Goal: Task Accomplishment & Management: Use online tool/utility

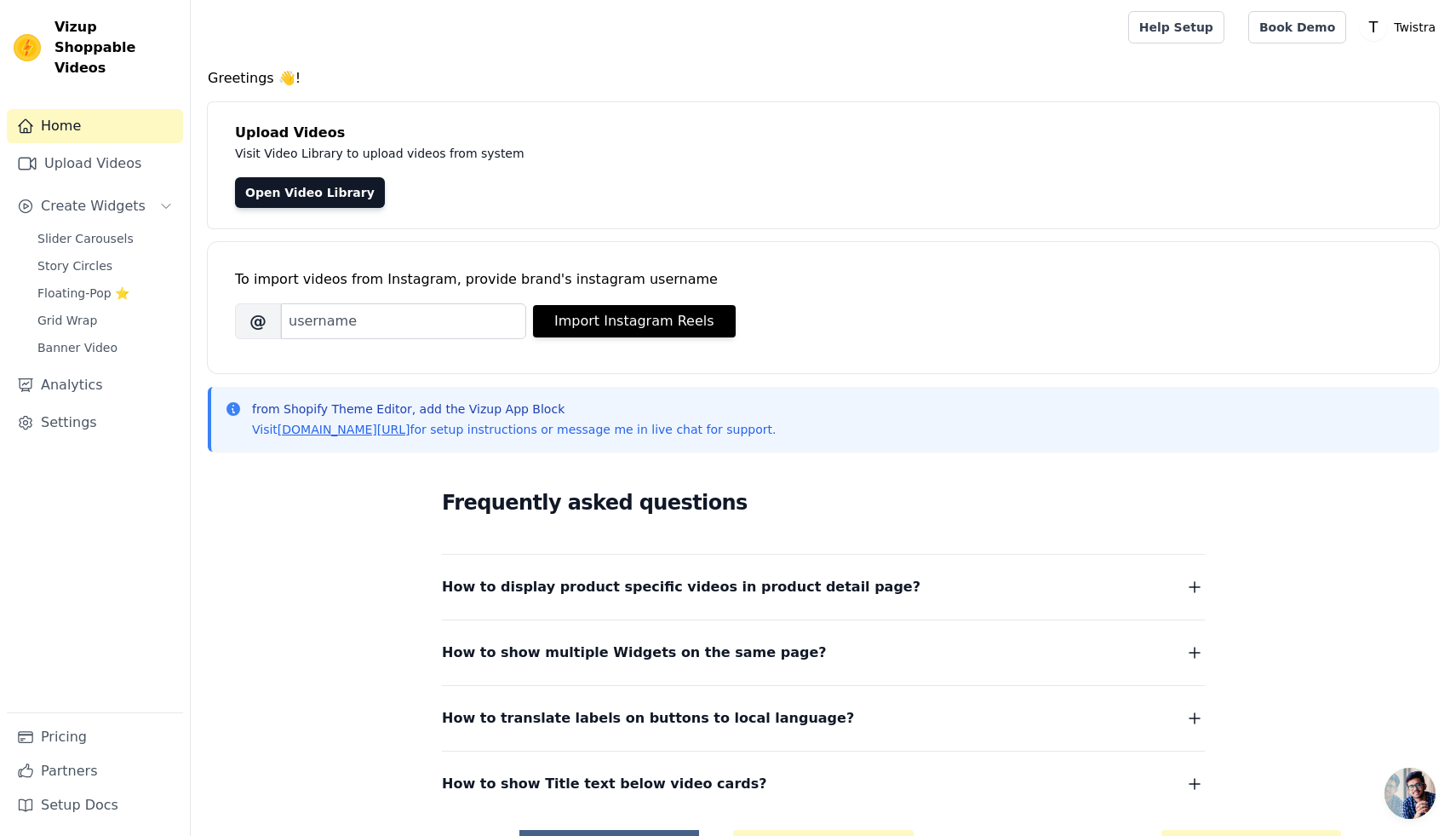
scroll to position [120, 0]
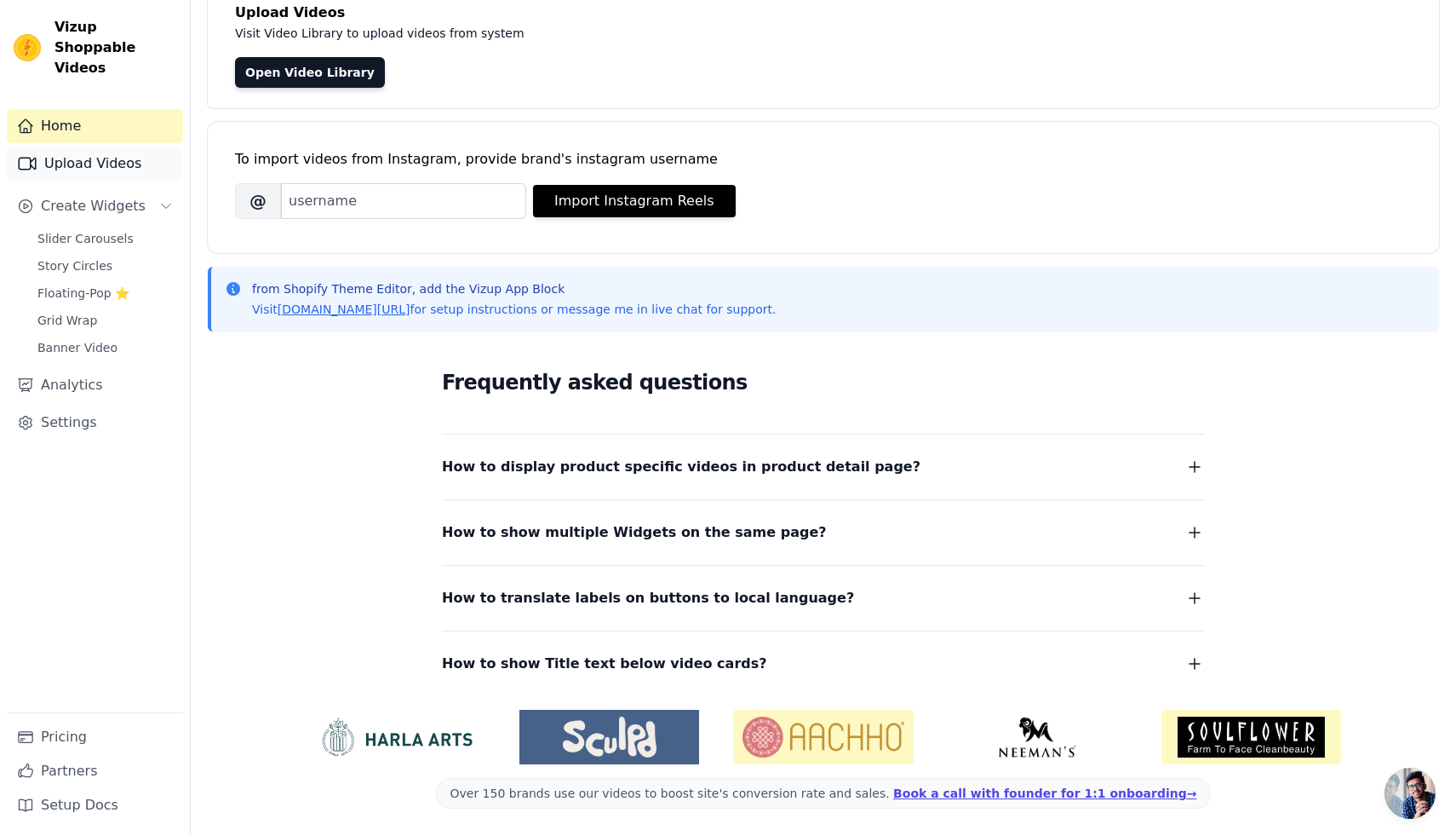
click at [118, 146] on link "Upload Videos" at bounding box center [94, 163] width 176 height 34
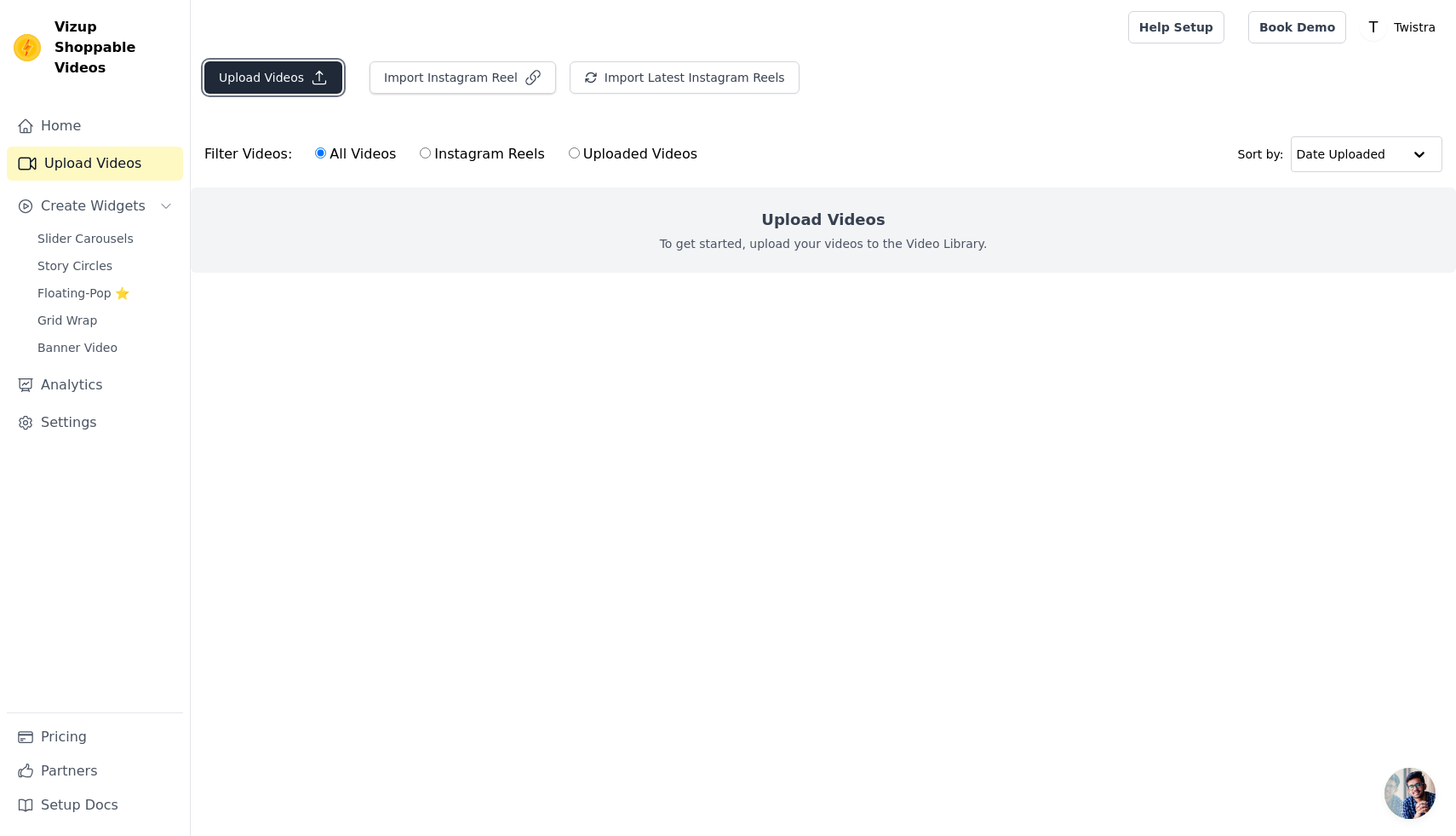
click at [306, 85] on button "Upload Videos" at bounding box center [273, 77] width 138 height 32
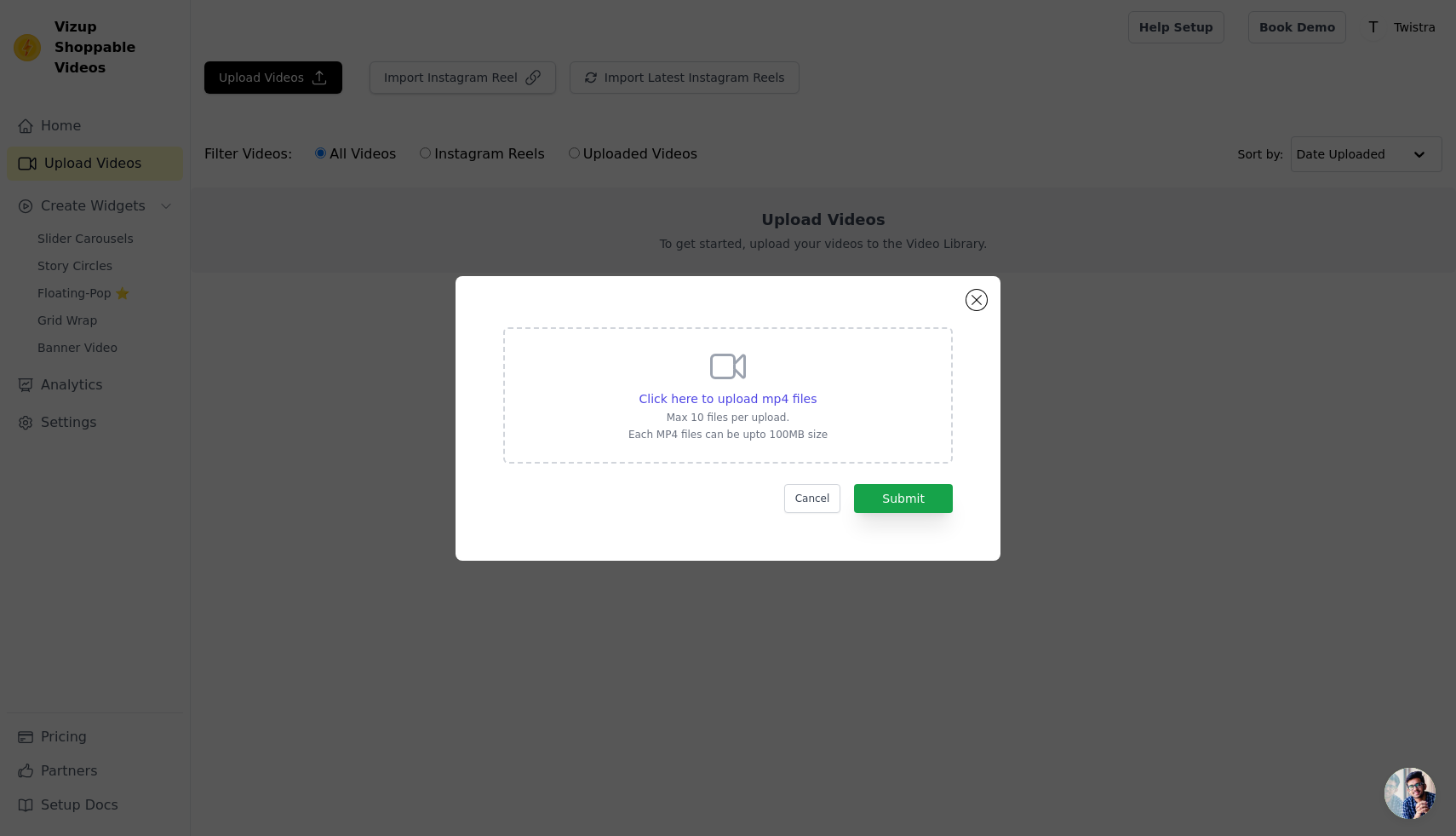
click at [727, 411] on p "Max 10 files per upload." at bounding box center [728, 418] width 199 height 13
click at [816, 390] on input "Click here to upload mp4 files Max 10 files per upload. Each MP4 files can be u…" at bounding box center [816, 389] width 1 height 1
type input "C:\fakepath\snaptik_7417915093280689450_v2.mp4"
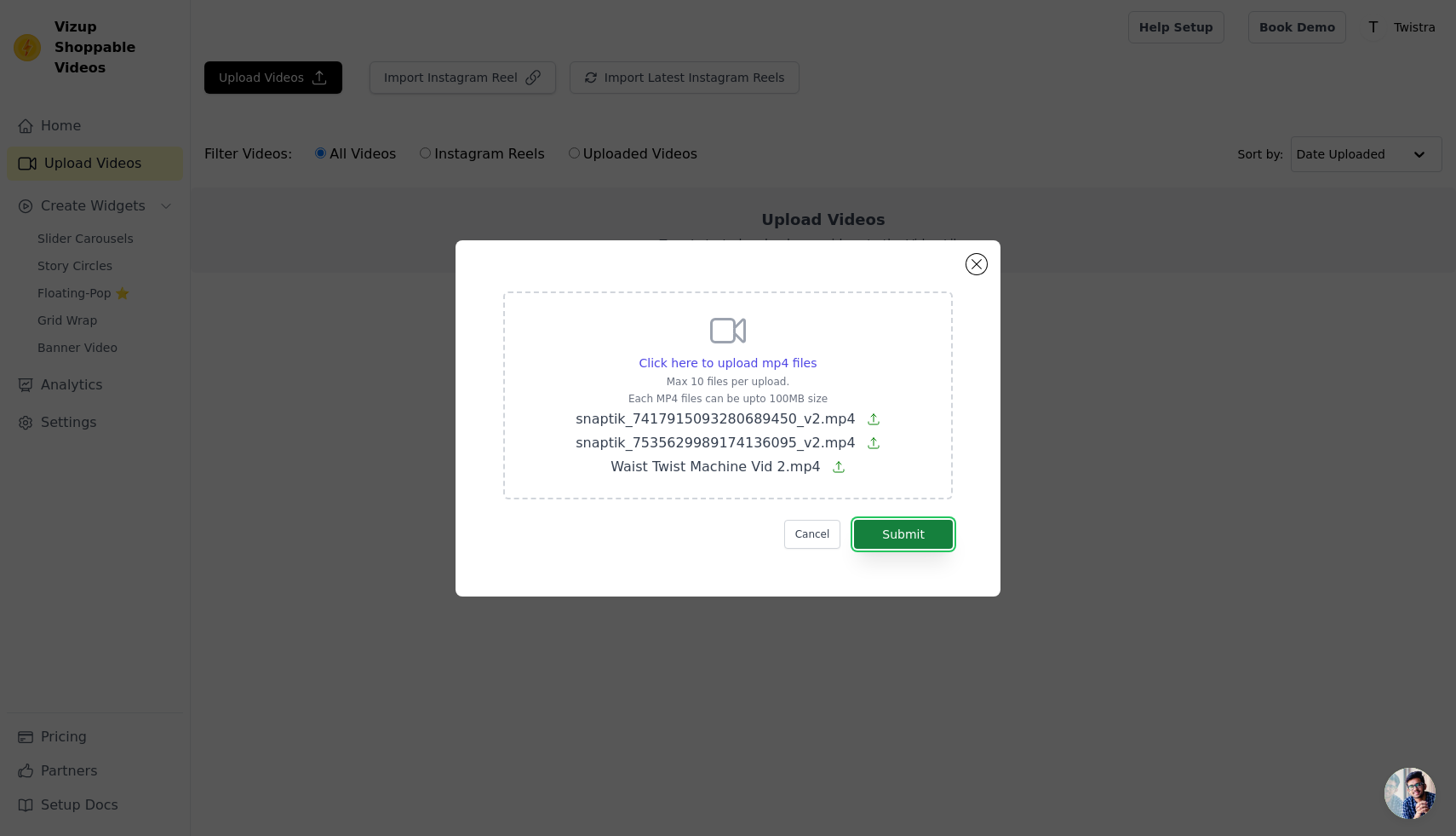
click at [916, 531] on button "Submit" at bounding box center [903, 533] width 99 height 29
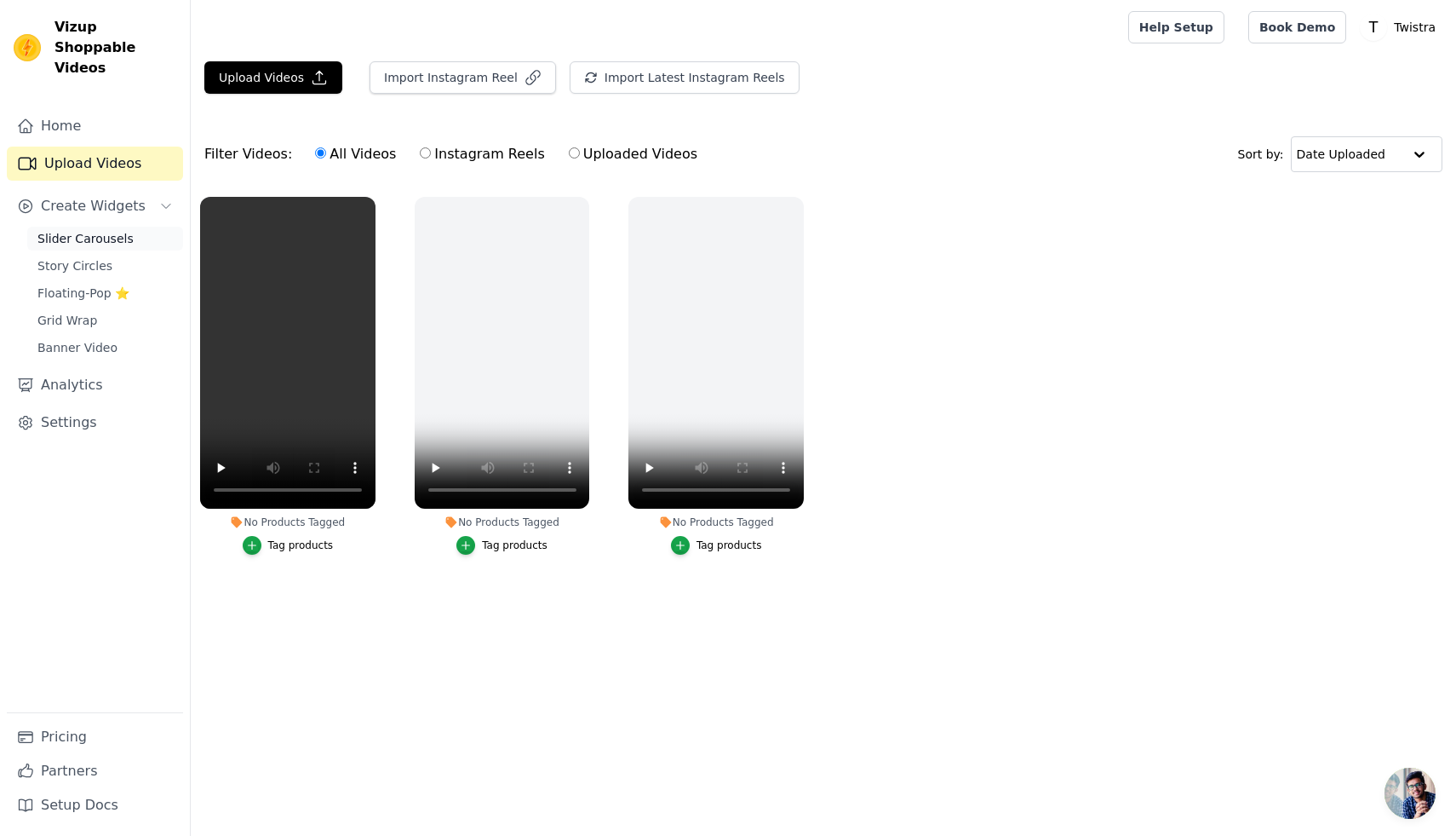
click at [113, 230] on span "Slider Carousels" at bounding box center [86, 238] width 96 height 17
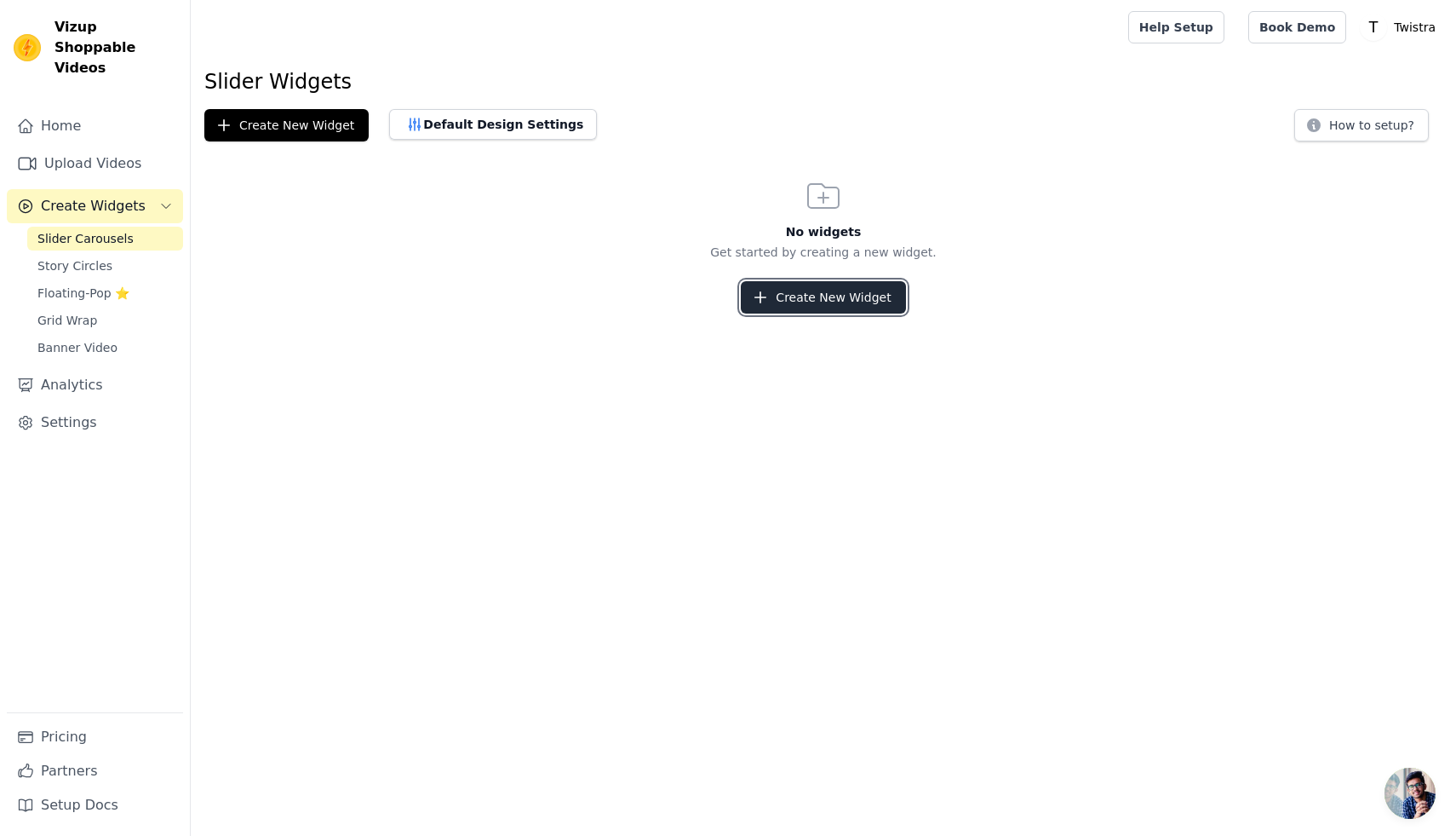
click at [810, 287] on button "Create New Widget" at bounding box center [823, 297] width 164 height 32
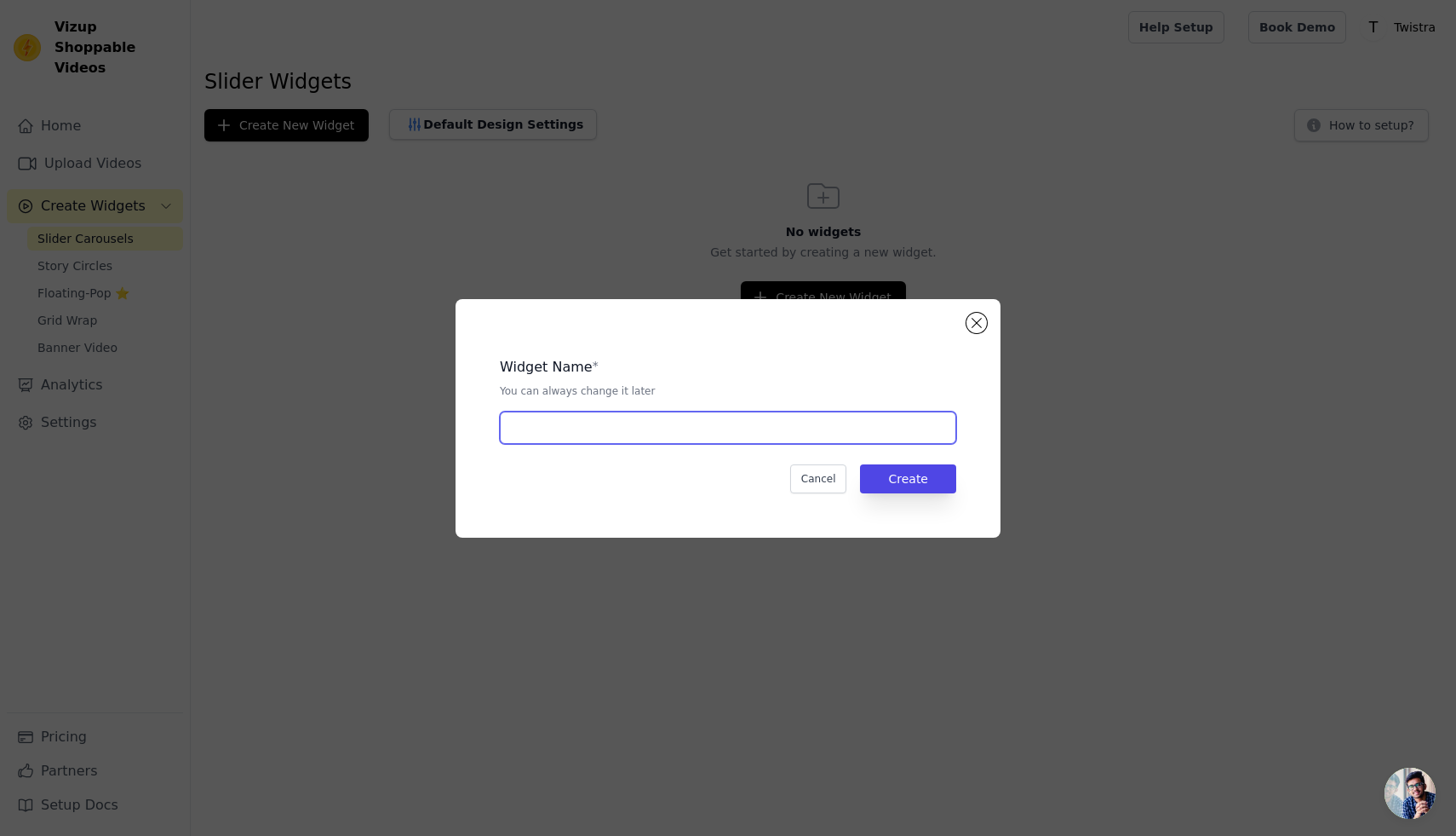
click at [821, 425] on input "text" at bounding box center [728, 428] width 456 height 32
type input "VIDEOS"
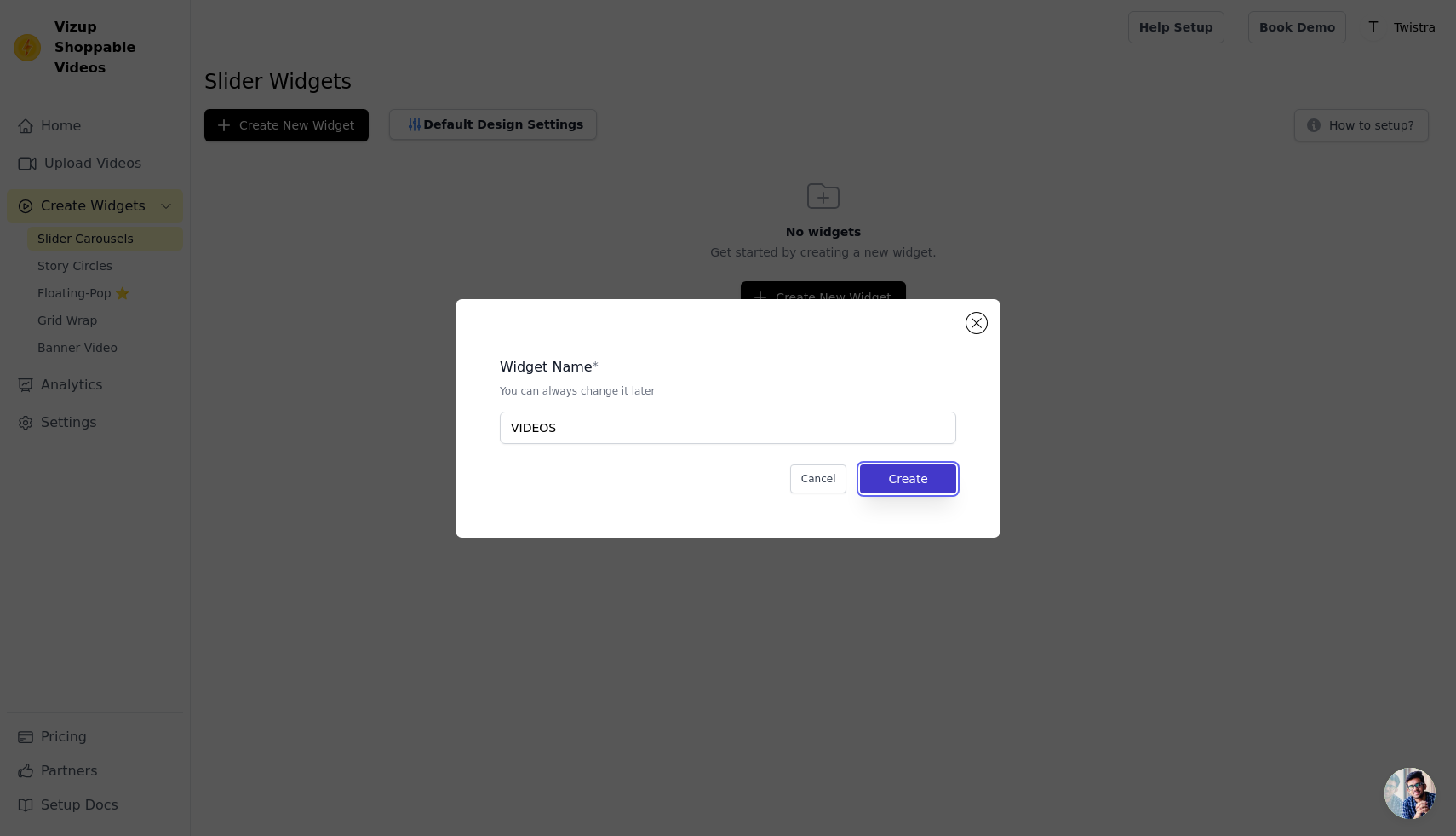
click at [922, 485] on button "Create" at bounding box center [908, 479] width 96 height 29
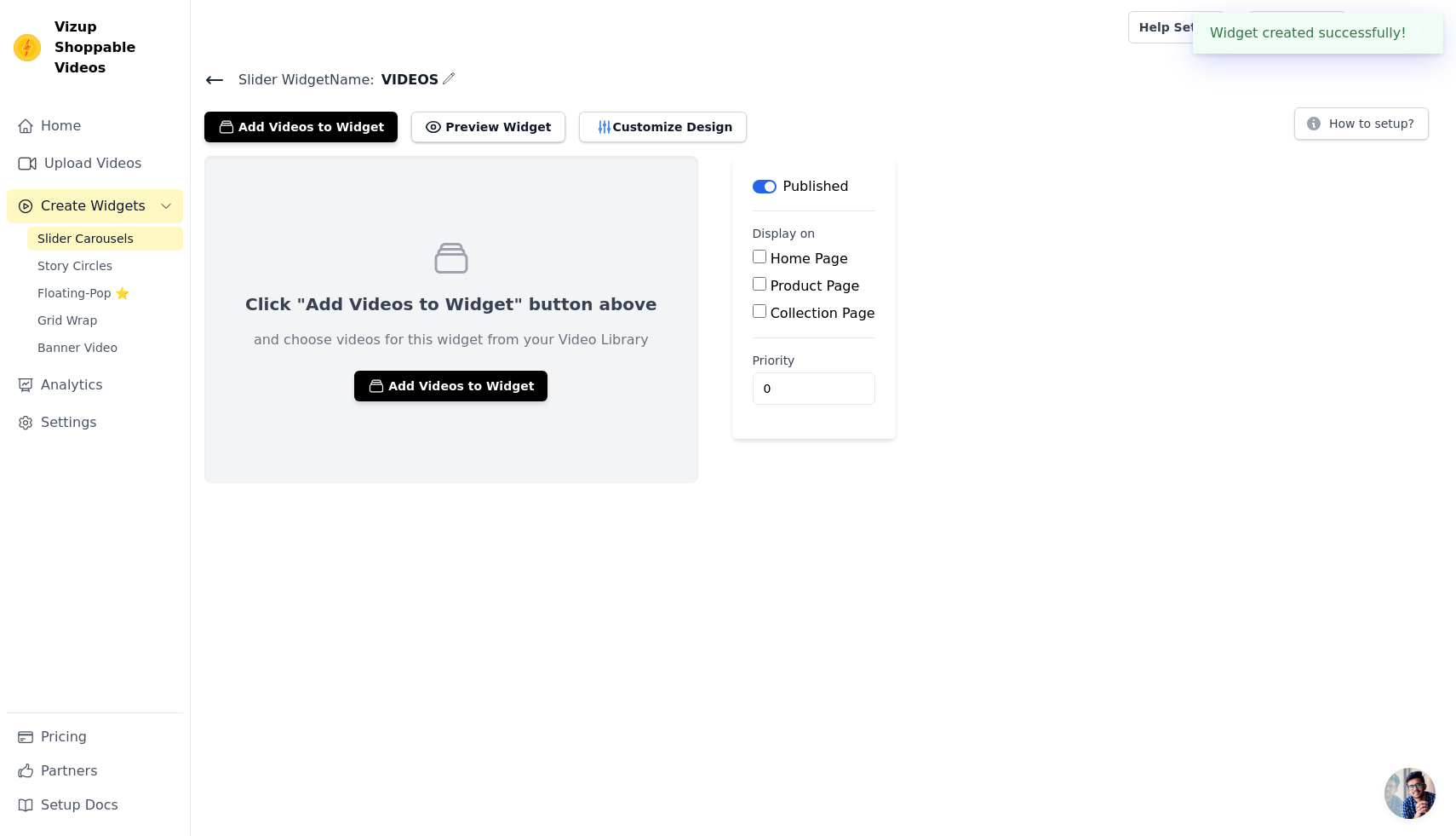
click at [771, 283] on label "Product Page" at bounding box center [815, 286] width 90 height 16
click at [756, 283] on input "Product Page" at bounding box center [760, 284] width 13 height 13
checkbox input "true"
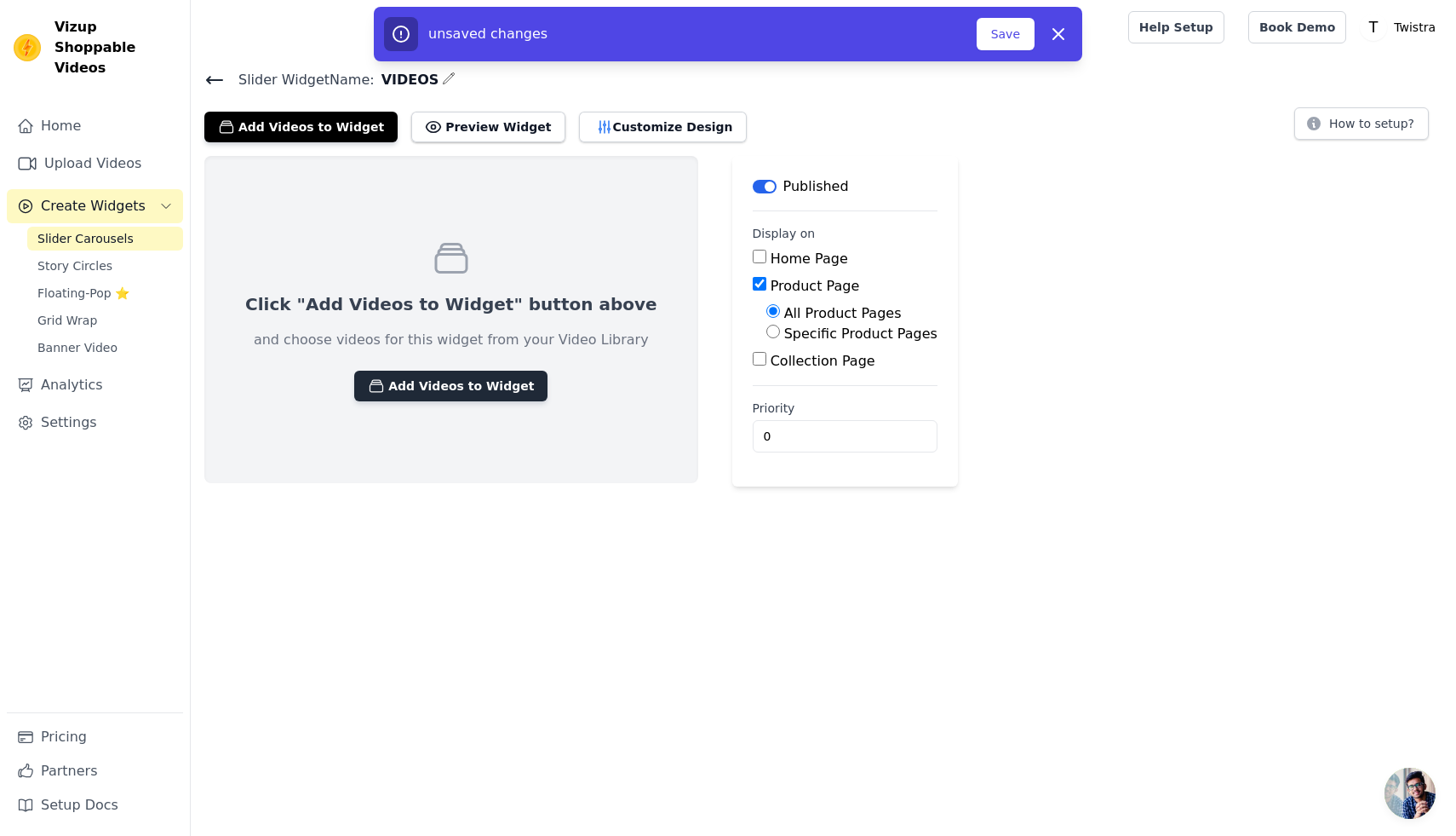
click at [493, 391] on button "Add Videos to Widget" at bounding box center [450, 385] width 193 height 31
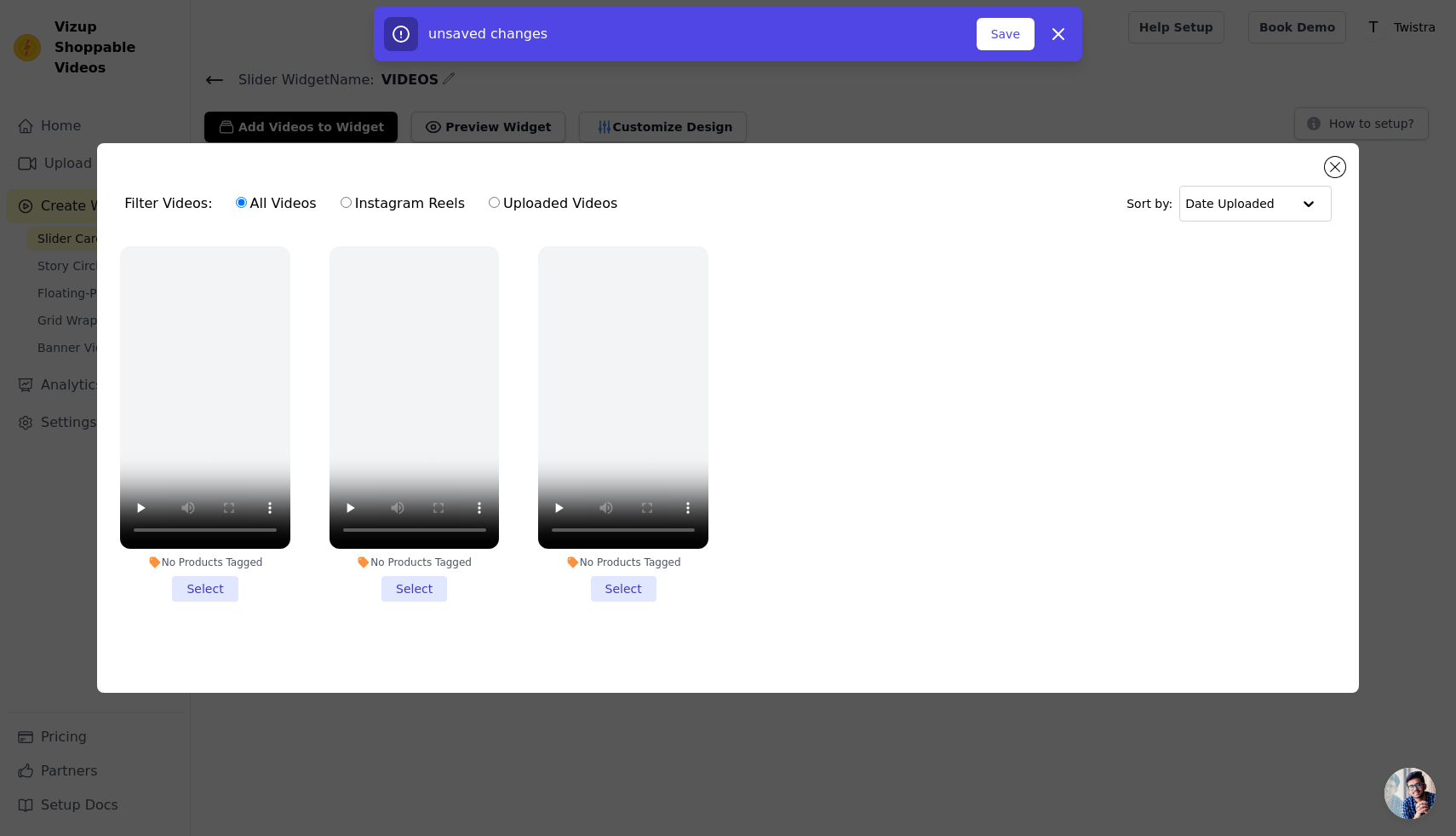
click at [229, 590] on li "No Products Tagged Select" at bounding box center [204, 423] width 171 height 355
click at [0, 0] on input "No Products Tagged Select" at bounding box center [0, 0] width 0 height 0
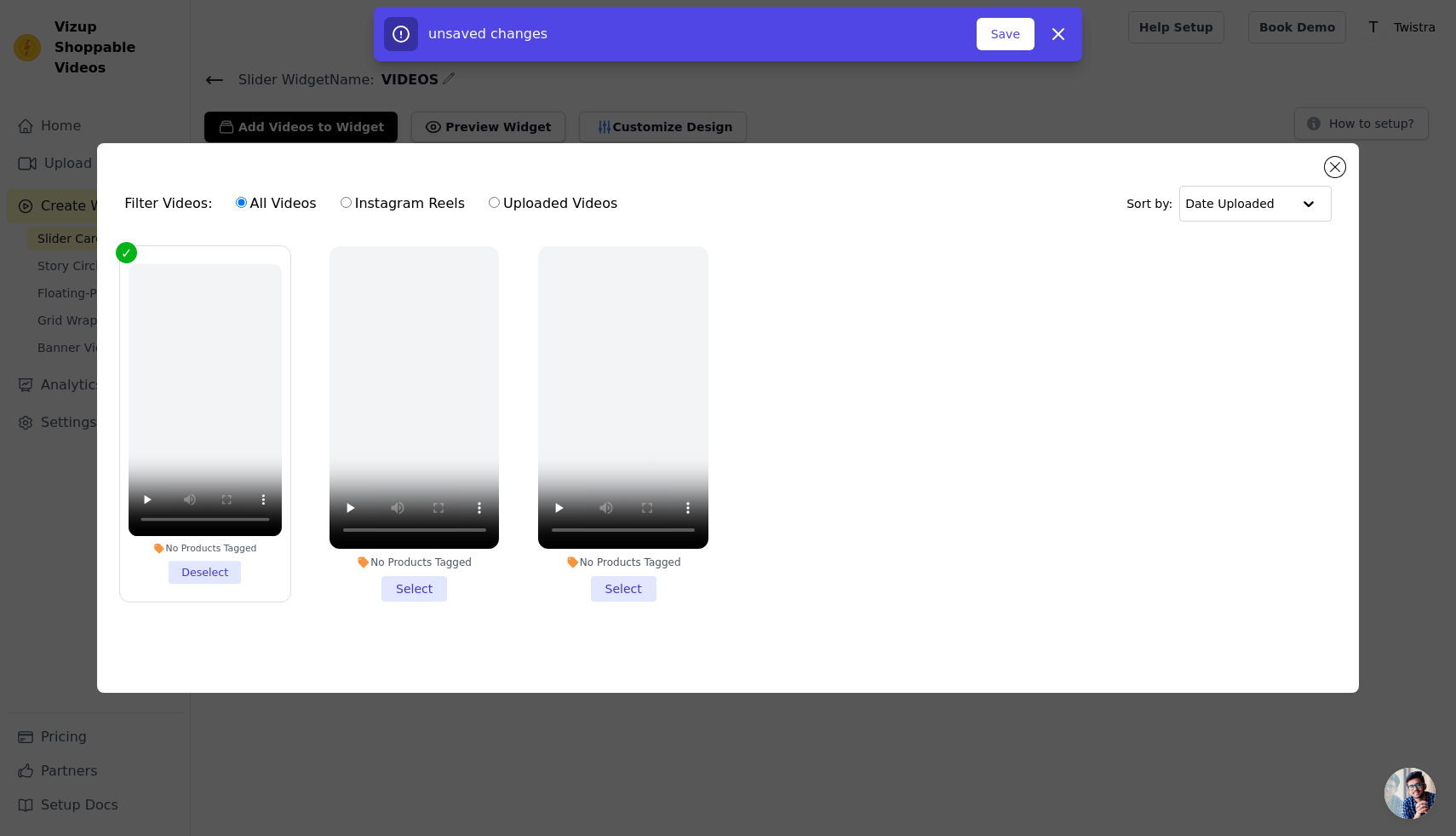
click at [418, 582] on li "No Products Tagged Select" at bounding box center [415, 423] width 171 height 355
click at [0, 0] on input "No Products Tagged Select" at bounding box center [0, 0] width 0 height 0
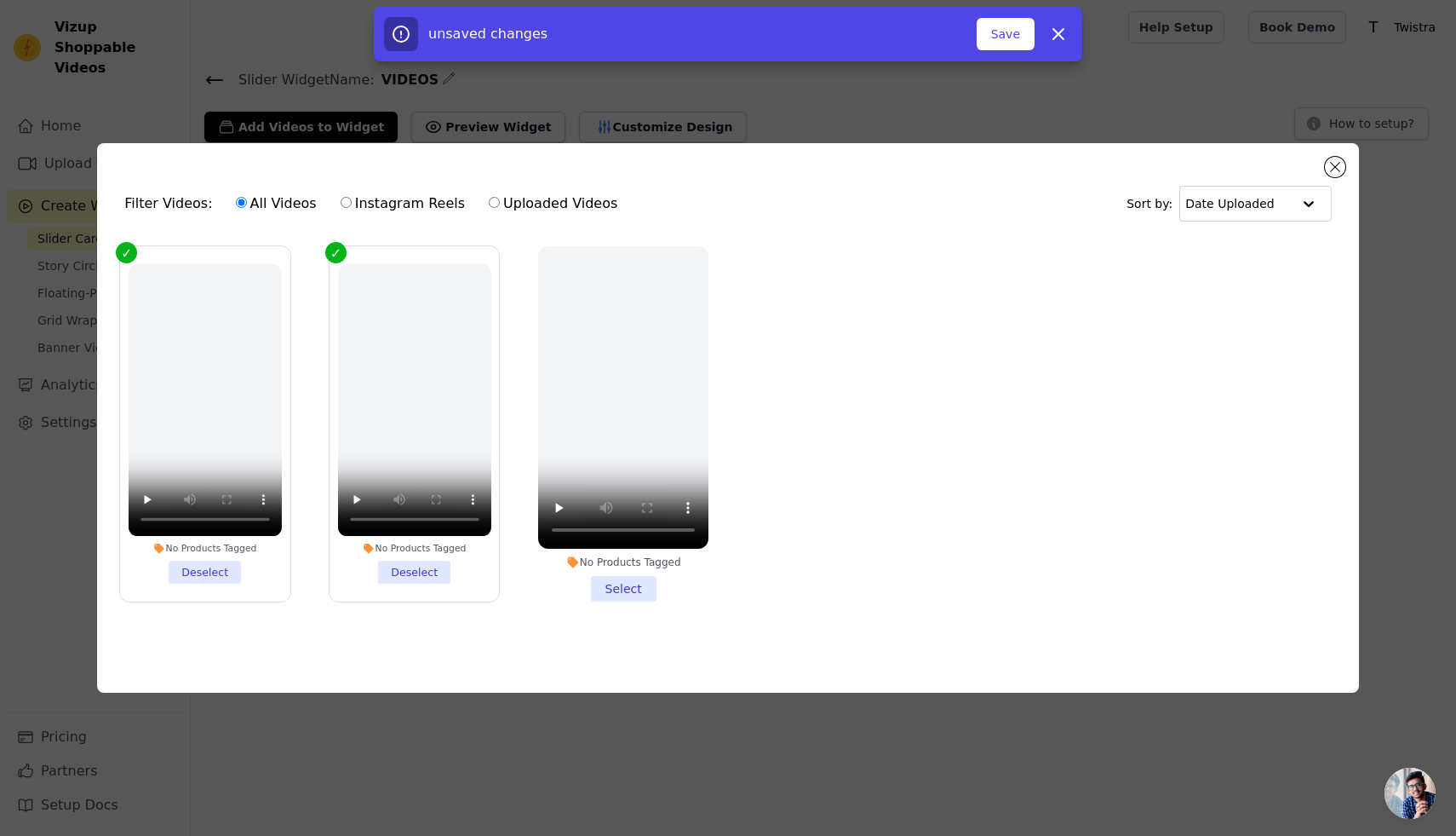
click at [606, 587] on li "No Products Tagged Select" at bounding box center [623, 423] width 171 height 355
click at [0, 0] on input "No Products Tagged Select" at bounding box center [0, 0] width 0 height 0
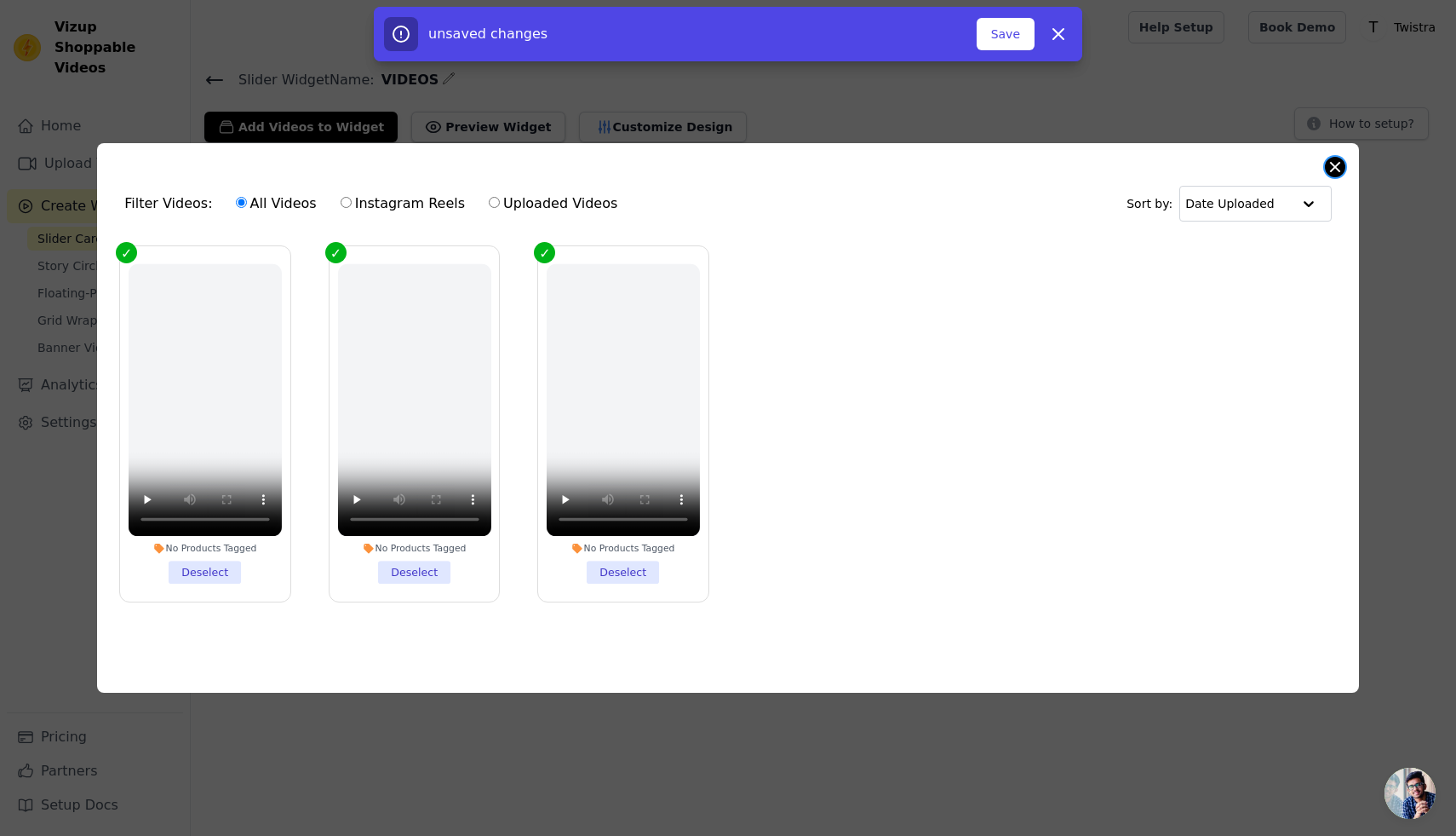
click at [1334, 164] on button "Close modal" at bounding box center [1335, 167] width 21 height 21
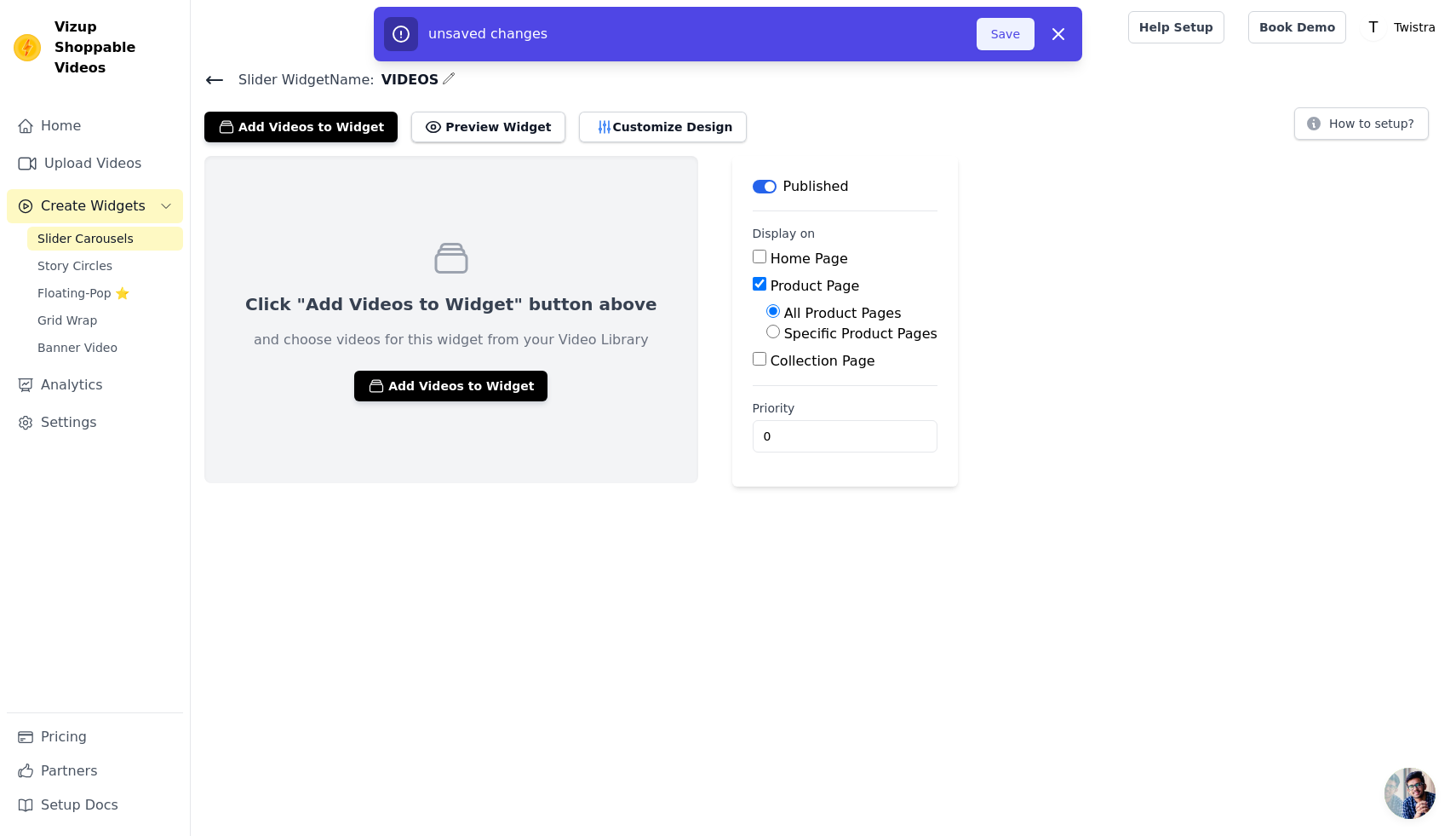
click at [1013, 32] on button "Save" at bounding box center [1006, 34] width 57 height 32
click at [391, 385] on button "Add Videos to Widget" at bounding box center [450, 385] width 193 height 31
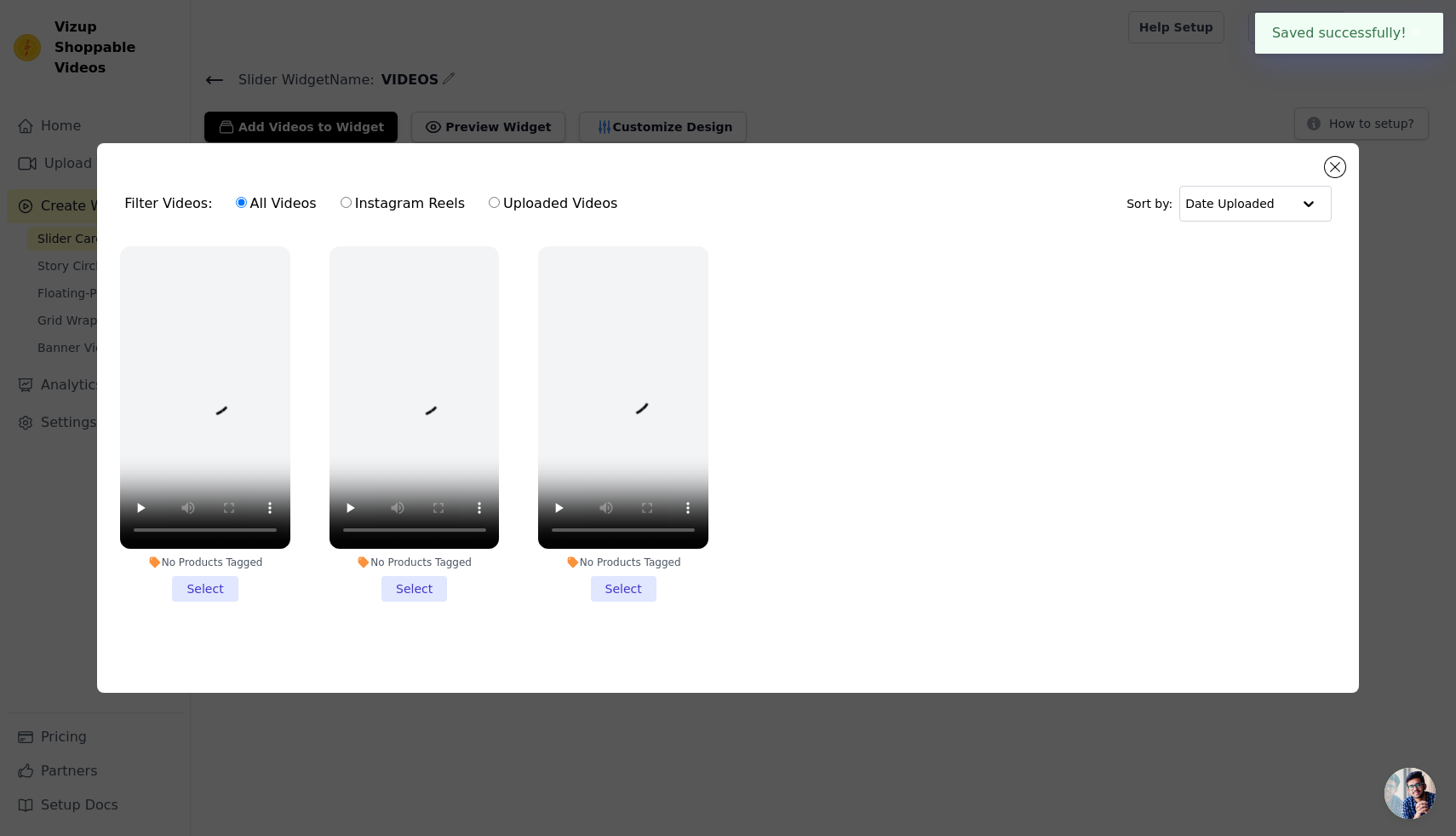
click at [213, 611] on ul "No Products Tagged Select No Products Tagged Select No Products Tagged Select" at bounding box center [728, 437] width 1235 height 402
click at [523, 80] on div "Filter Videos: All Videos Instagram Reels Uploaded Videos Sort by: Date Uploade…" at bounding box center [728, 418] width 1456 height 836
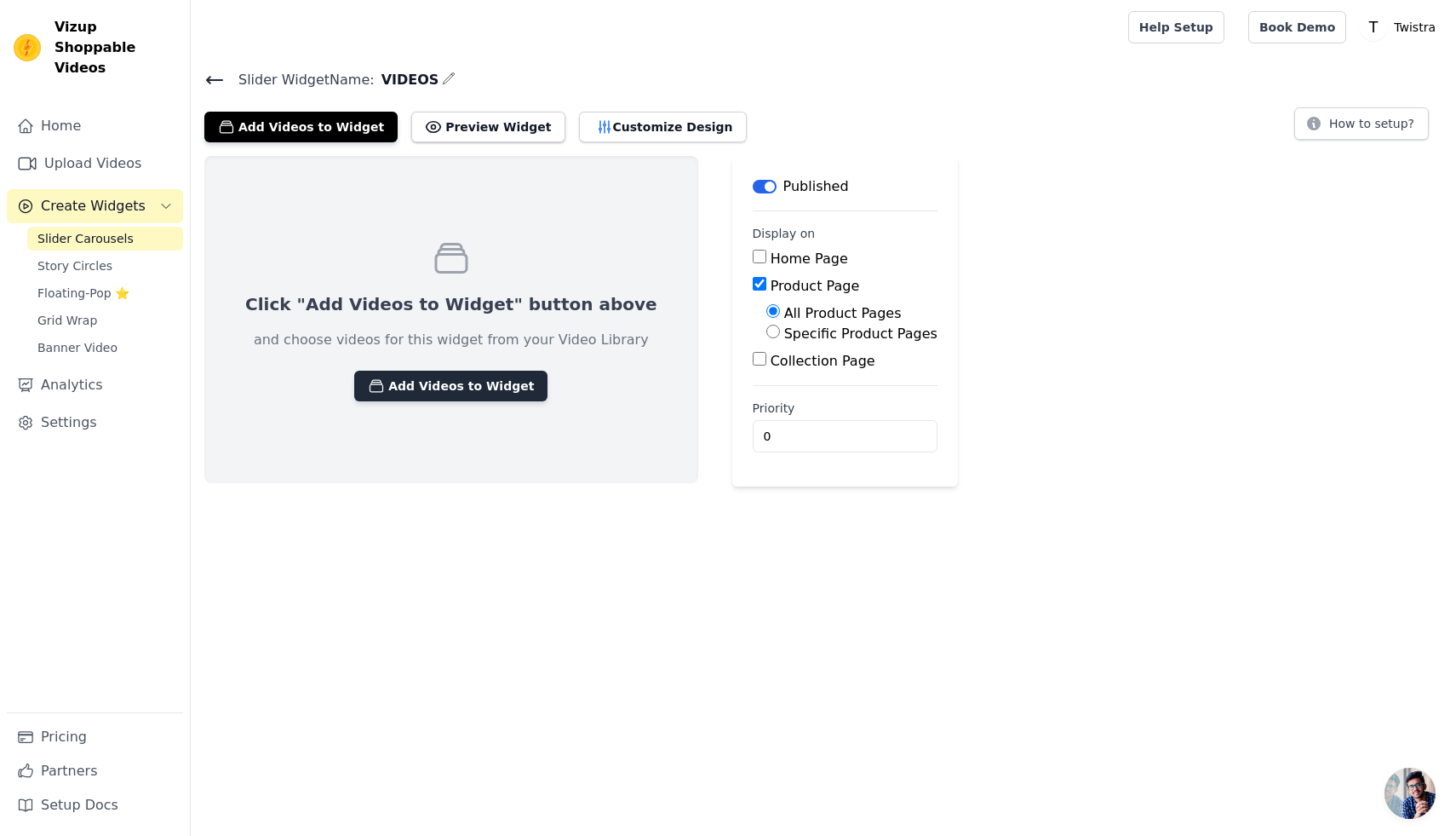
click at [392, 395] on button "Add Videos to Widget" at bounding box center [450, 385] width 193 height 31
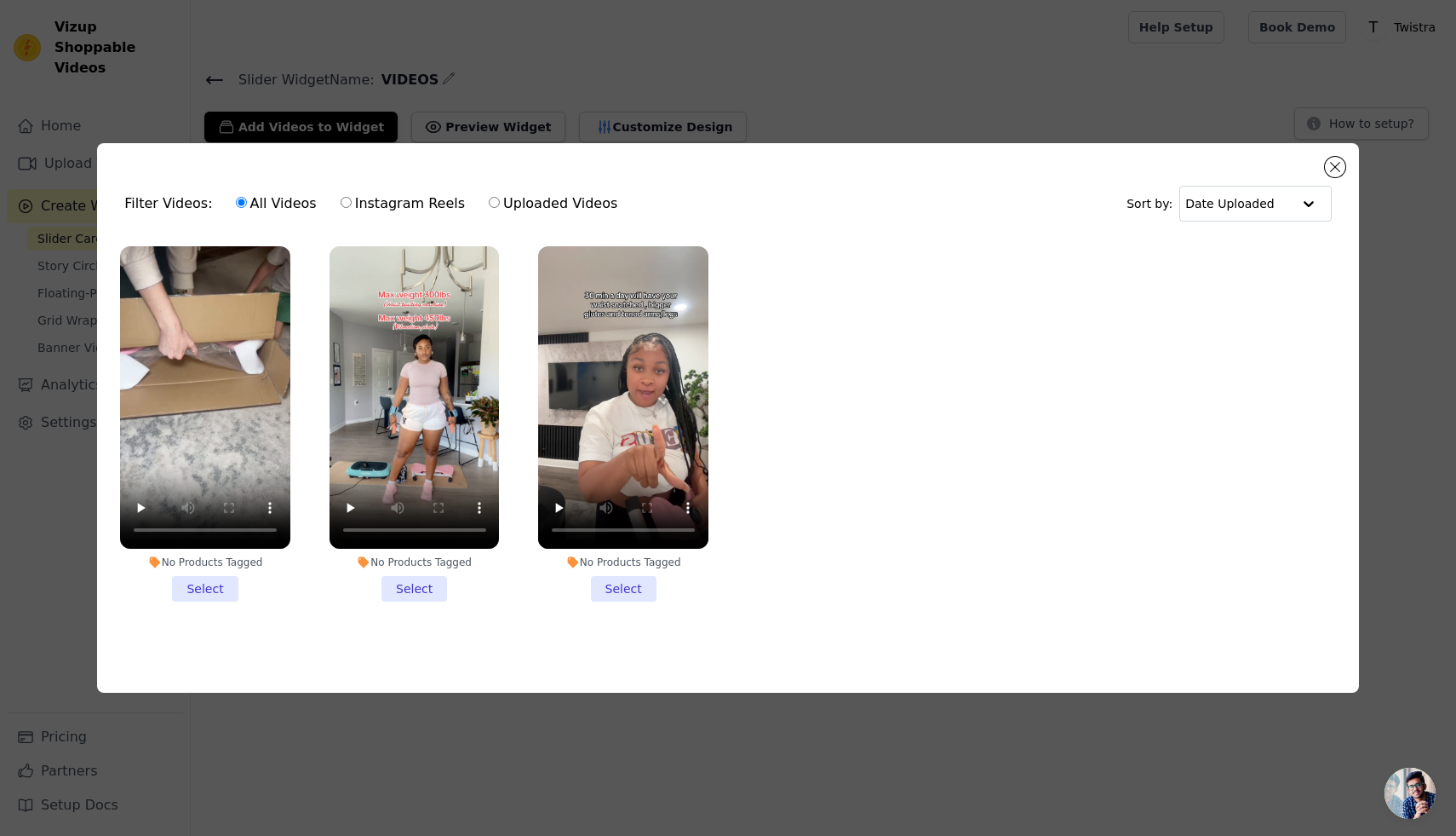
click at [229, 574] on li "No Products Tagged Select" at bounding box center [204, 423] width 171 height 355
click at [0, 0] on input "No Products Tagged Select" at bounding box center [0, 0] width 0 height 0
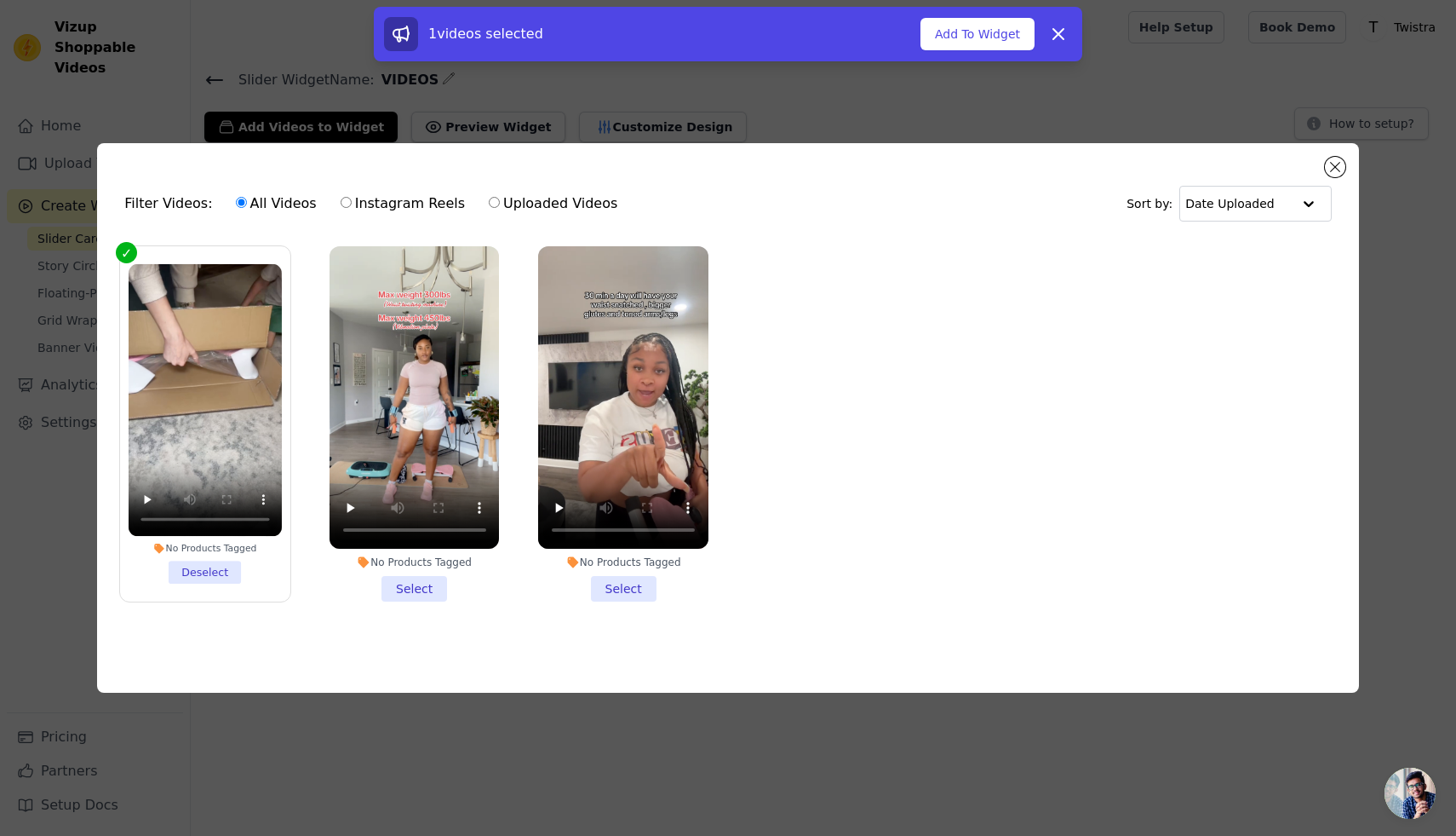
click at [417, 592] on li "No Products Tagged Select" at bounding box center [415, 423] width 171 height 355
click at [0, 0] on input "No Products Tagged Select" at bounding box center [0, 0] width 0 height 0
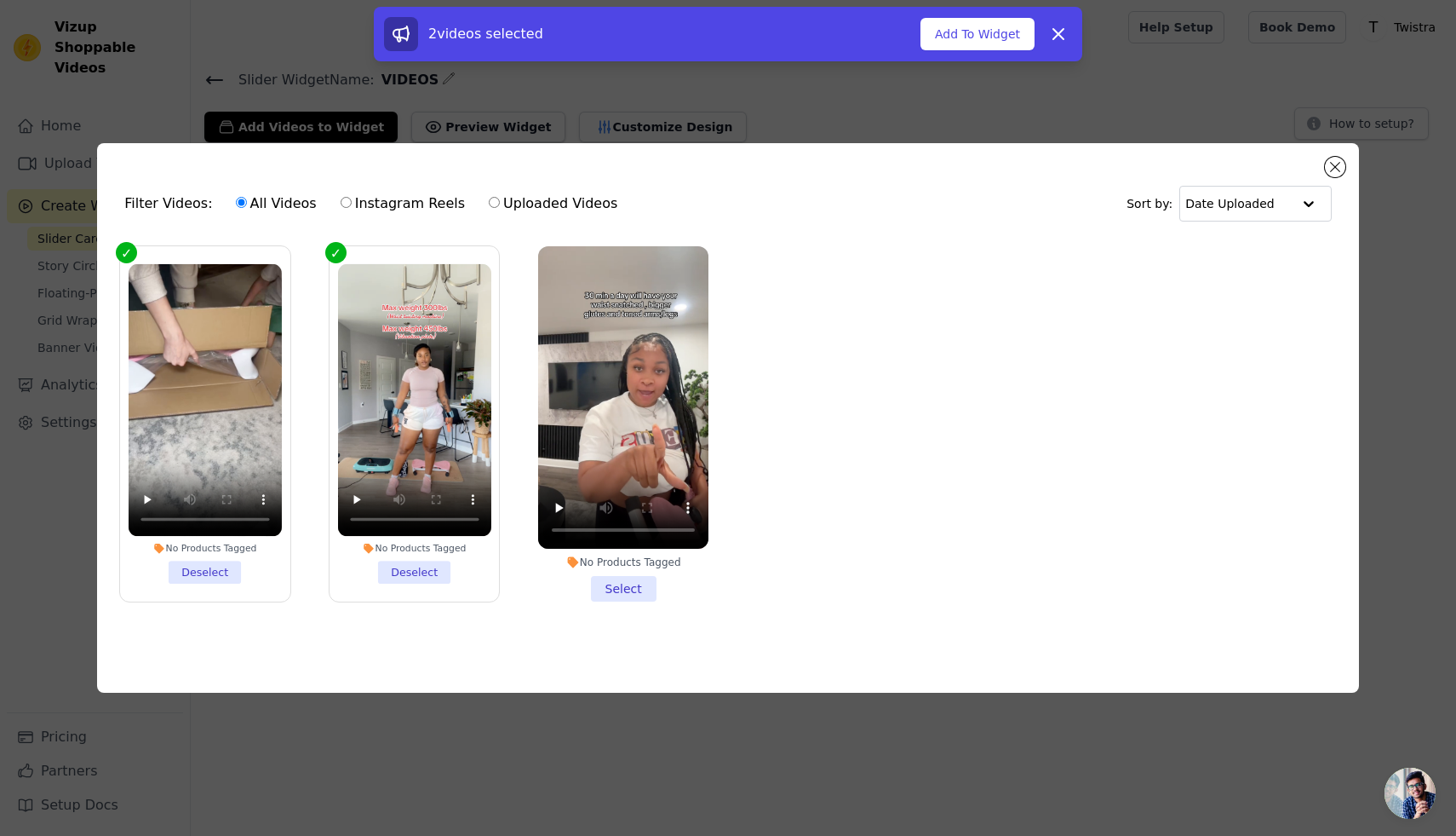
click at [598, 585] on li "No Products Tagged Select" at bounding box center [623, 423] width 171 height 355
click at [0, 0] on input "No Products Tagged Select" at bounding box center [0, 0] width 0 height 0
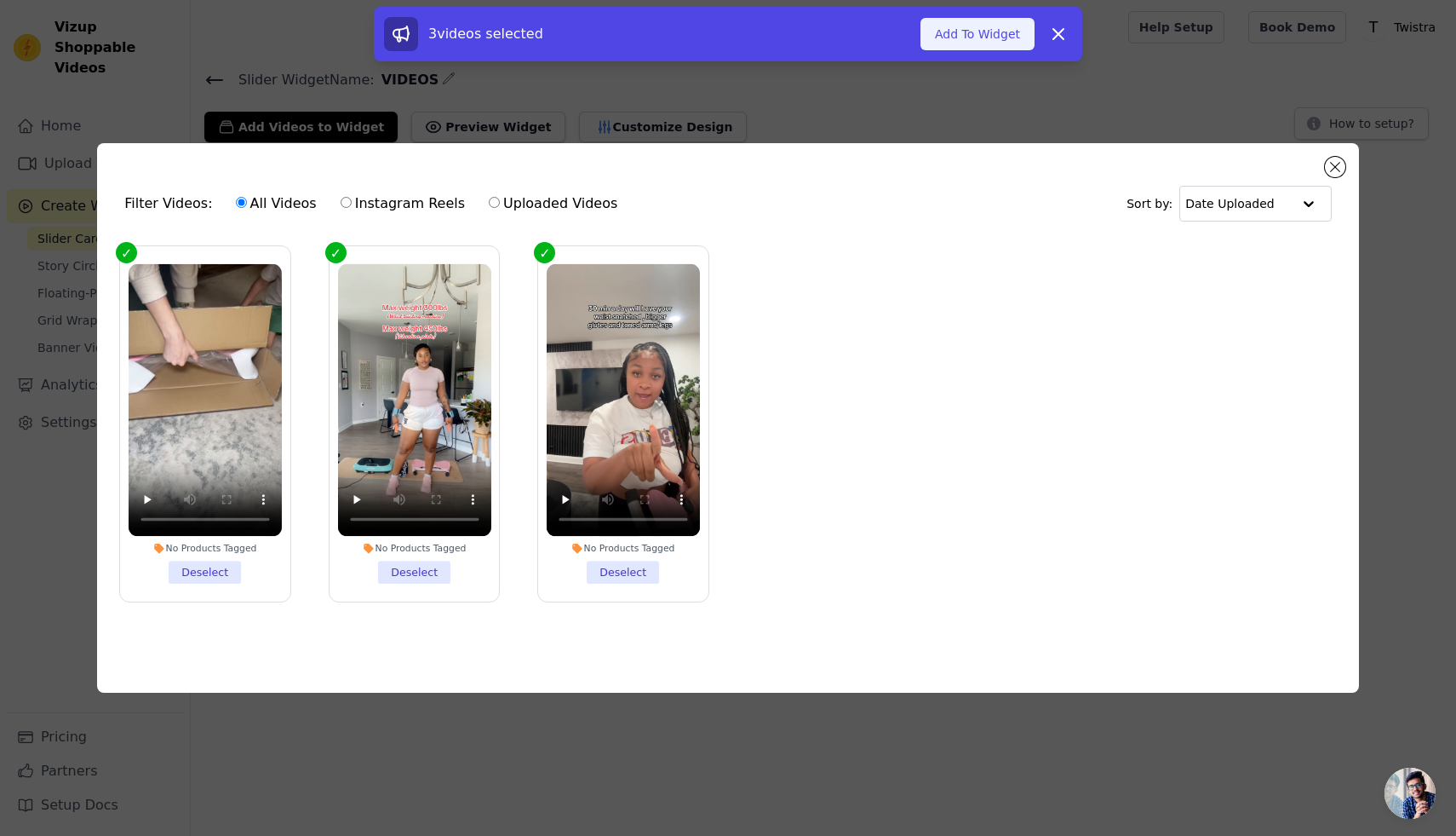
click at [952, 31] on button "Add To Widget" at bounding box center [977, 34] width 114 height 32
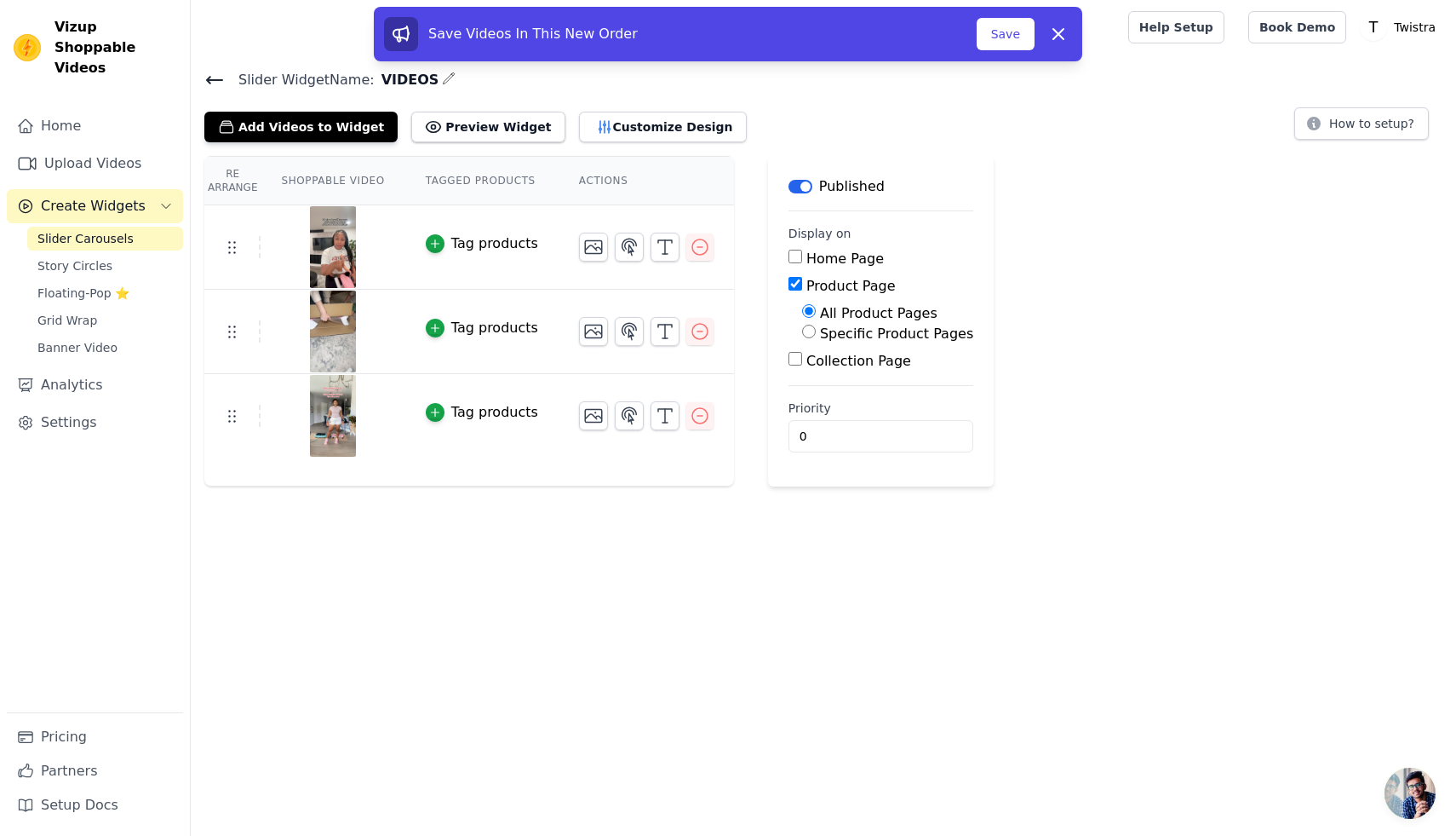
click at [843, 261] on label "Home Page" at bounding box center [845, 258] width 77 height 16
click at [802, 261] on input "Home Page" at bounding box center [795, 256] width 13 height 13
checkbox input "true"
click at [996, 45] on button "Save" at bounding box center [1006, 34] width 57 height 32
click at [996, 32] on button "Save" at bounding box center [1006, 34] width 57 height 32
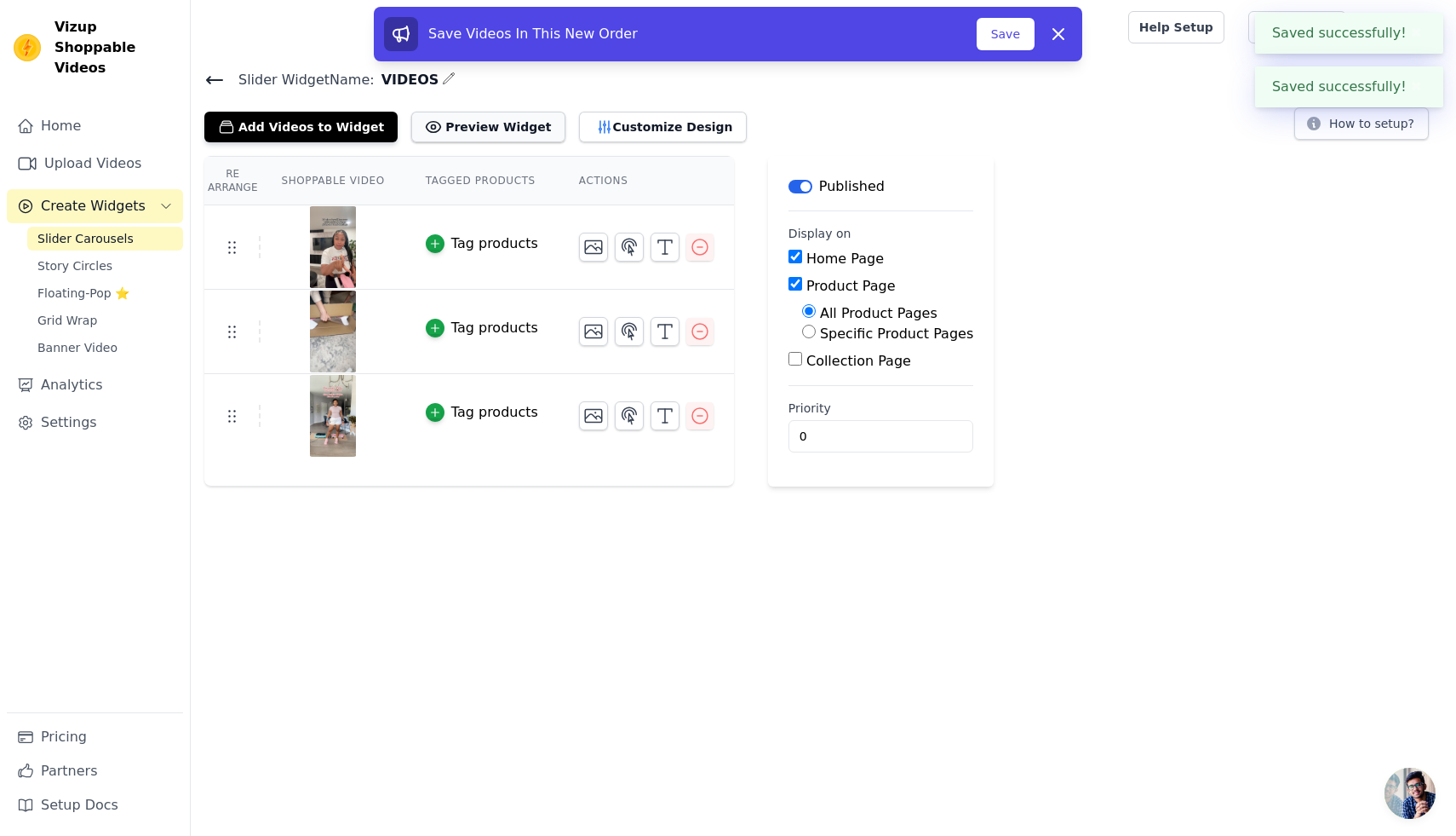
click at [495, 129] on button "Preview Widget" at bounding box center [488, 126] width 154 height 31
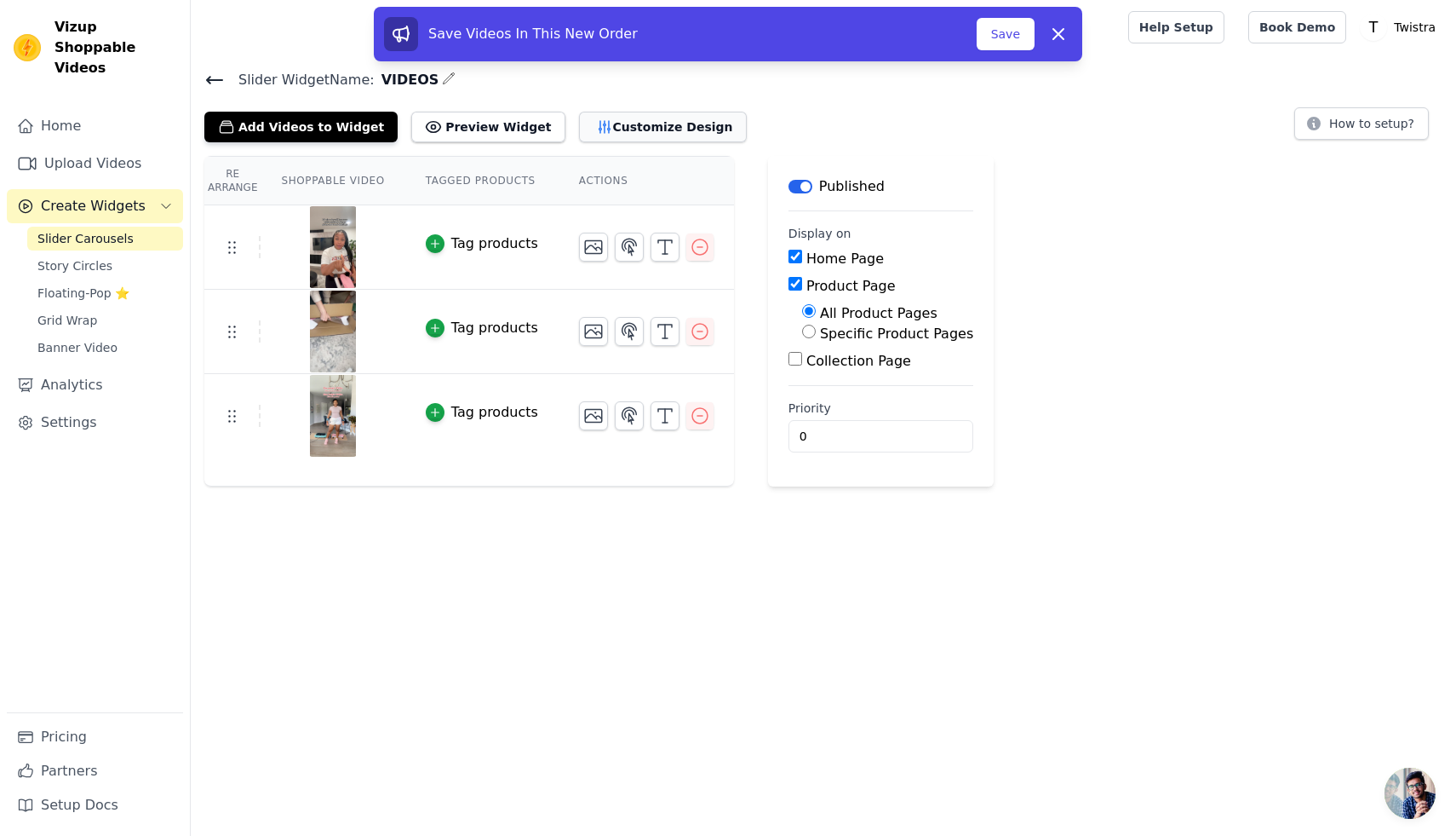
click at [581, 122] on button "Customize Design" at bounding box center [663, 126] width 168 height 31
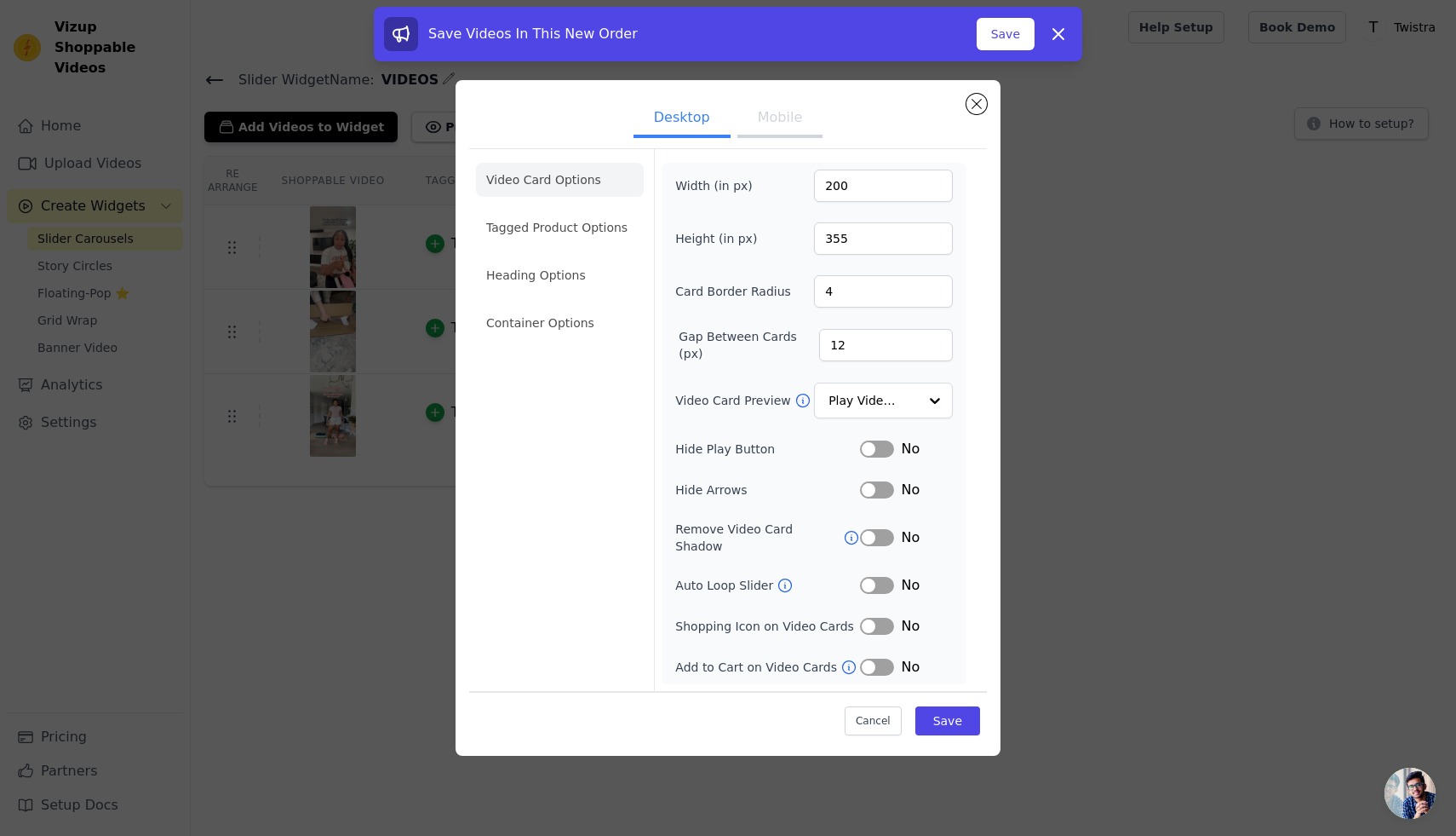
click at [780, 580] on icon at bounding box center [786, 586] width 13 height 13
click at [894, 405] on input "Video Card Preview" at bounding box center [873, 401] width 88 height 34
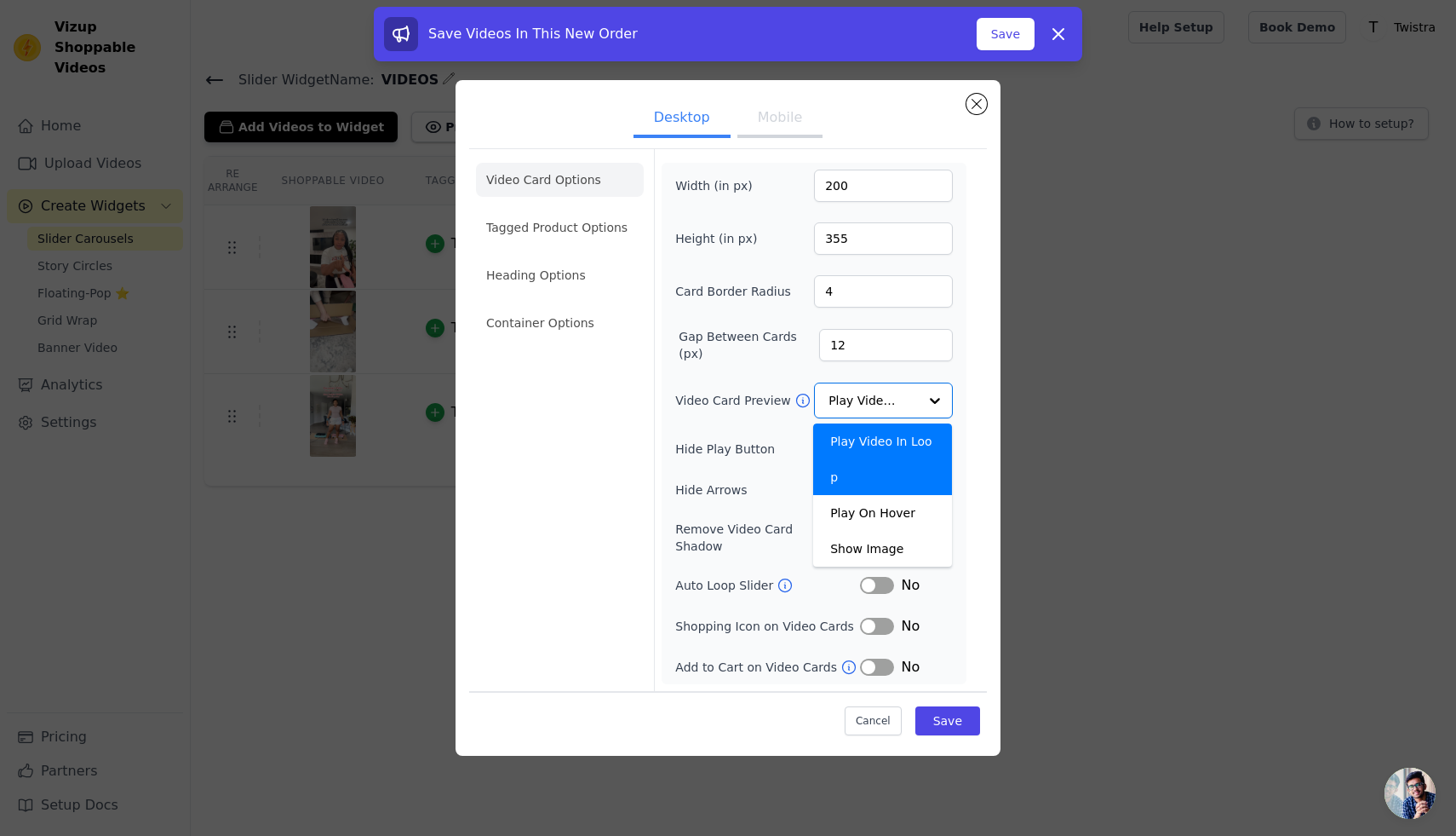
click at [977, 445] on div "Video Card Options Tagged Product Options Heading Options Container Options Wid…" at bounding box center [728, 419] width 517 height 543
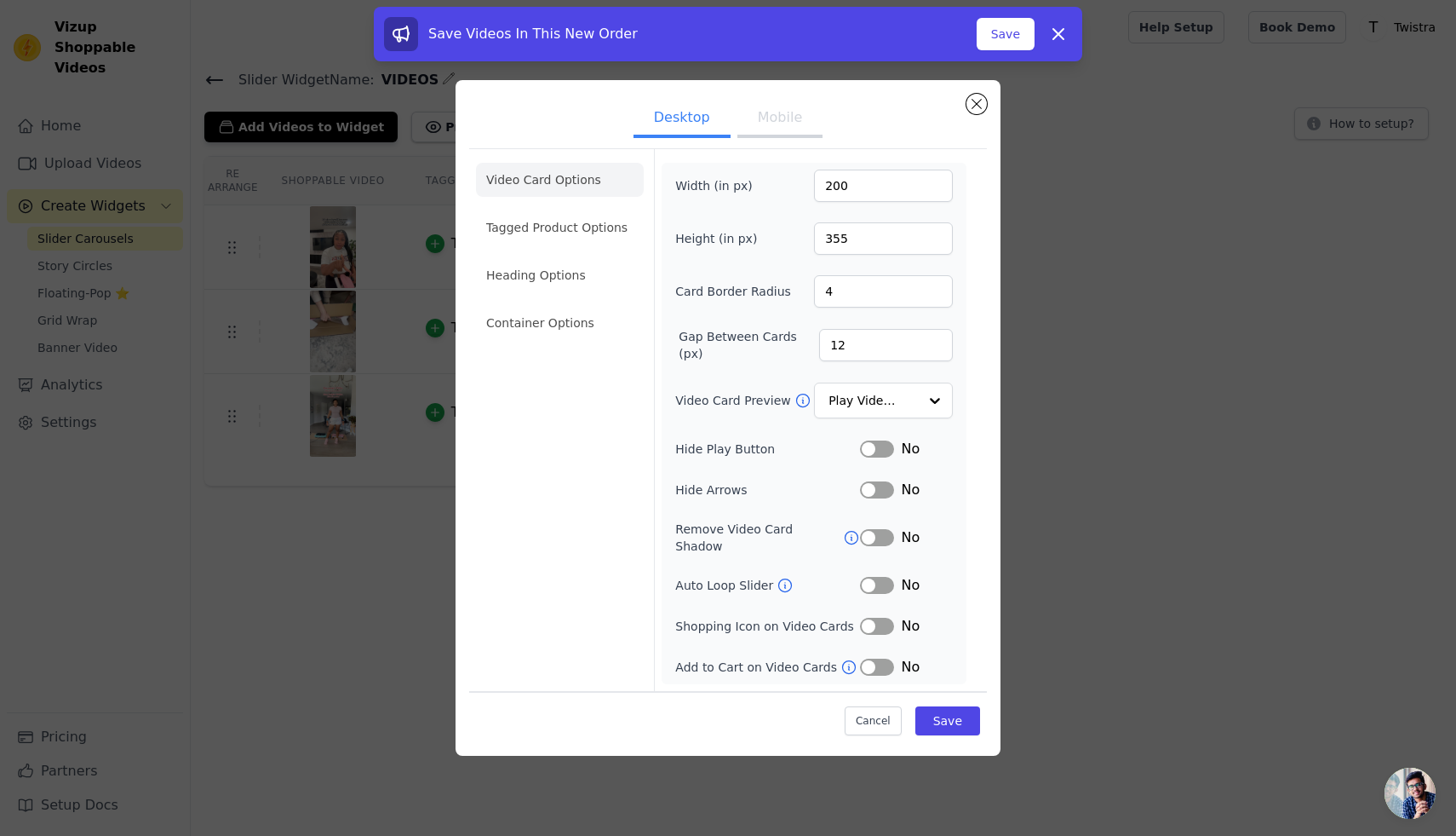
click at [879, 456] on button "Label" at bounding box center [877, 449] width 34 height 17
click at [783, 582] on icon at bounding box center [785, 585] width 17 height 17
click at [953, 715] on button "Save" at bounding box center [948, 720] width 65 height 29
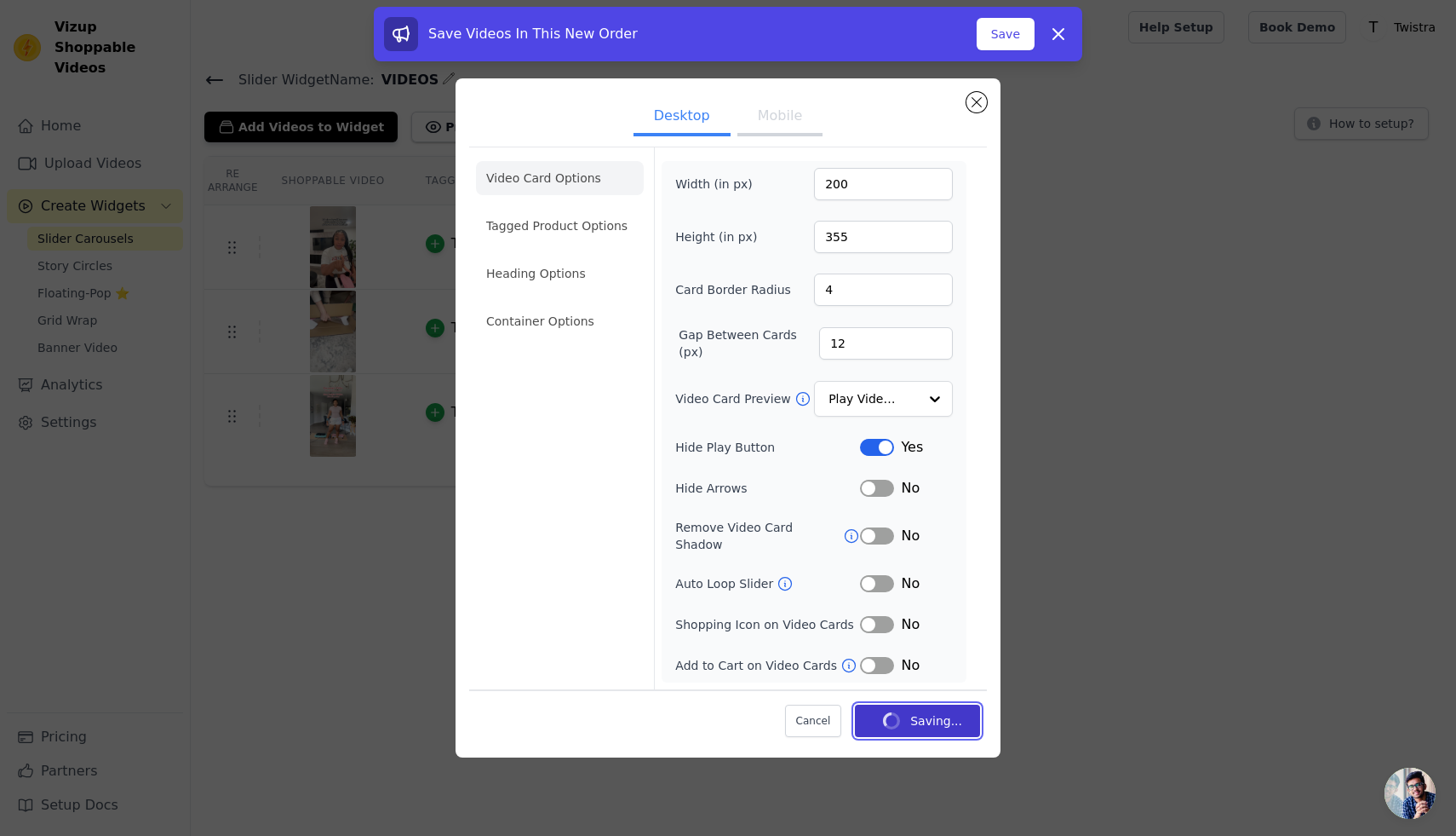
click at [953, 715] on button "Saving..." at bounding box center [917, 720] width 125 height 32
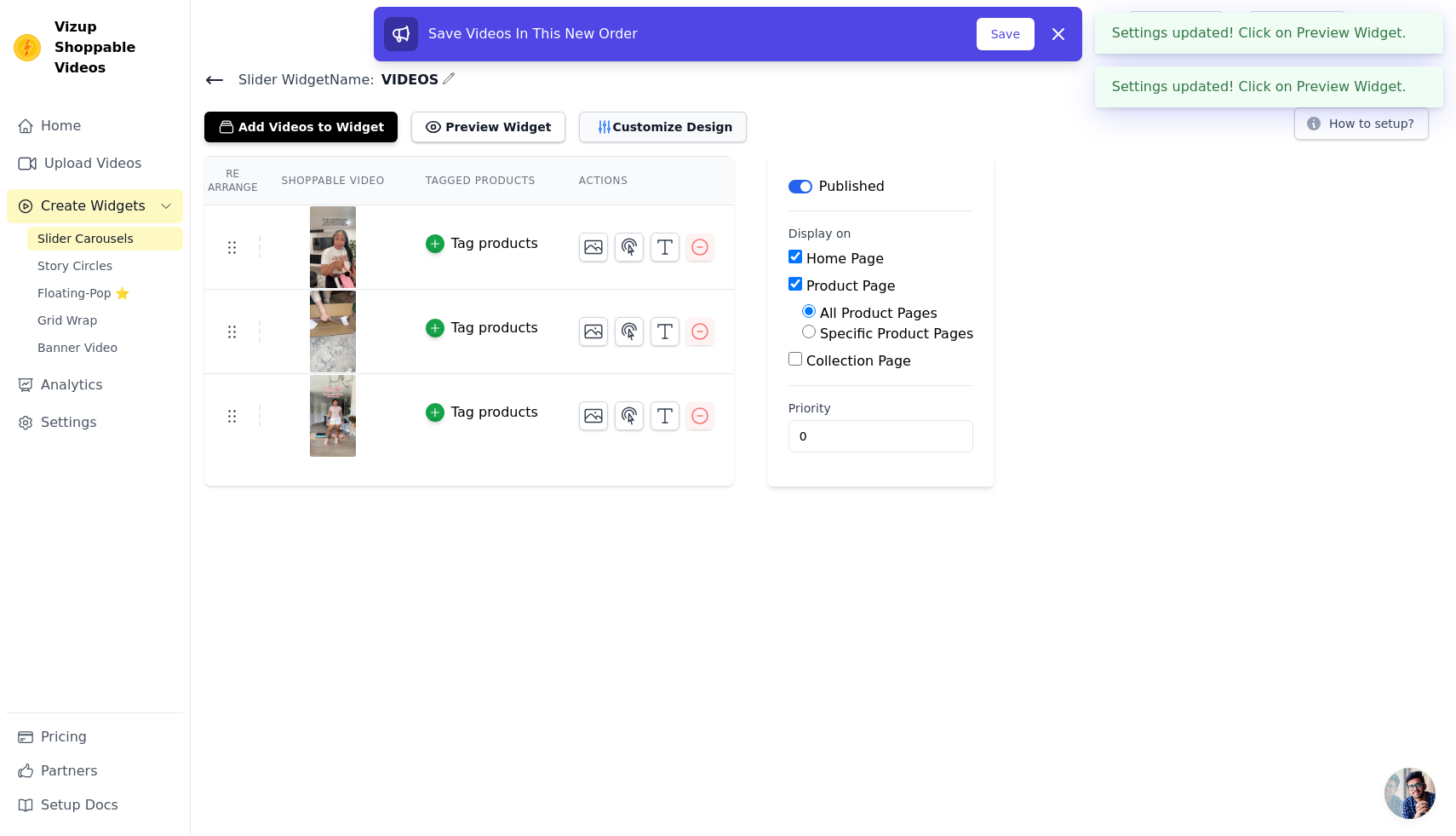
click at [602, 131] on button "Customize Design" at bounding box center [663, 126] width 168 height 31
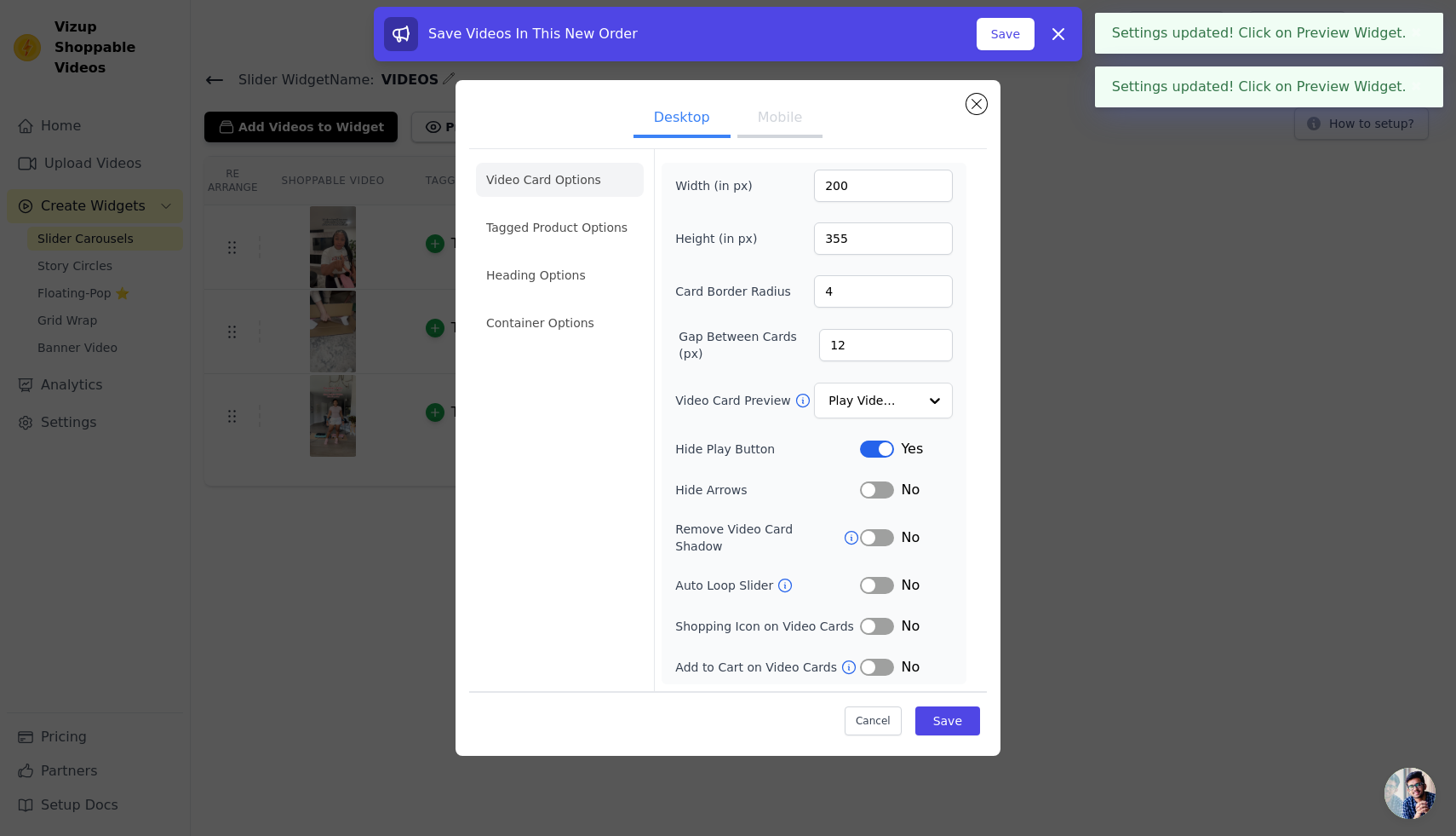
click at [771, 123] on button "Mobile" at bounding box center [780, 120] width 85 height 38
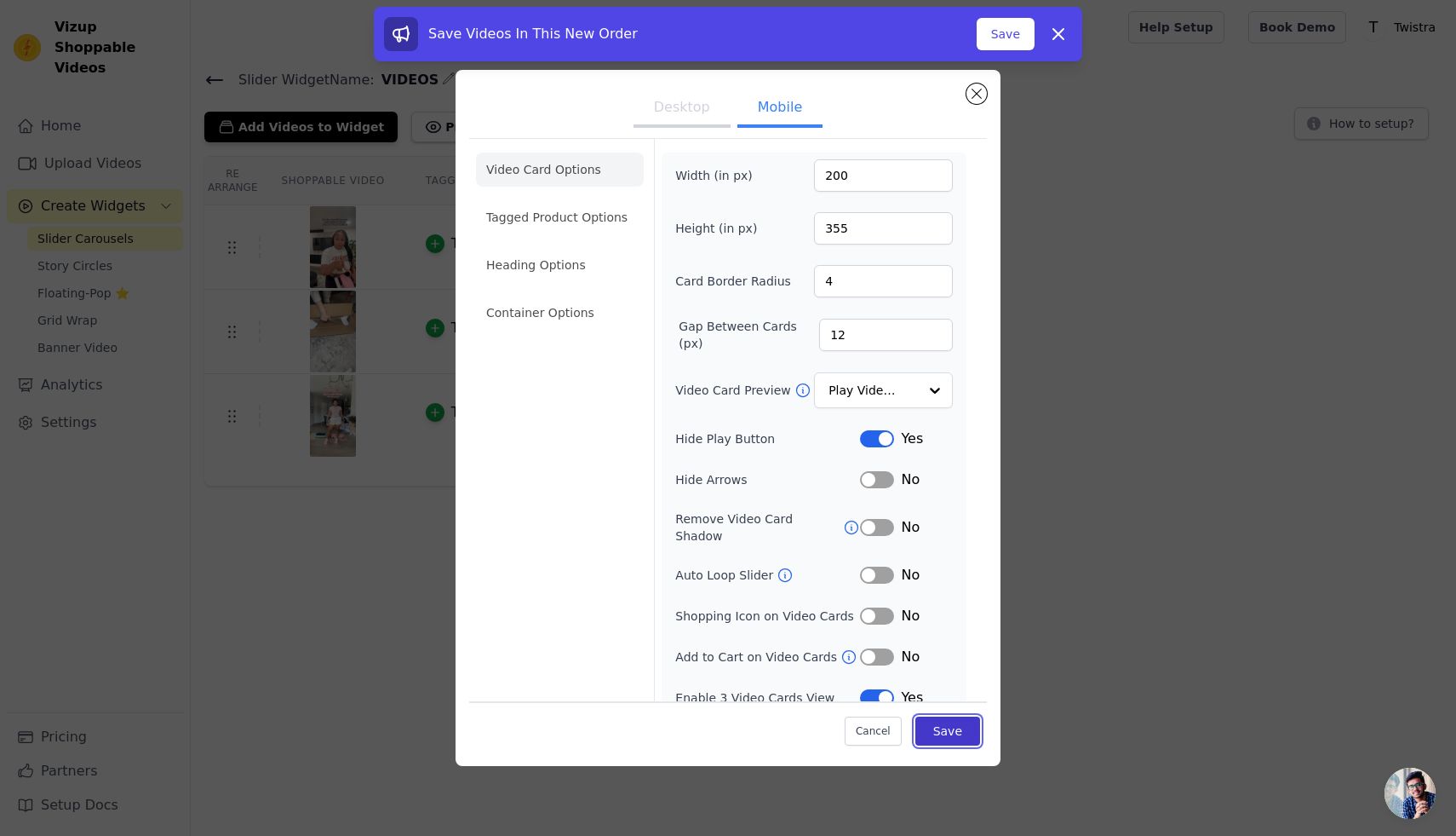
click at [945, 730] on button "Save" at bounding box center [948, 730] width 65 height 29
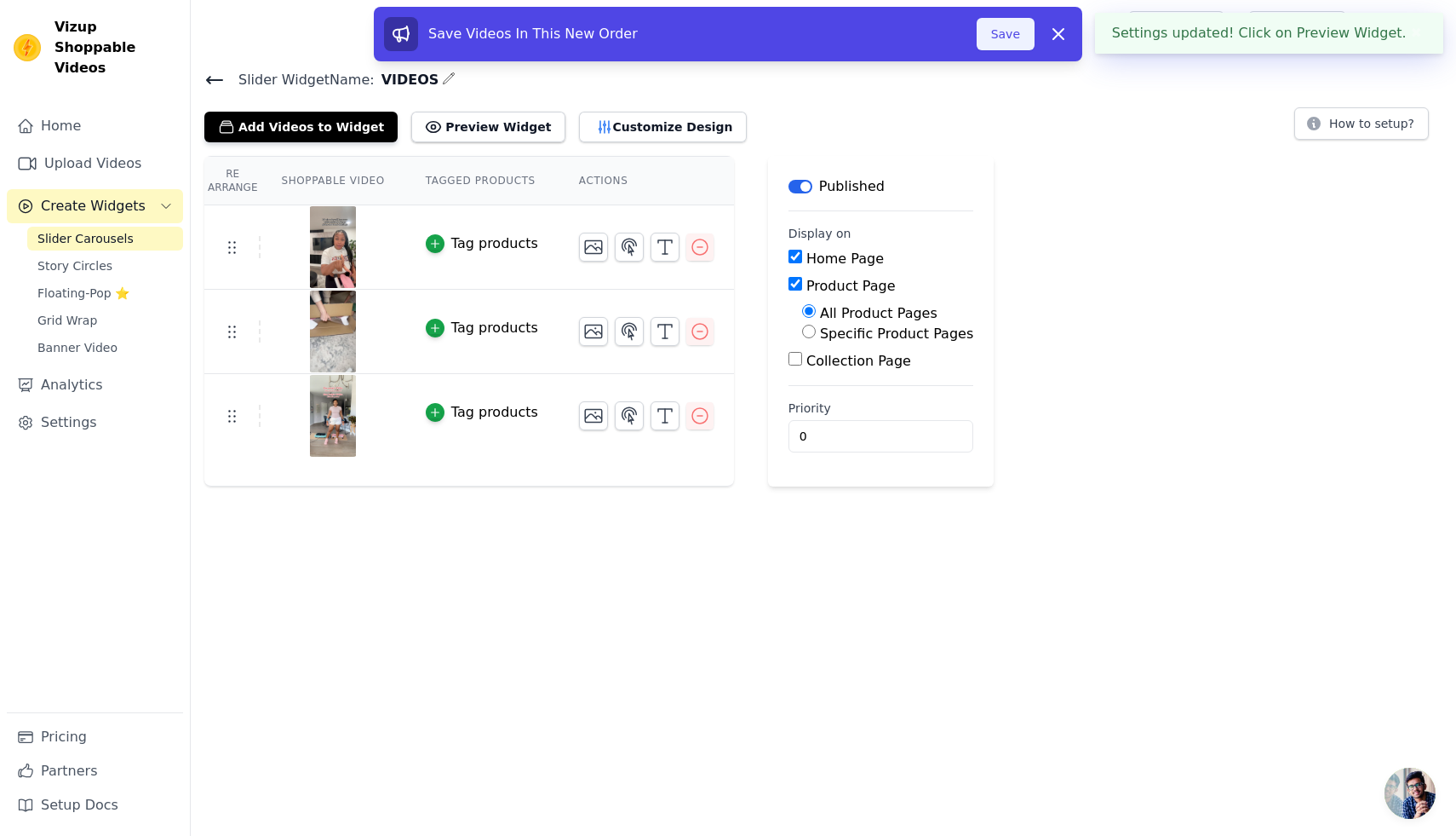
click at [998, 31] on button "Save" at bounding box center [1006, 34] width 57 height 32
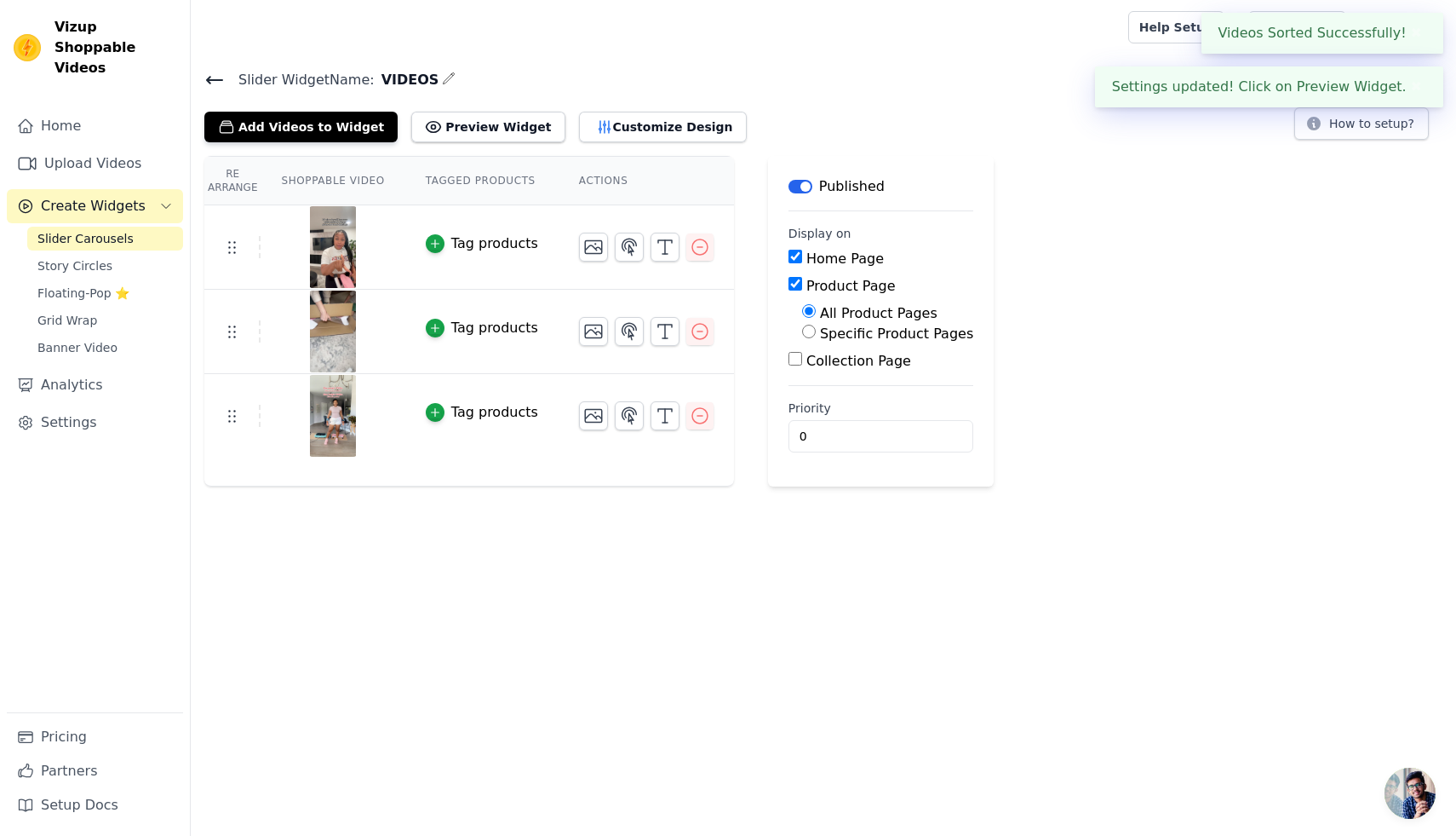
click at [1002, 40] on div at bounding box center [656, 27] width 904 height 55
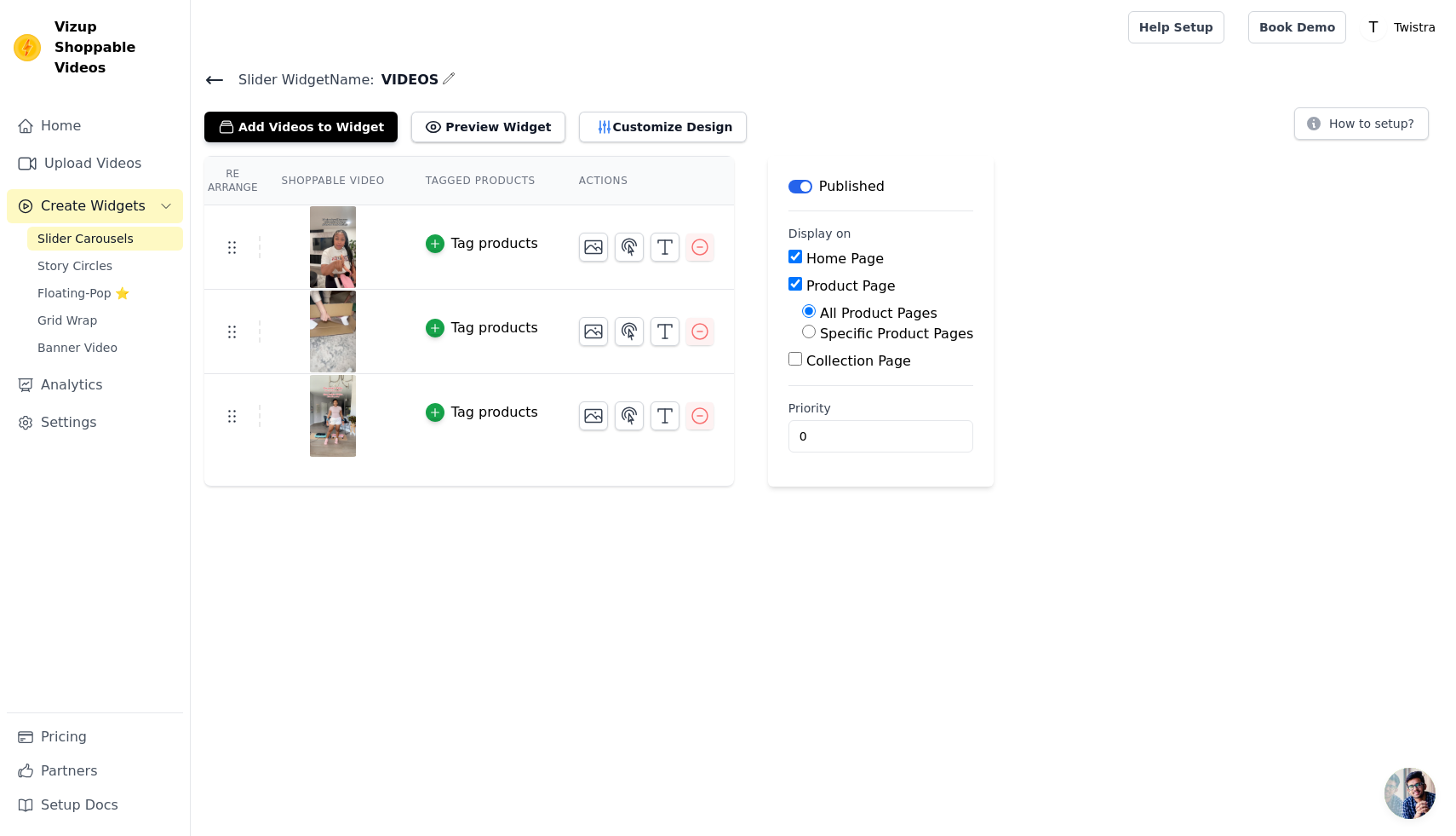
click at [208, 82] on icon at bounding box center [215, 80] width 21 height 21
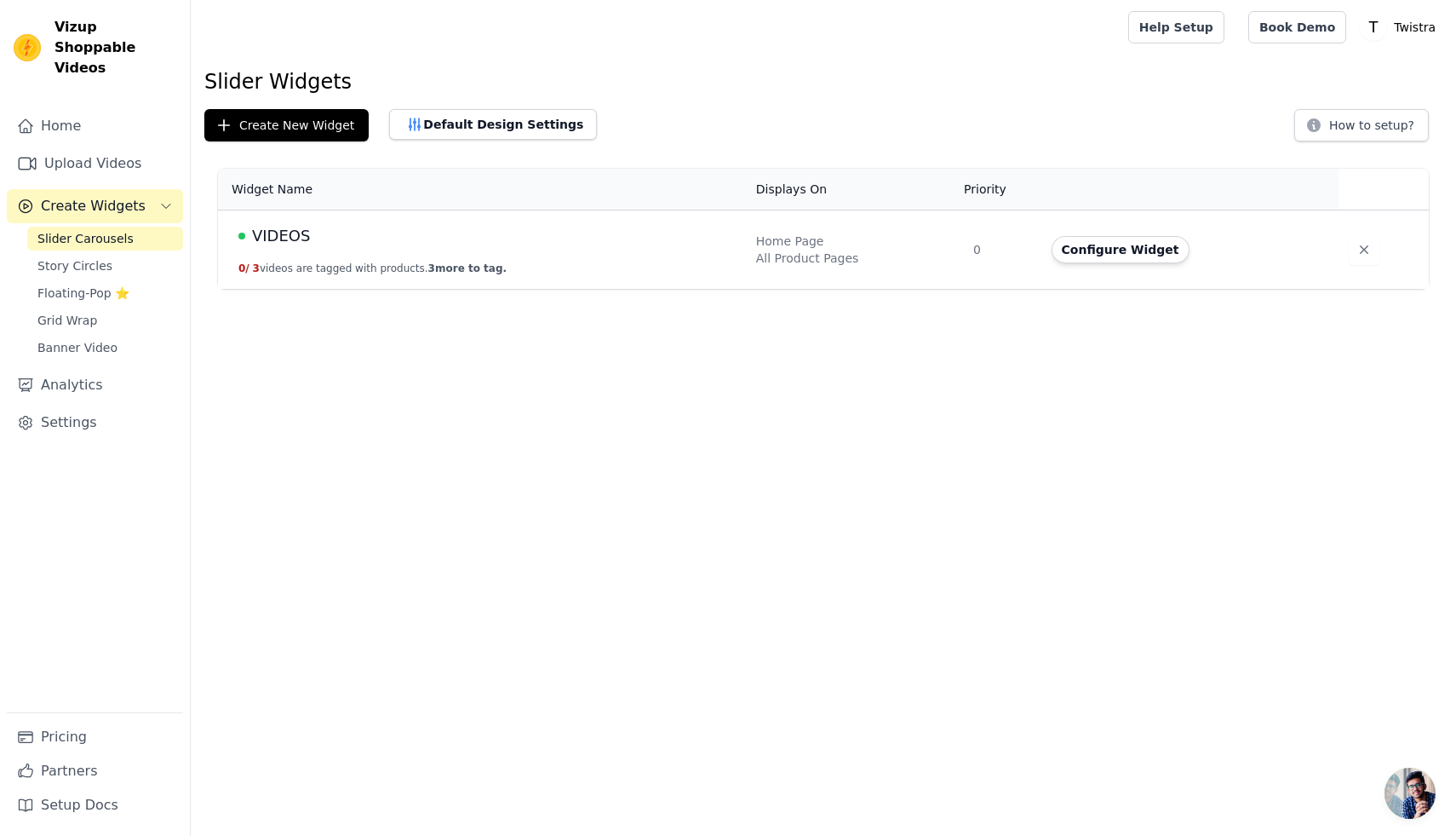
click at [1084, 252] on button "Configure Widget" at bounding box center [1121, 249] width 138 height 27
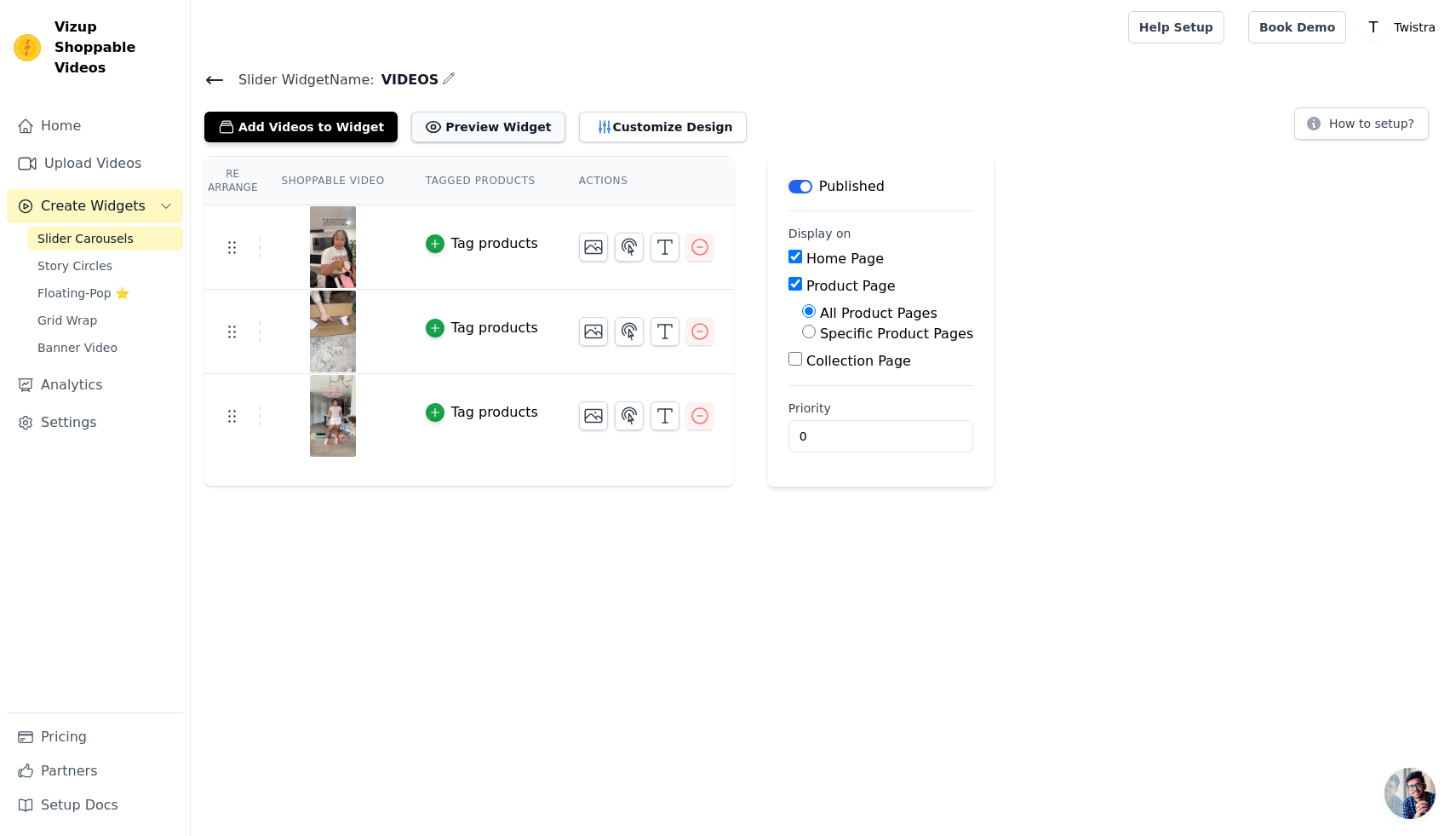
click at [438, 130] on button "Preview Widget" at bounding box center [488, 126] width 154 height 31
click at [597, 122] on icon "button" at bounding box center [605, 127] width 17 height 17
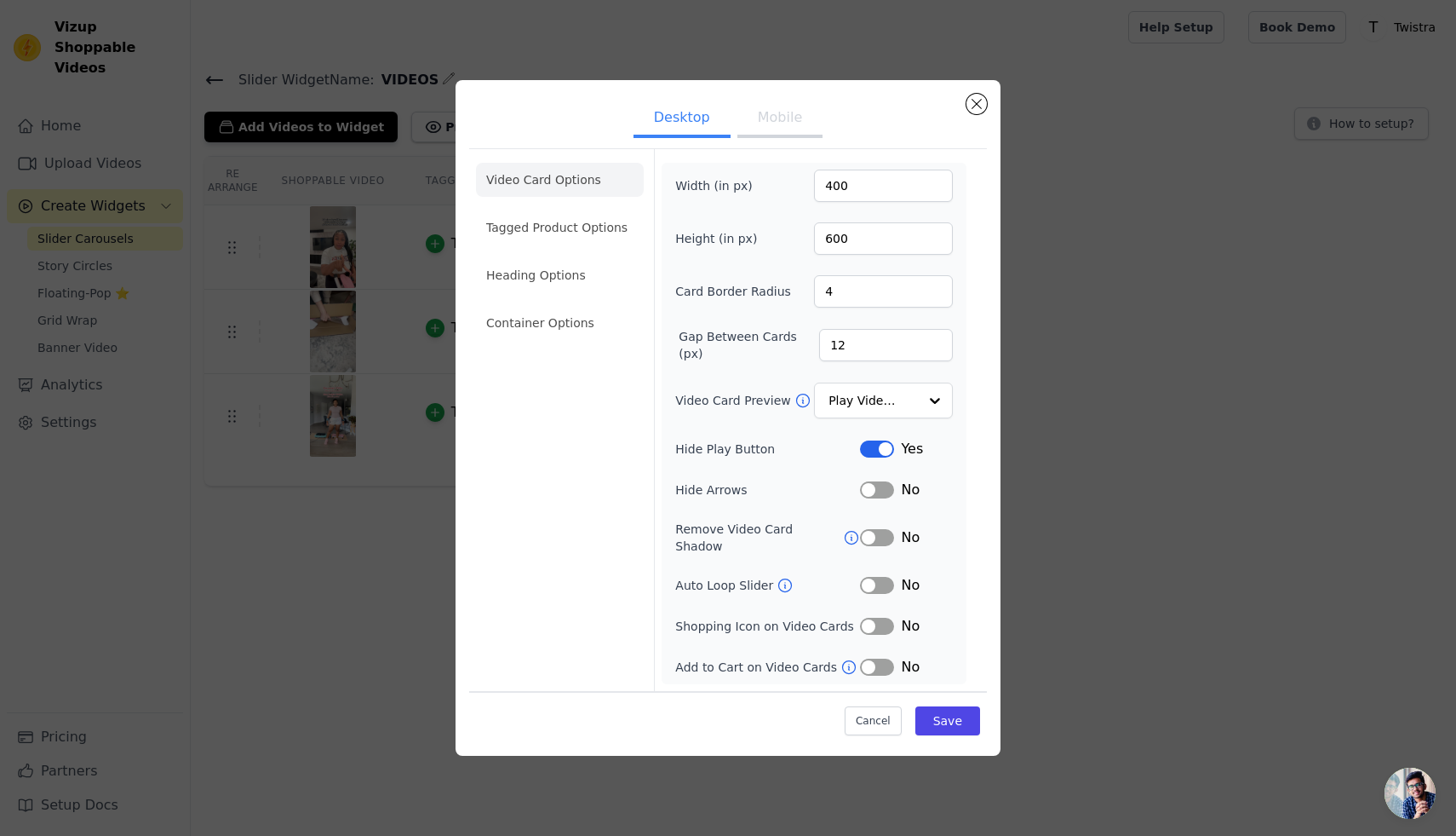
click at [883, 499] on button "Label" at bounding box center [877, 490] width 34 height 17
click at [877, 580] on button "Label" at bounding box center [877, 585] width 34 height 17
click at [960, 717] on button "Save" at bounding box center [948, 720] width 65 height 29
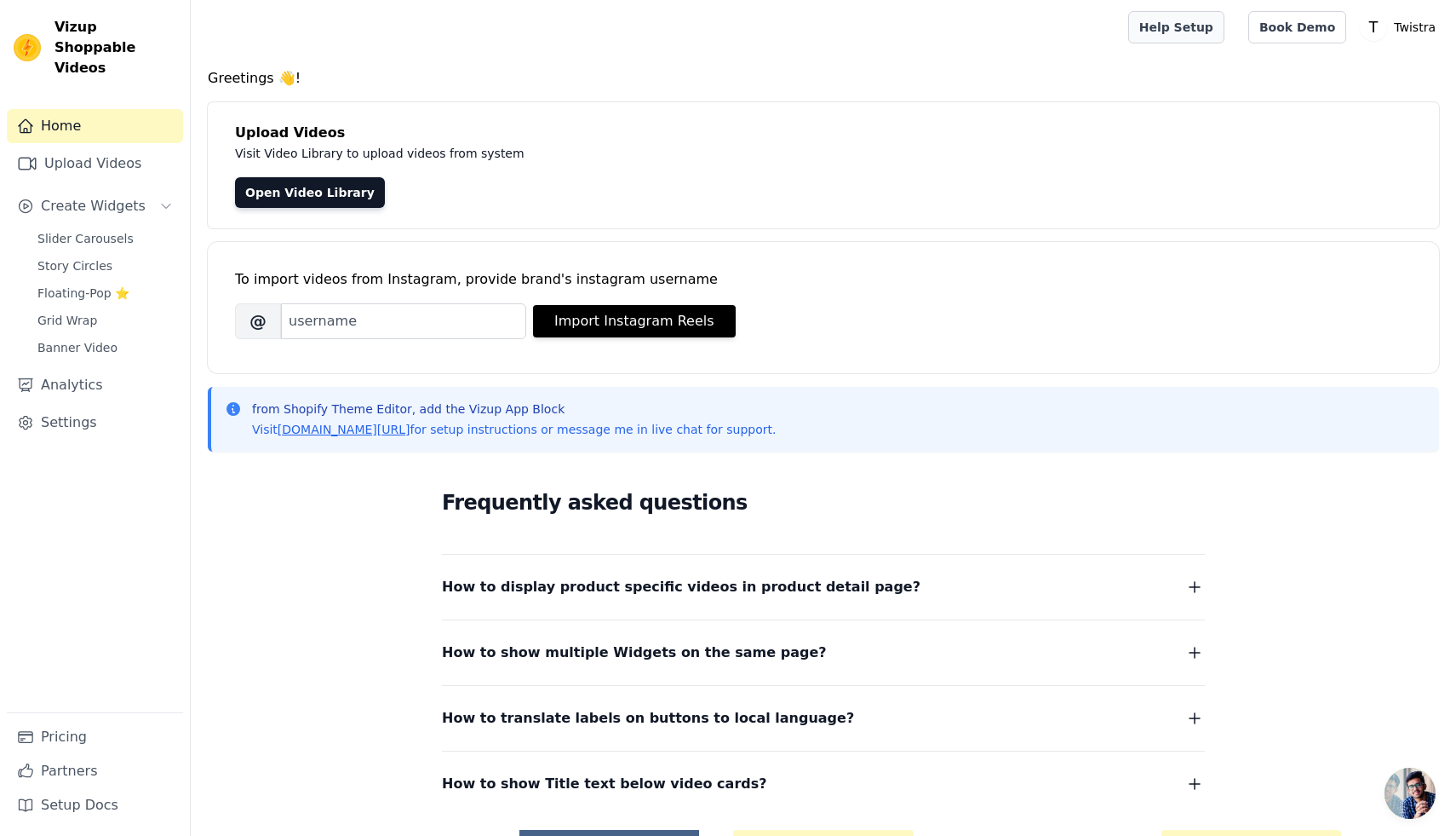
click at [1173, 30] on link "Help Setup" at bounding box center [1176, 27] width 96 height 32
click at [106, 308] on link "Grid Wrap" at bounding box center [105, 320] width 155 height 24
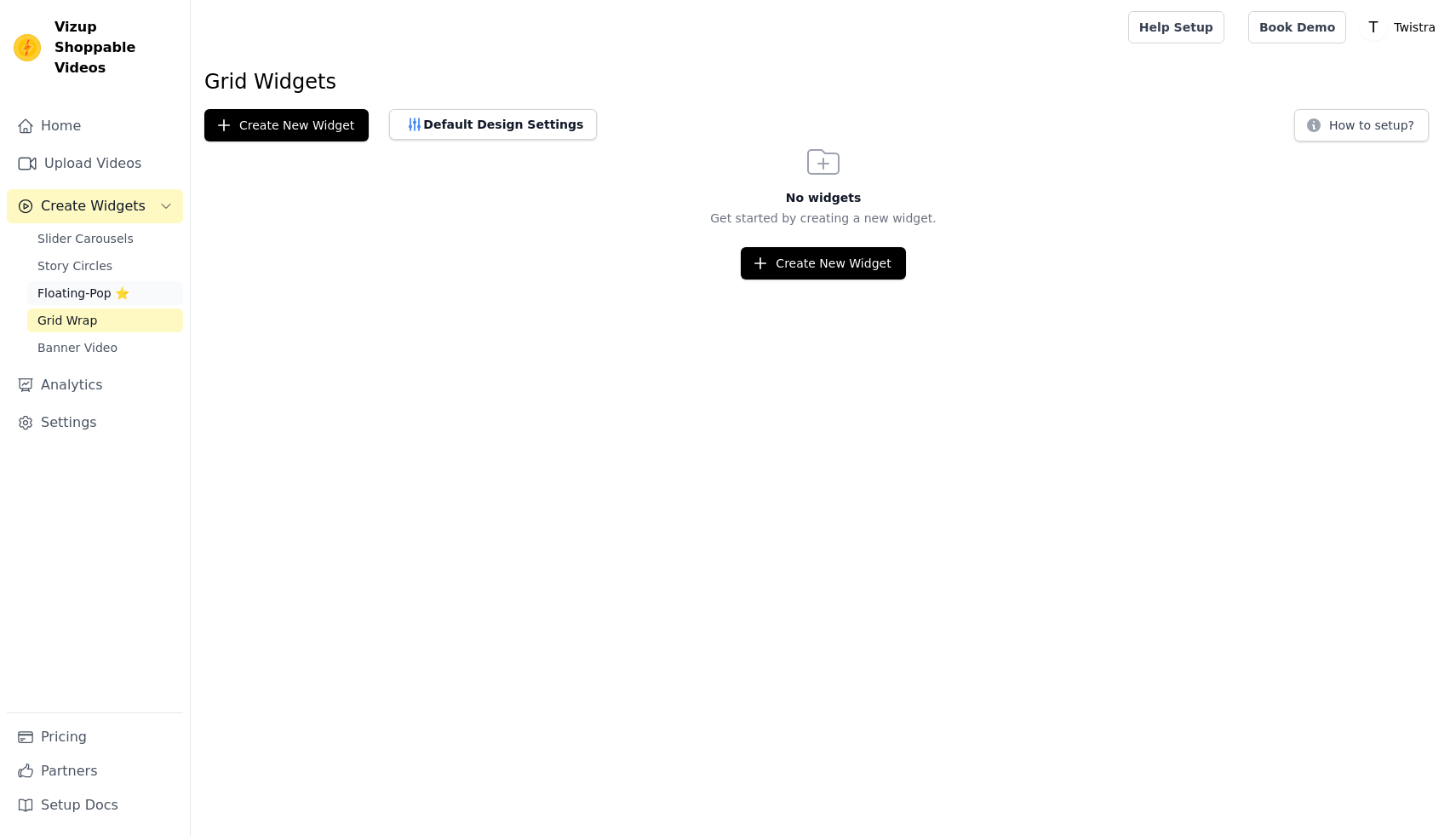
click at [106, 285] on span "Floating-Pop ⭐" at bounding box center [84, 293] width 92 height 17
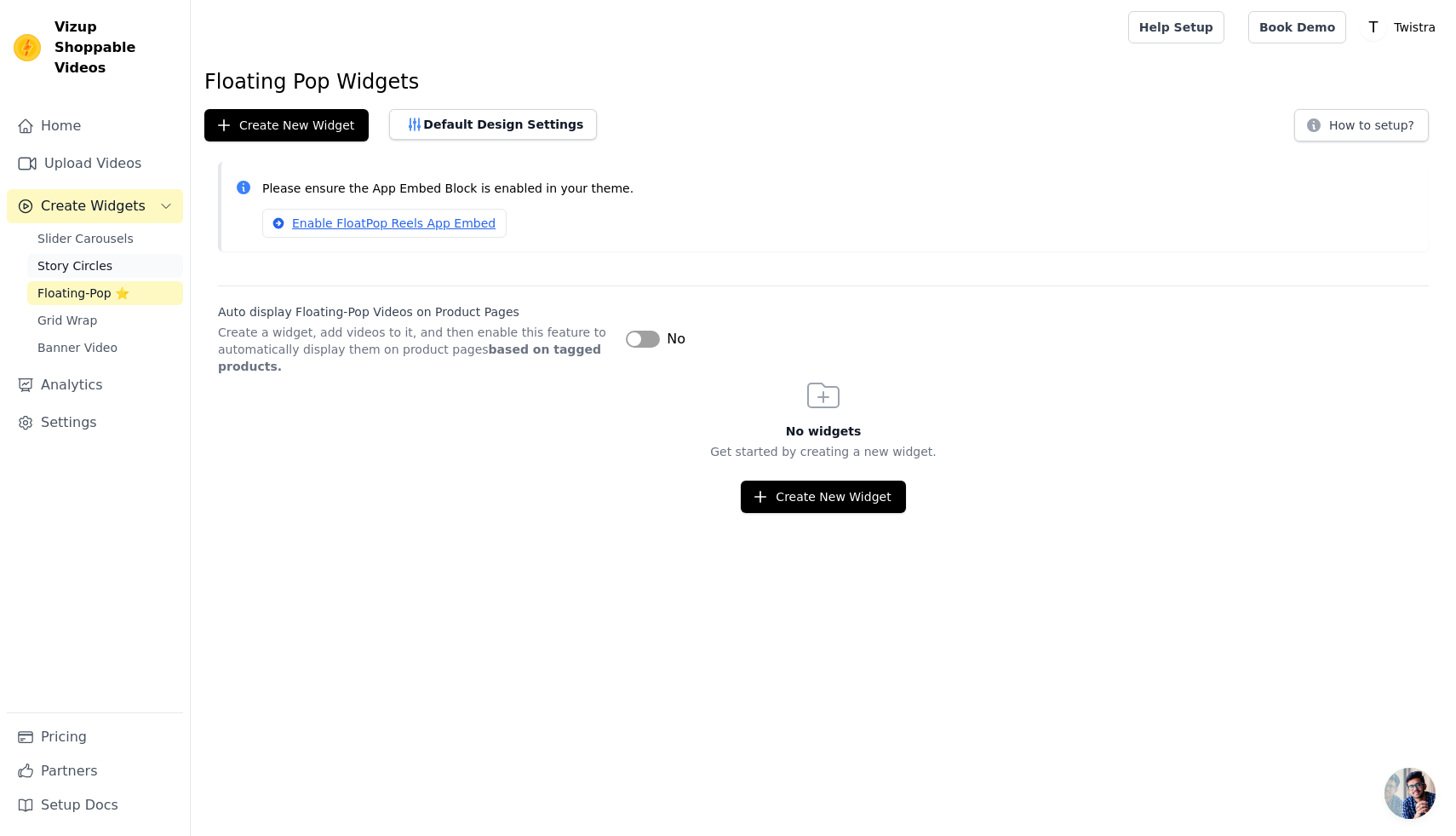
click at [97, 257] on span "Story Circles" at bounding box center [75, 266] width 75 height 17
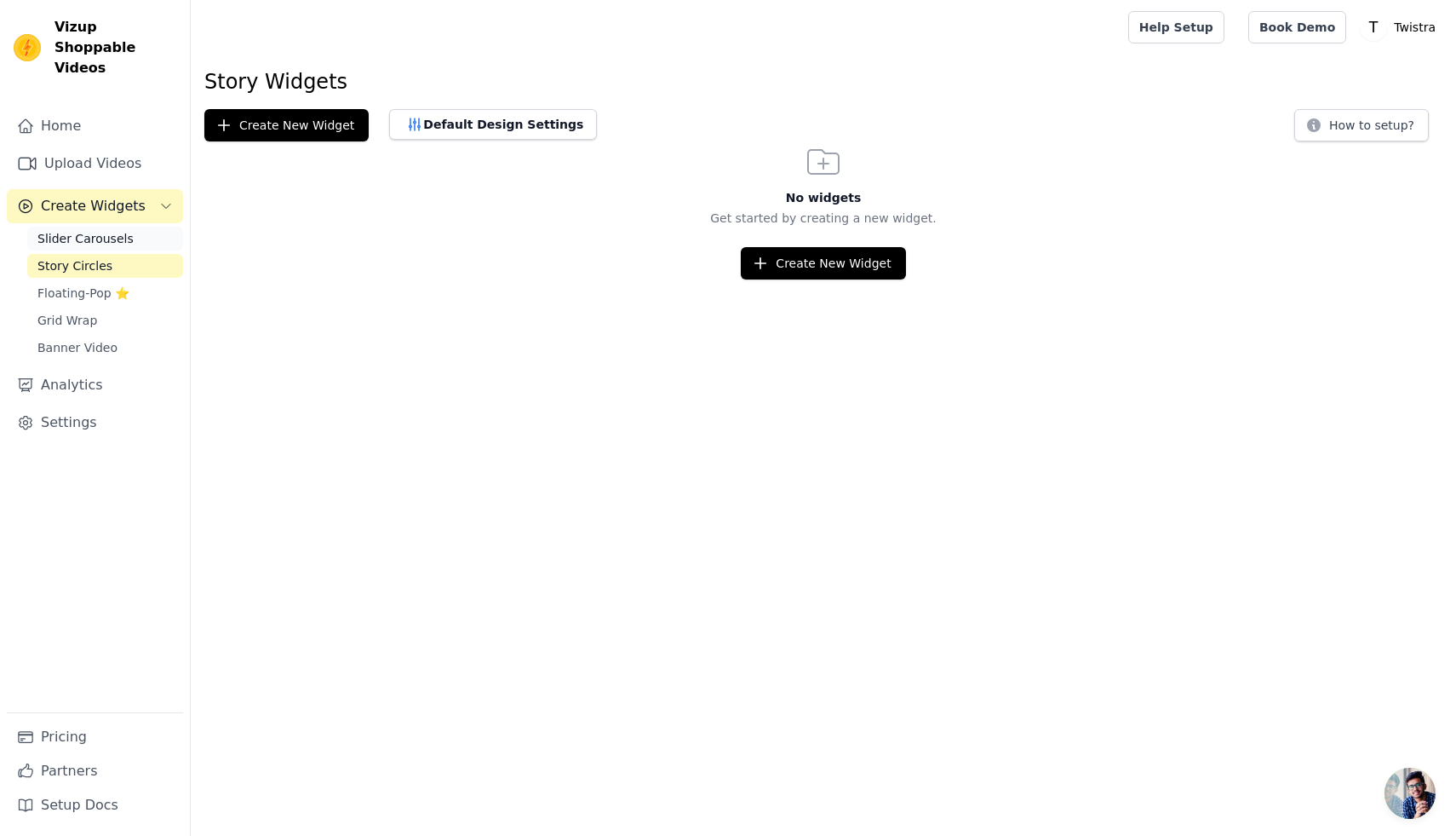
click at [96, 230] on span "Slider Carousels" at bounding box center [86, 238] width 96 height 17
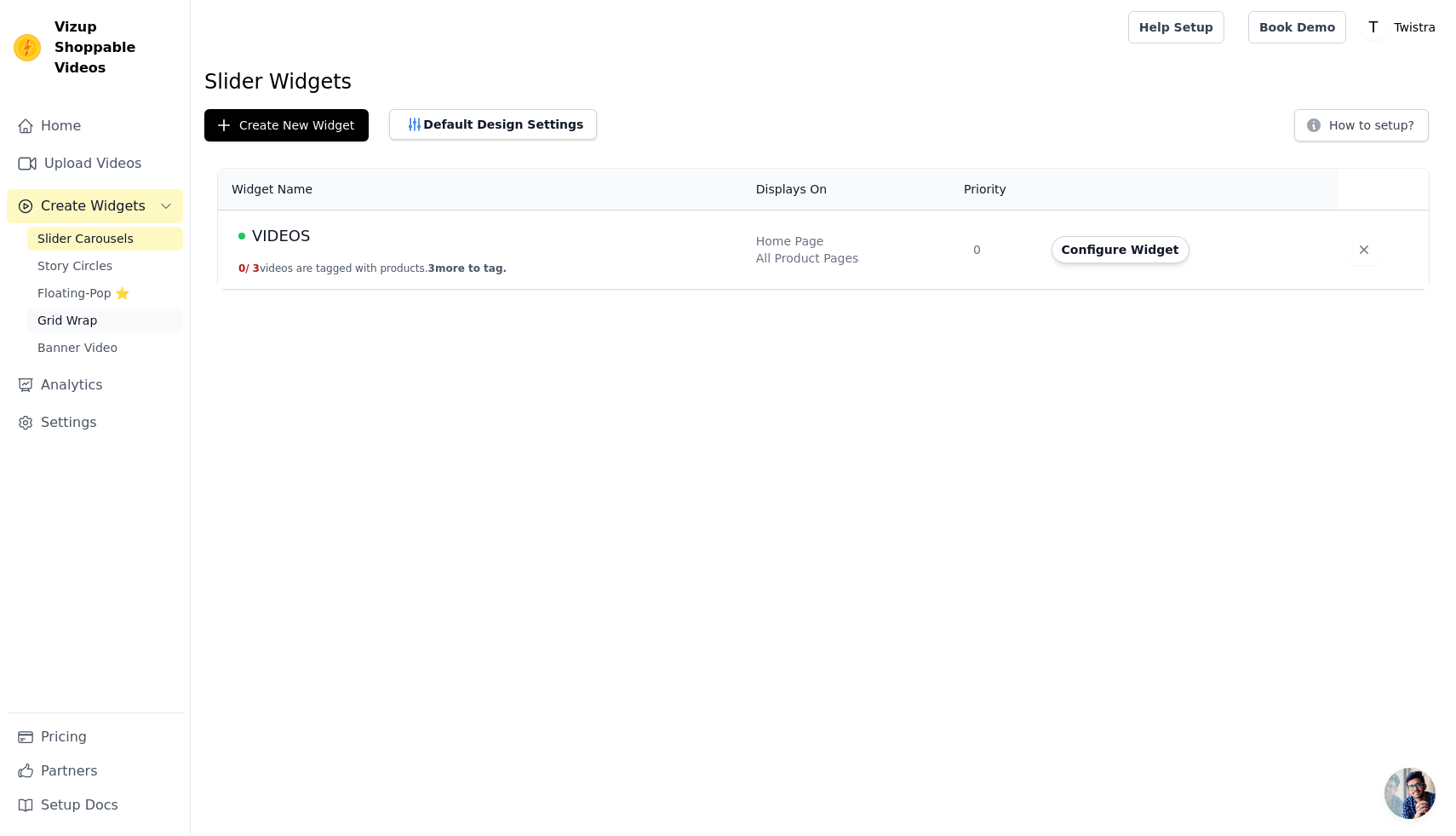
click at [85, 312] on span "Grid Wrap" at bounding box center [67, 320] width 59 height 17
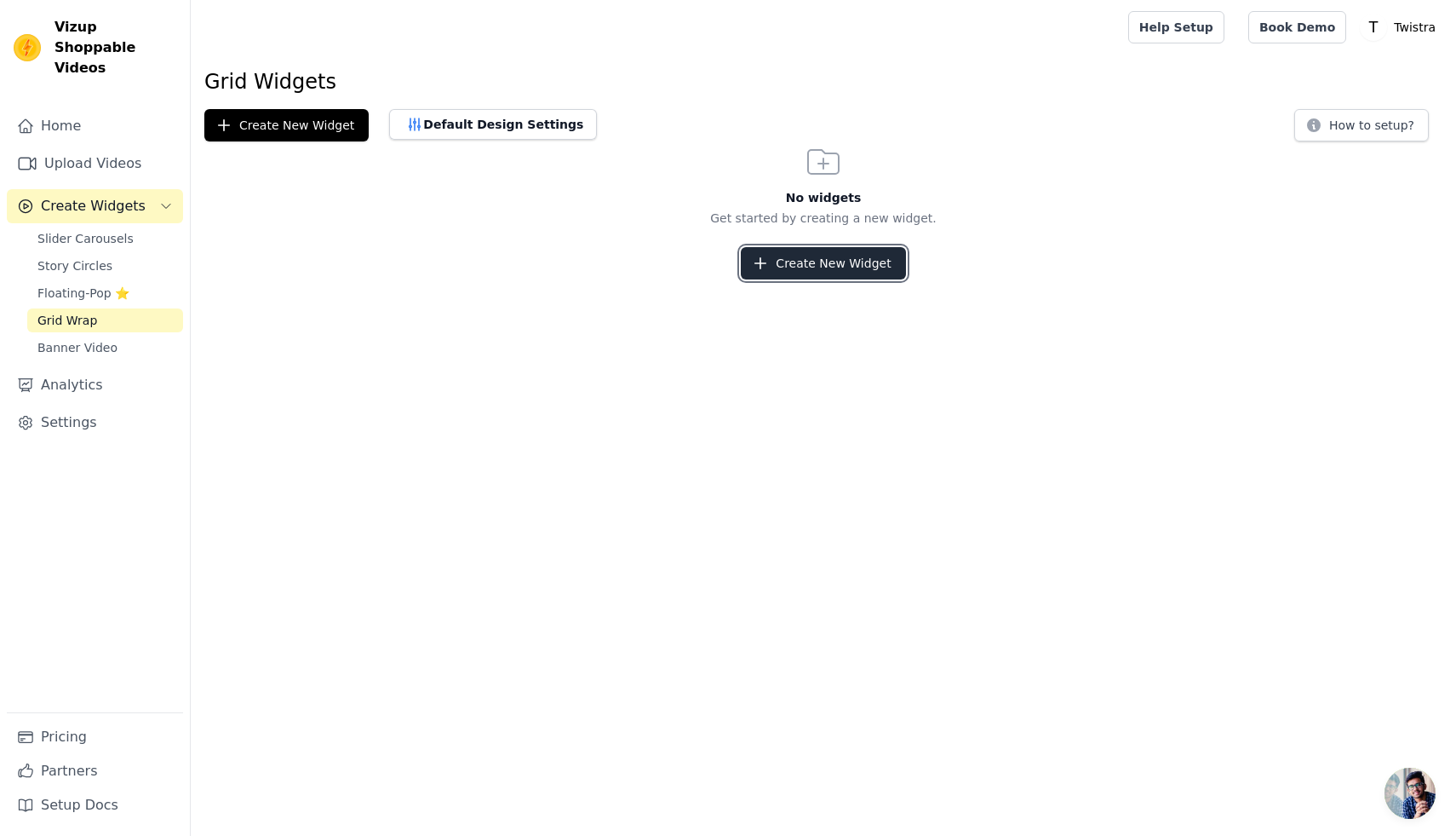
click at [830, 257] on button "Create New Widget" at bounding box center [823, 263] width 164 height 32
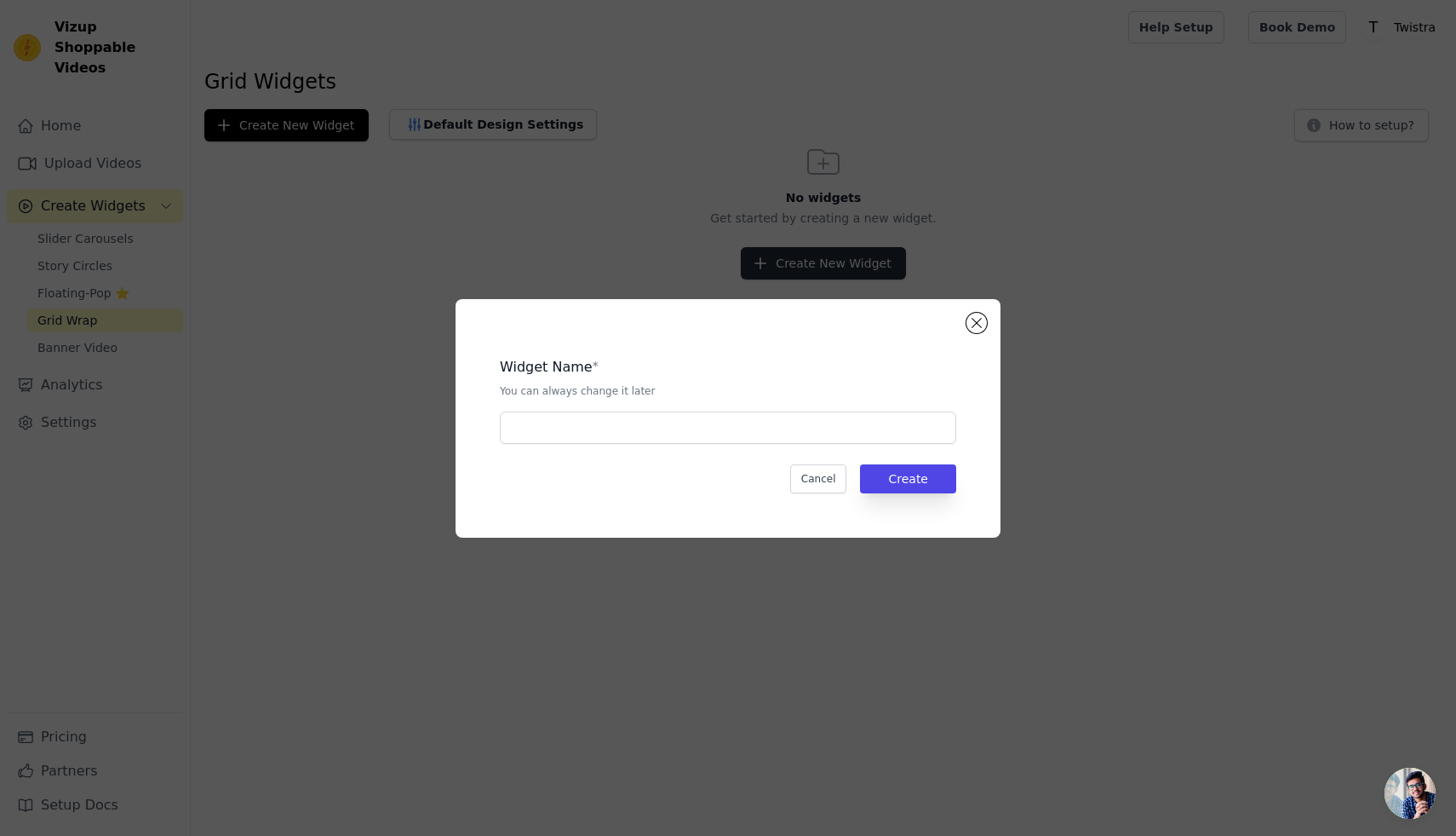
click at [830, 257] on div "Widget Name * You can always change it later Cancel Create" at bounding box center [728, 418] width 1456 height 836
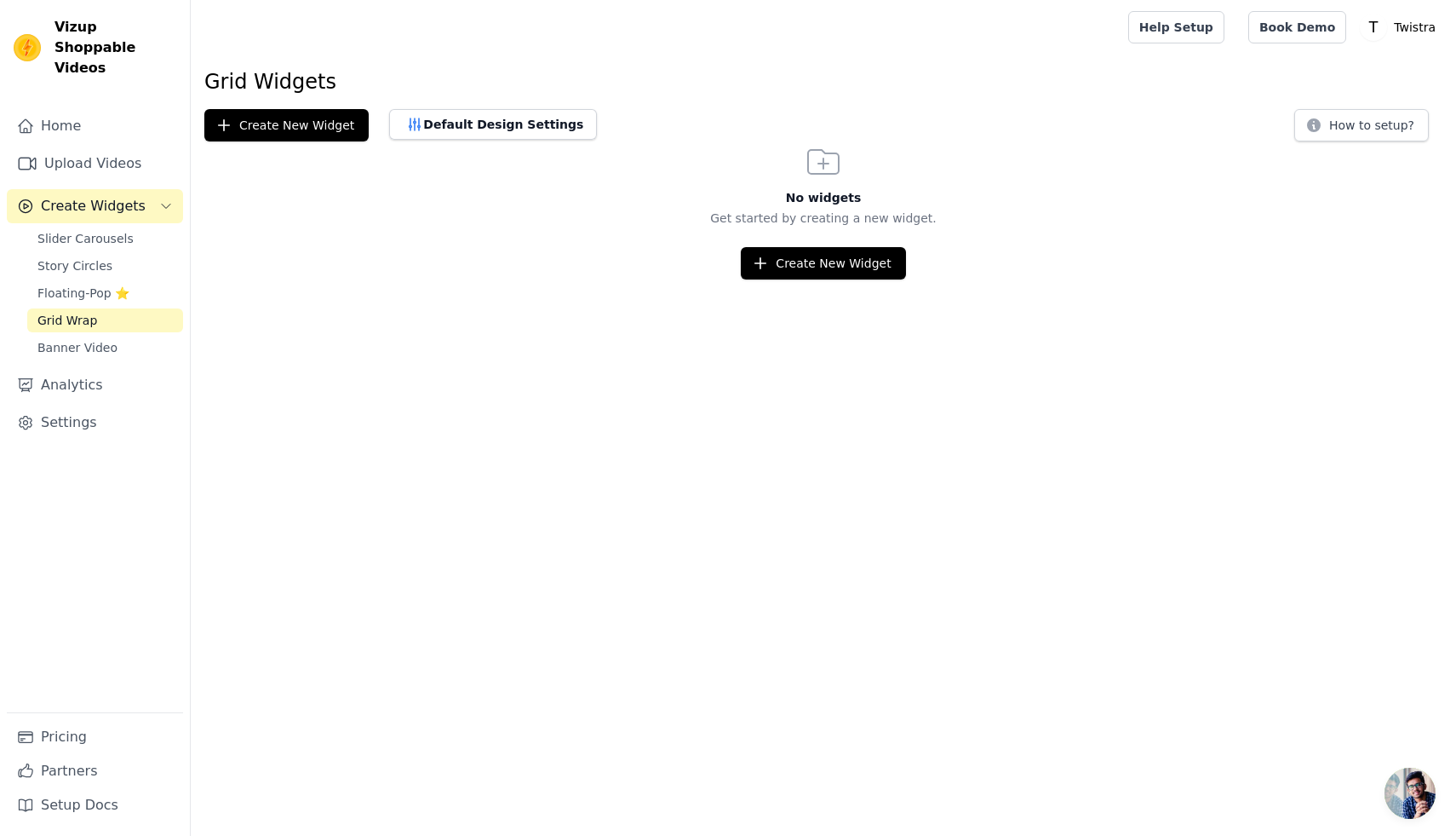
click at [798, 279] on html "Vizup Shoppable Videos Home Upload Videos Create Widgets Slider Carousels Story…" at bounding box center [728, 139] width 1456 height 279
click at [797, 262] on button "Create New Widget" at bounding box center [823, 263] width 164 height 32
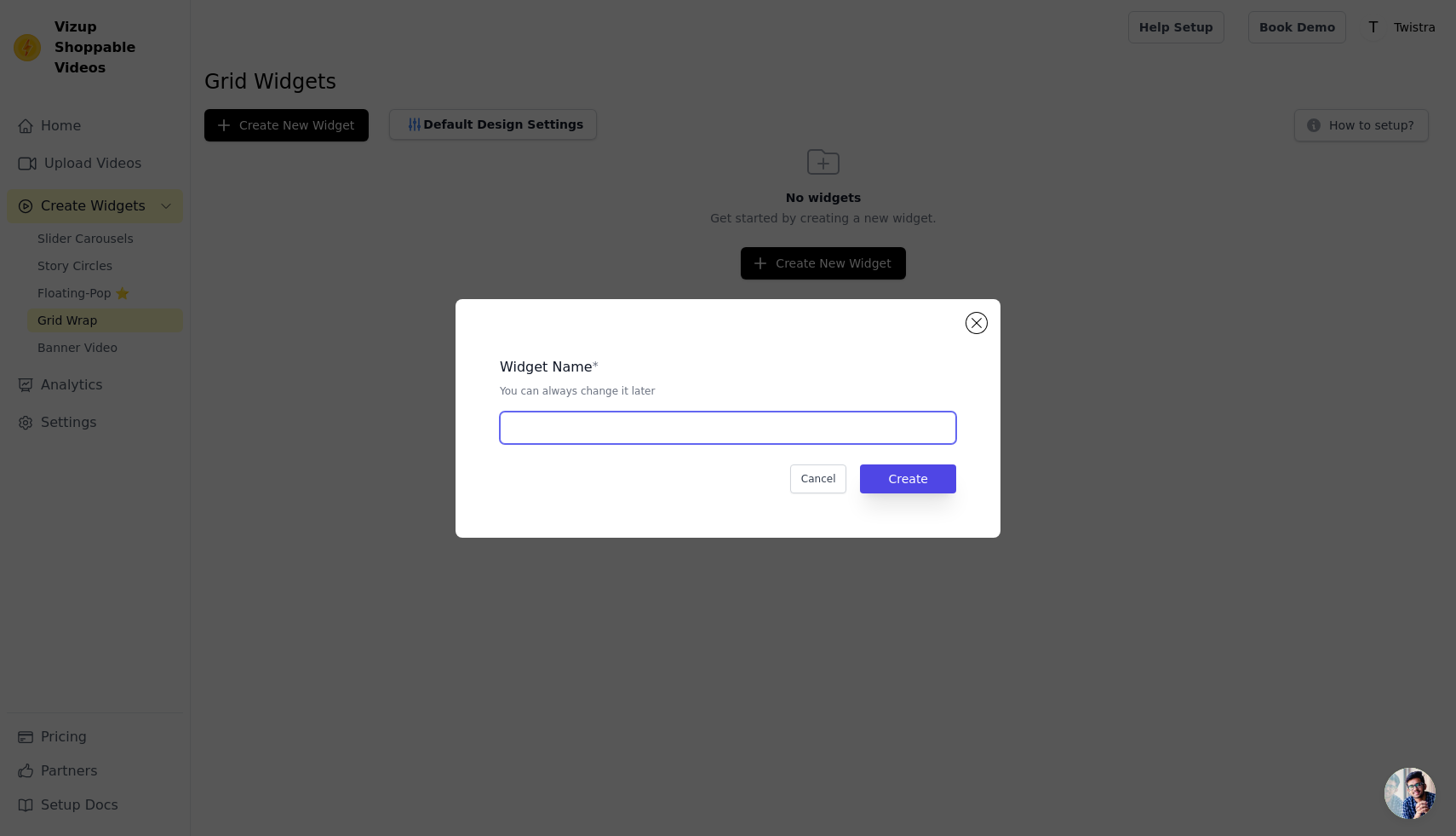
click at [699, 433] on input "text" at bounding box center [728, 428] width 456 height 32
type input "VIDEOS"
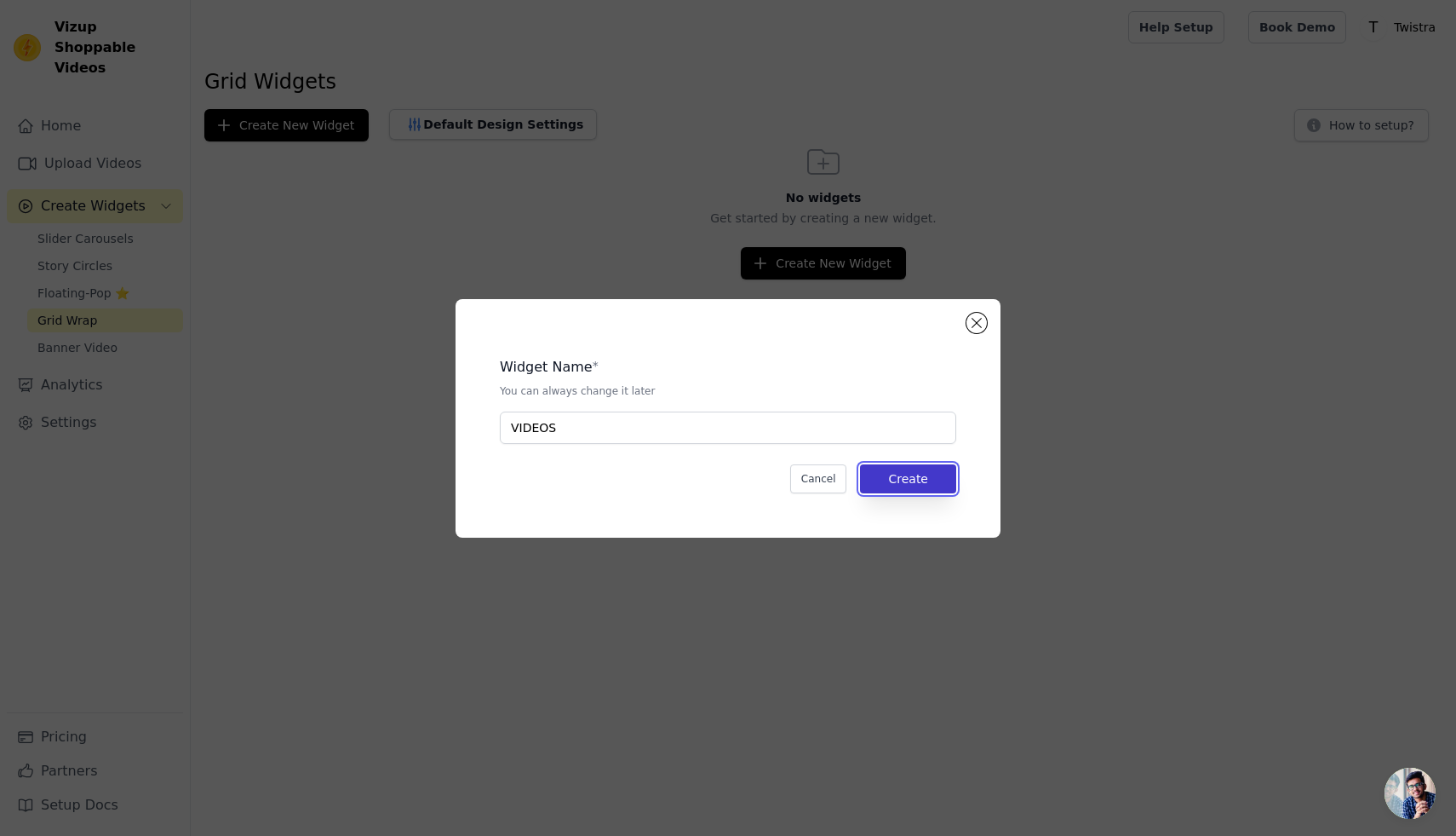
click at [908, 484] on button "Create" at bounding box center [908, 479] width 96 height 29
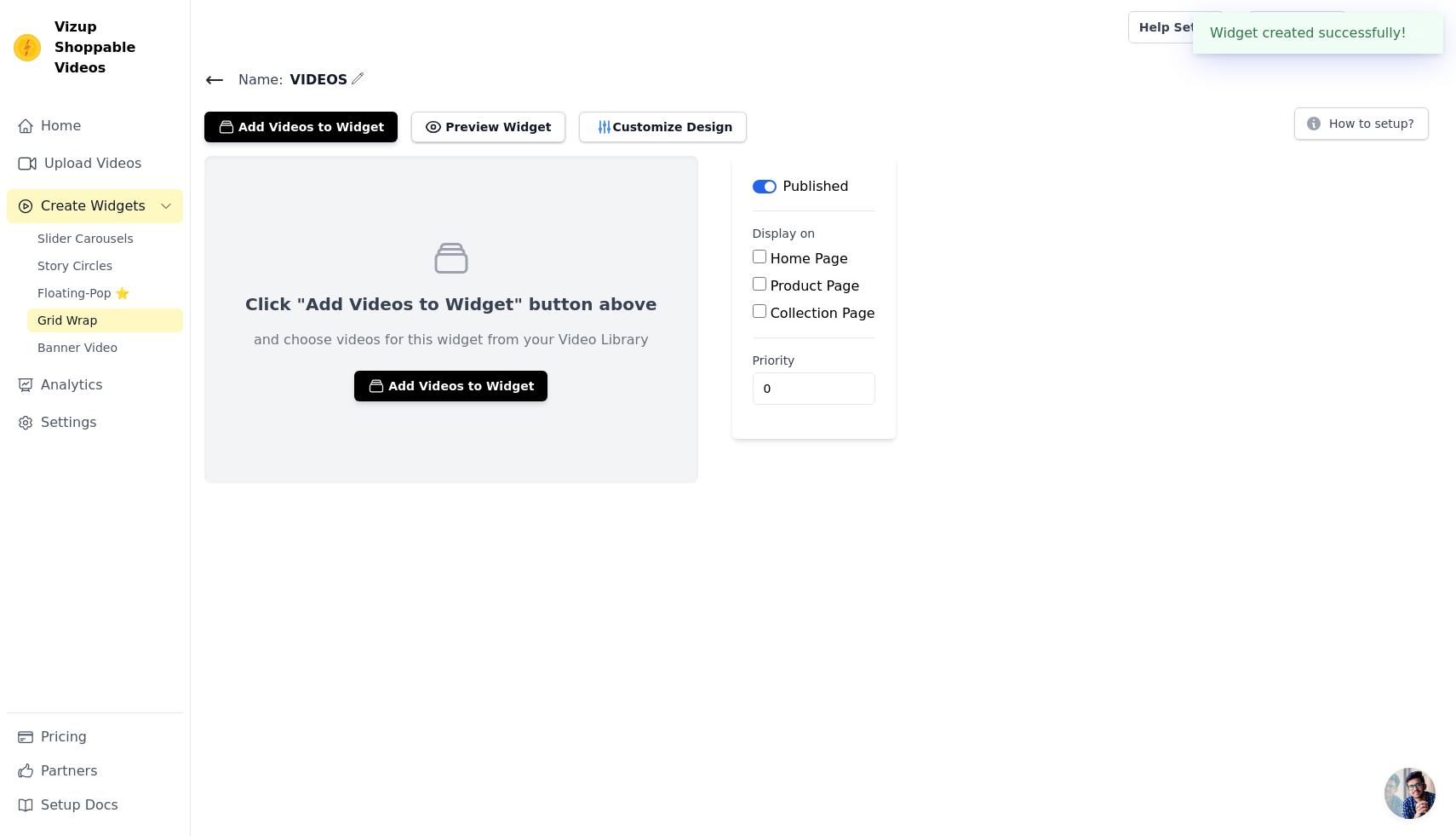
click at [1420, 40] on button "✖" at bounding box center [1416, 33] width 20 height 21
click at [221, 84] on icon at bounding box center [215, 80] width 21 height 21
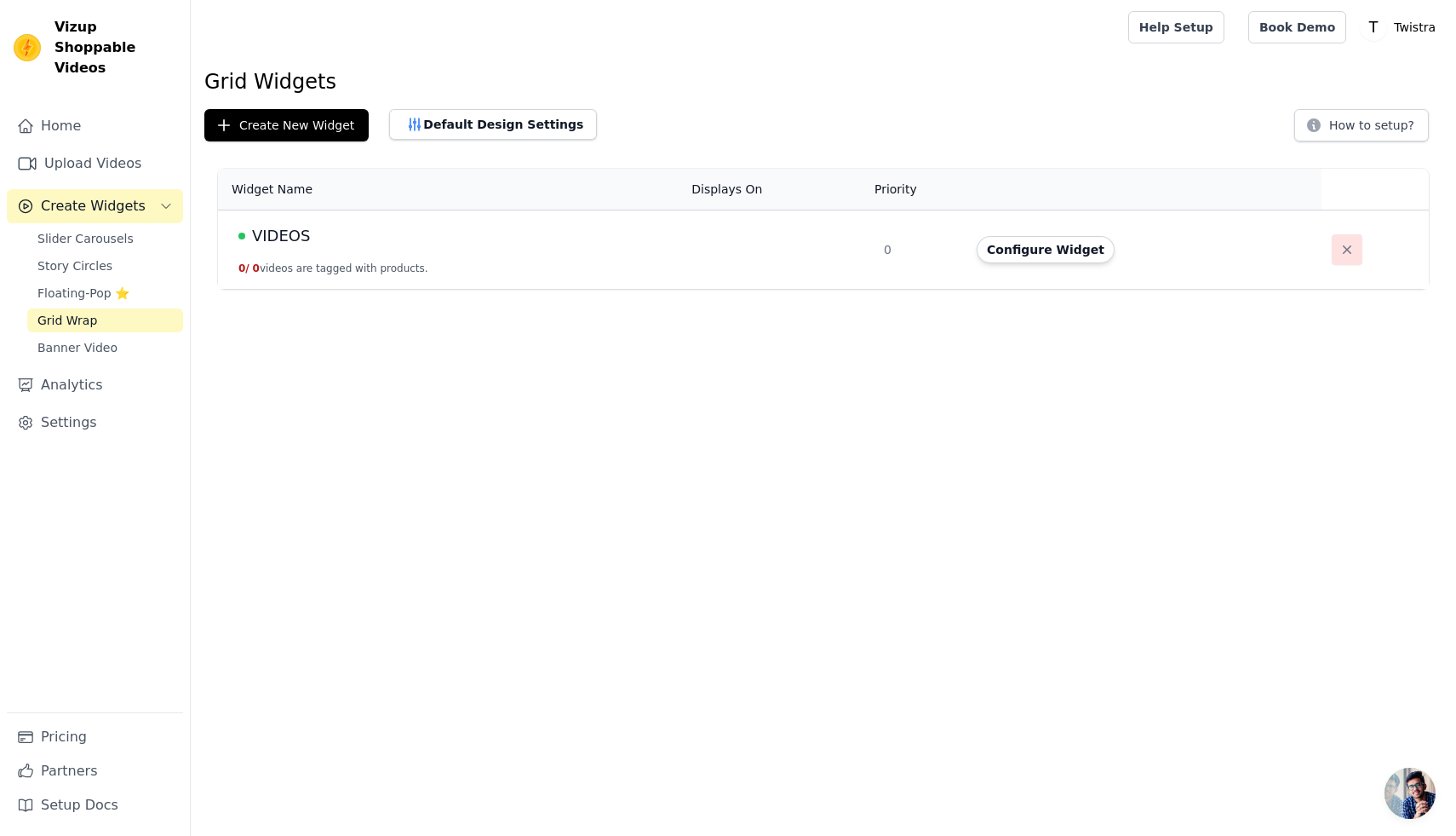
click at [1339, 247] on icon "button" at bounding box center [1348, 250] width 17 height 17
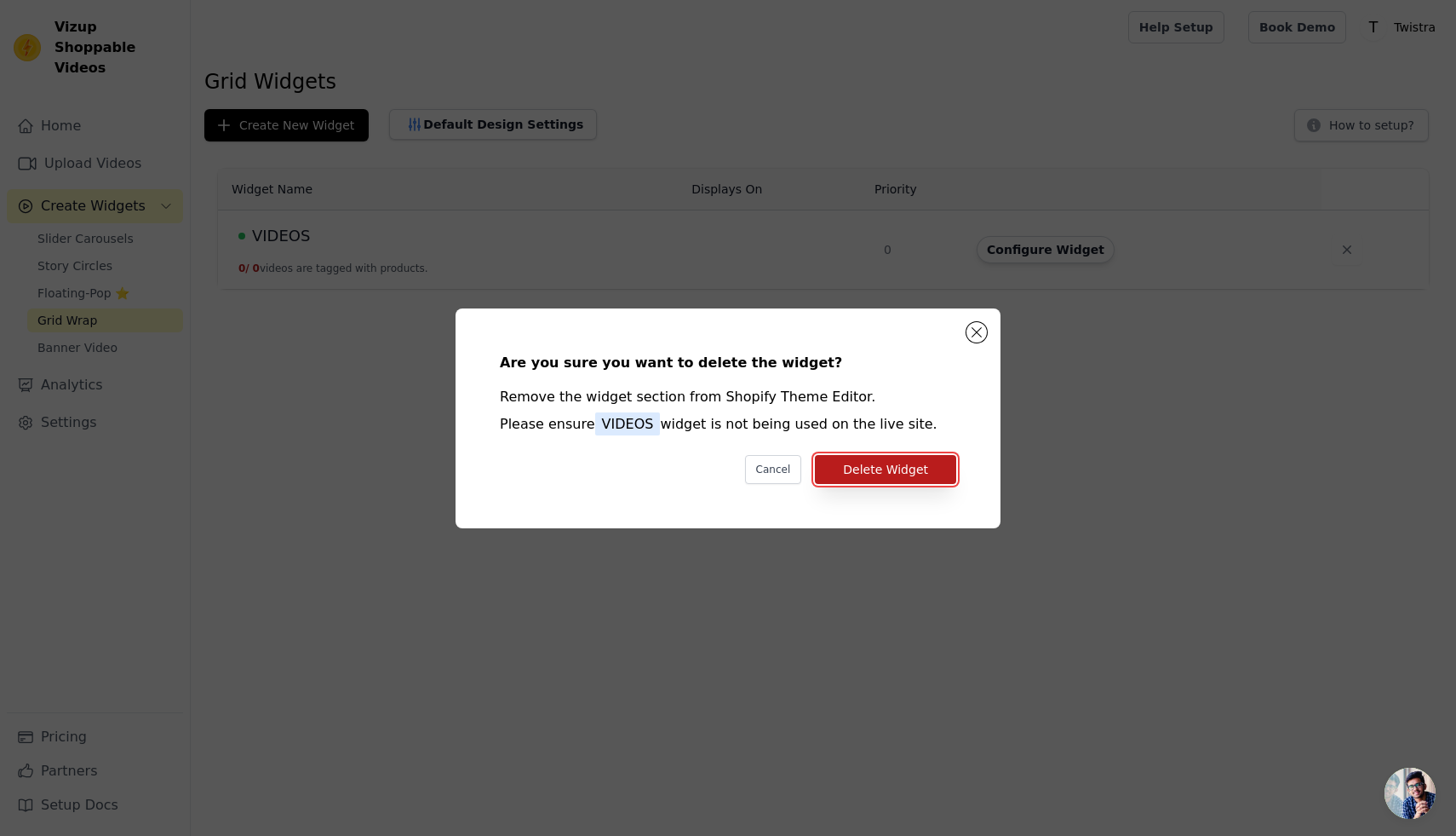
click at [903, 470] on button "Delete Widget" at bounding box center [886, 469] width 141 height 29
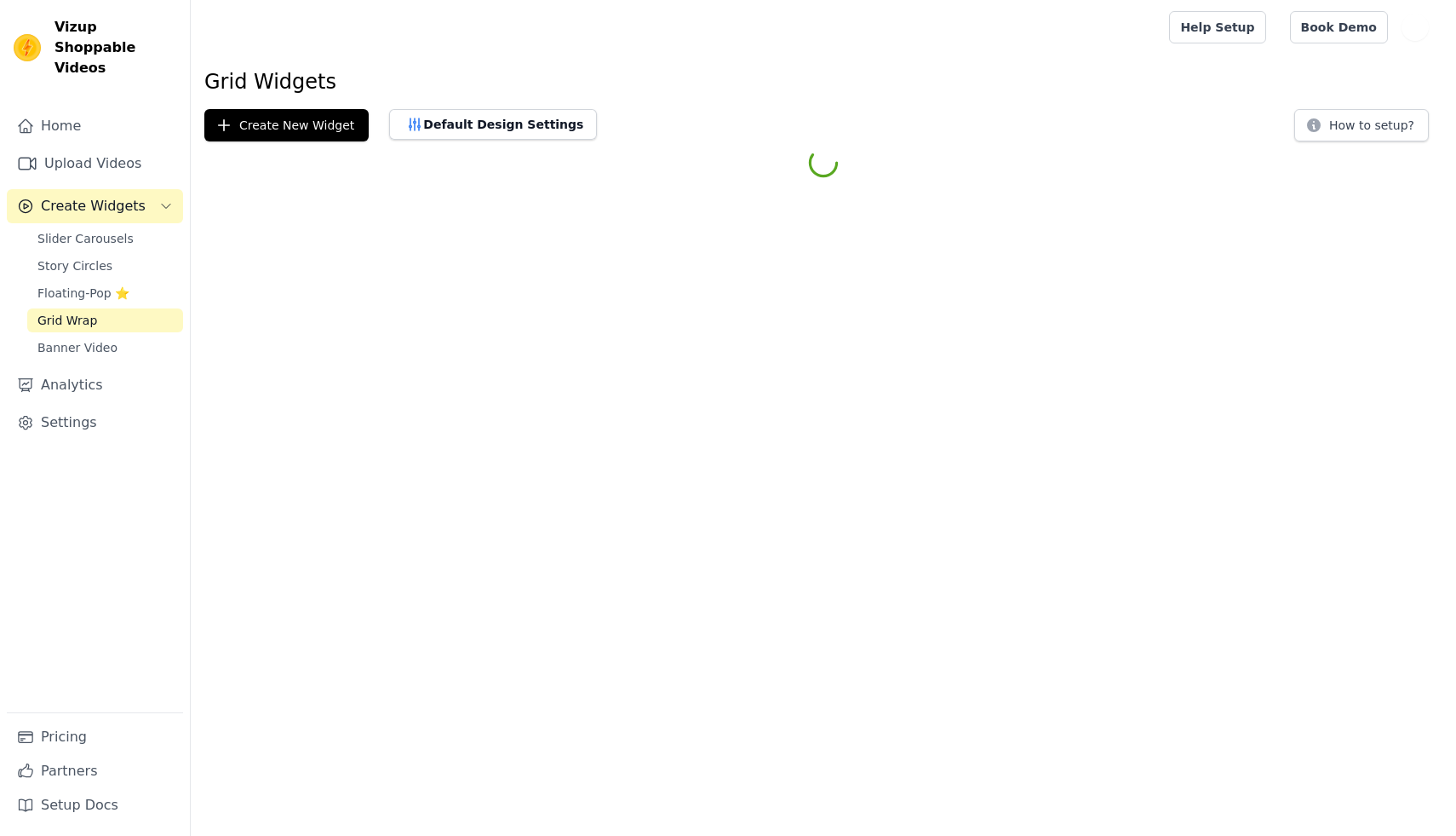
click at [77, 230] on span "Slider Carousels" at bounding box center [86, 238] width 96 height 17
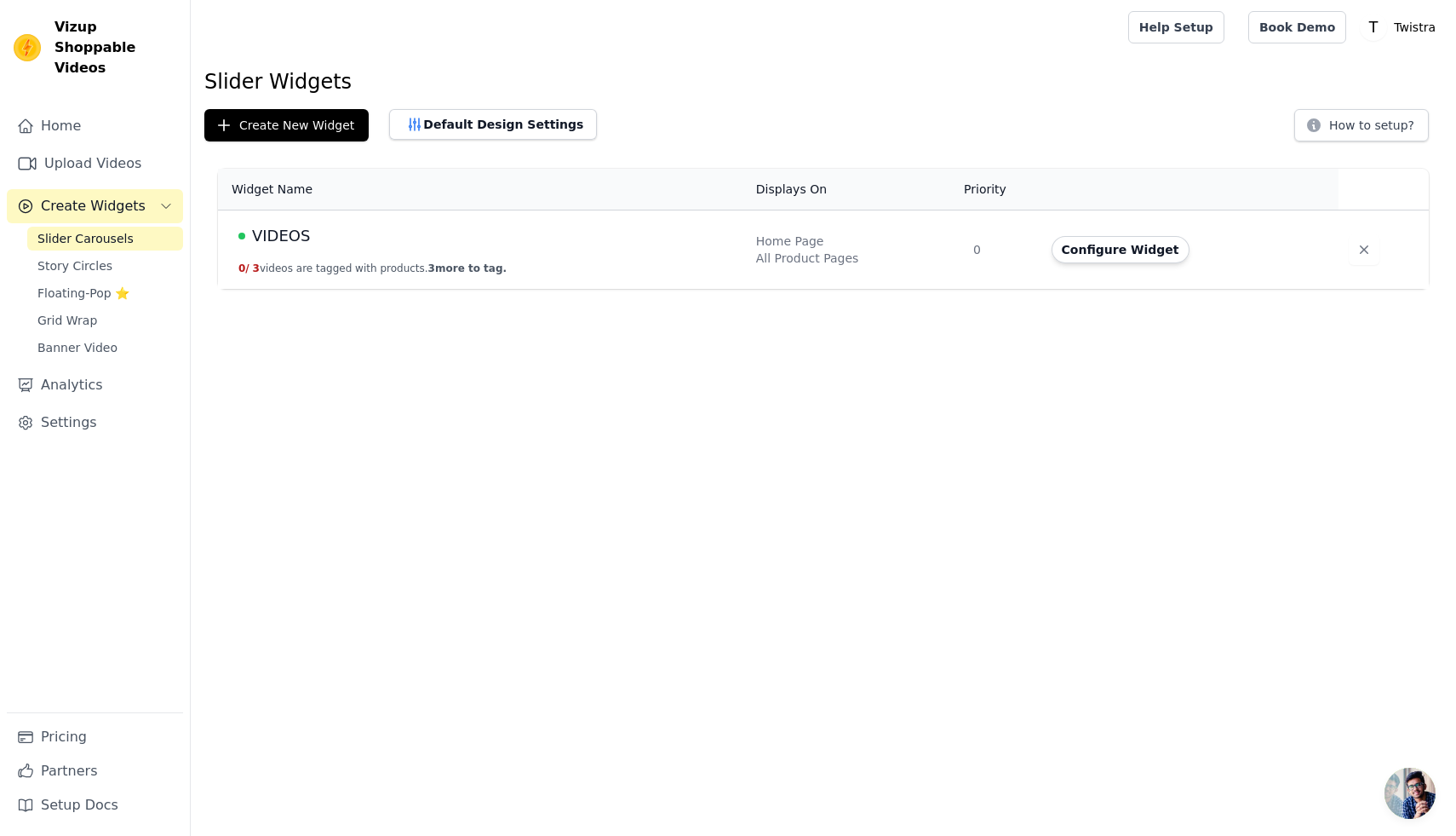
click at [440, 281] on td "VIDEOS 0 / 3 videos are tagged with products. 3 more to tag." at bounding box center [482, 250] width 528 height 79
click at [438, 265] on span "3 more to tag." at bounding box center [467, 268] width 78 height 12
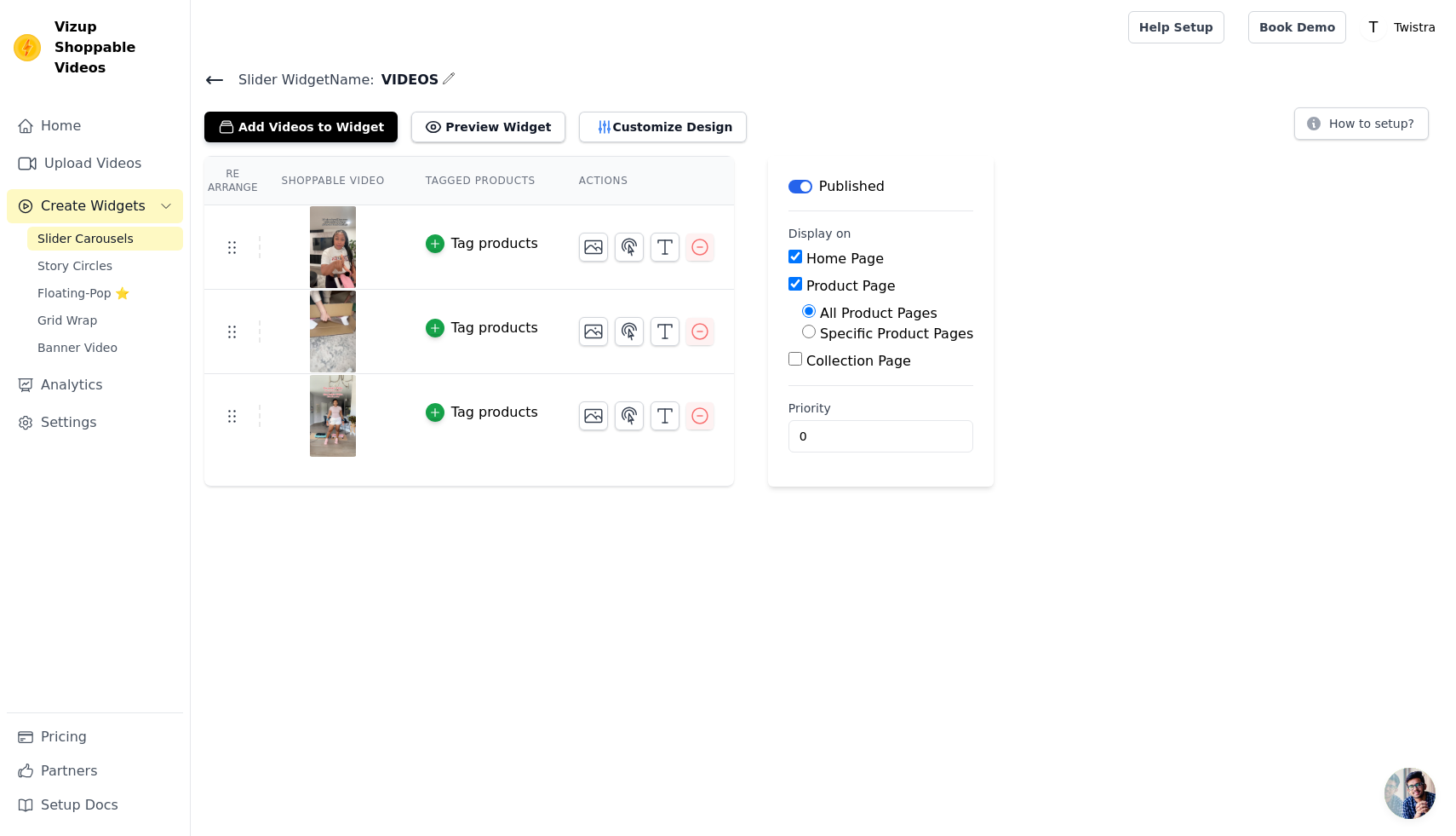
click at [820, 334] on label "Specific Product Pages" at bounding box center [896, 333] width 154 height 16
click at [816, 334] on input "Specific Product Pages" at bounding box center [809, 331] width 13 height 13
radio input "true"
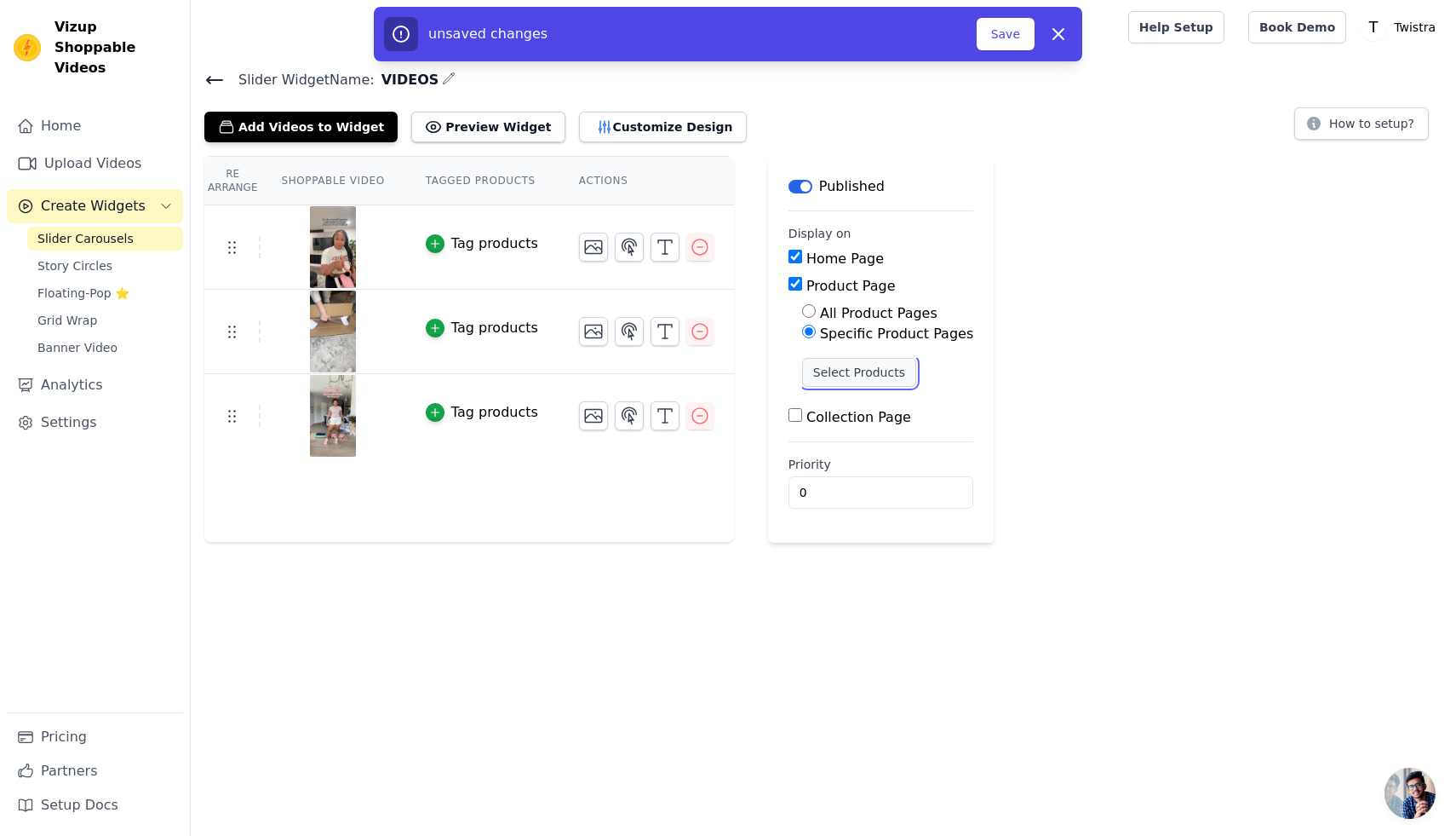
click at [845, 368] on button "Select Products" at bounding box center [859, 372] width 114 height 29
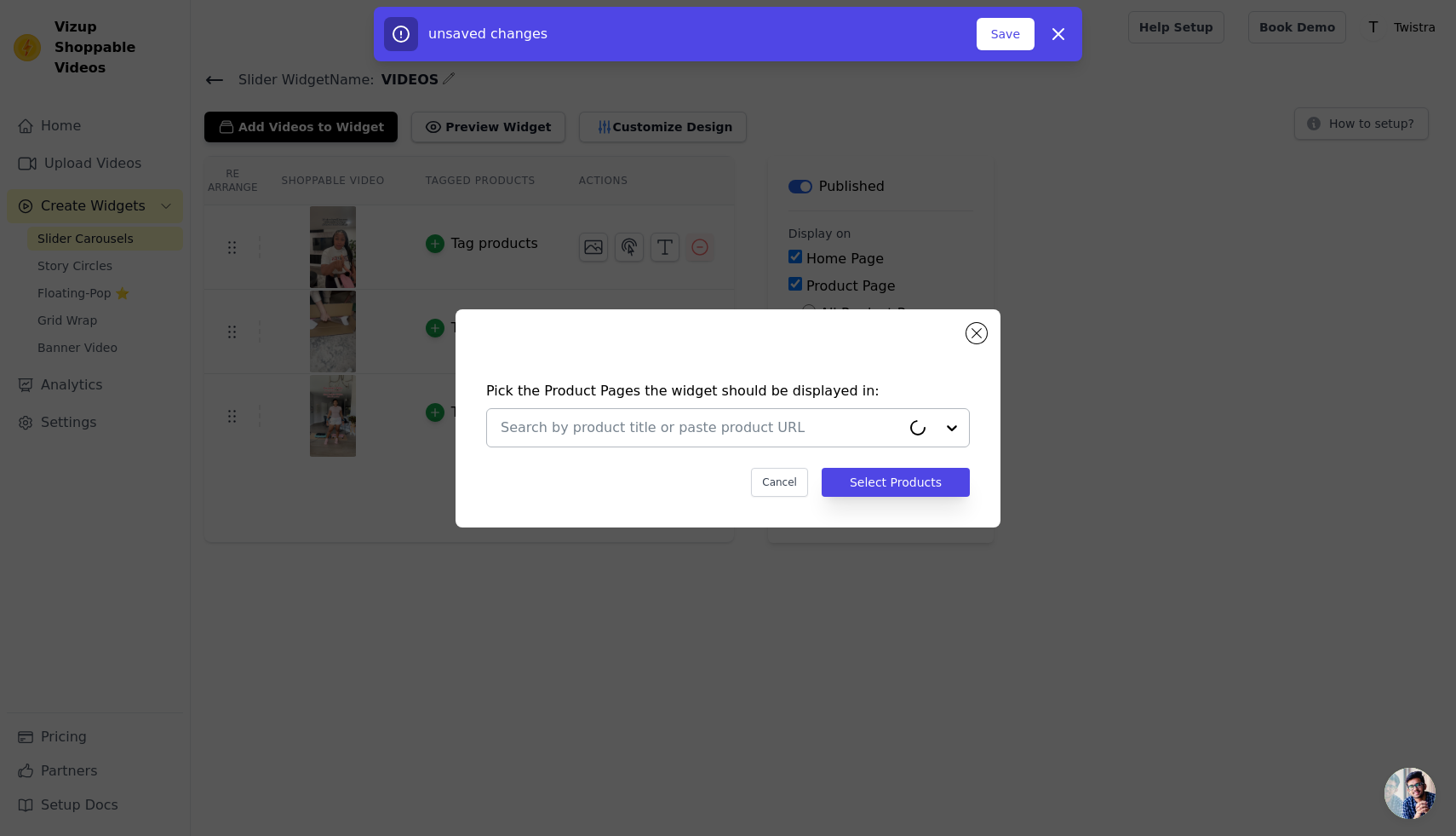
click at [710, 429] on input "text" at bounding box center [700, 428] width 401 height 21
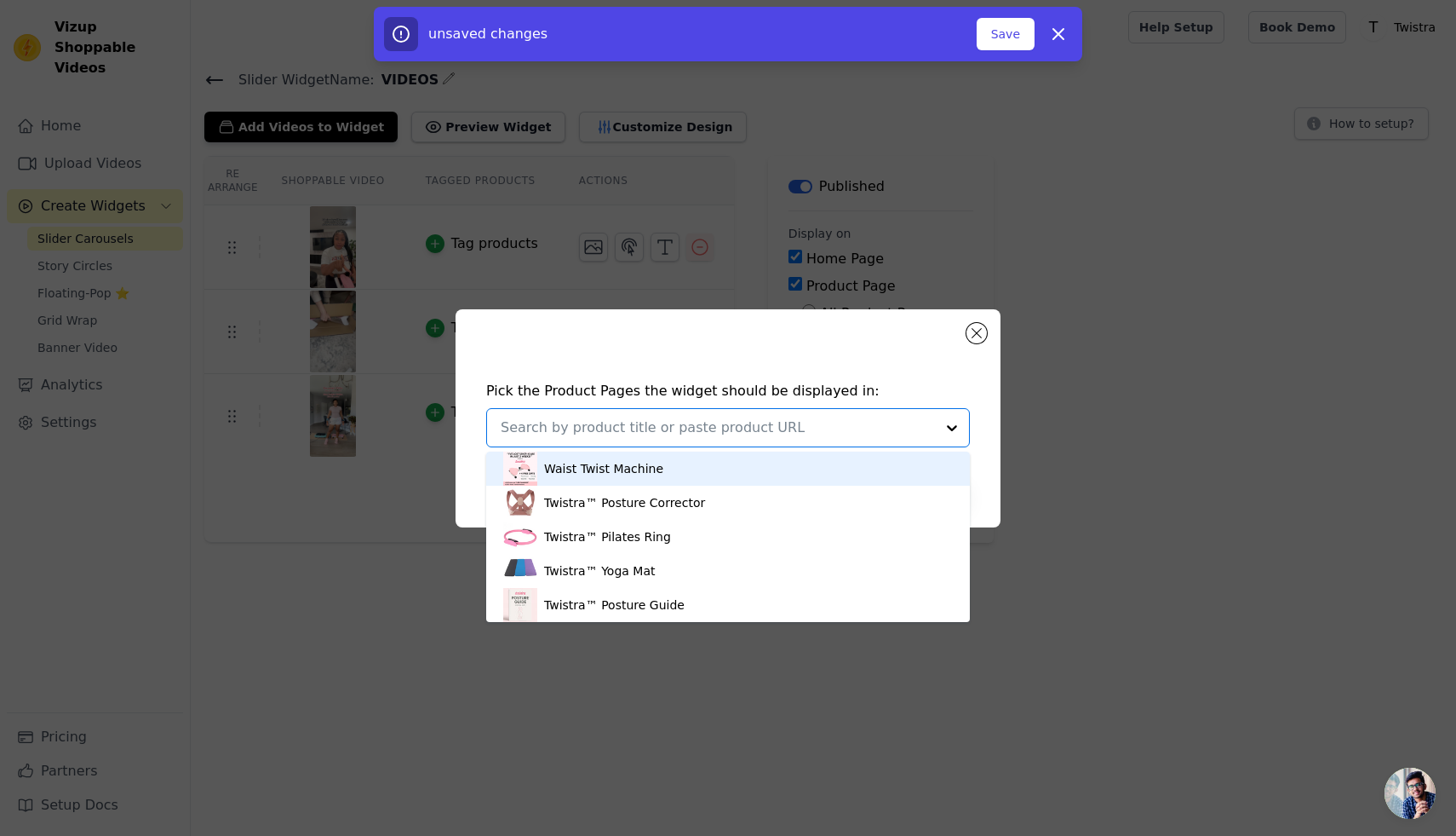
click at [661, 471] on div "Waist Twist Machine" at bounding box center [728, 468] width 450 height 34
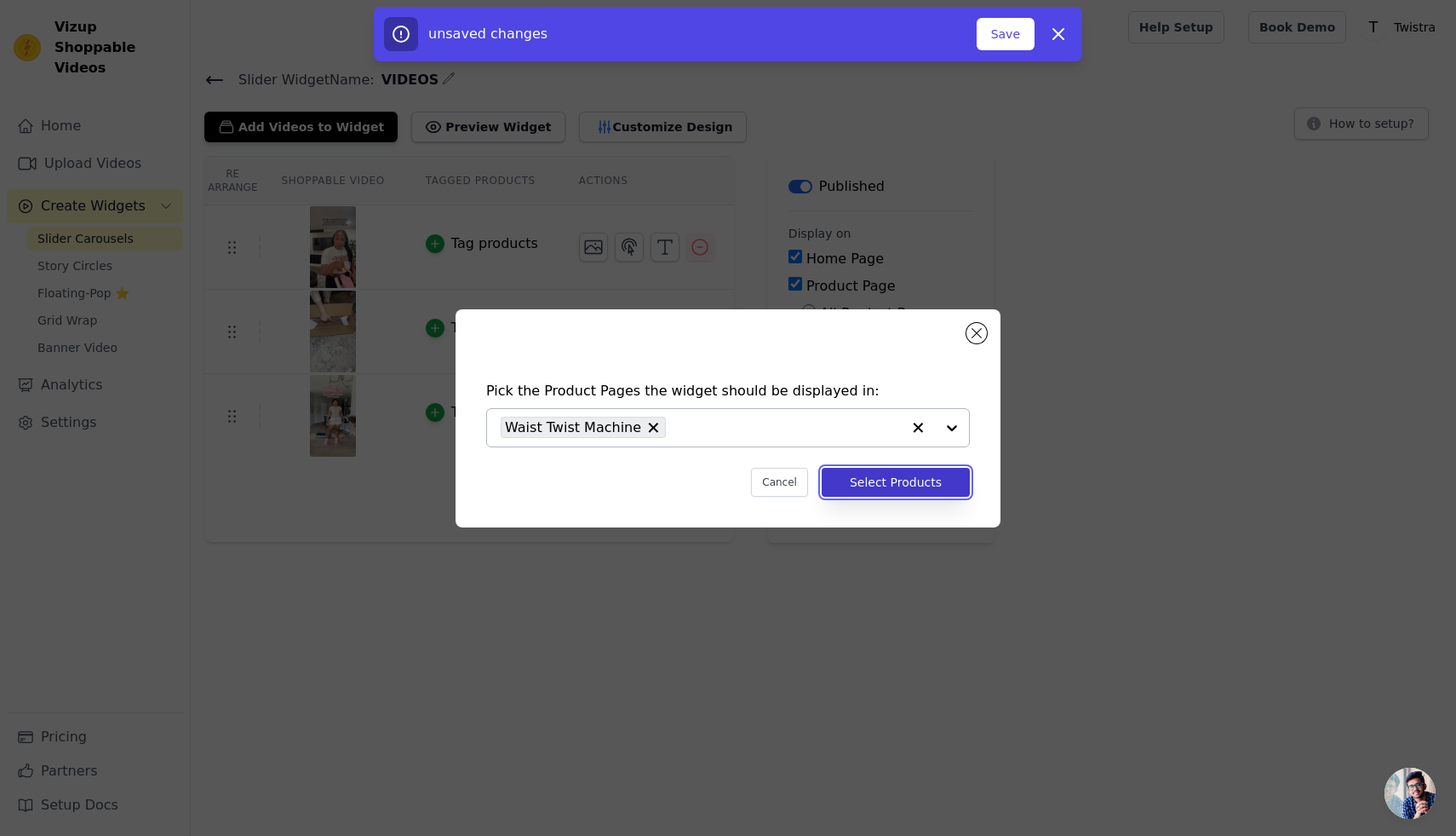
click at [865, 491] on button "Select Products" at bounding box center [895, 482] width 148 height 29
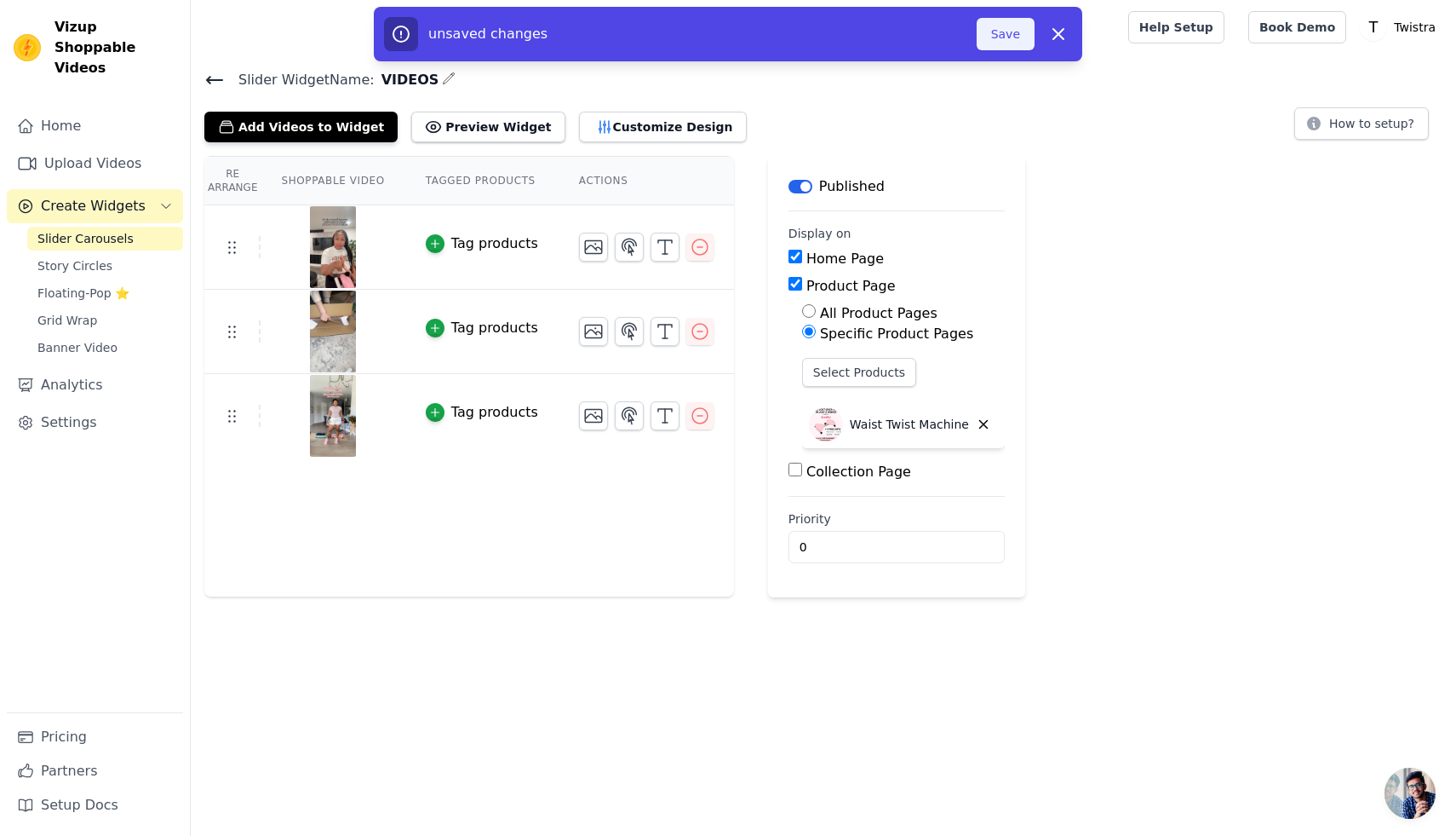
click at [993, 21] on button "Save" at bounding box center [1006, 34] width 57 height 32
click at [1006, 29] on button "Save" at bounding box center [1006, 34] width 57 height 32
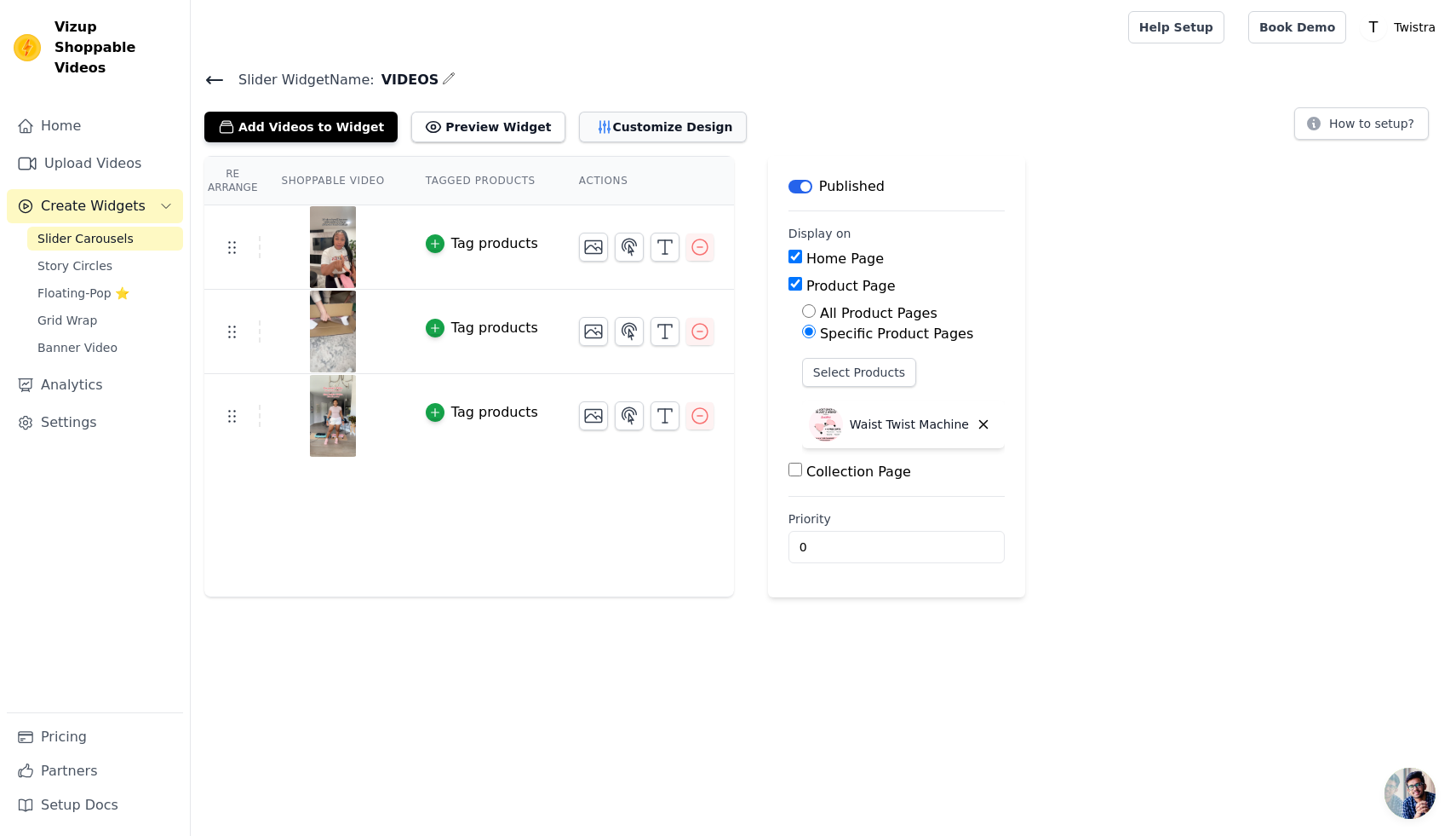
click at [620, 138] on button "Customize Design" at bounding box center [663, 126] width 168 height 31
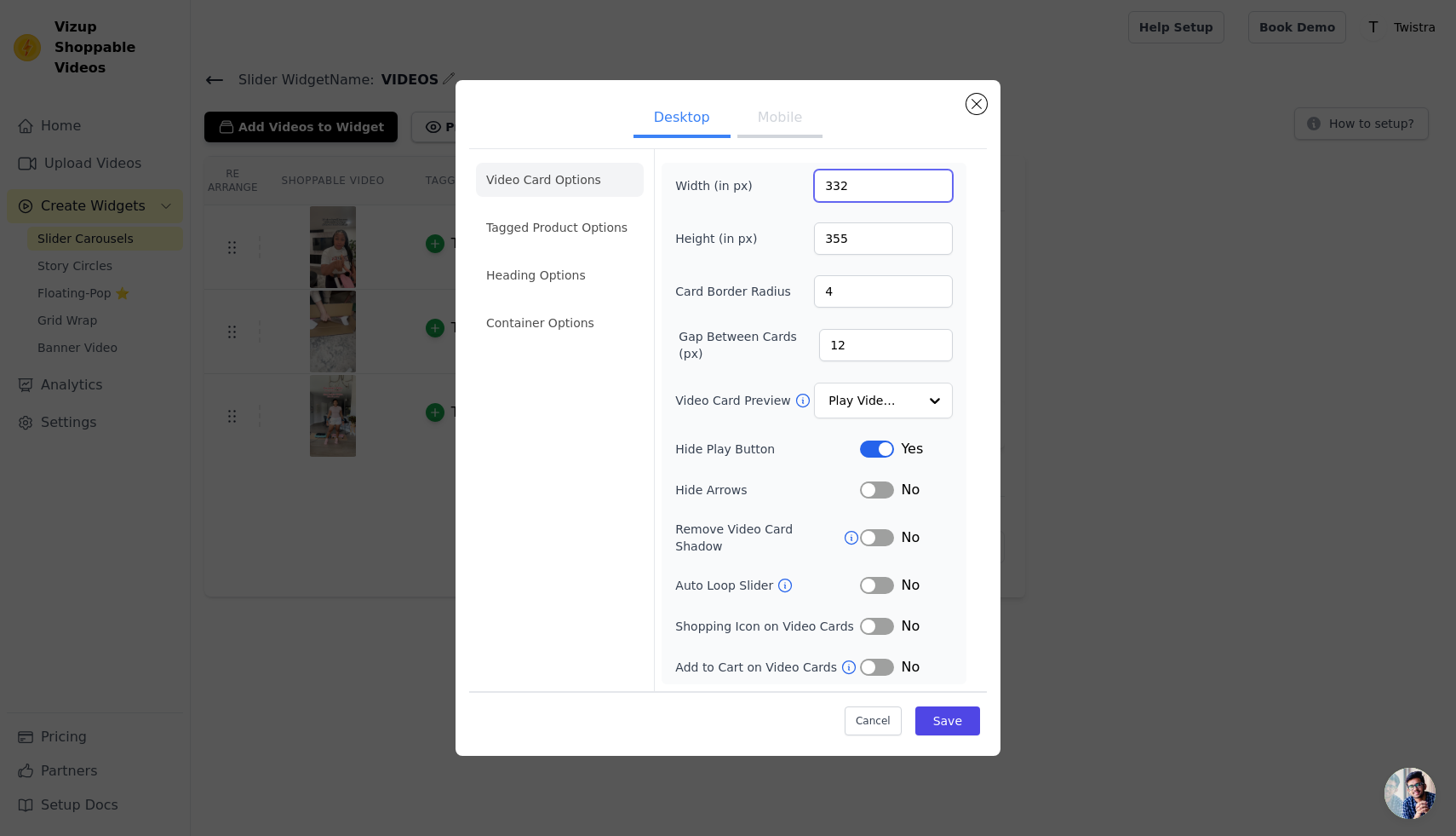
click at [937, 189] on input "332" at bounding box center [883, 186] width 139 height 32
click at [937, 189] on input "333" at bounding box center [883, 186] width 139 height 32
click at [937, 189] on input "340" at bounding box center [883, 186] width 139 height 32
click at [937, 189] on input "341" at bounding box center [883, 186] width 139 height 32
click at [937, 189] on input "342" at bounding box center [883, 186] width 139 height 32
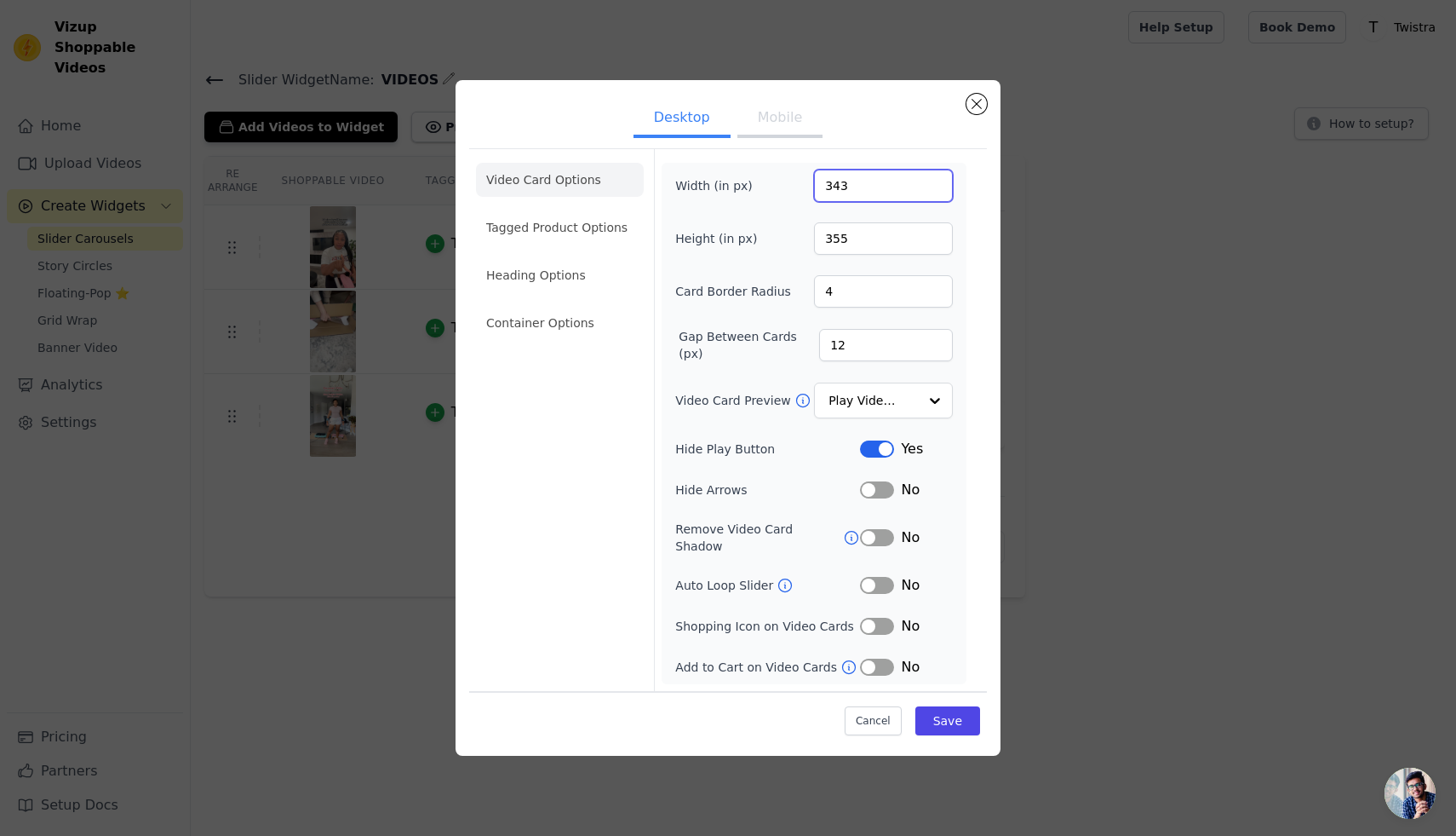
click at [937, 189] on input "343" at bounding box center [883, 186] width 139 height 32
click at [937, 189] on input "344" at bounding box center [883, 186] width 139 height 32
click at [937, 189] on input "345" at bounding box center [883, 186] width 139 height 32
click at [937, 189] on input "346" at bounding box center [883, 186] width 139 height 32
click at [937, 189] on input "347" at bounding box center [883, 186] width 139 height 32
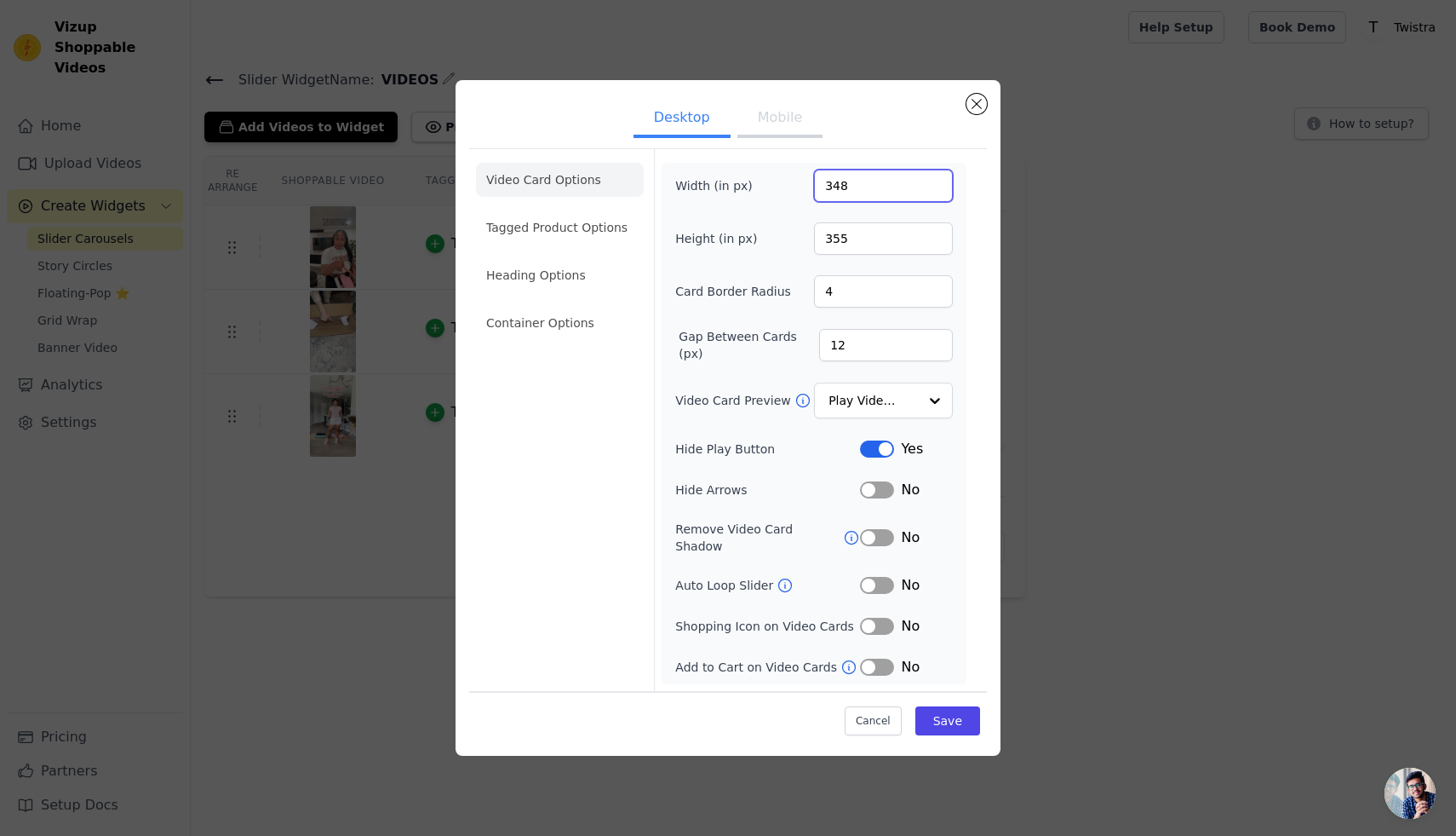
click at [937, 189] on input "348" at bounding box center [883, 186] width 139 height 32
click at [937, 189] on input "349" at bounding box center [883, 186] width 139 height 32
click at [937, 189] on input "350" at bounding box center [883, 186] width 139 height 32
click at [937, 189] on input "354" at bounding box center [883, 186] width 139 height 32
click at [854, 197] on input "354" at bounding box center [883, 186] width 139 height 32
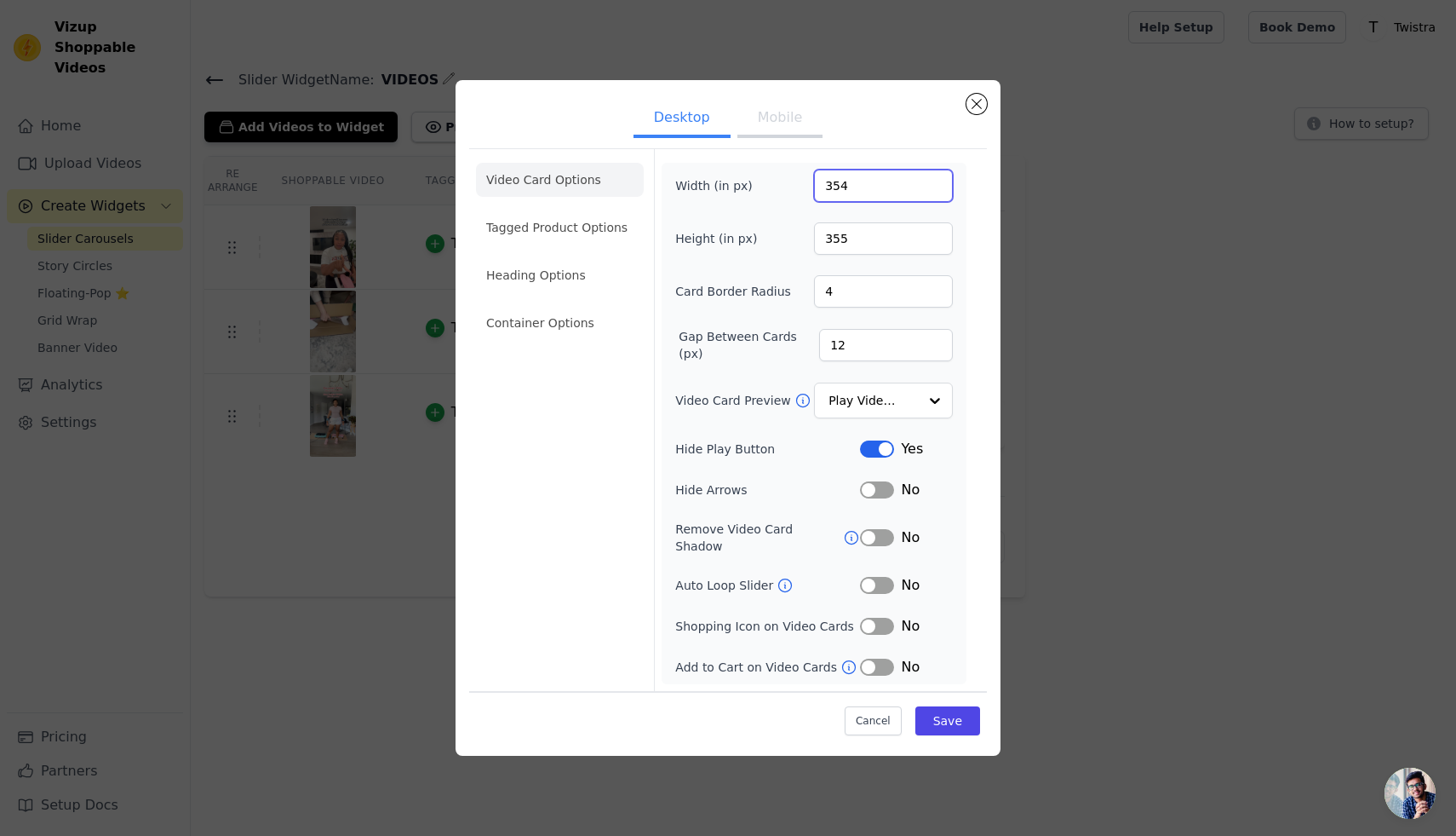
click at [854, 197] on input "354" at bounding box center [883, 186] width 139 height 32
type input "800"
click at [854, 244] on input "355" at bounding box center [883, 238] width 139 height 32
click at [957, 713] on button "Save" at bounding box center [948, 720] width 65 height 29
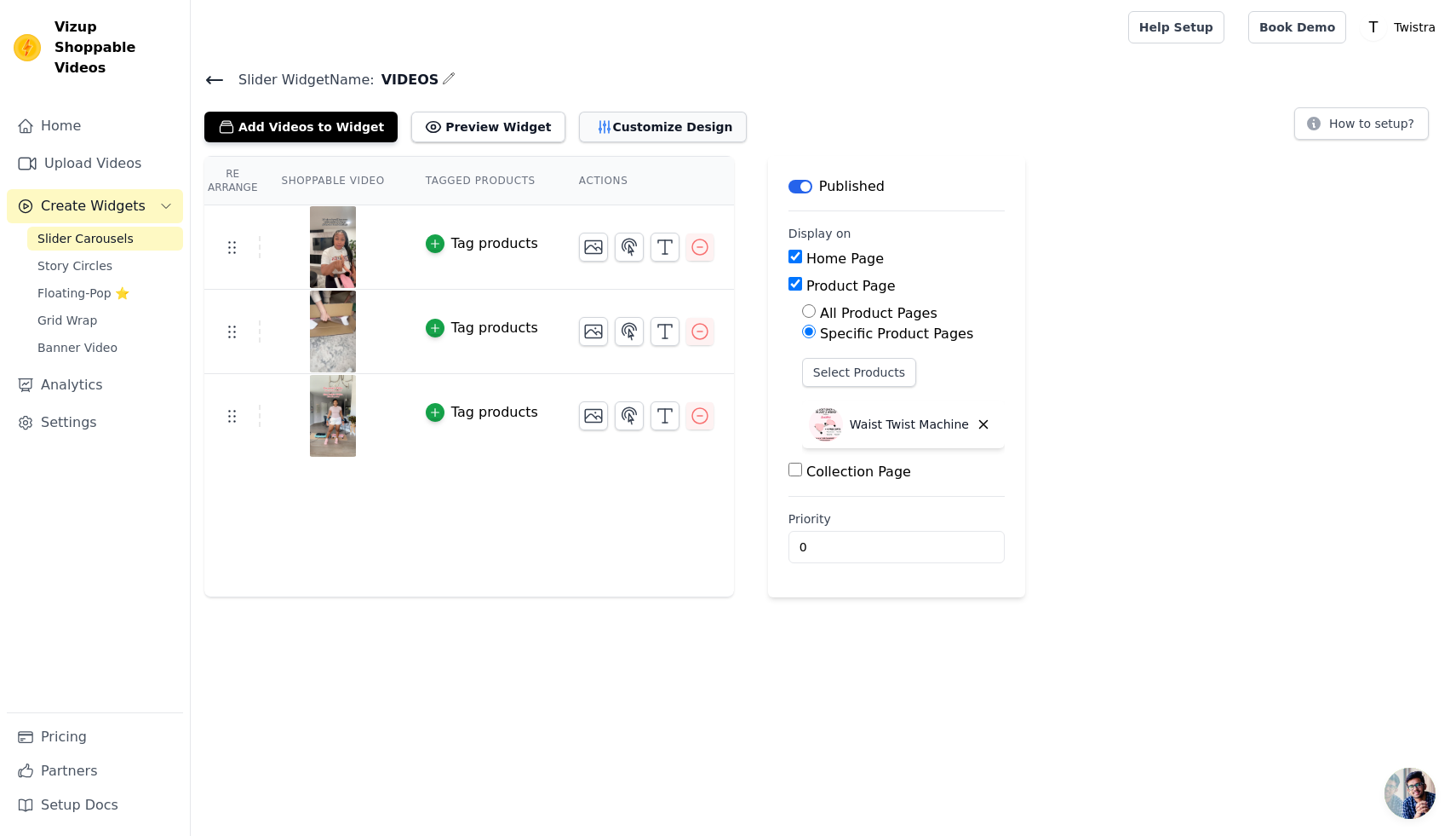
click at [622, 121] on button "Customize Design" at bounding box center [663, 126] width 168 height 31
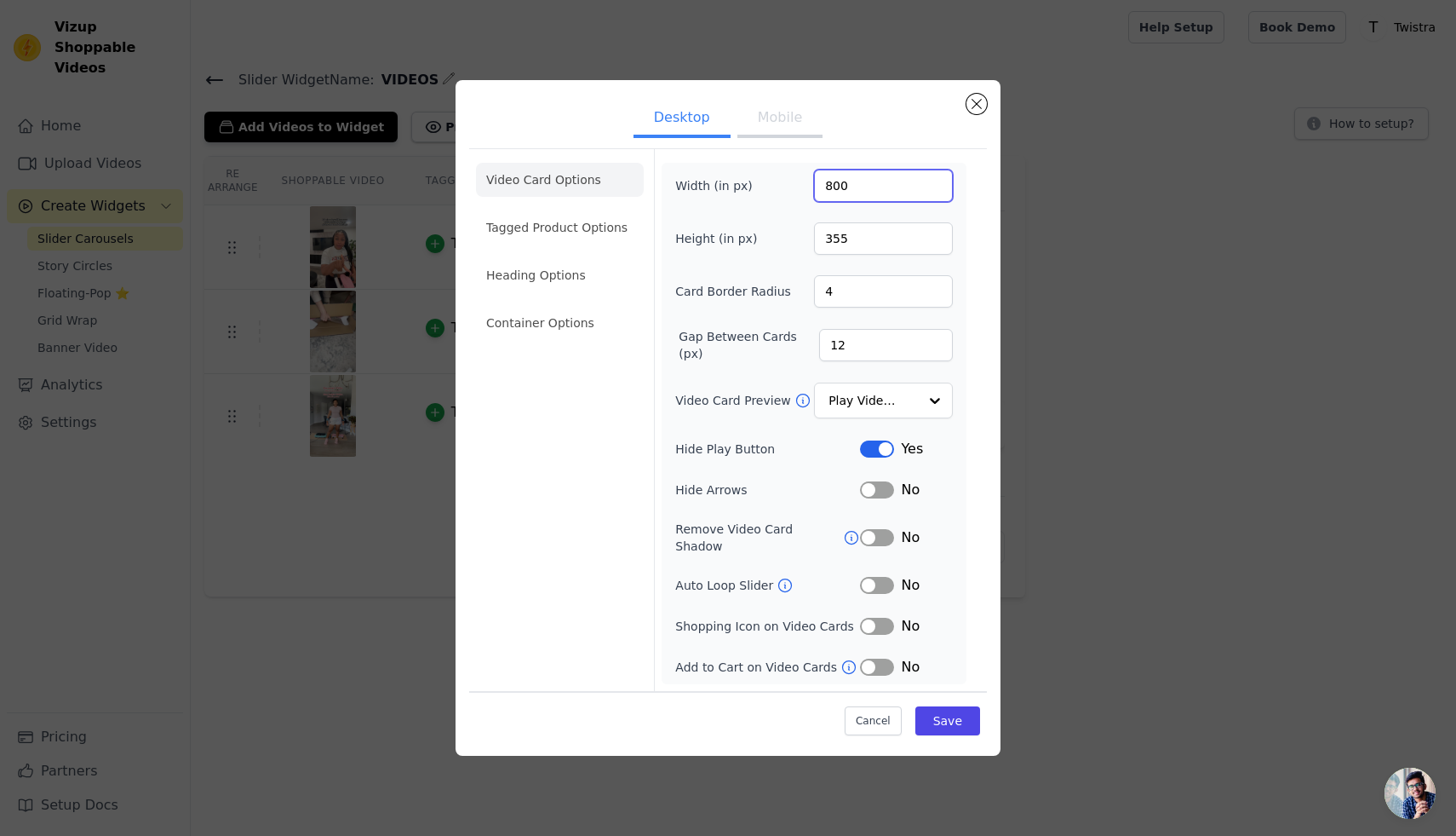
click at [828, 199] on input "800" at bounding box center [883, 186] width 139 height 32
type input "400"
click at [842, 245] on input "355" at bounding box center [883, 238] width 139 height 32
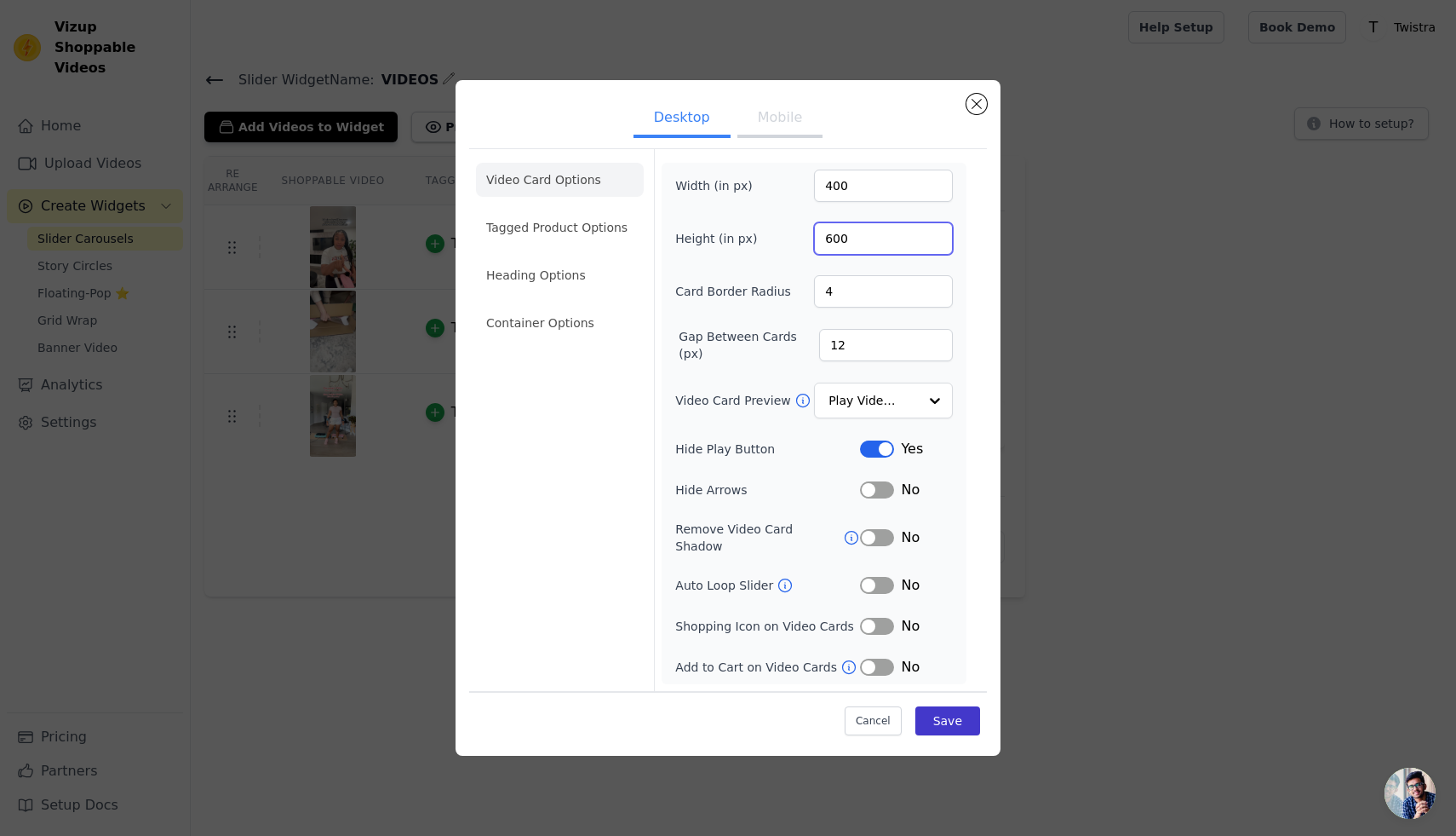
type input "600"
click at [951, 723] on button "Save" at bounding box center [948, 720] width 65 height 29
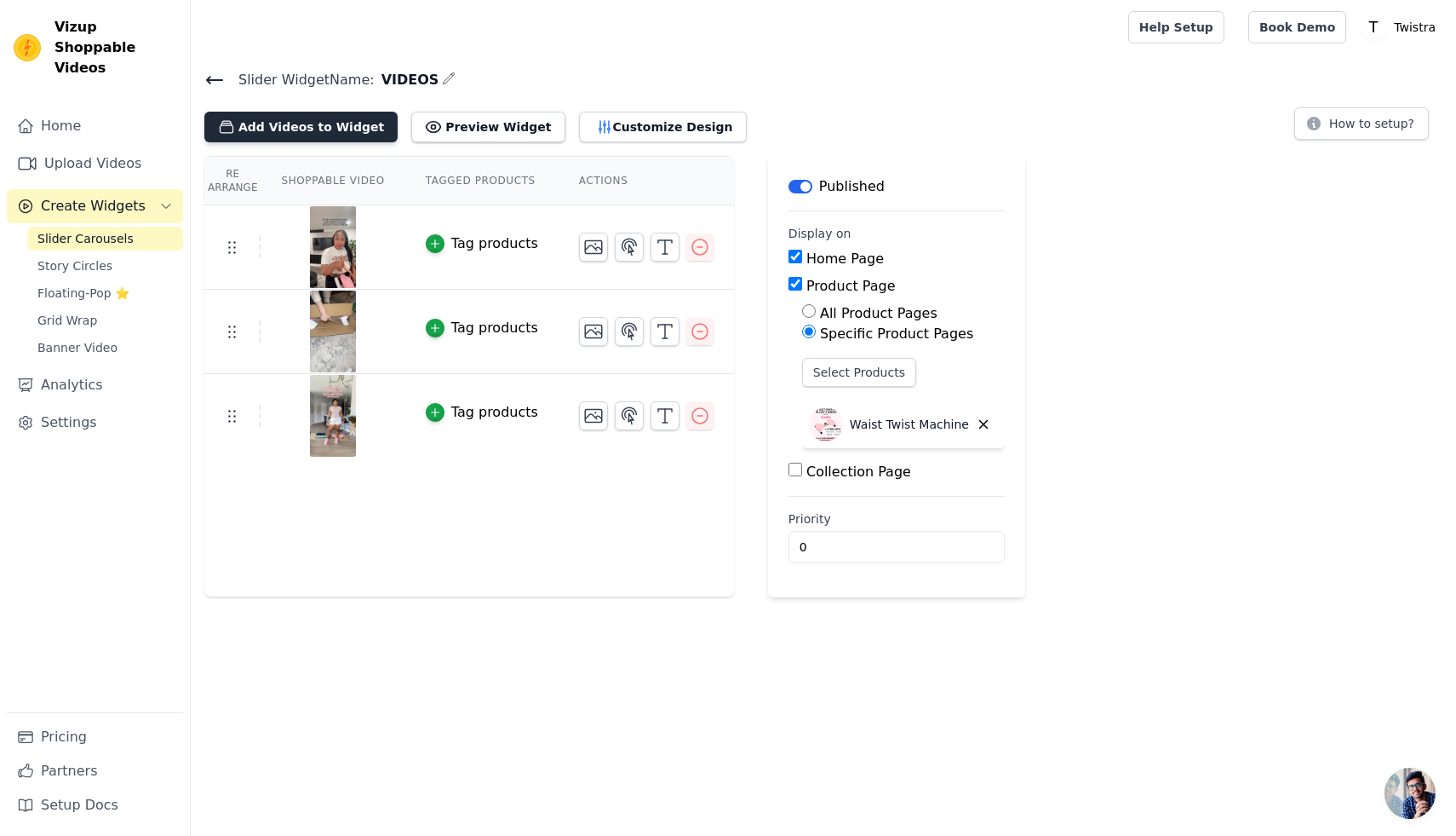
click at [302, 120] on button "Add Videos to Widget" at bounding box center [301, 126] width 193 height 31
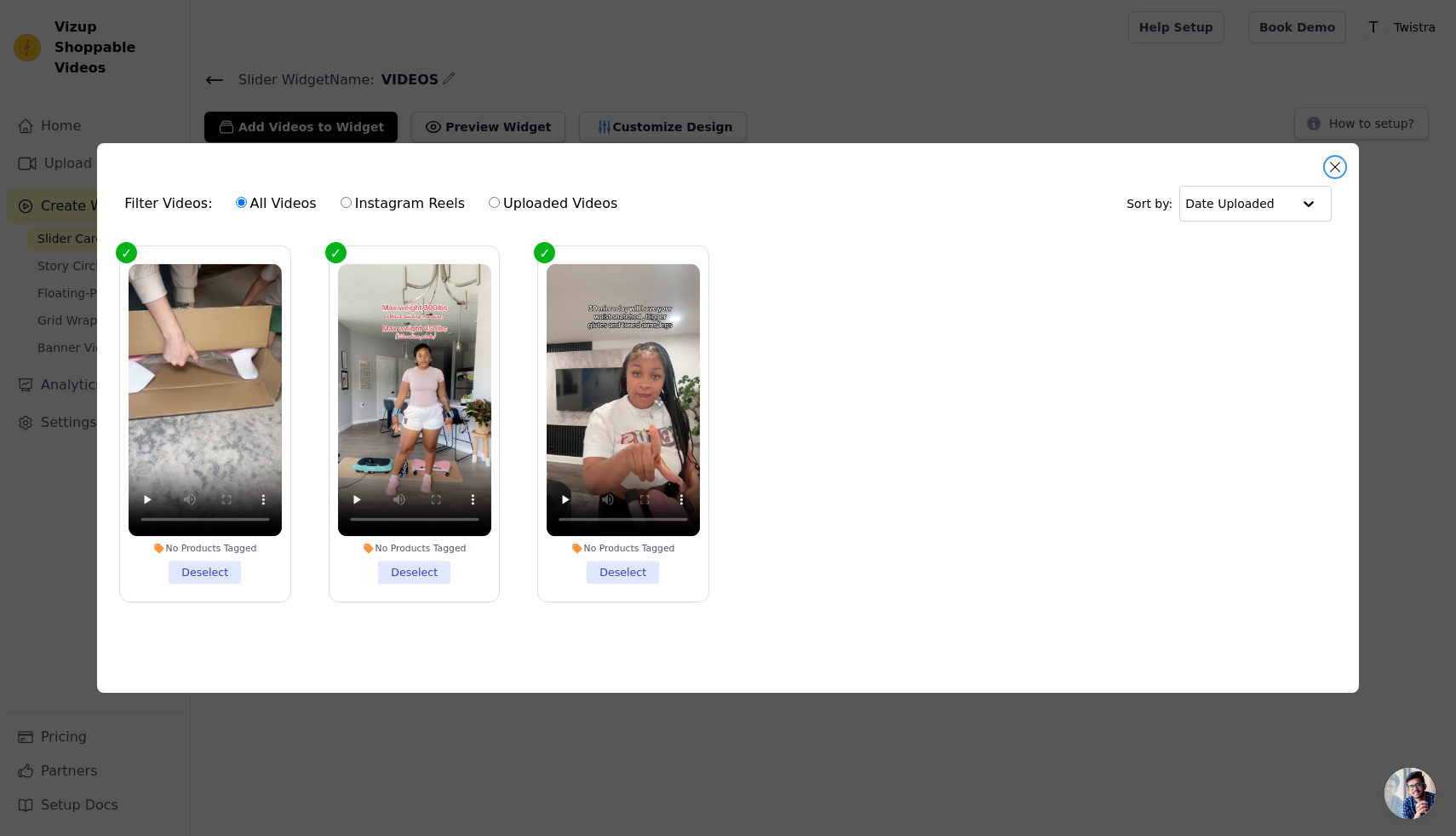
click at [1335, 168] on button "Close modal" at bounding box center [1335, 167] width 21 height 21
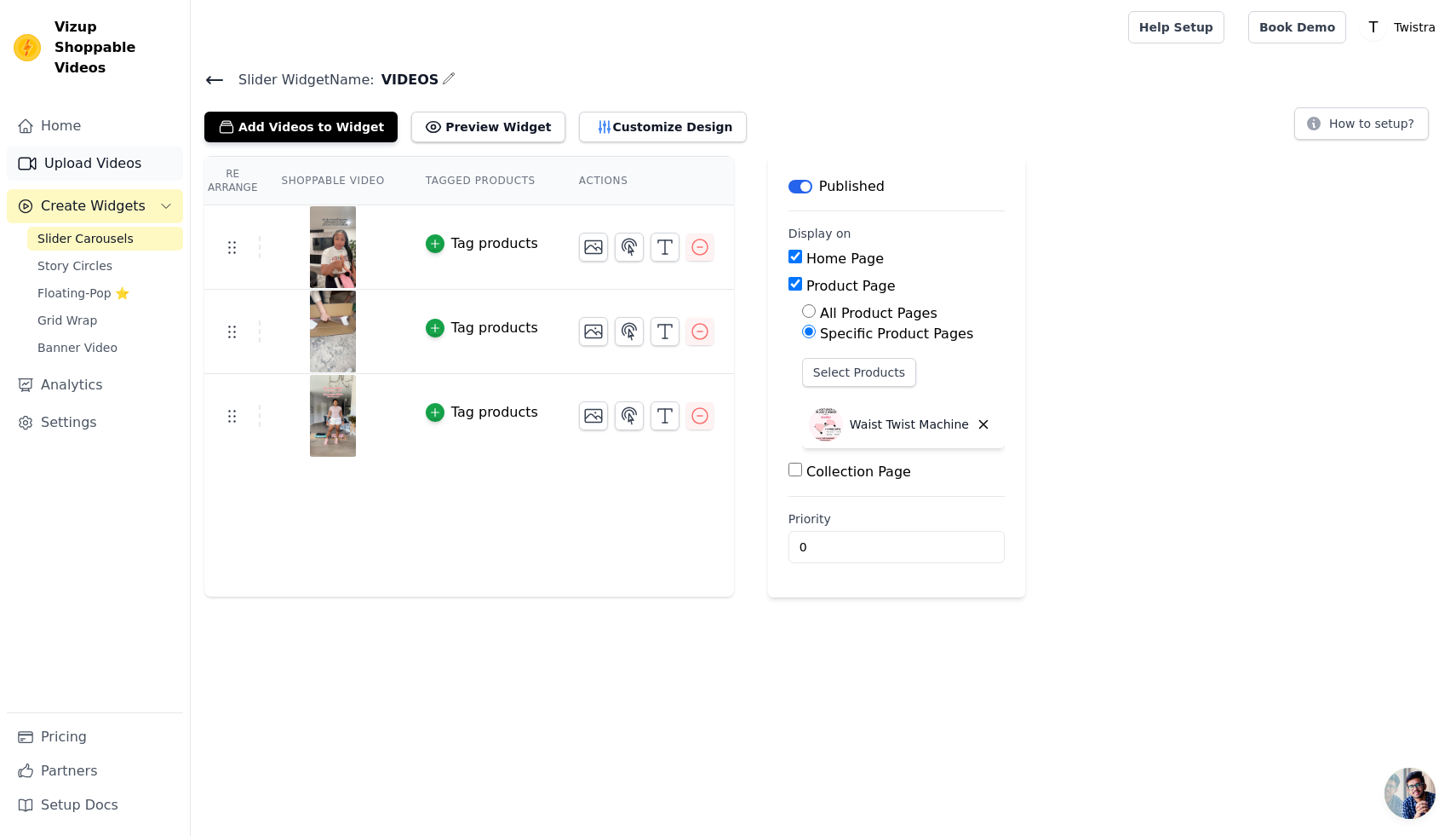
click at [97, 146] on link "Upload Videos" at bounding box center [94, 163] width 176 height 34
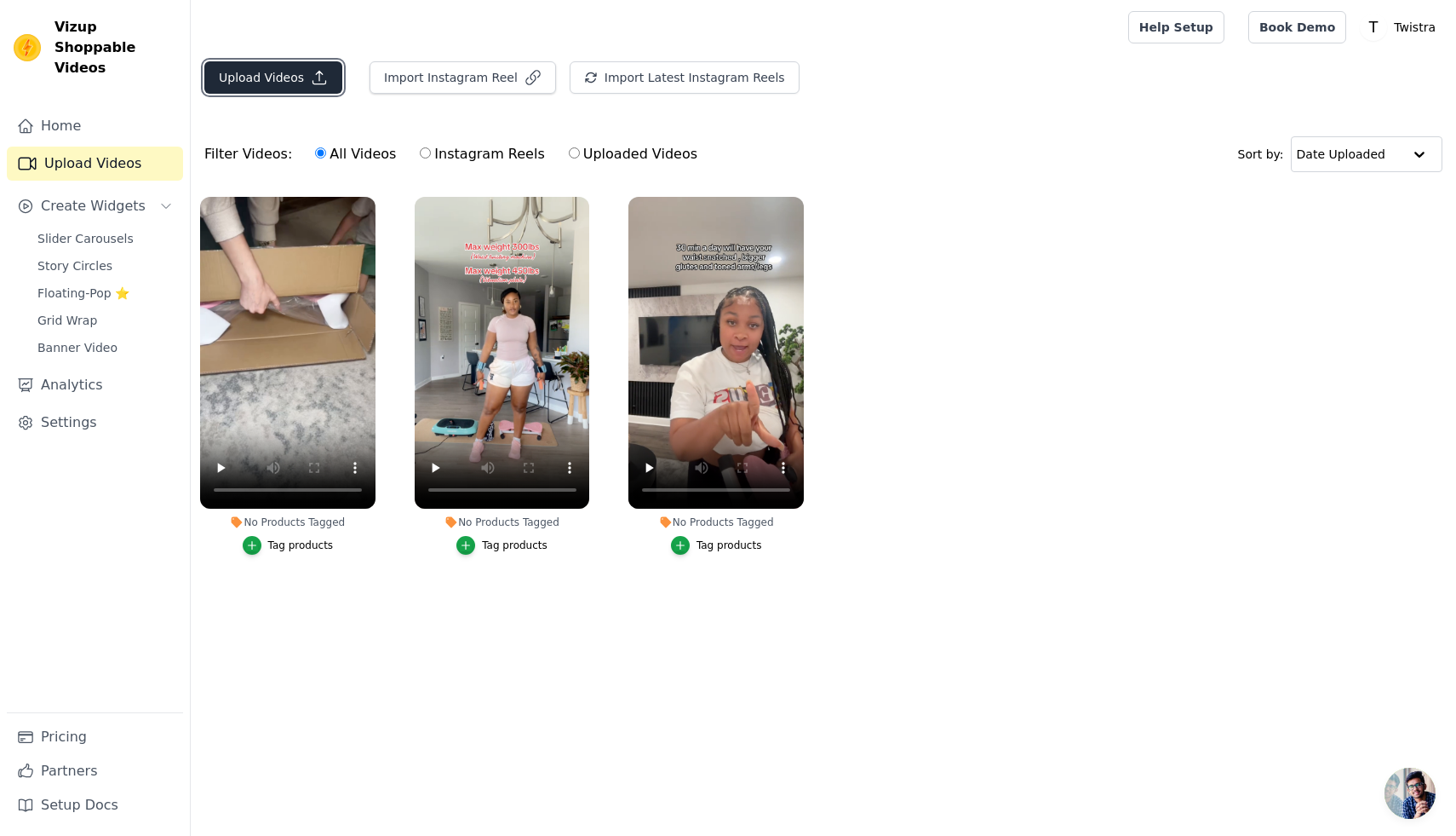
click at [299, 72] on button "Upload Videos" at bounding box center [273, 77] width 138 height 32
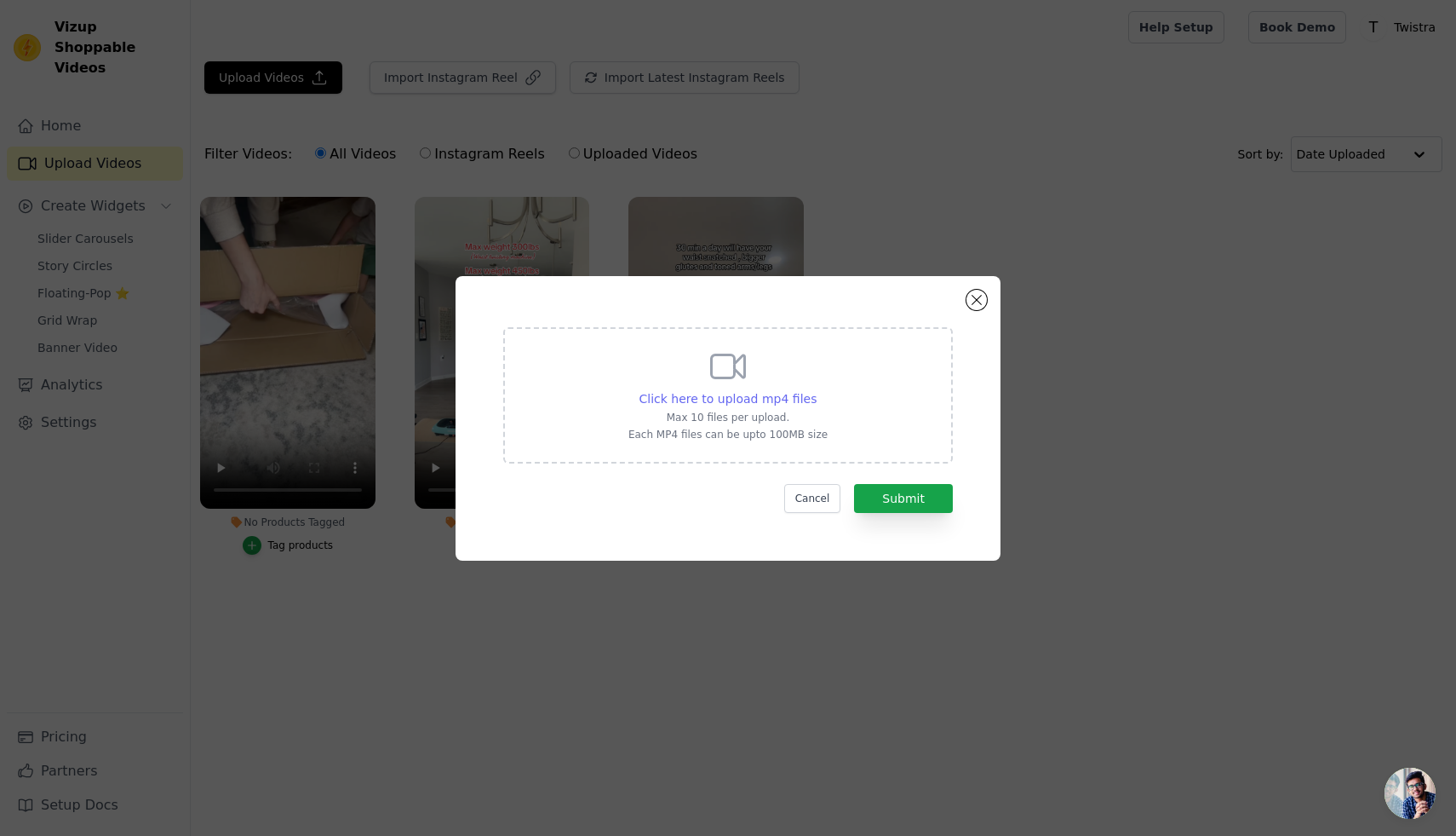
click at [701, 396] on span "Click here to upload mp4 files" at bounding box center [728, 399] width 178 height 13
click at [816, 390] on input "Click here to upload mp4 files Max 10 files per upload. Each MP4 files can be u…" at bounding box center [816, 389] width 1 height 1
type input "C:\fakepath\video_7520975614157802807.mp4"
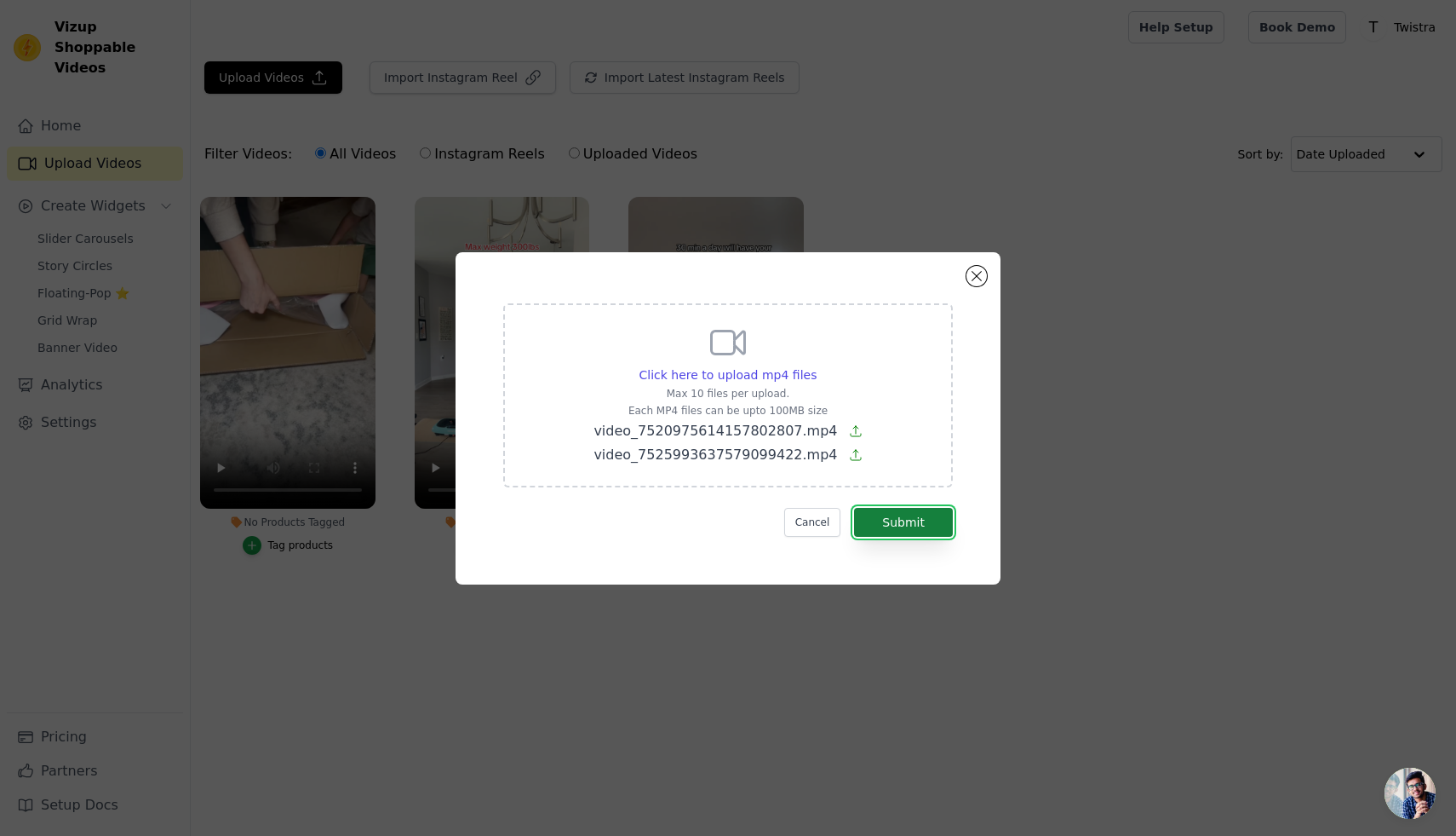
click at [943, 533] on button "Submit" at bounding box center [903, 522] width 99 height 29
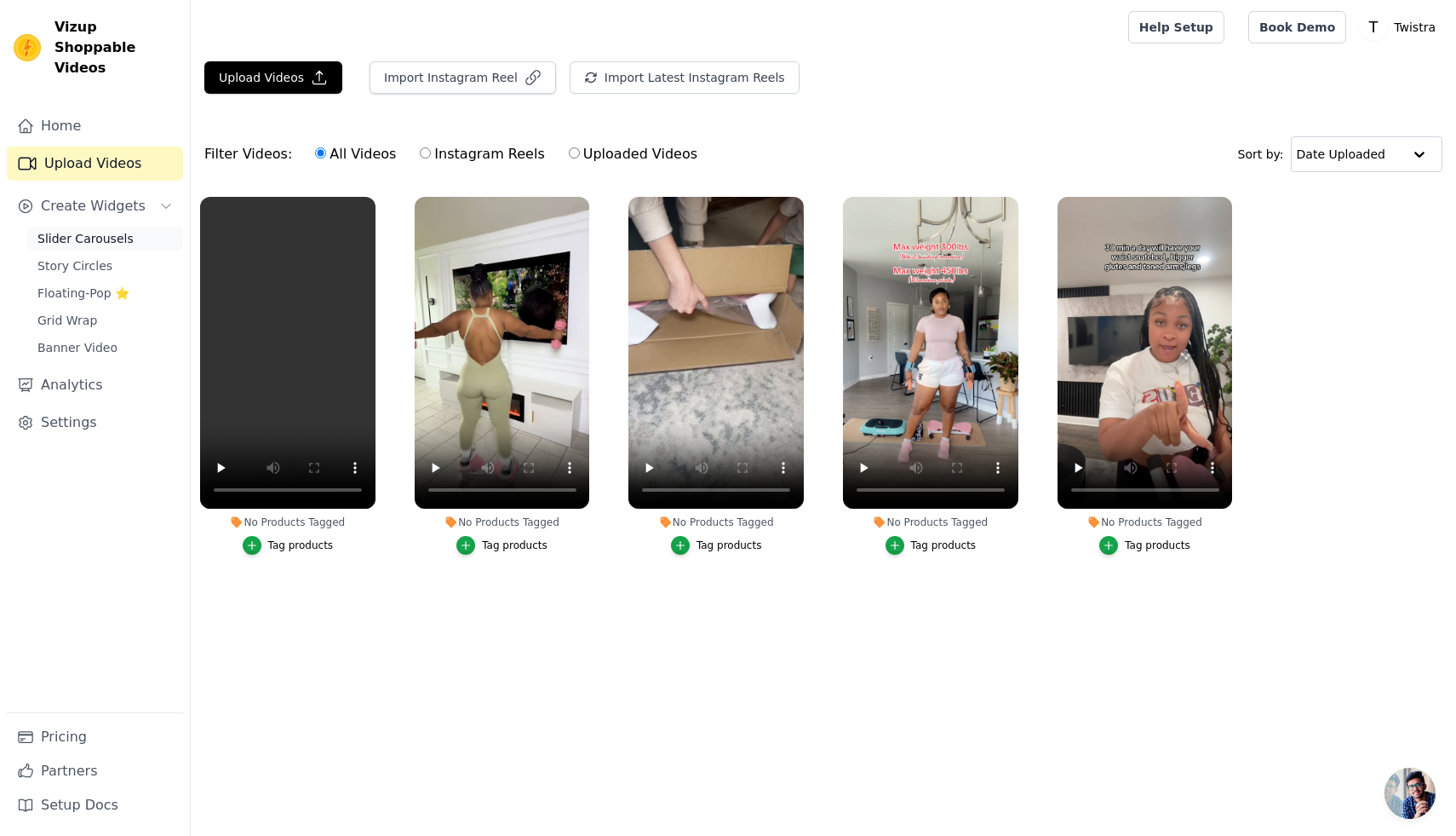
click at [102, 230] on span "Slider Carousels" at bounding box center [86, 238] width 96 height 17
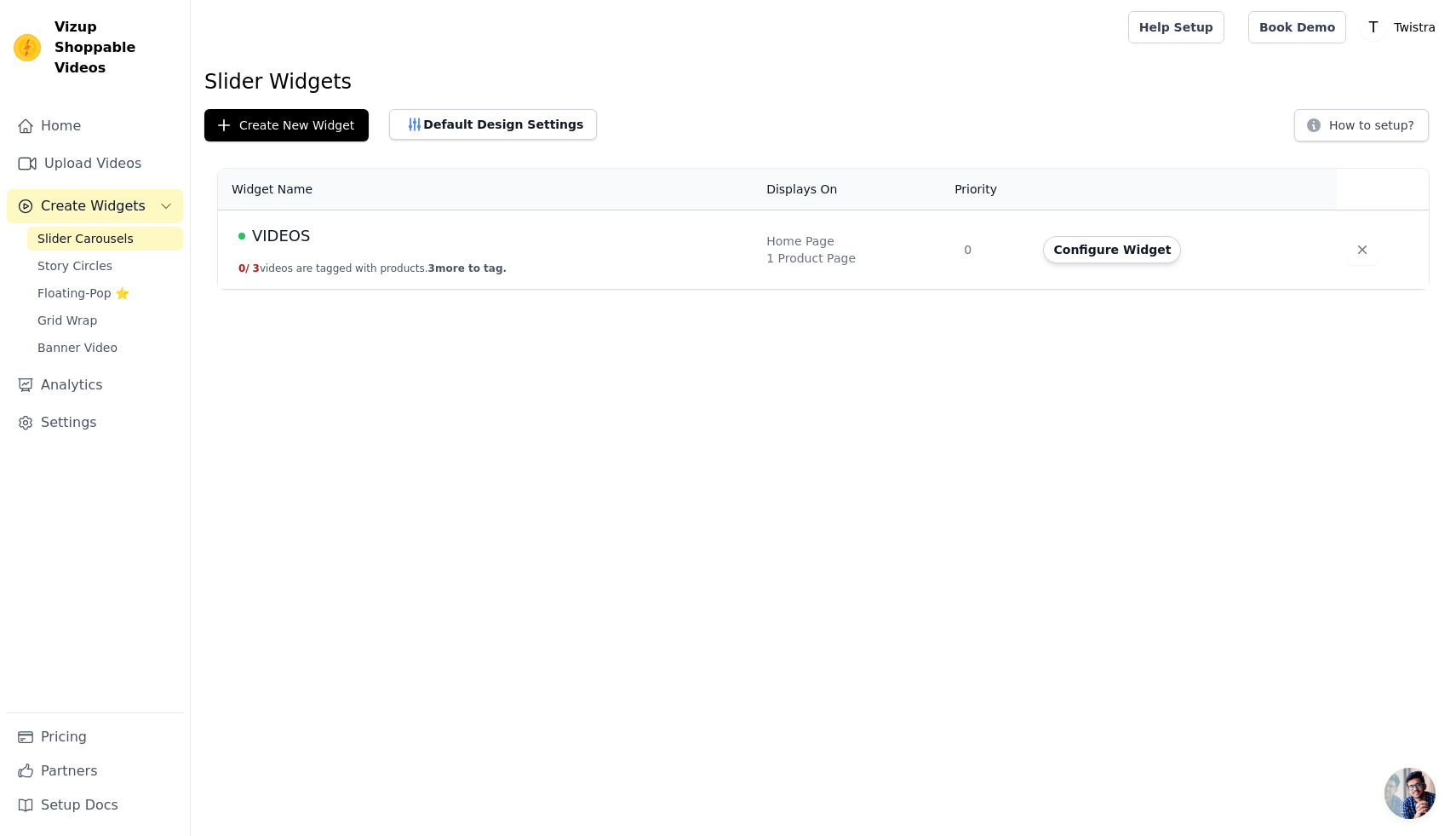
click at [289, 235] on span "VIDEOS" at bounding box center [281, 236] width 57 height 24
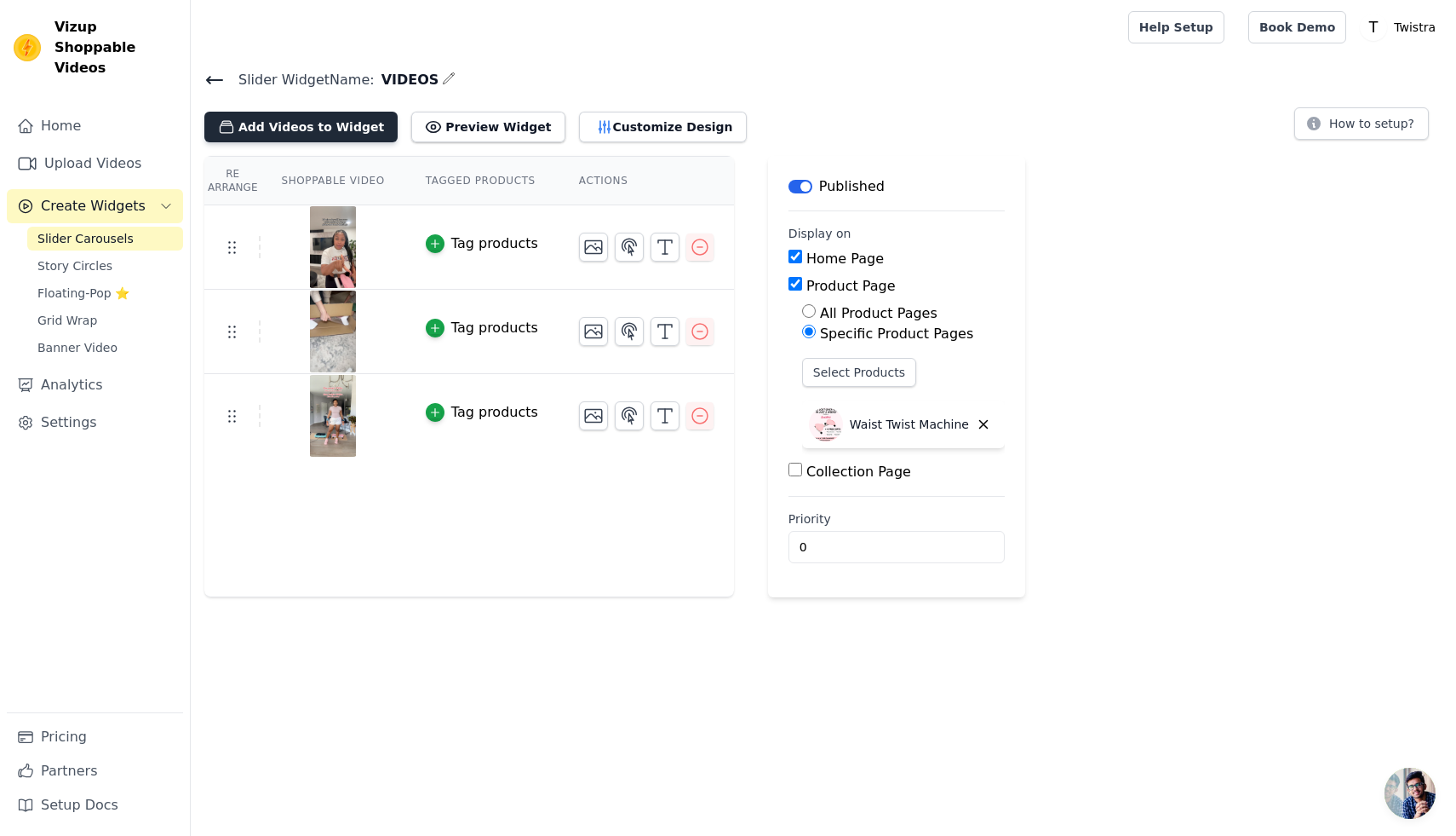
click at [327, 126] on button "Add Videos to Widget" at bounding box center [301, 126] width 193 height 31
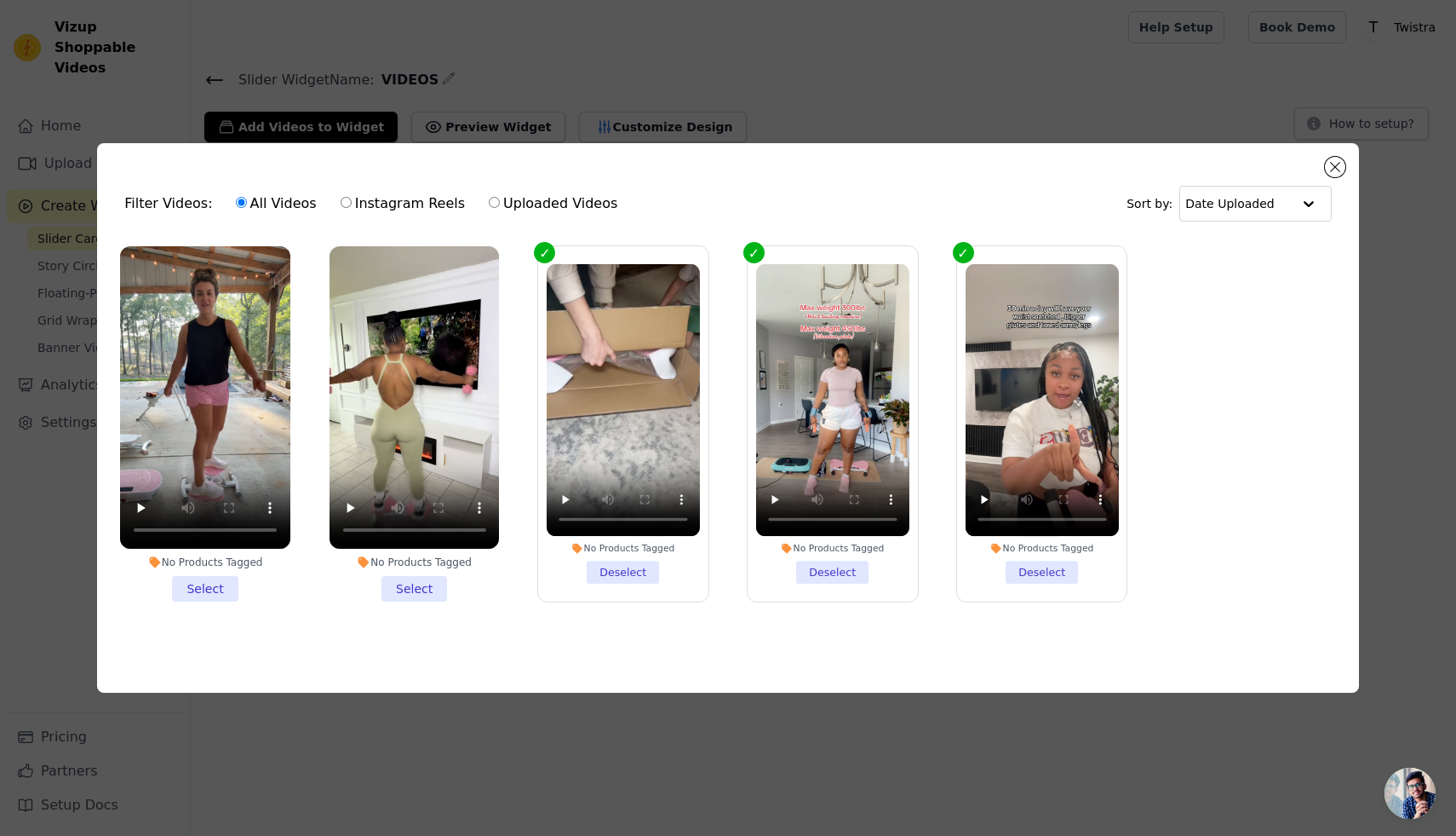
click at [423, 584] on li "No Products Tagged Select" at bounding box center [415, 423] width 171 height 355
click at [0, 0] on input "No Products Tagged Select" at bounding box center [0, 0] width 0 height 0
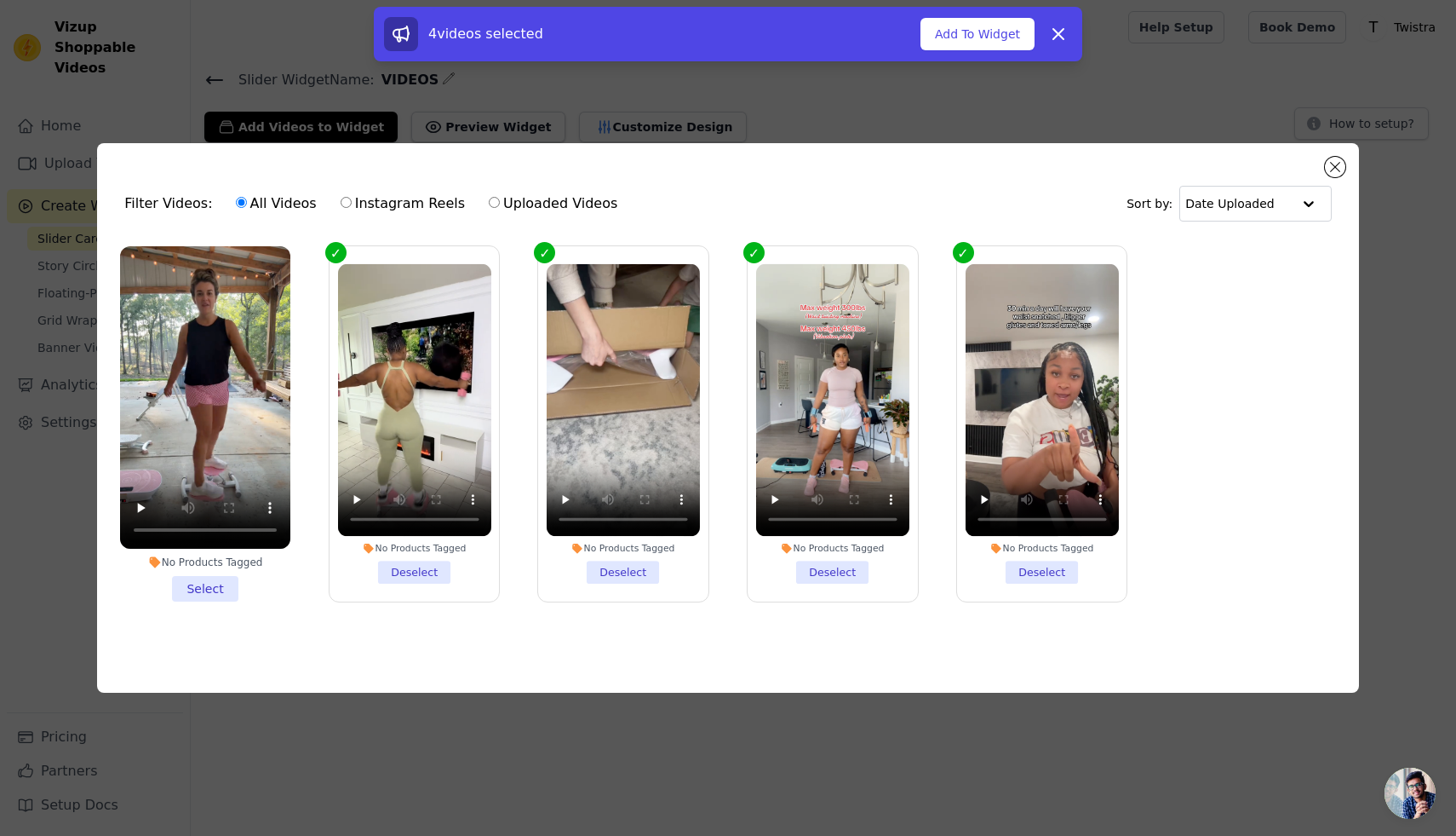
click at [231, 590] on li "No Products Tagged Select" at bounding box center [204, 423] width 171 height 355
click at [0, 0] on input "No Products Tagged Select" at bounding box center [0, 0] width 0 height 0
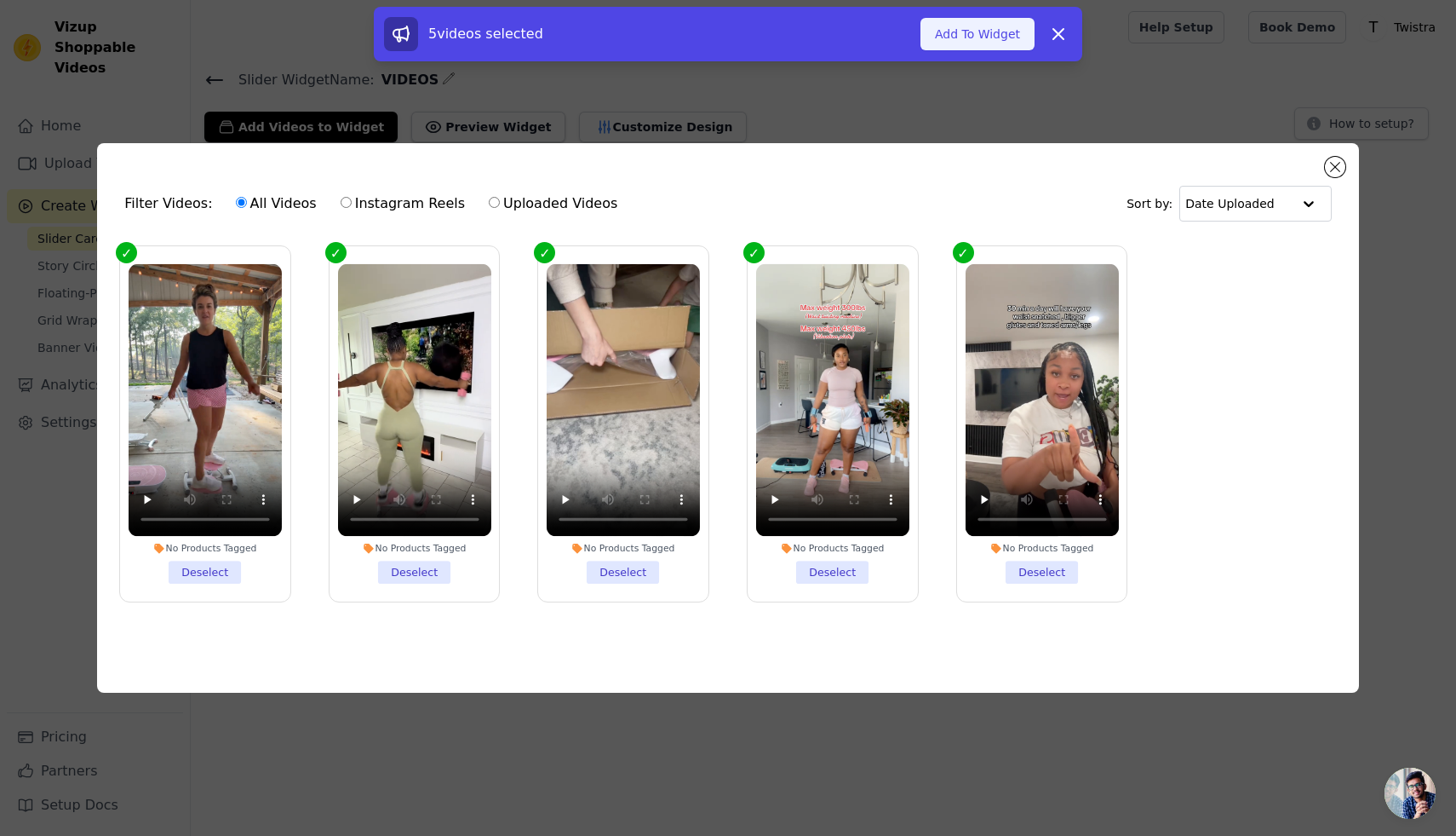
click at [1007, 41] on button "Add To Widget" at bounding box center [977, 34] width 114 height 32
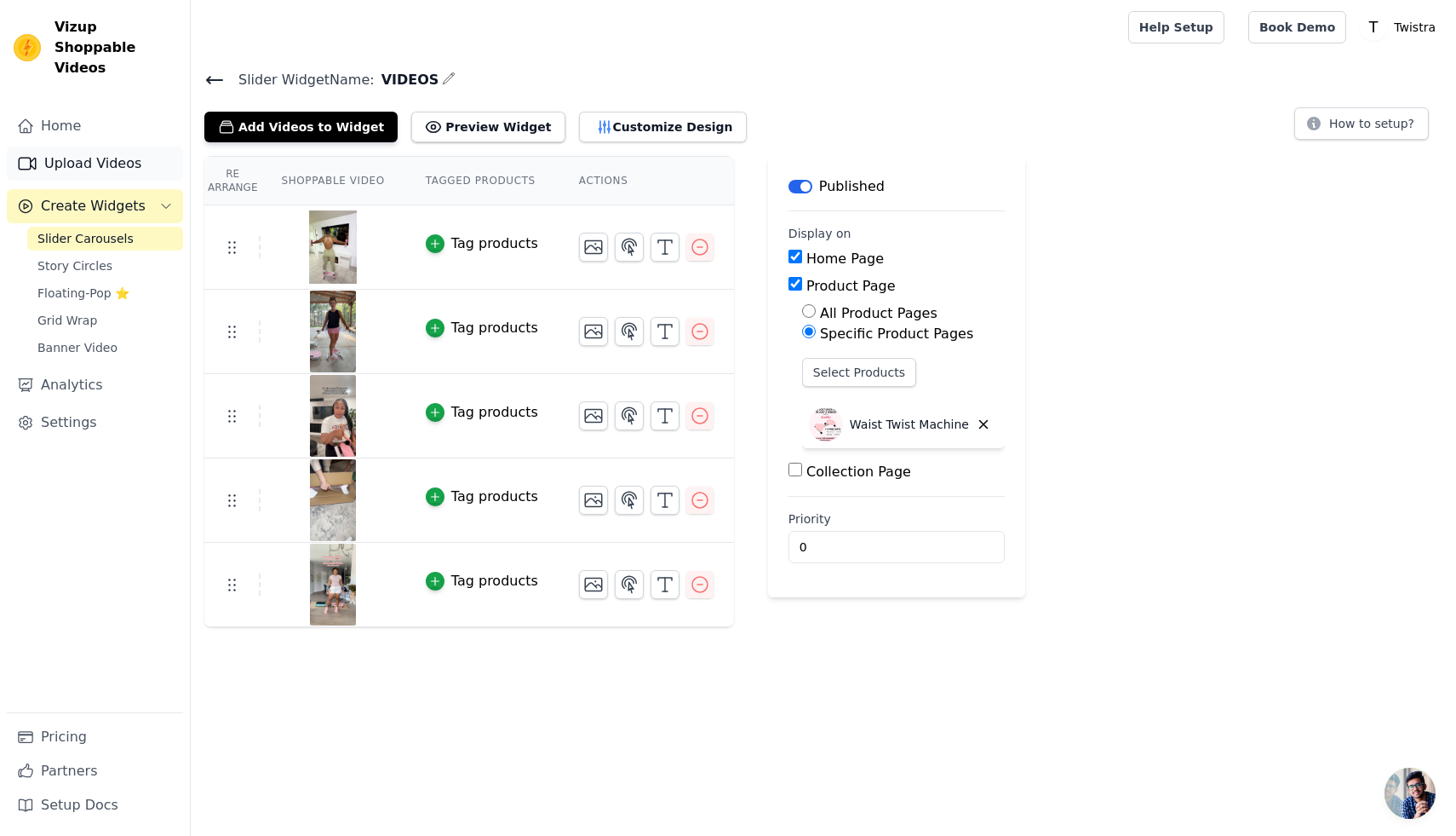
click at [90, 151] on link "Upload Videos" at bounding box center [94, 163] width 176 height 34
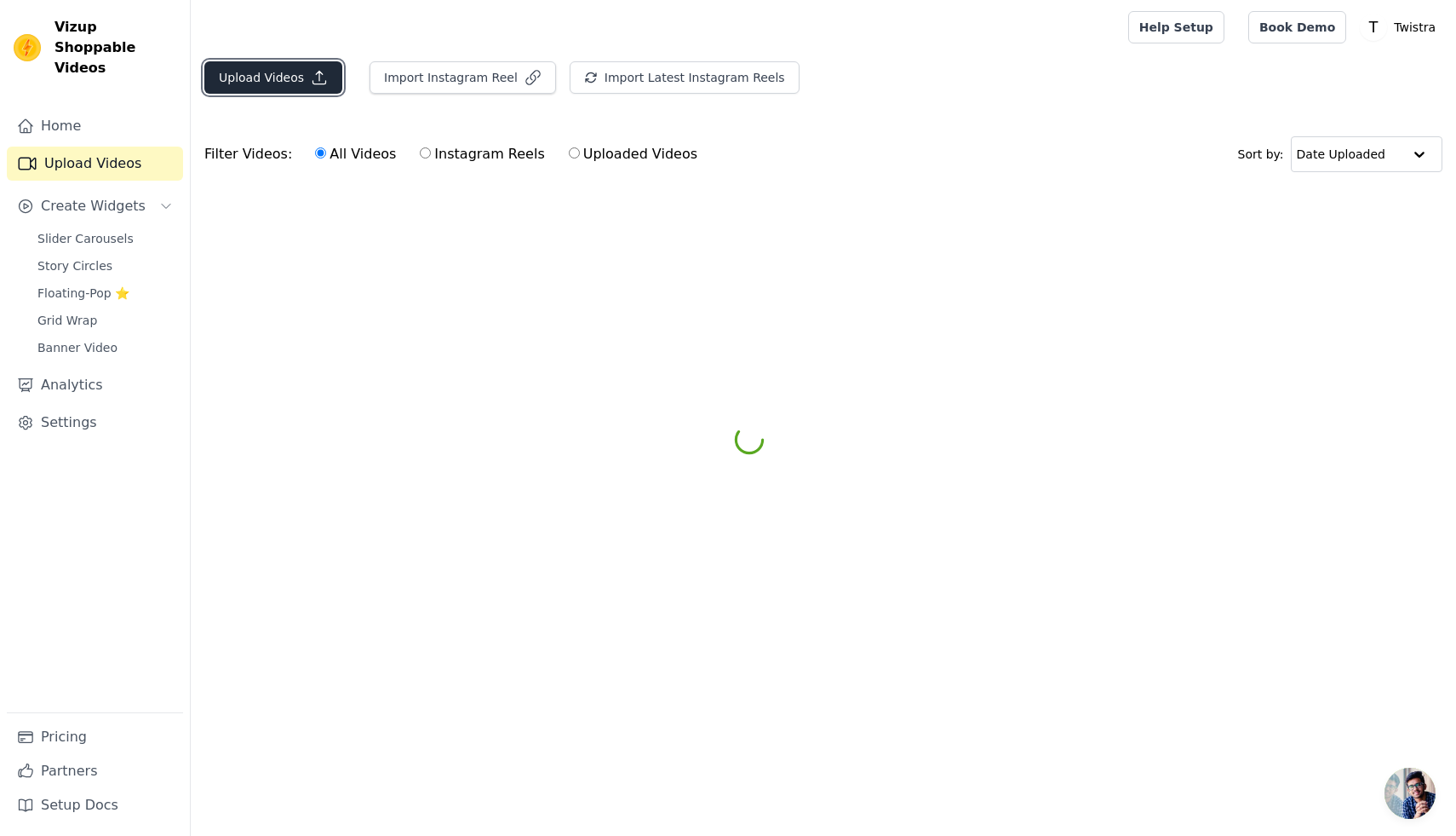
click at [285, 75] on button "Upload Videos" at bounding box center [273, 77] width 138 height 32
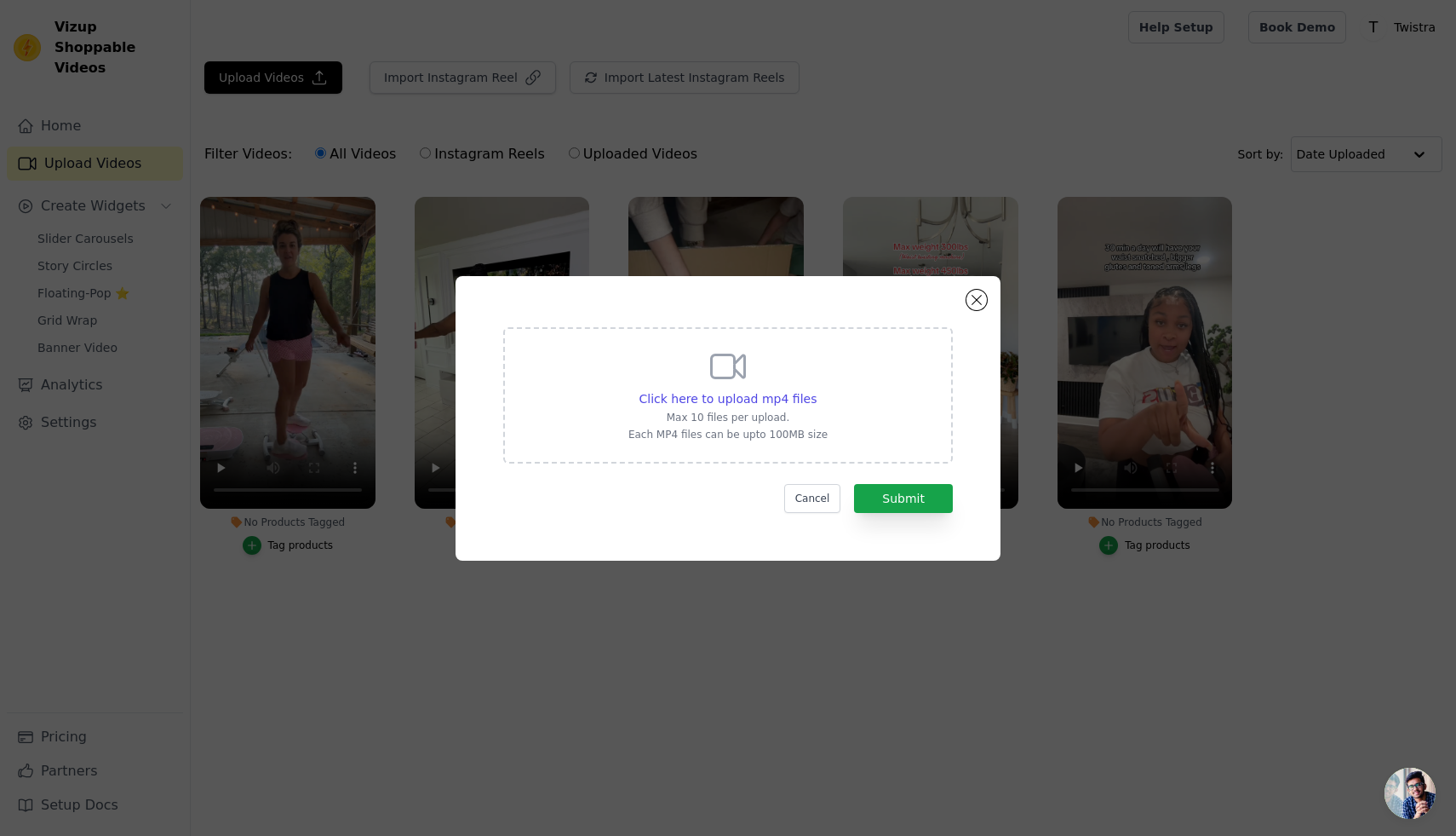
click at [704, 385] on div "Click here to upload mp4 files Max 10 files per upload. Each MP4 files can be u…" at bounding box center [728, 393] width 199 height 95
click at [816, 389] on input "Click here to upload mp4 files Max 10 files per upload. Each MP4 files can be u…" at bounding box center [816, 389] width 1 height 1
type input "C:\fakepath\video_7503926103753411882.mp4"
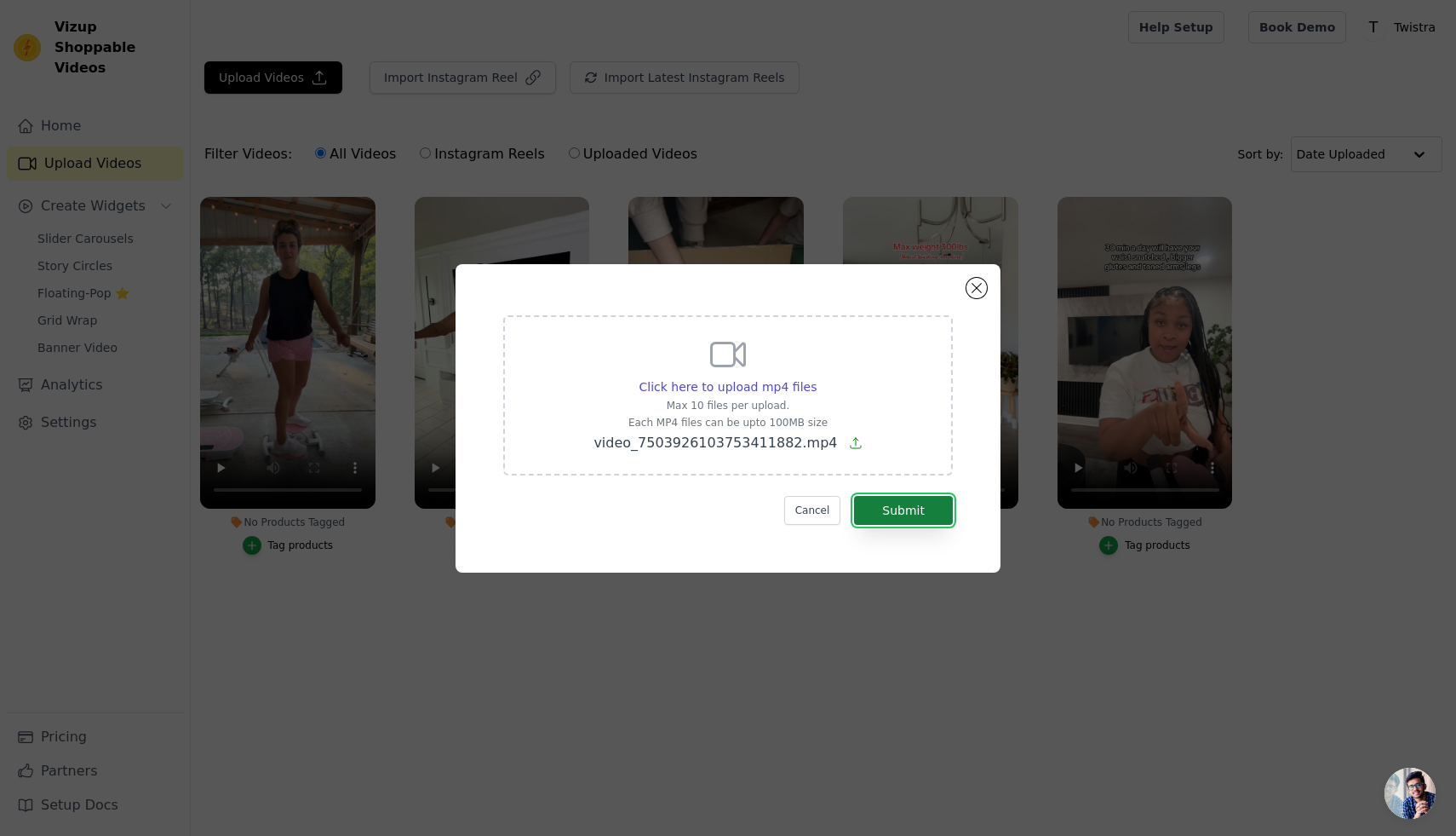
click at [900, 503] on button "Submit" at bounding box center [903, 510] width 99 height 29
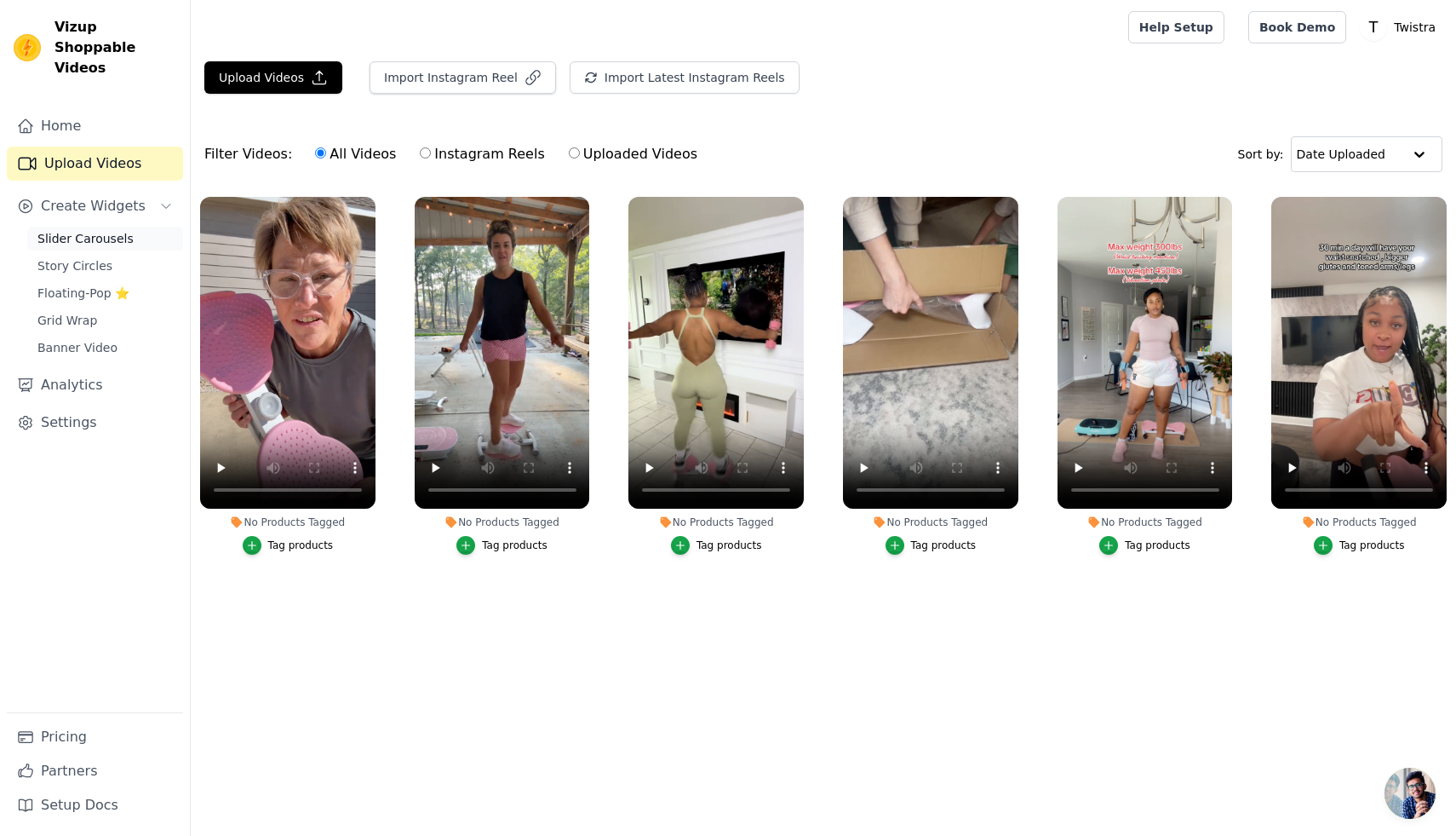
click at [140, 226] on link "Slider Carousels" at bounding box center [105, 238] width 155 height 24
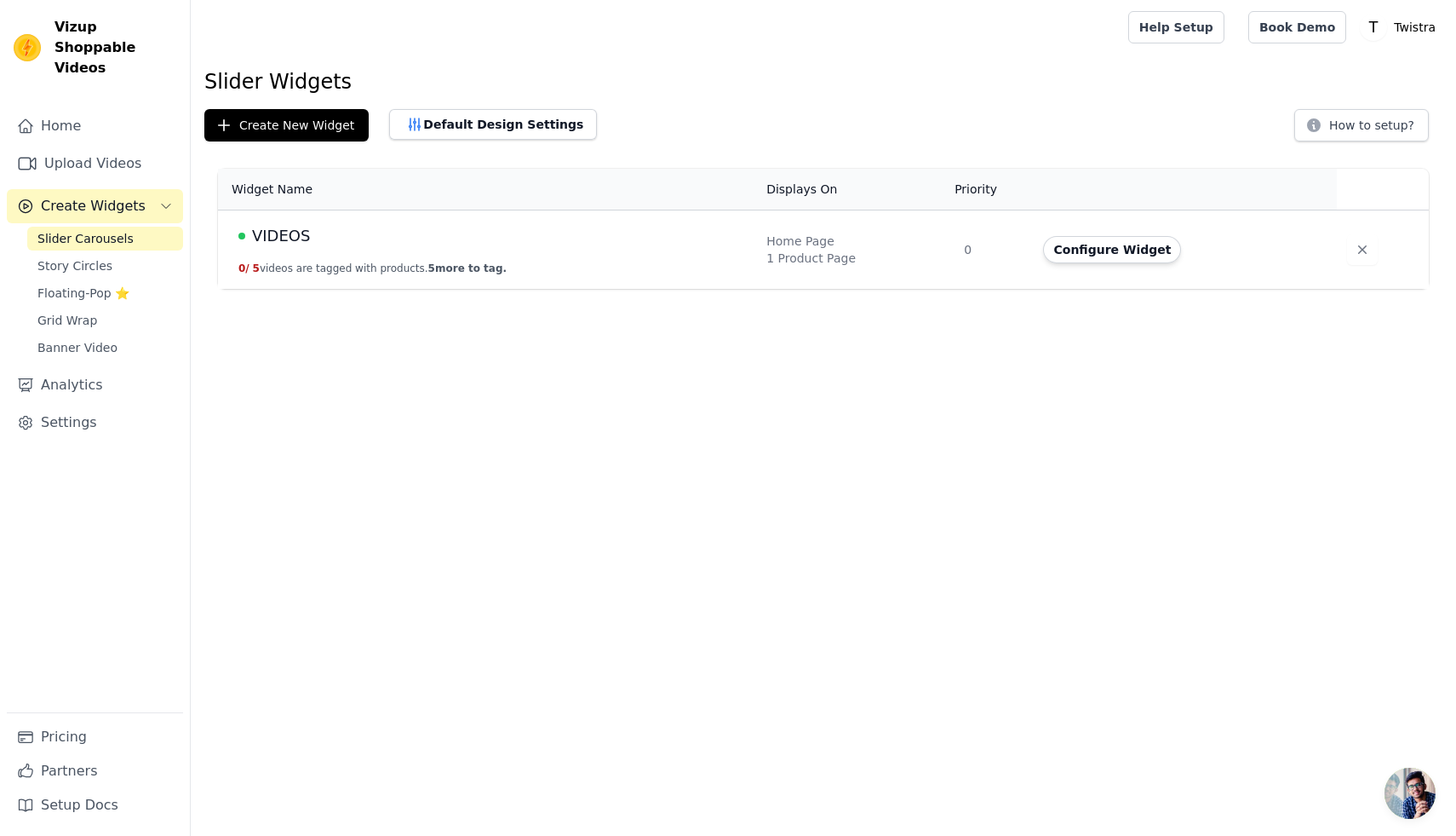
click at [287, 222] on td "VIDEOS 0 / 5 videos are tagged with products. 5 more to tag." at bounding box center [486, 250] width 538 height 79
click at [290, 225] on span "VIDEOS" at bounding box center [281, 236] width 57 height 24
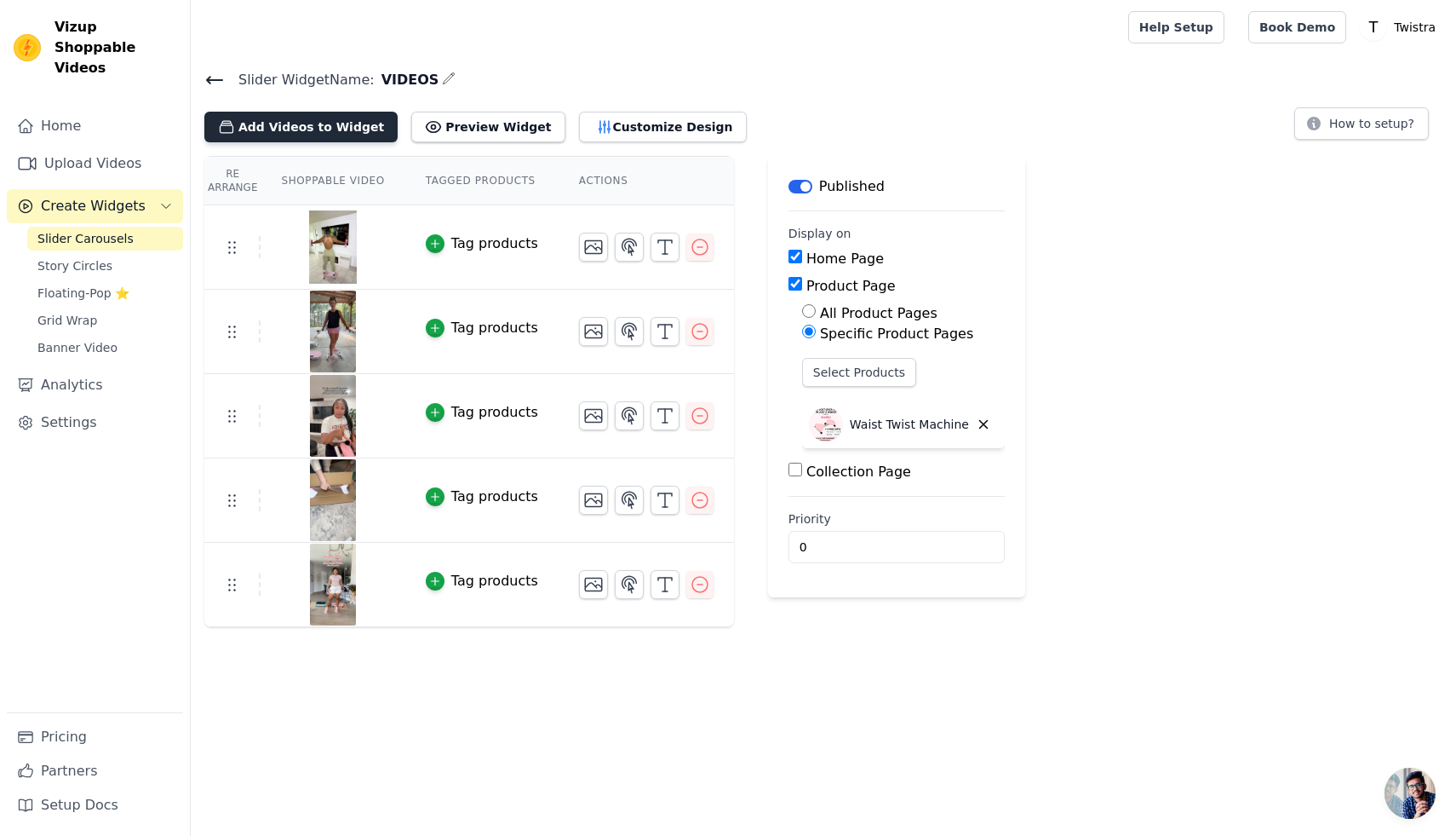
click at [340, 127] on button "Add Videos to Widget" at bounding box center [301, 126] width 193 height 31
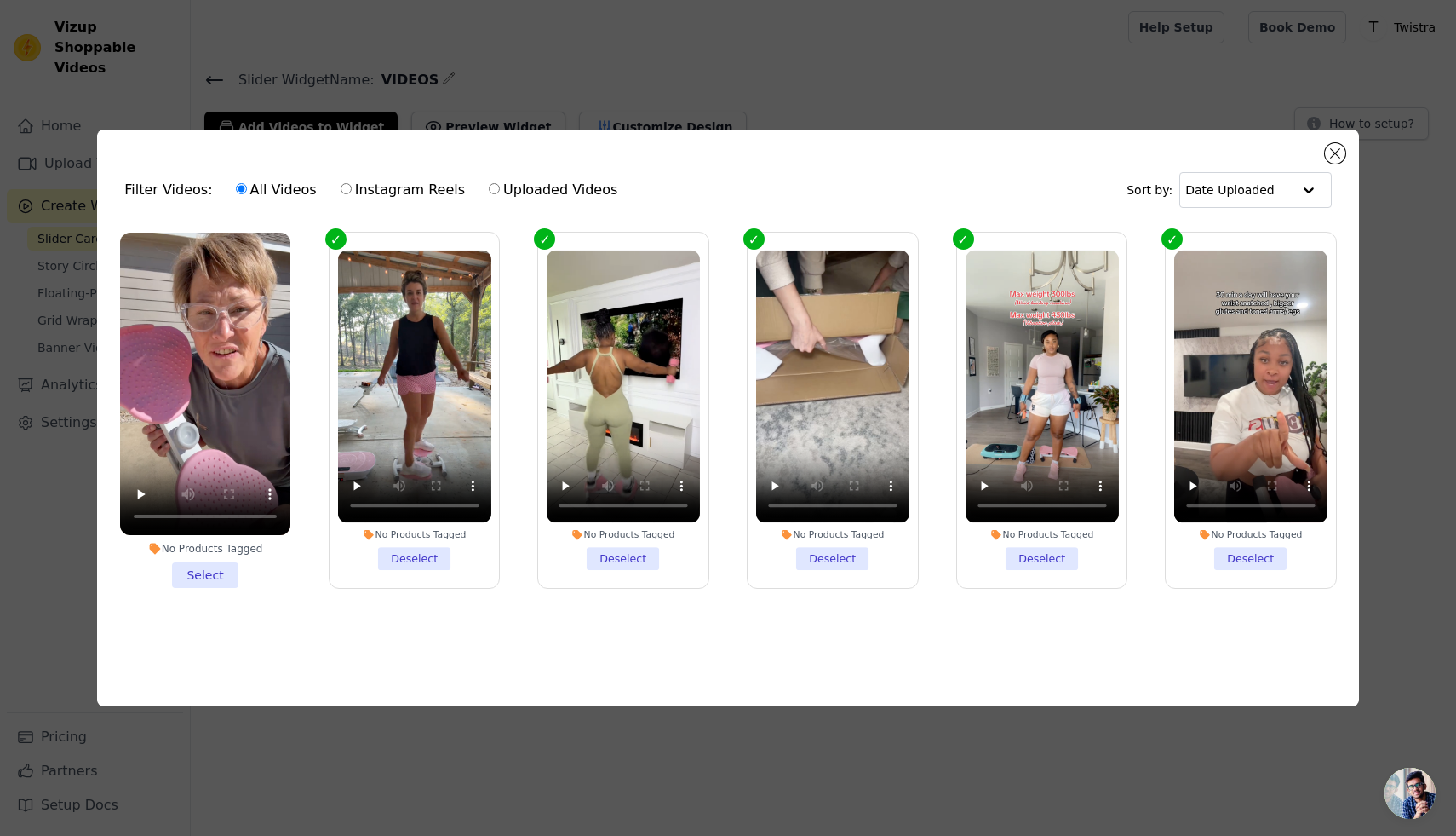
click at [221, 576] on li "No Products Tagged Select" at bounding box center [204, 410] width 171 height 355
click at [0, 0] on input "No Products Tagged Select" at bounding box center [0, 0] width 0 height 0
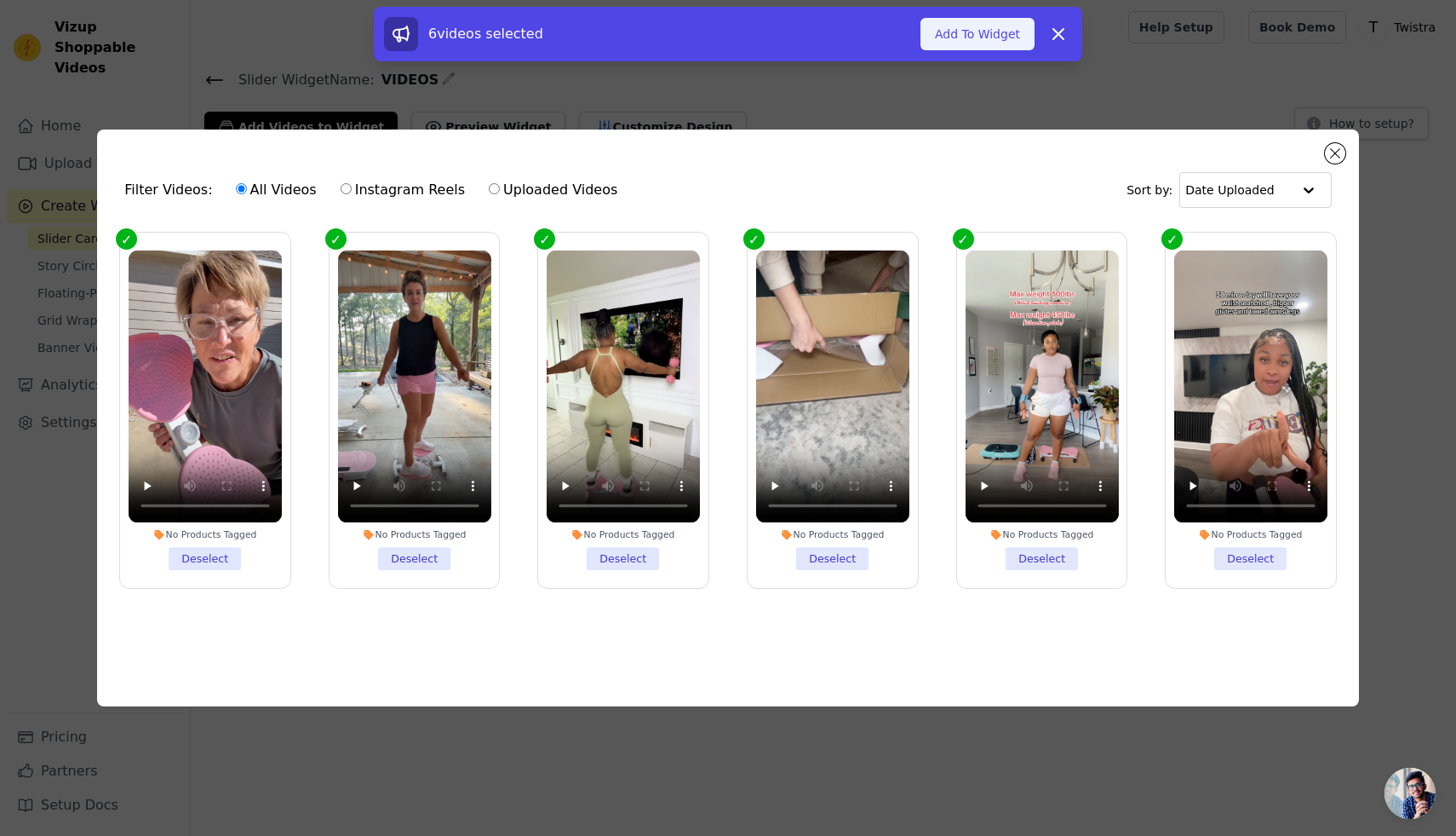
click at [1008, 38] on button "Add To Widget" at bounding box center [977, 34] width 114 height 32
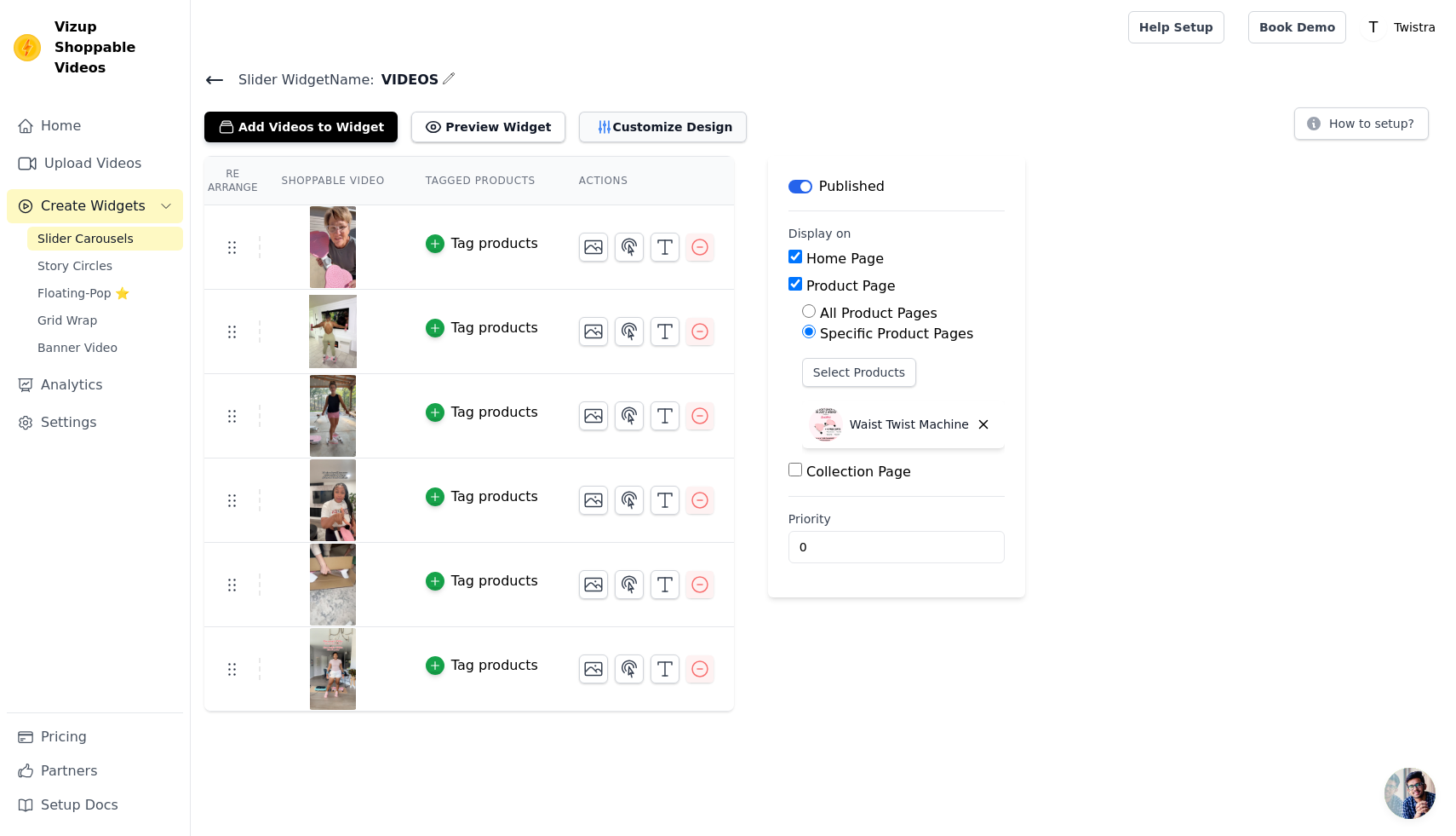
click at [598, 127] on icon "button" at bounding box center [604, 126] width 11 height 12
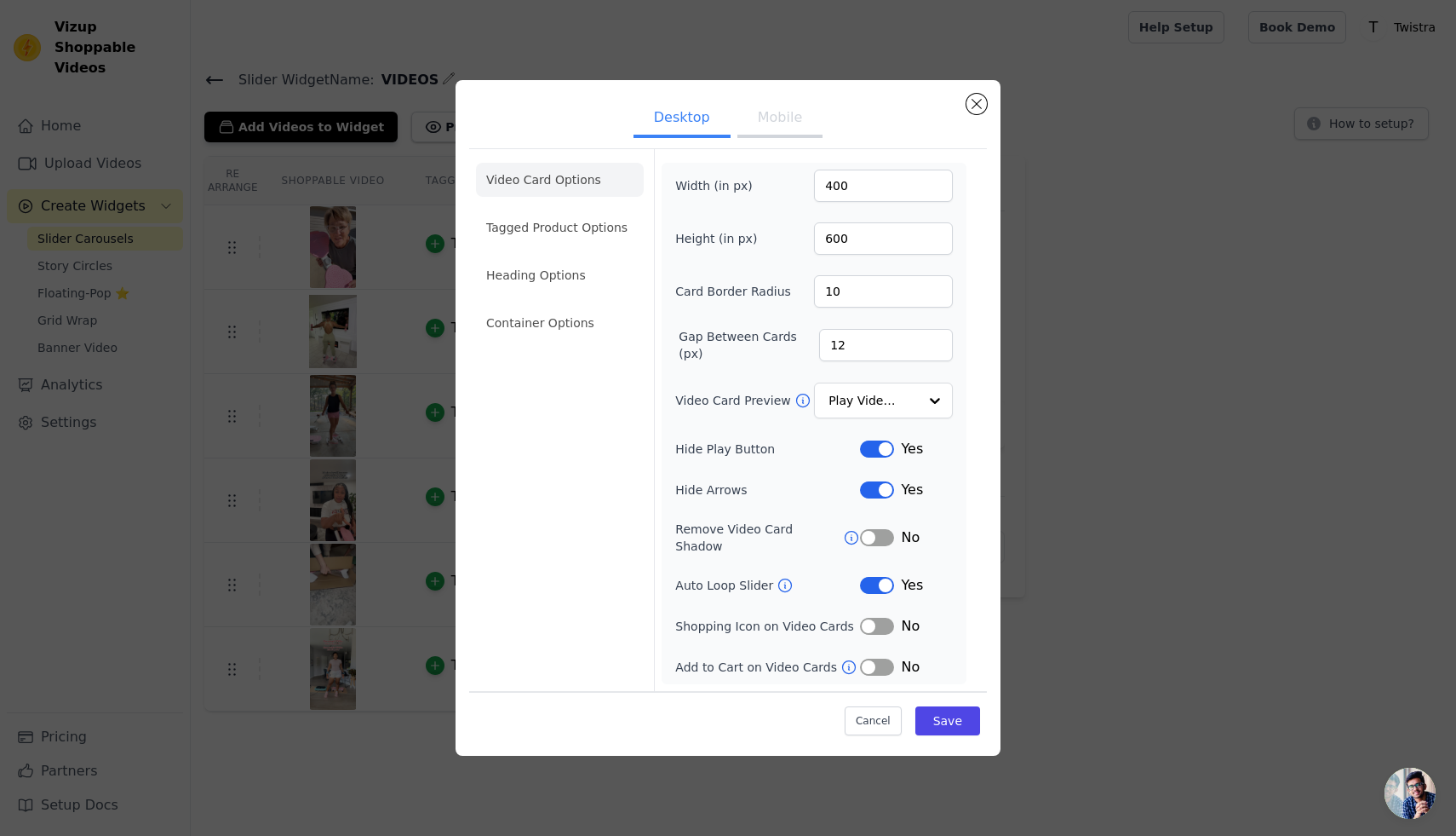
click at [783, 122] on button "Mobile" at bounding box center [780, 120] width 85 height 38
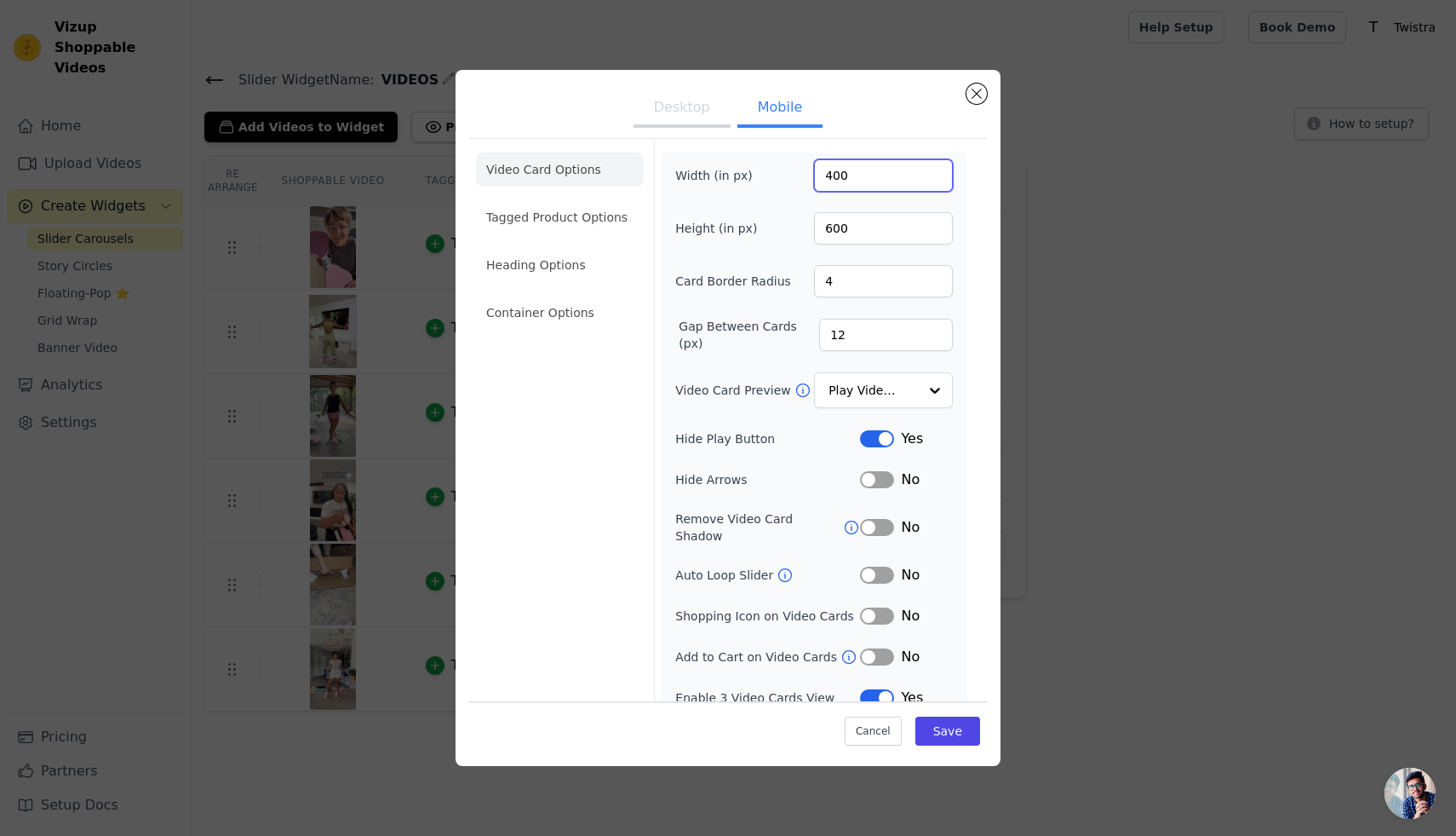
click at [838, 182] on input "400" at bounding box center [883, 175] width 139 height 32
click at [831, 183] on input "400" at bounding box center [883, 175] width 139 height 32
type input "600"
click at [830, 233] on input "600" at bounding box center [883, 228] width 139 height 32
type input "300"
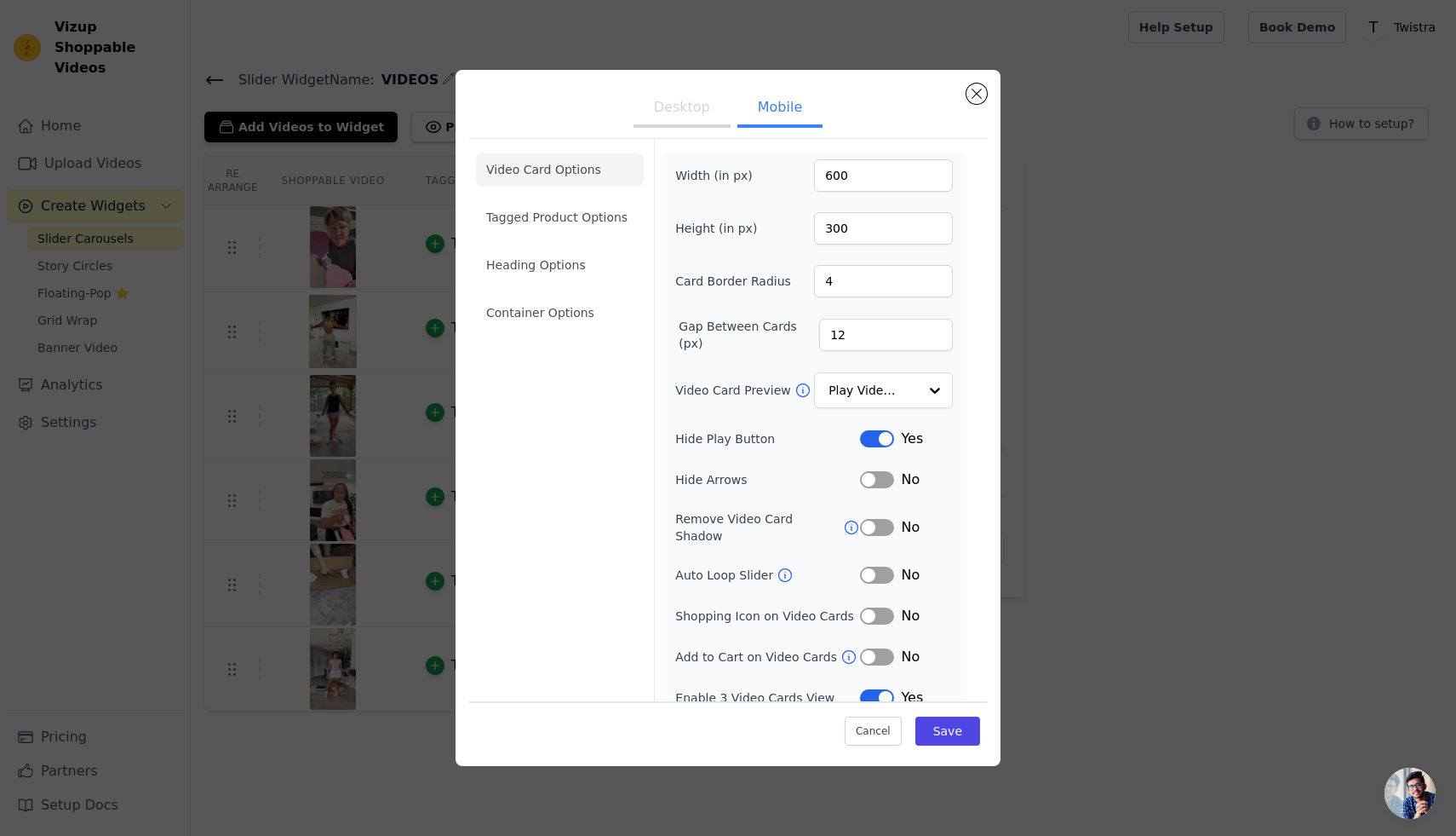
click at [880, 566] on button "Label" at bounding box center [877, 575] width 34 height 17
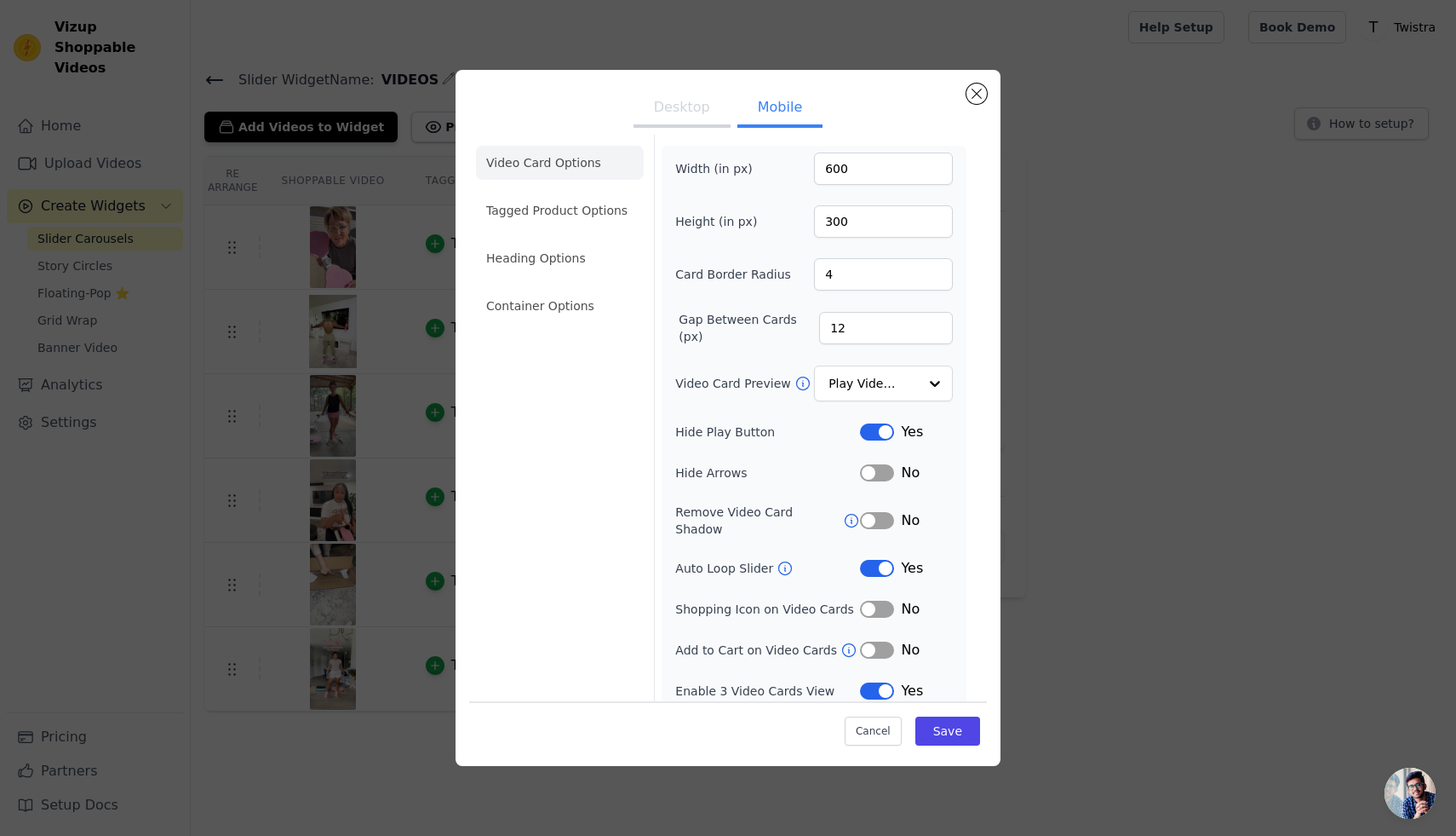
click at [880, 465] on button "Label" at bounding box center [877, 473] width 34 height 17
click at [953, 729] on button "Save" at bounding box center [948, 730] width 65 height 29
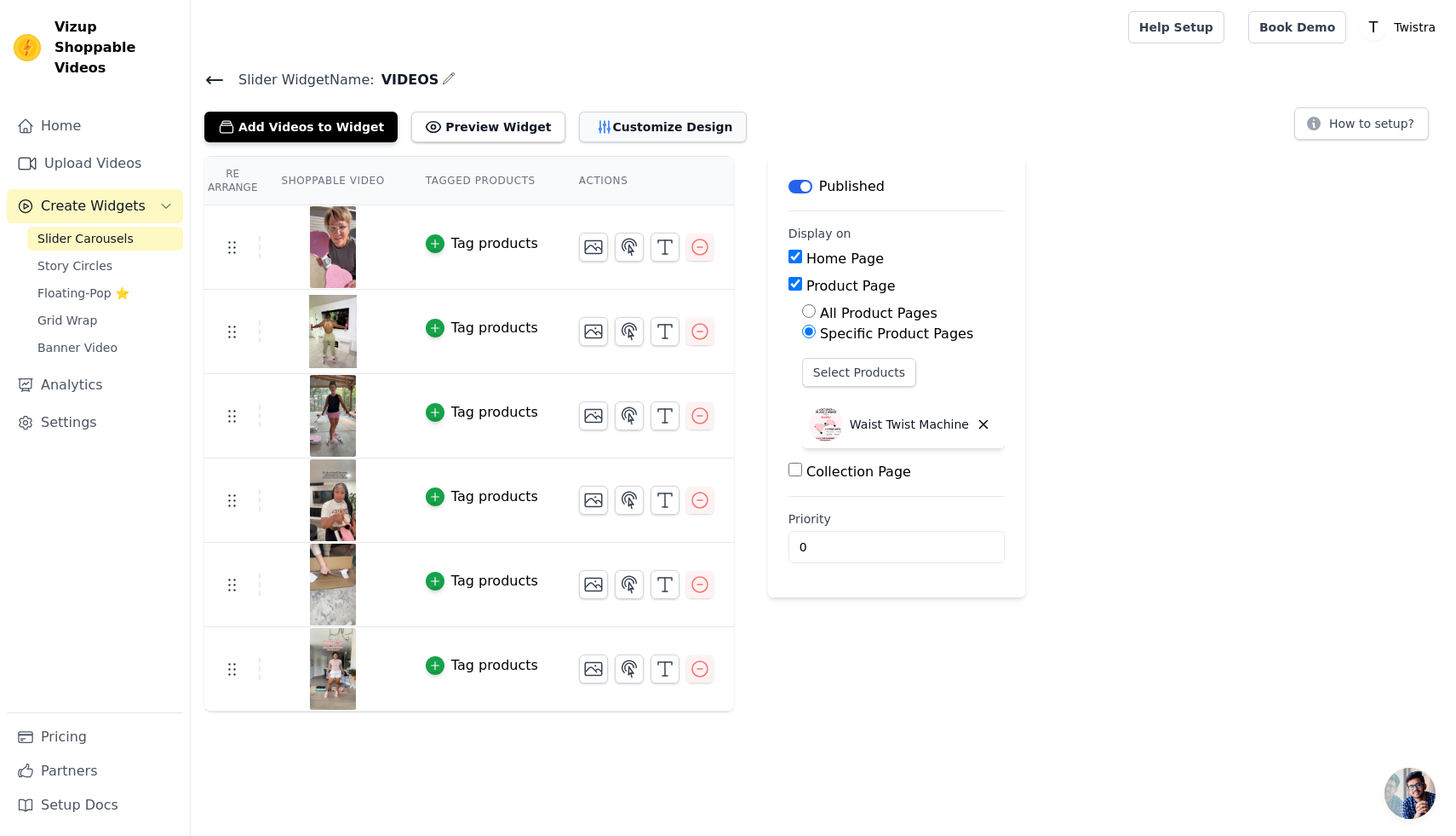
click at [592, 123] on button "Customize Design" at bounding box center [663, 126] width 168 height 31
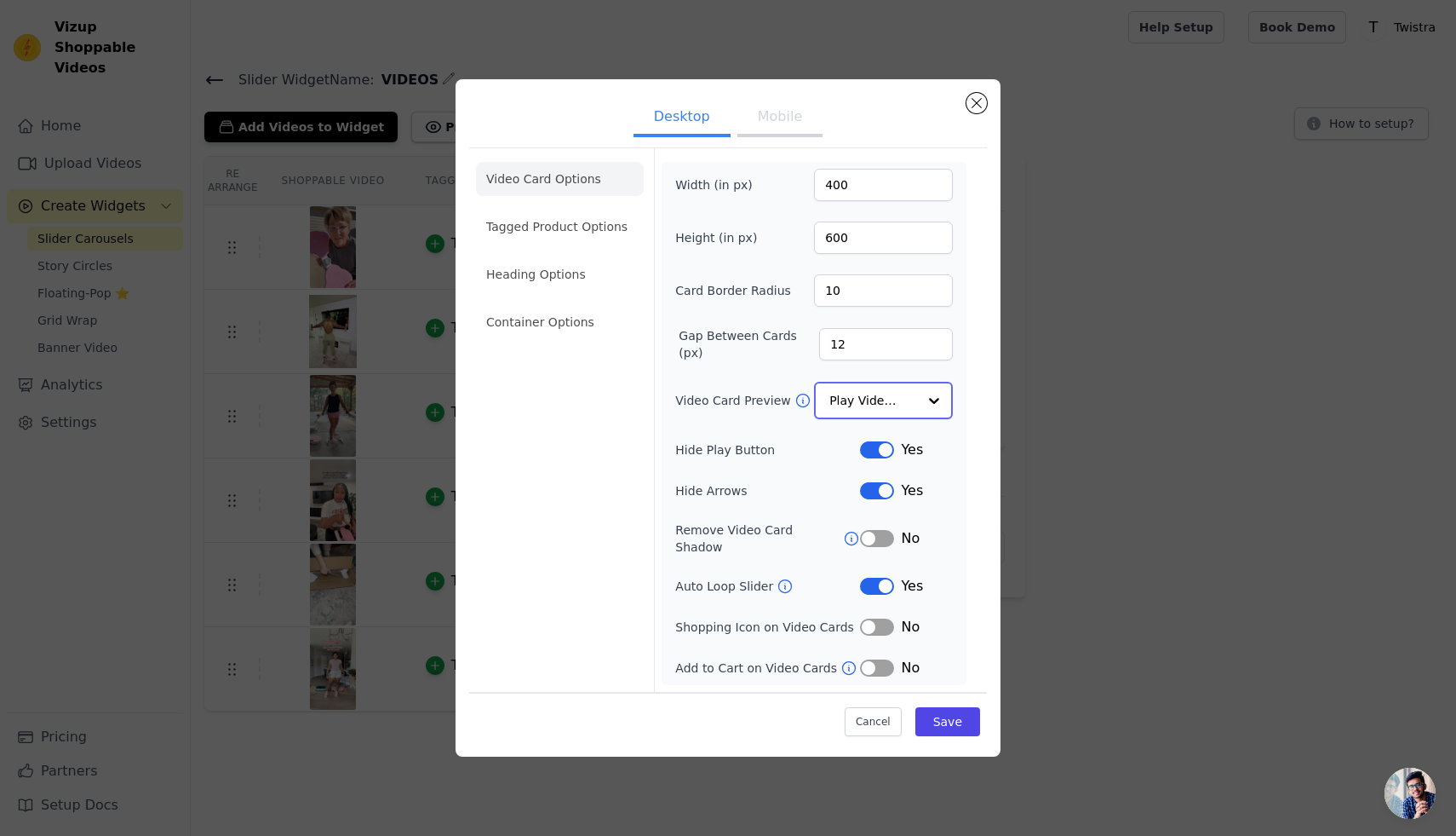
click at [882, 418] on input "Video Card Preview" at bounding box center [873, 401] width 88 height 34
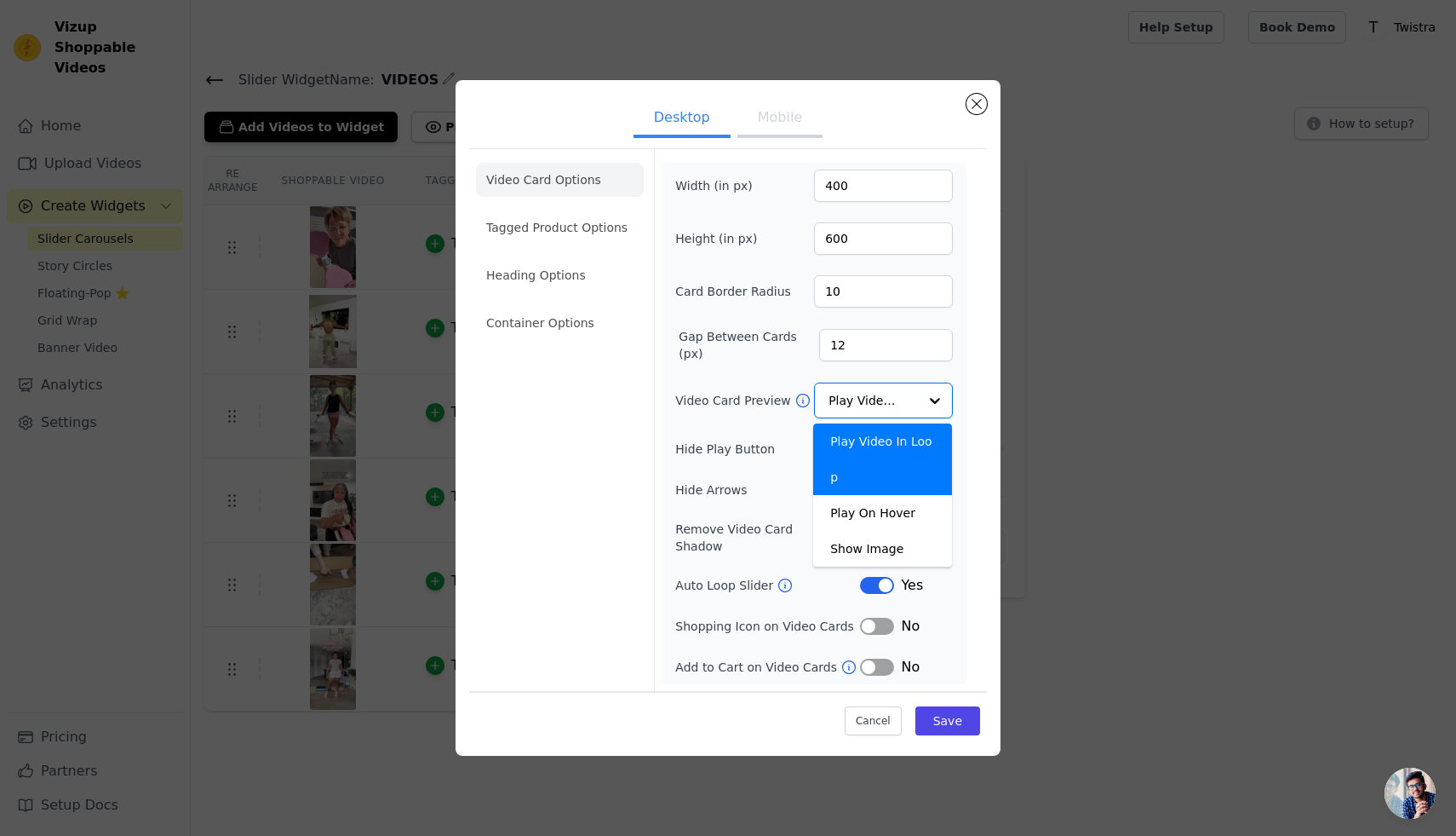
click at [977, 385] on div "Video Card Options Tagged Product Options Heading Options Container Options Wid…" at bounding box center [728, 419] width 517 height 543
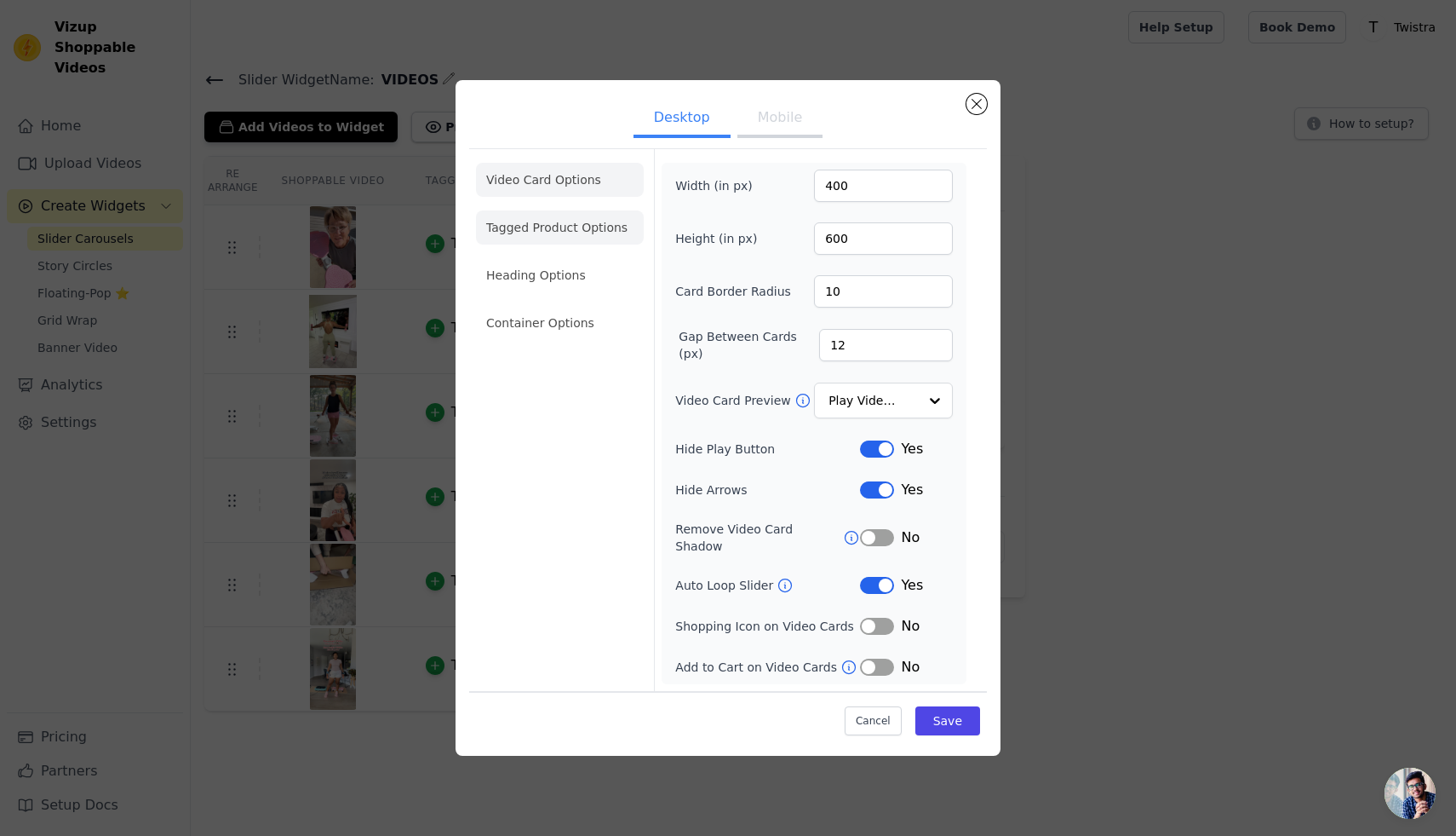
click at [624, 305] on li "Tagged Product Options" at bounding box center [560, 322] width 168 height 34
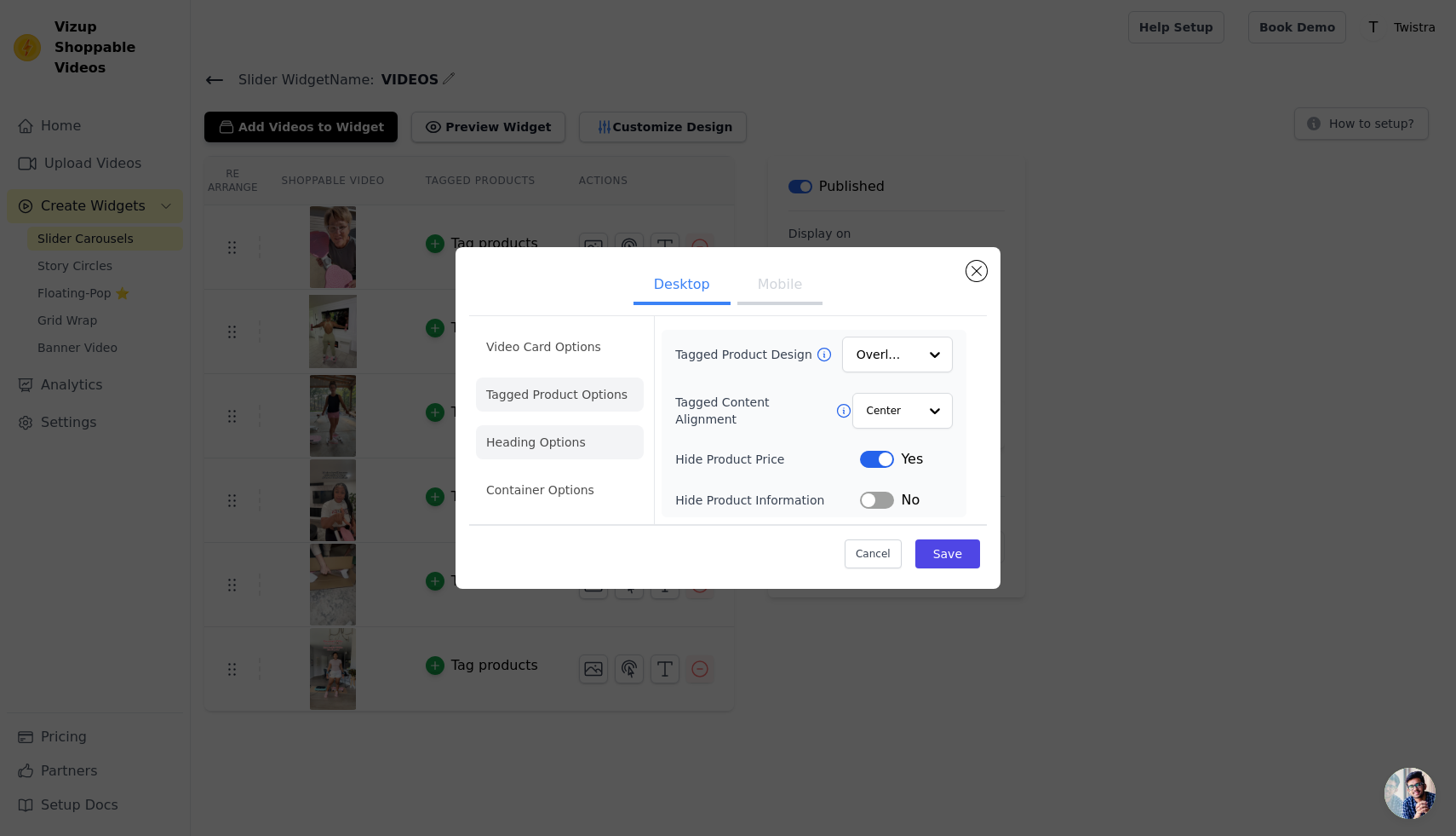
click at [582, 434] on li "Heading Options" at bounding box center [560, 442] width 168 height 34
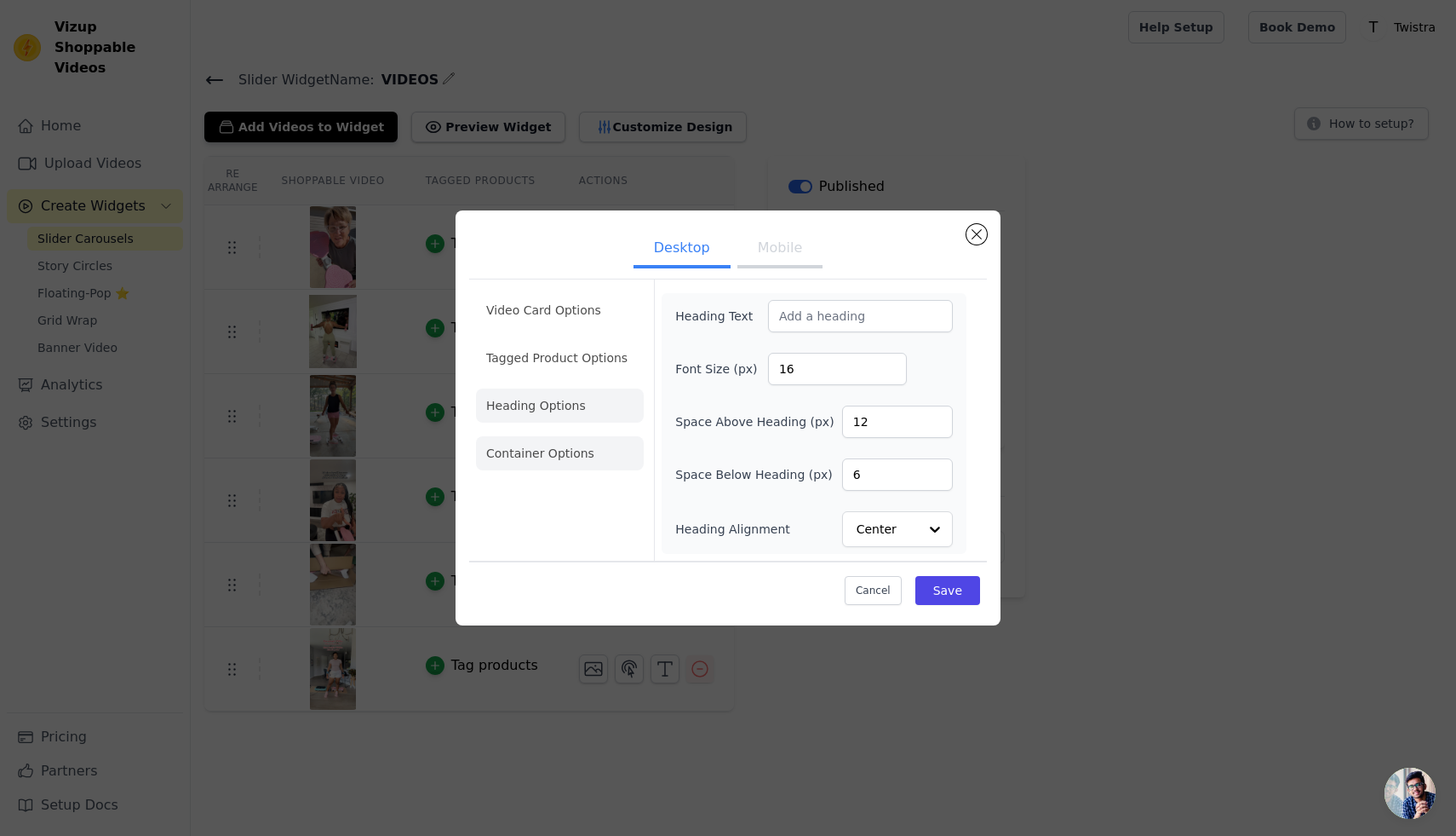
click at [573, 454] on li "Container Options" at bounding box center [560, 453] width 168 height 34
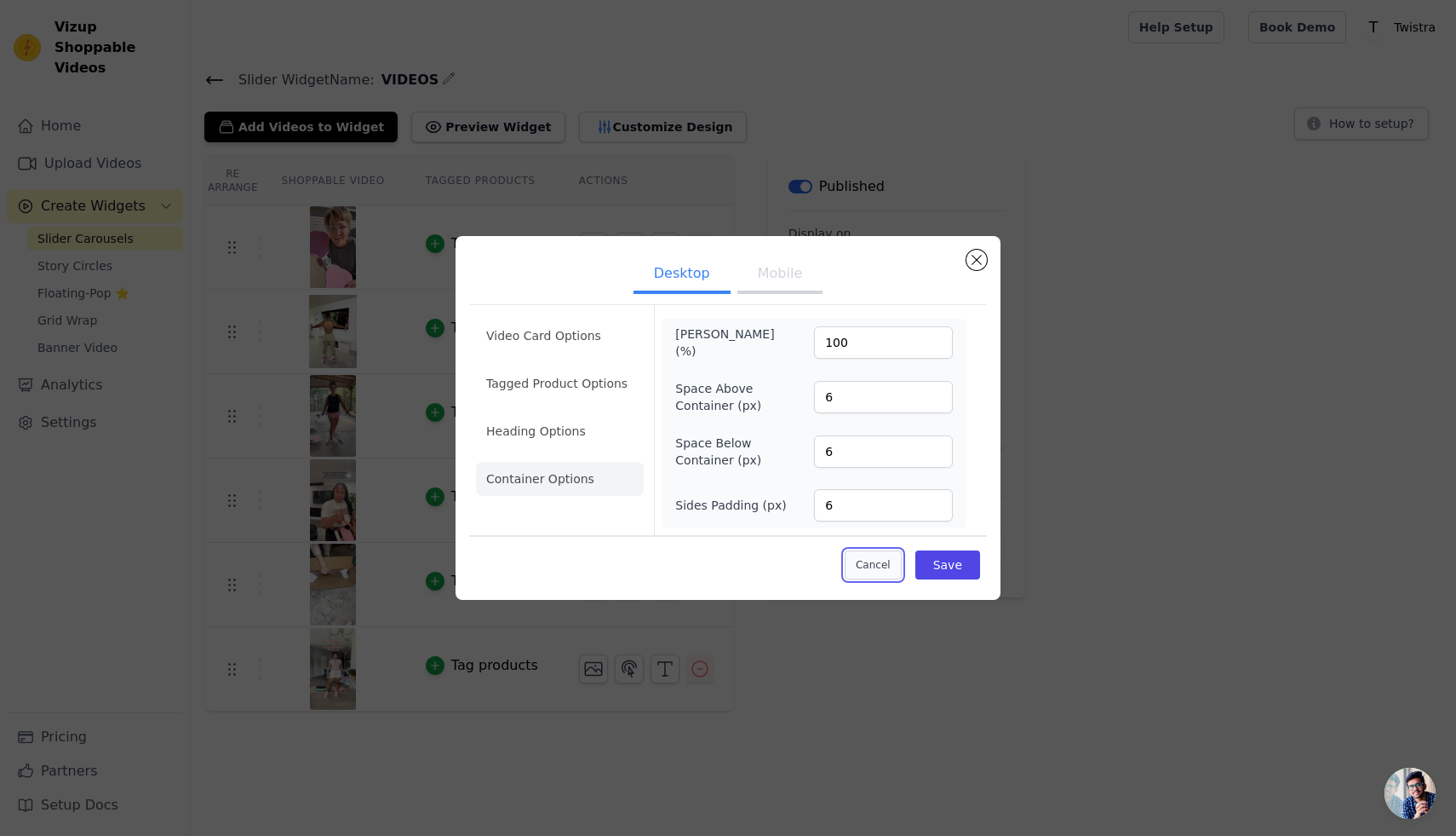
click at [880, 571] on button "Cancel" at bounding box center [874, 565] width 57 height 29
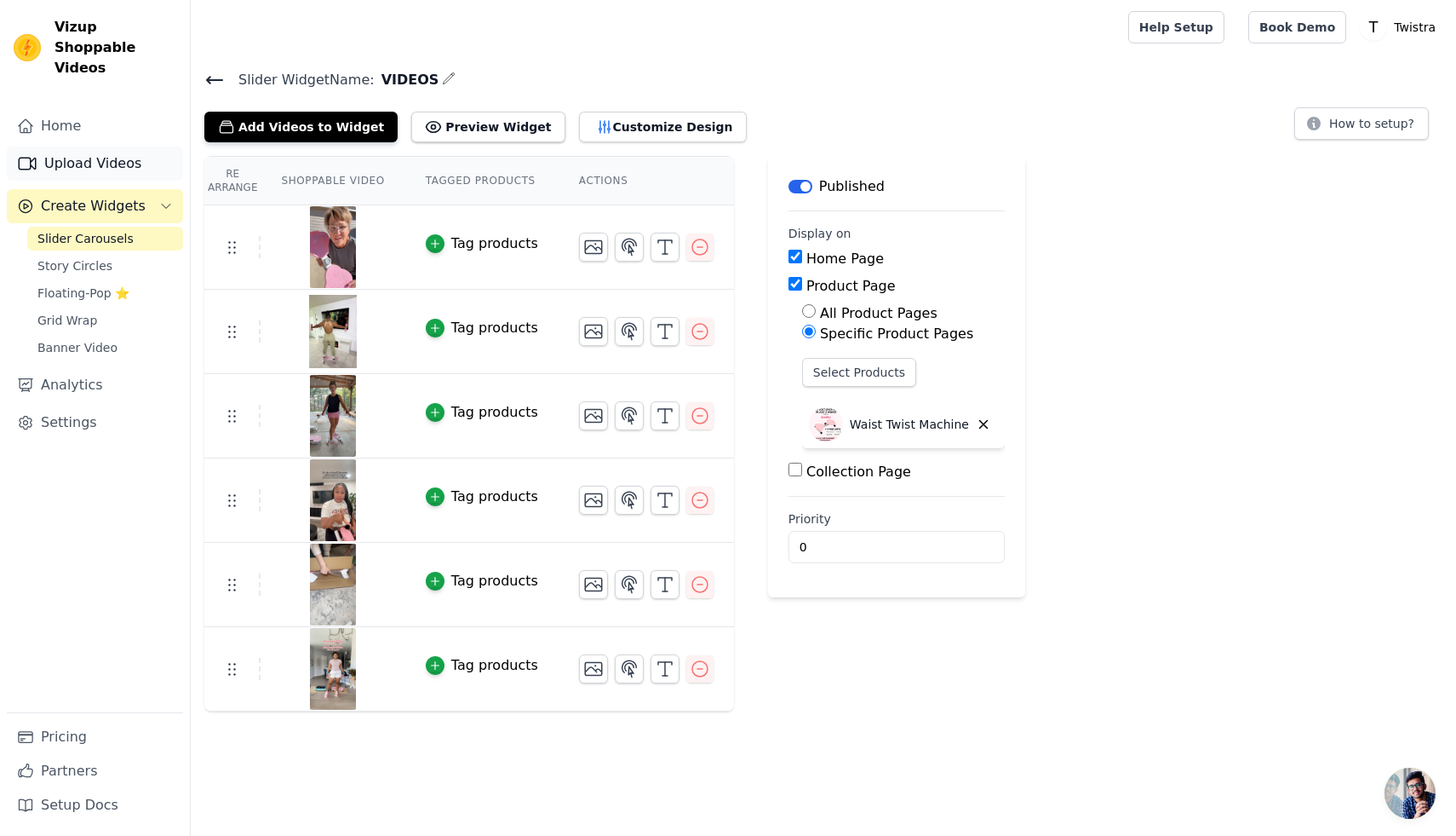
click at [102, 146] on link "Upload Videos" at bounding box center [94, 163] width 176 height 34
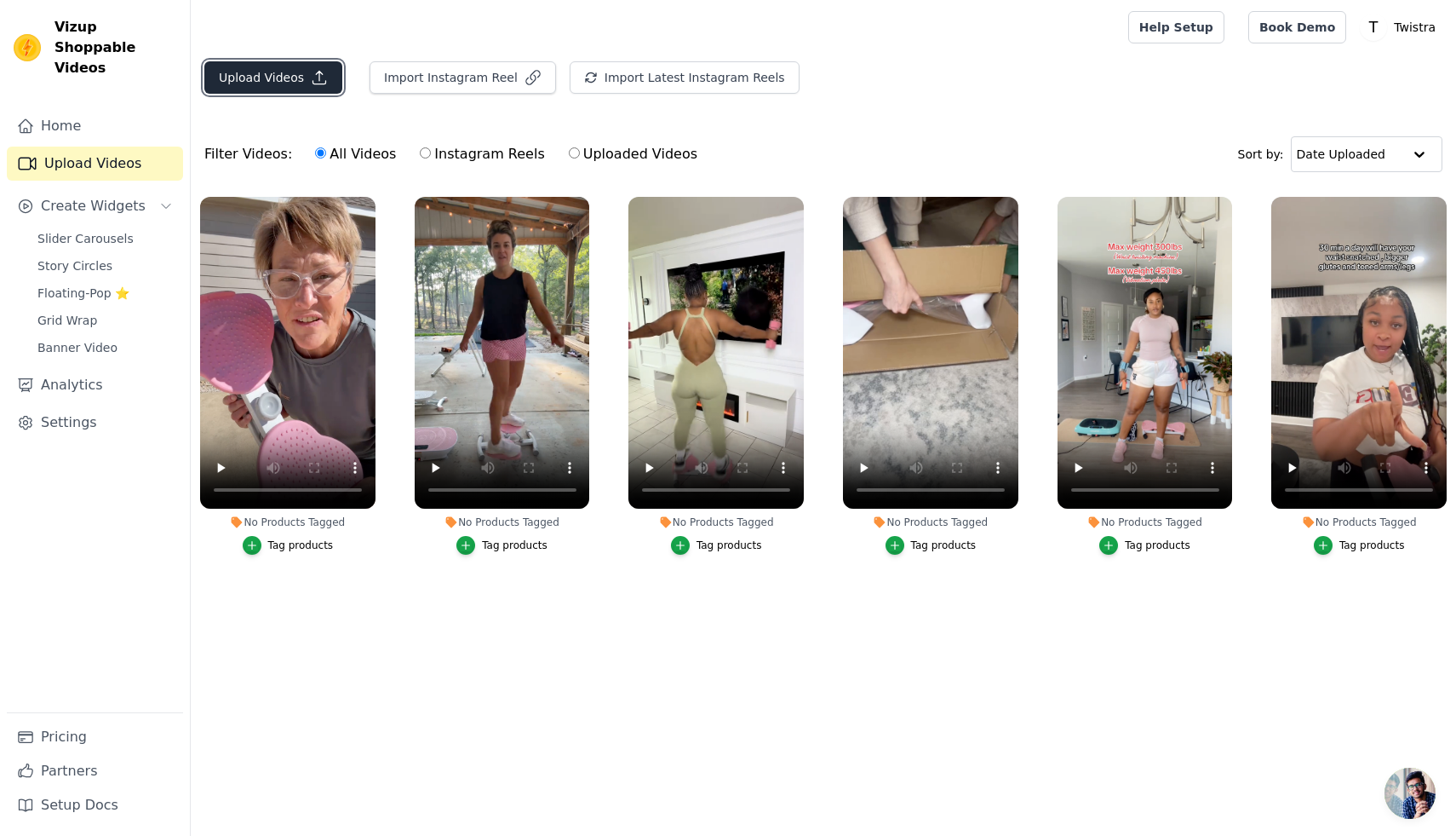
click at [316, 82] on icon "button" at bounding box center [319, 77] width 17 height 17
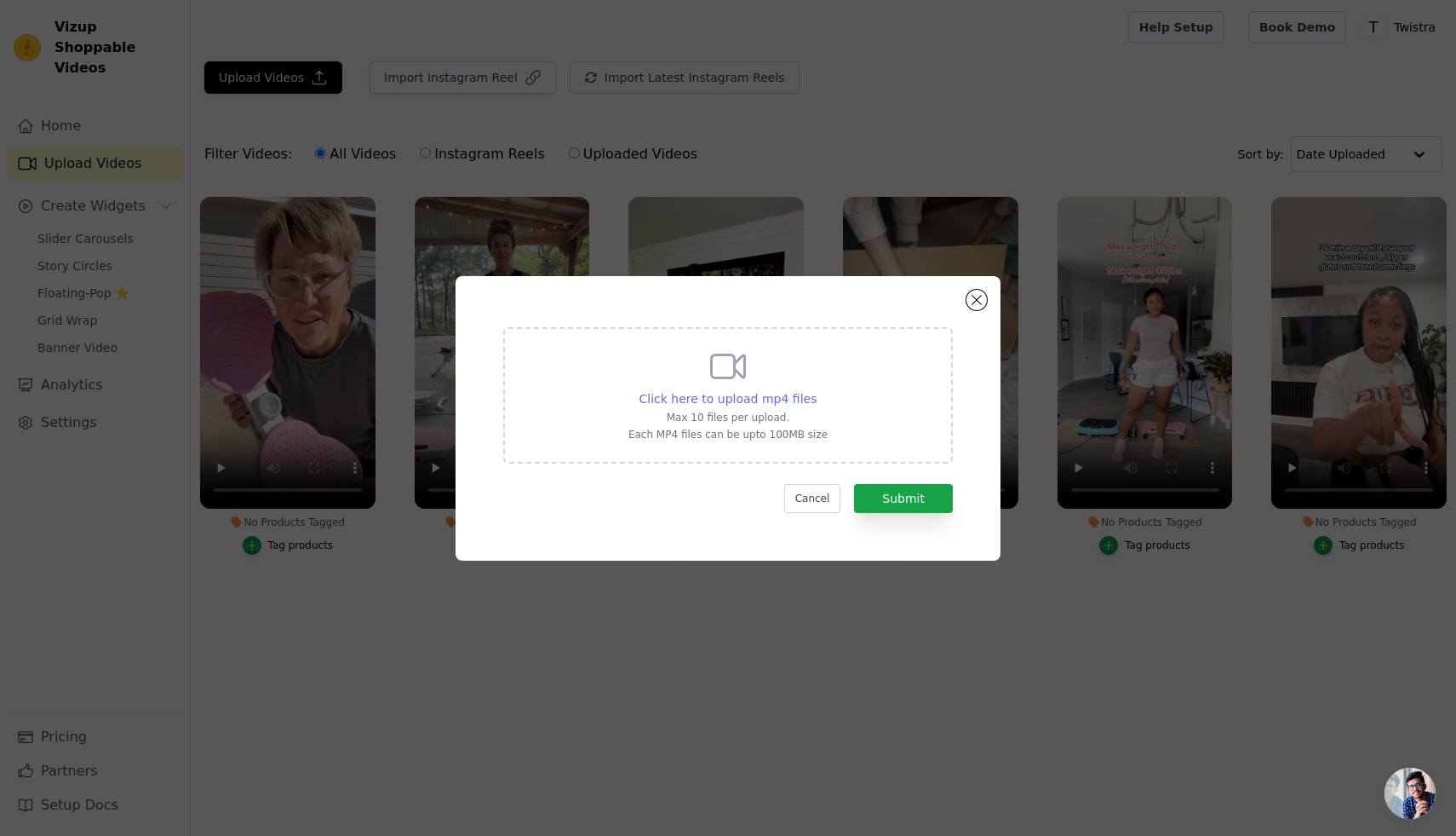
click at [721, 401] on span "Click here to upload mp4 files" at bounding box center [728, 399] width 178 height 13
click at [816, 390] on input "Click here to upload mp4 files Max 10 files per upload. Each MP4 files can be u…" at bounding box center [816, 389] width 1 height 1
type input "C:\fakepath\TWISTRA WAIST TWICE MACHINE VID2.mp4"
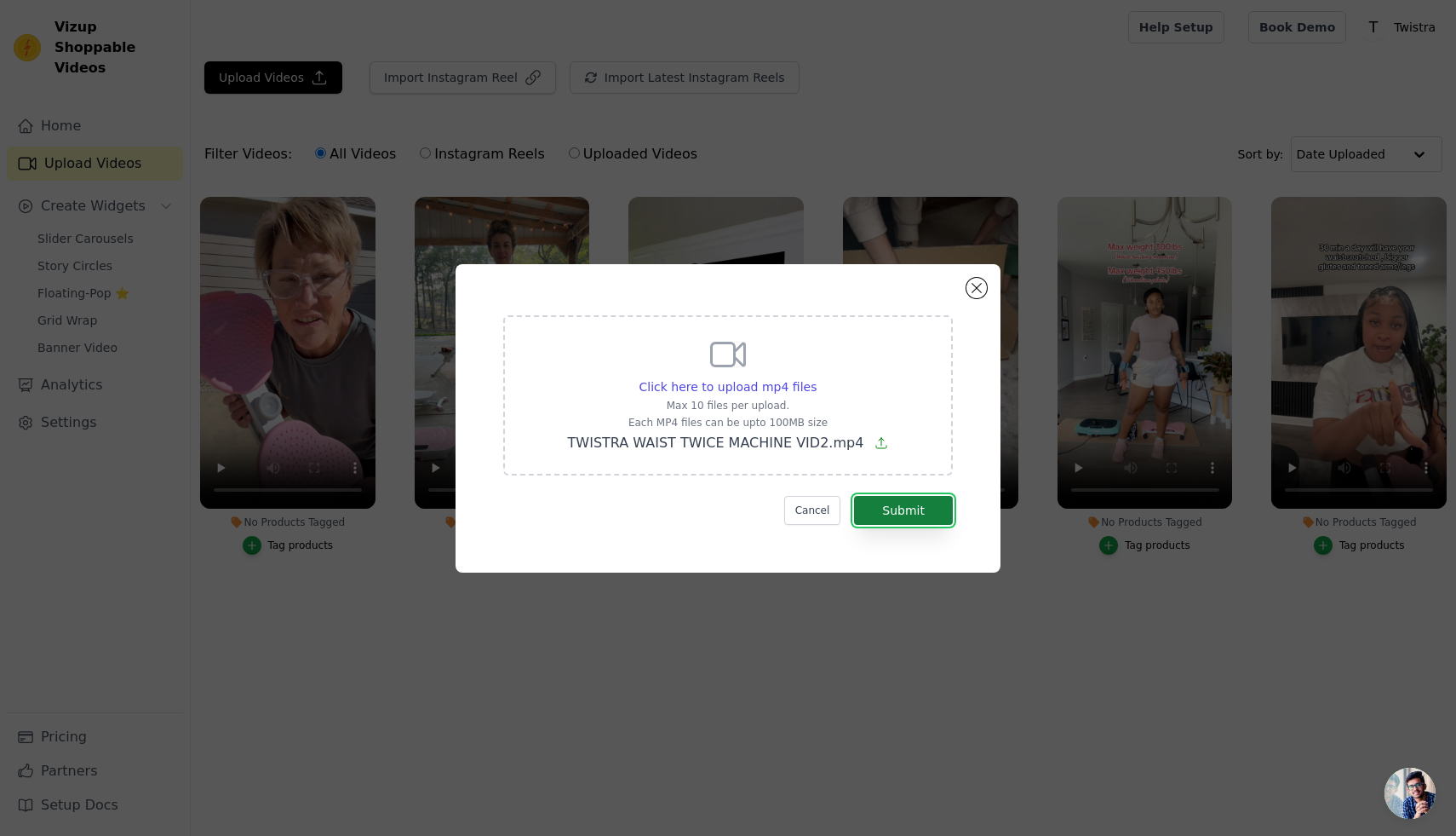
click at [931, 515] on button "Submit" at bounding box center [903, 510] width 99 height 29
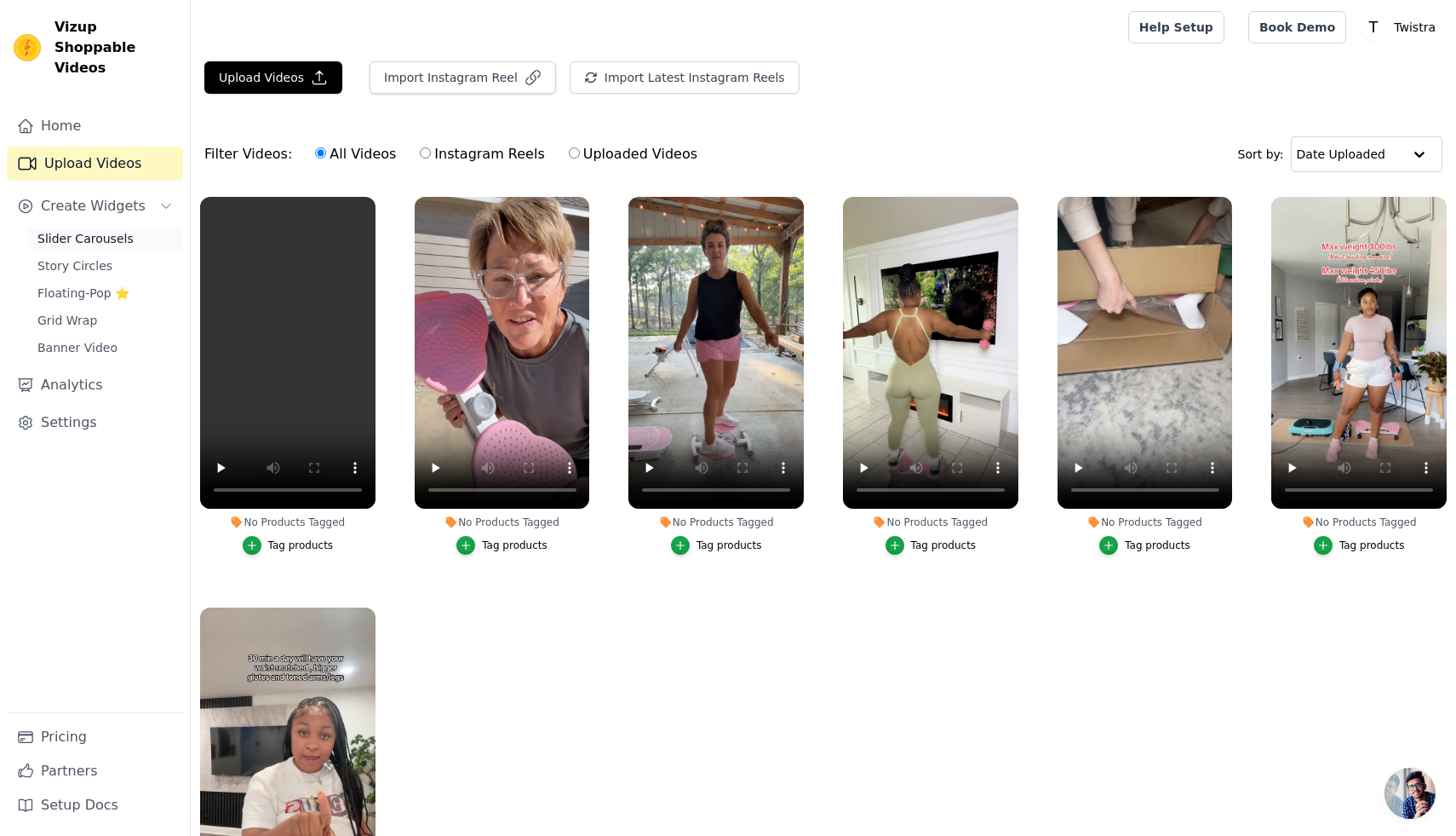
click at [123, 230] on span "Slider Carousels" at bounding box center [86, 238] width 96 height 17
click at [123, 230] on span "Slider Carousels" at bounding box center [86, 238] width 96 height 17
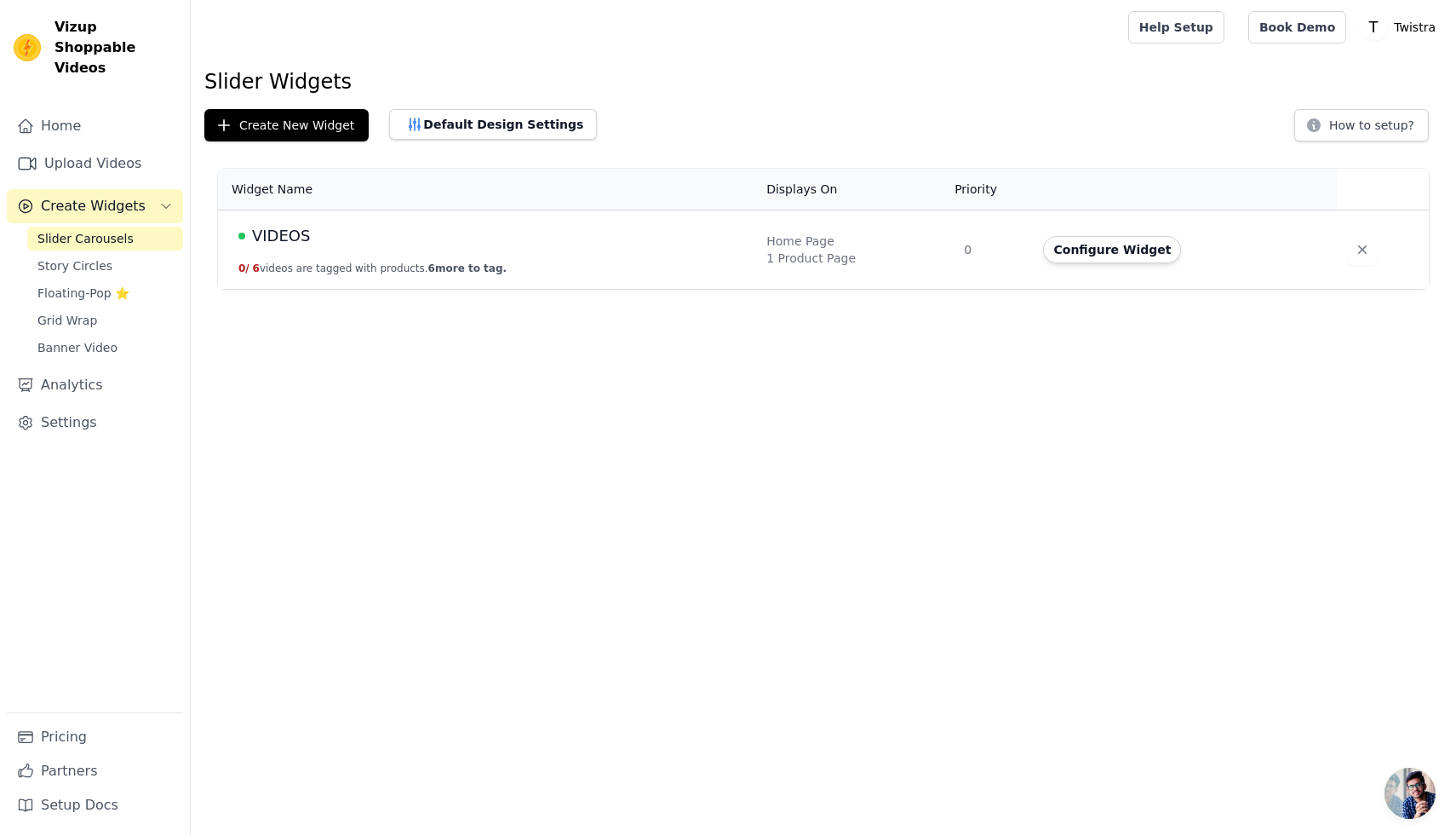
click at [288, 243] on span "VIDEOS" at bounding box center [281, 236] width 57 height 24
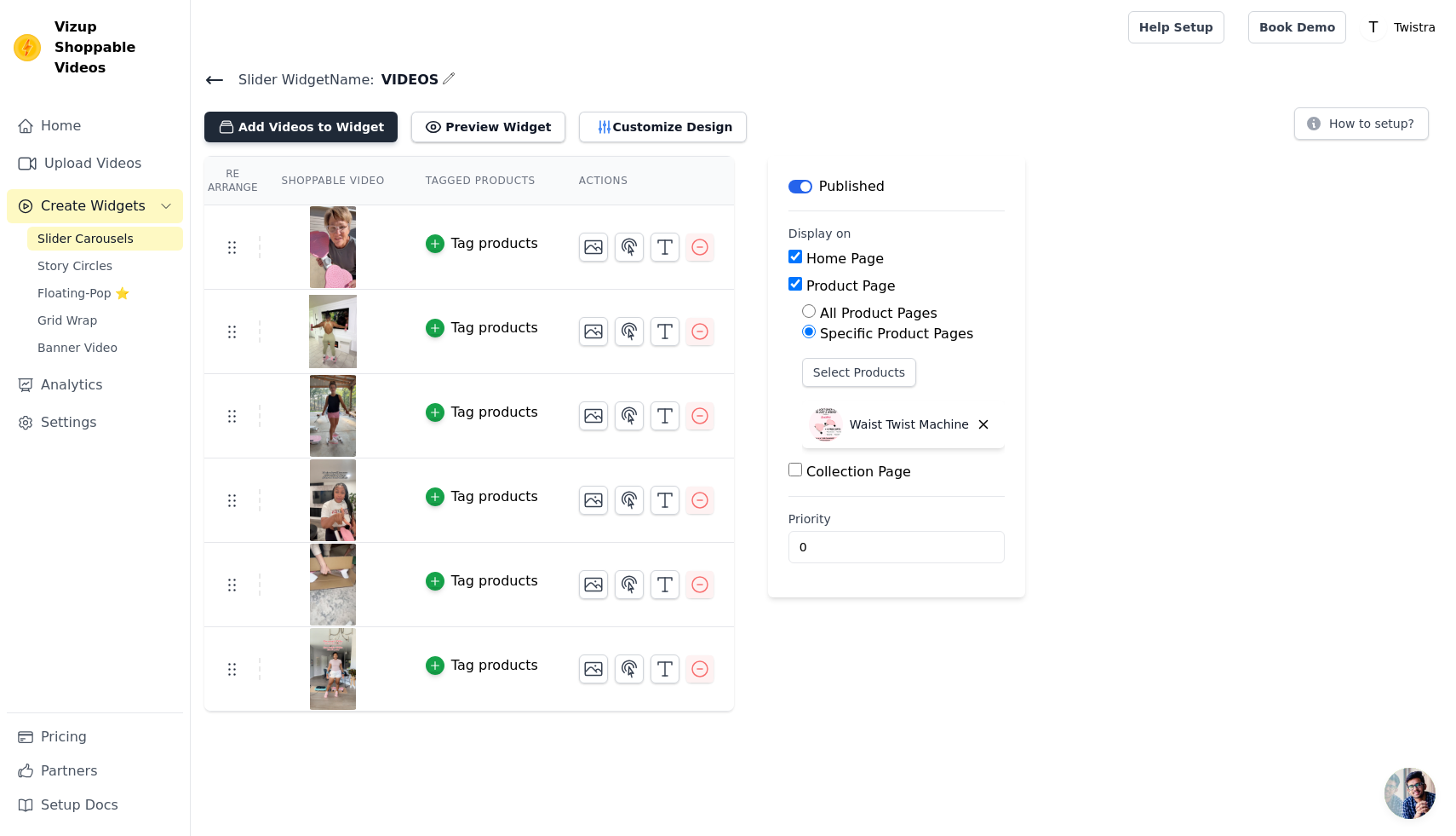
click at [358, 128] on button "Add Videos to Widget" at bounding box center [301, 126] width 193 height 31
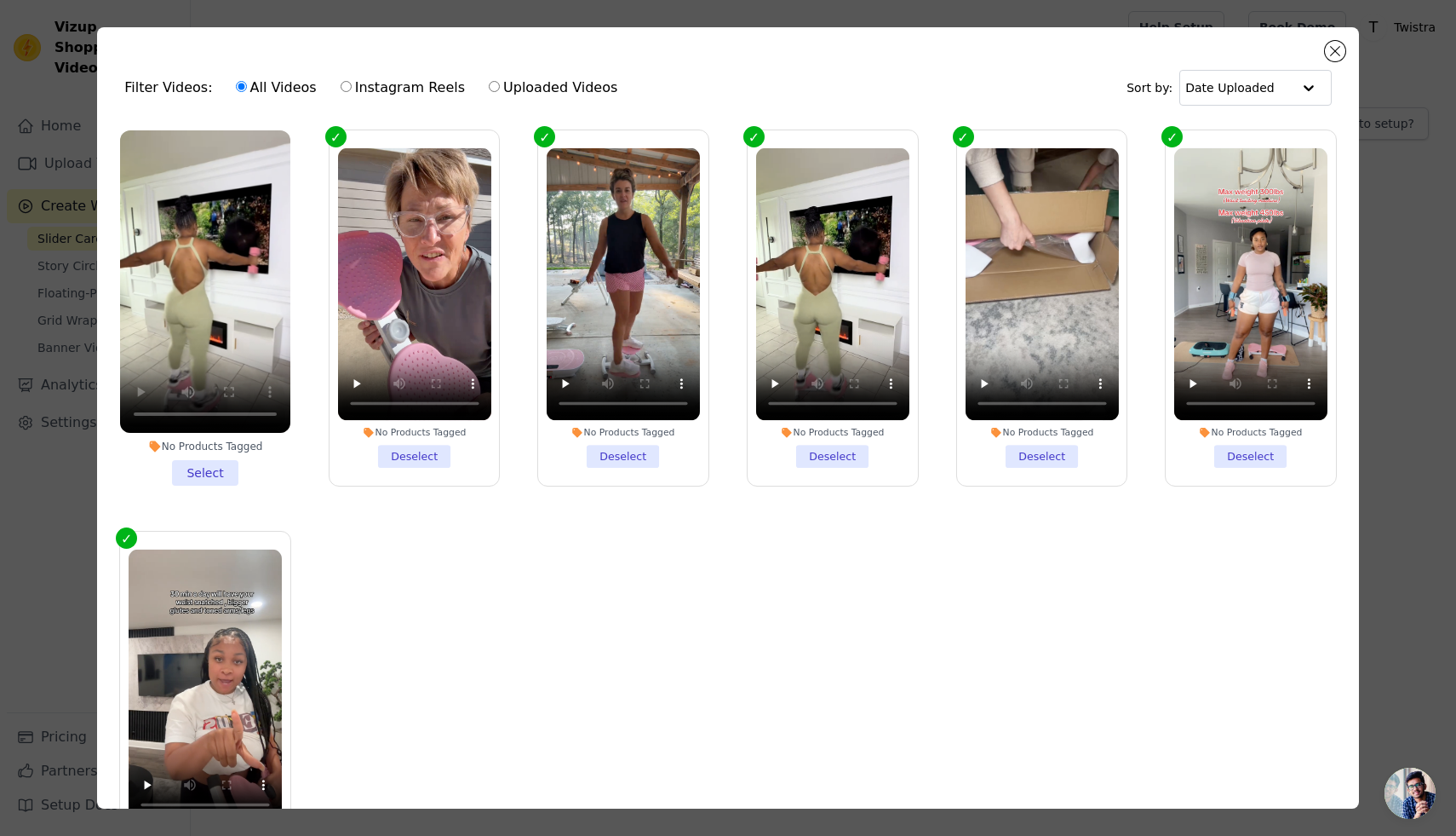
click at [204, 467] on li "No Products Tagged Select" at bounding box center [204, 307] width 171 height 355
click at [0, 0] on input "No Products Tagged Select" at bounding box center [0, 0] width 0 height 0
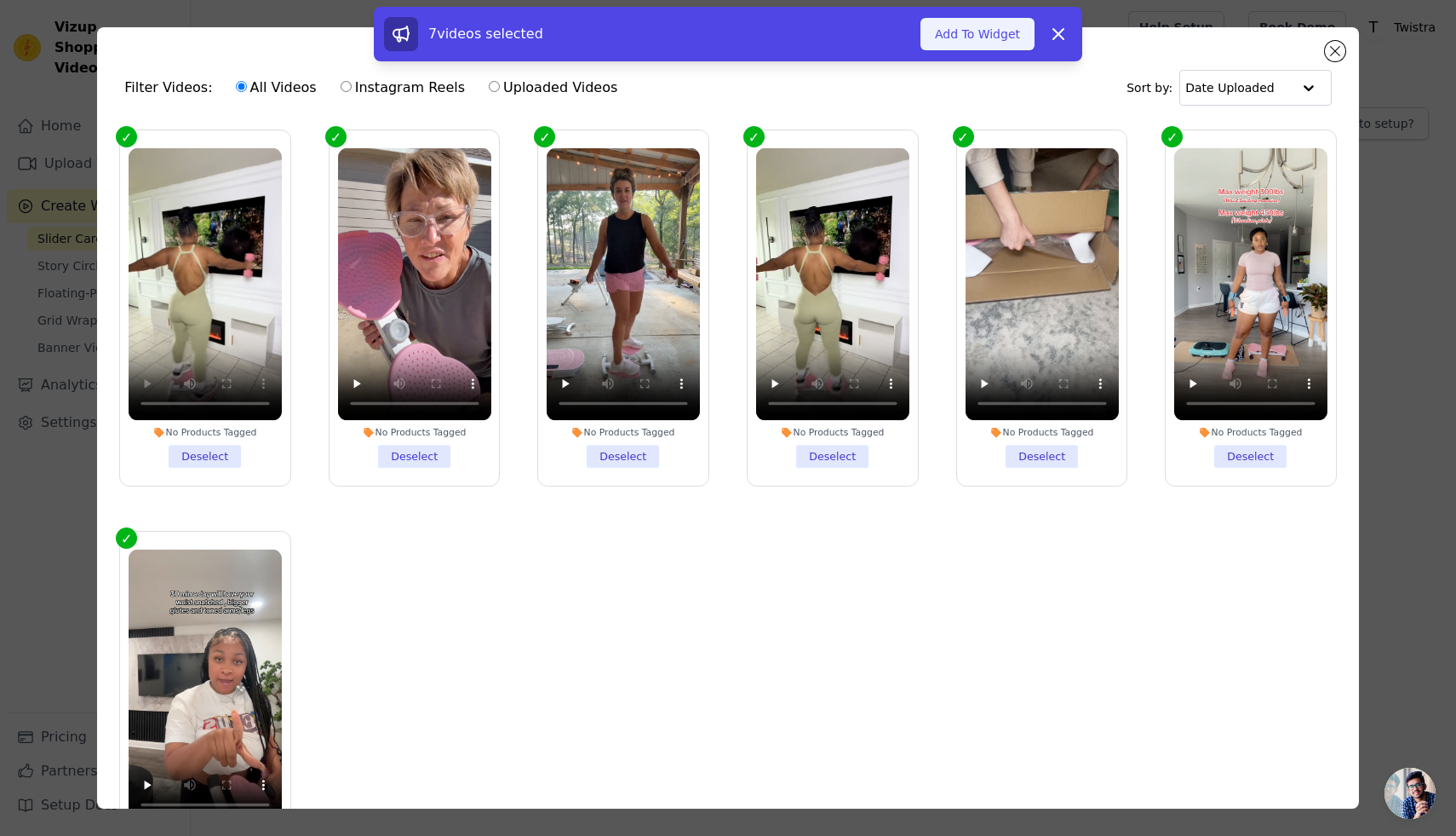
click at [999, 33] on button "Add To Widget" at bounding box center [977, 34] width 114 height 32
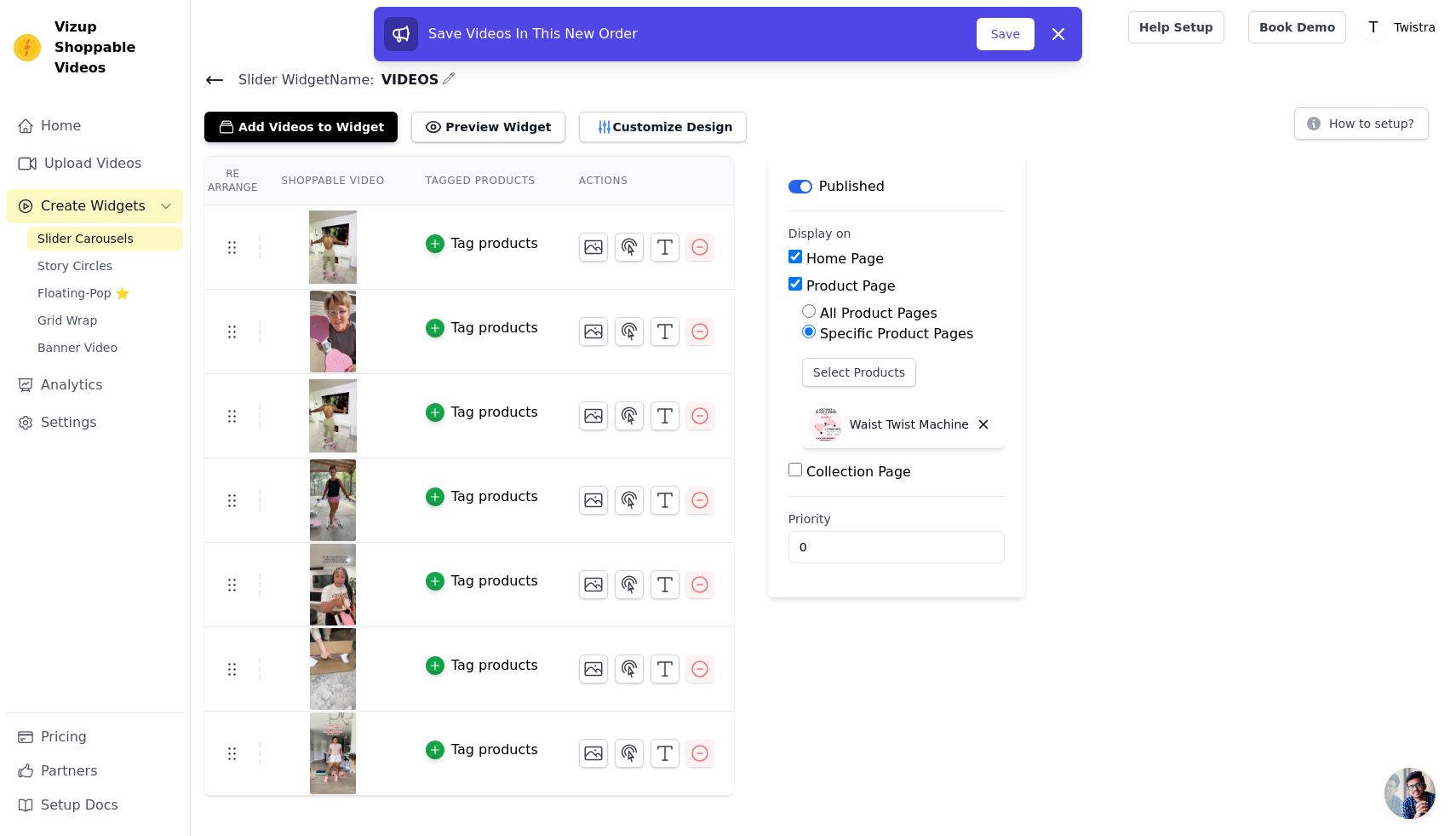
click at [328, 426] on img at bounding box center [333, 416] width 48 height 82
click at [1005, 37] on button "Save" at bounding box center [1006, 34] width 57 height 32
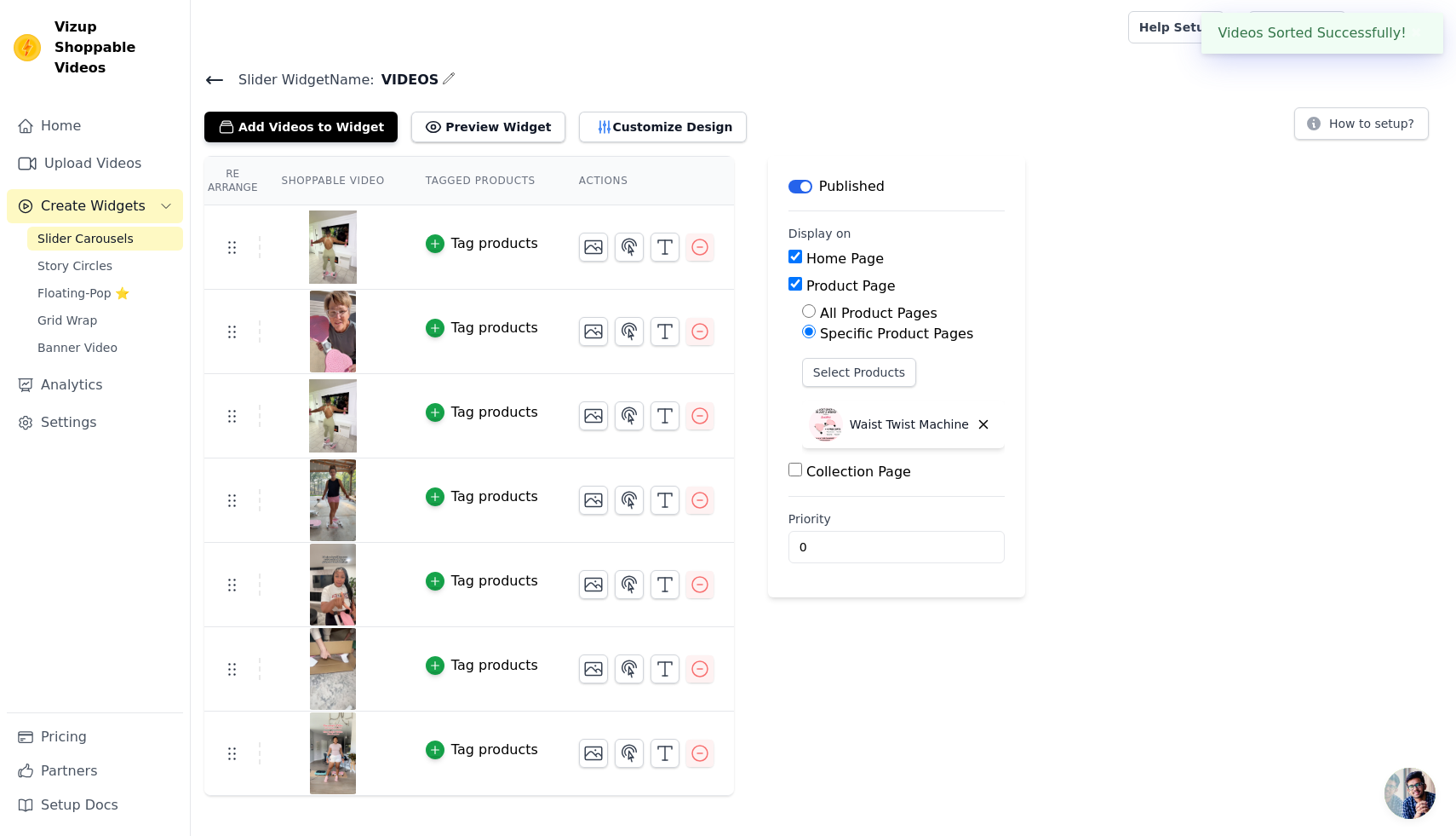
click at [325, 253] on img at bounding box center [333, 247] width 48 height 82
click at [323, 254] on img at bounding box center [333, 247] width 48 height 82
click at [332, 409] on img at bounding box center [333, 416] width 48 height 82
click at [117, 146] on link "Upload Videos" at bounding box center [94, 163] width 176 height 34
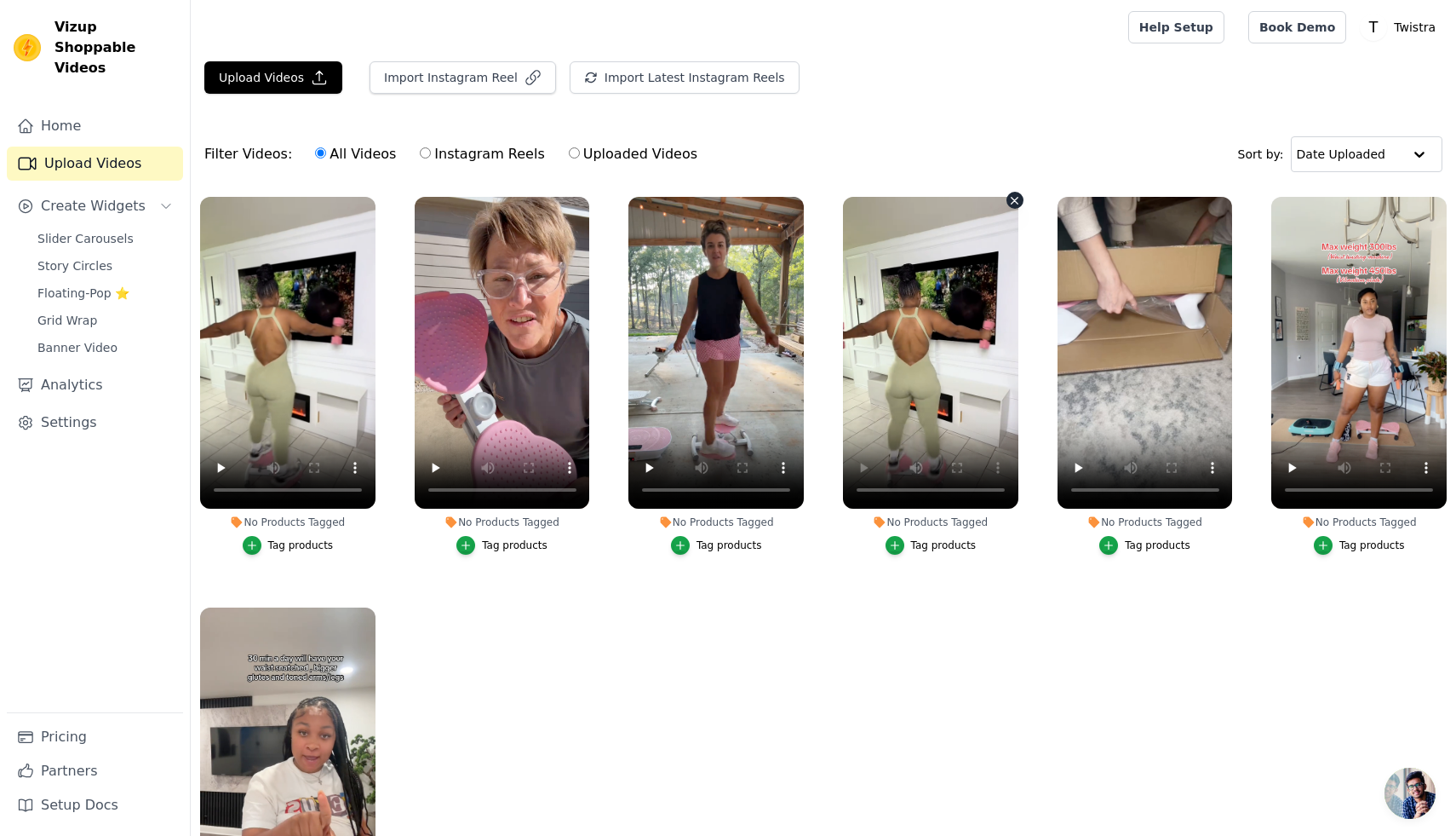
click at [1012, 196] on icon "button" at bounding box center [1015, 201] width 13 height 13
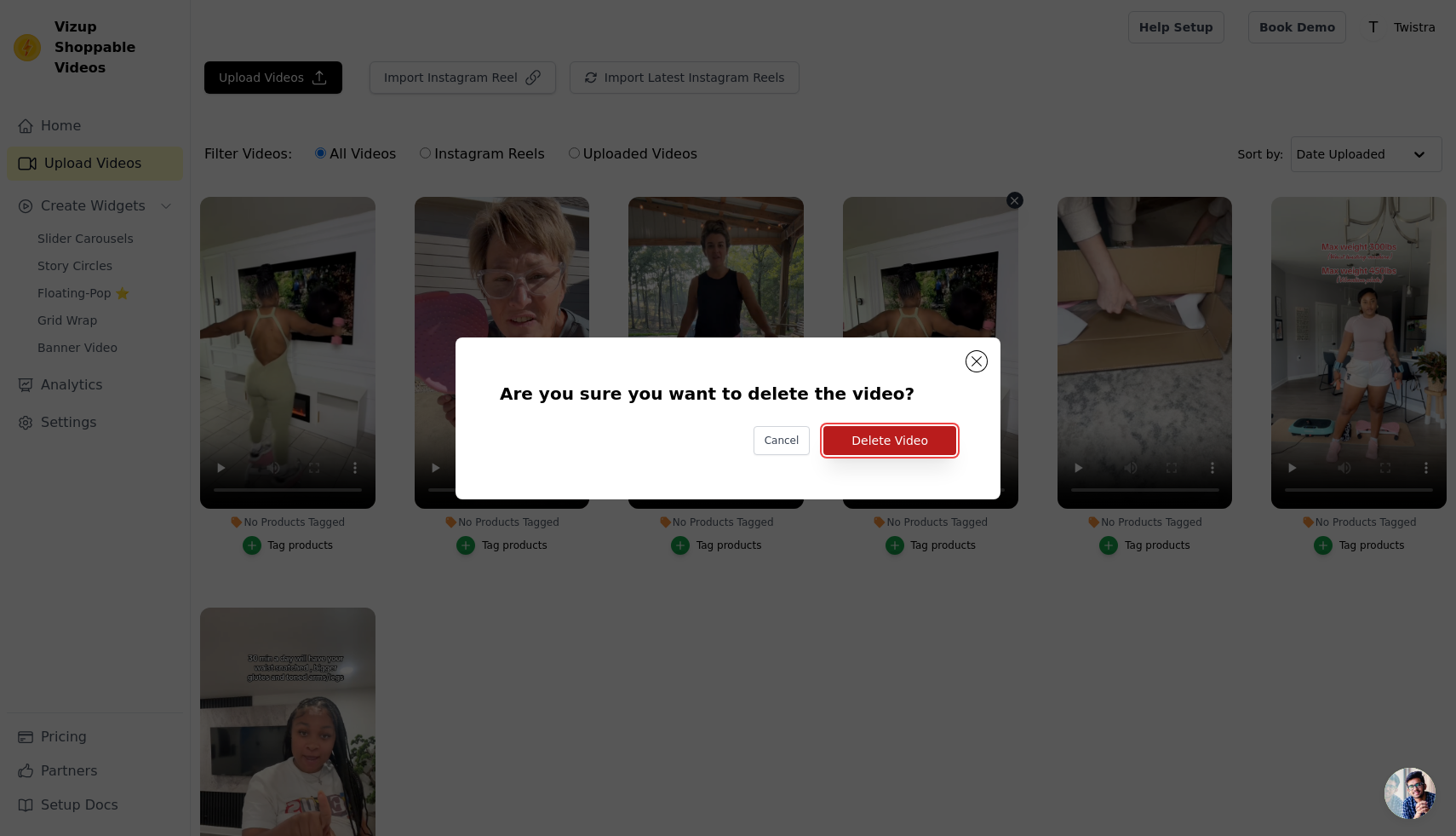
click at [881, 440] on button "Delete Video" at bounding box center [890, 440] width 133 height 29
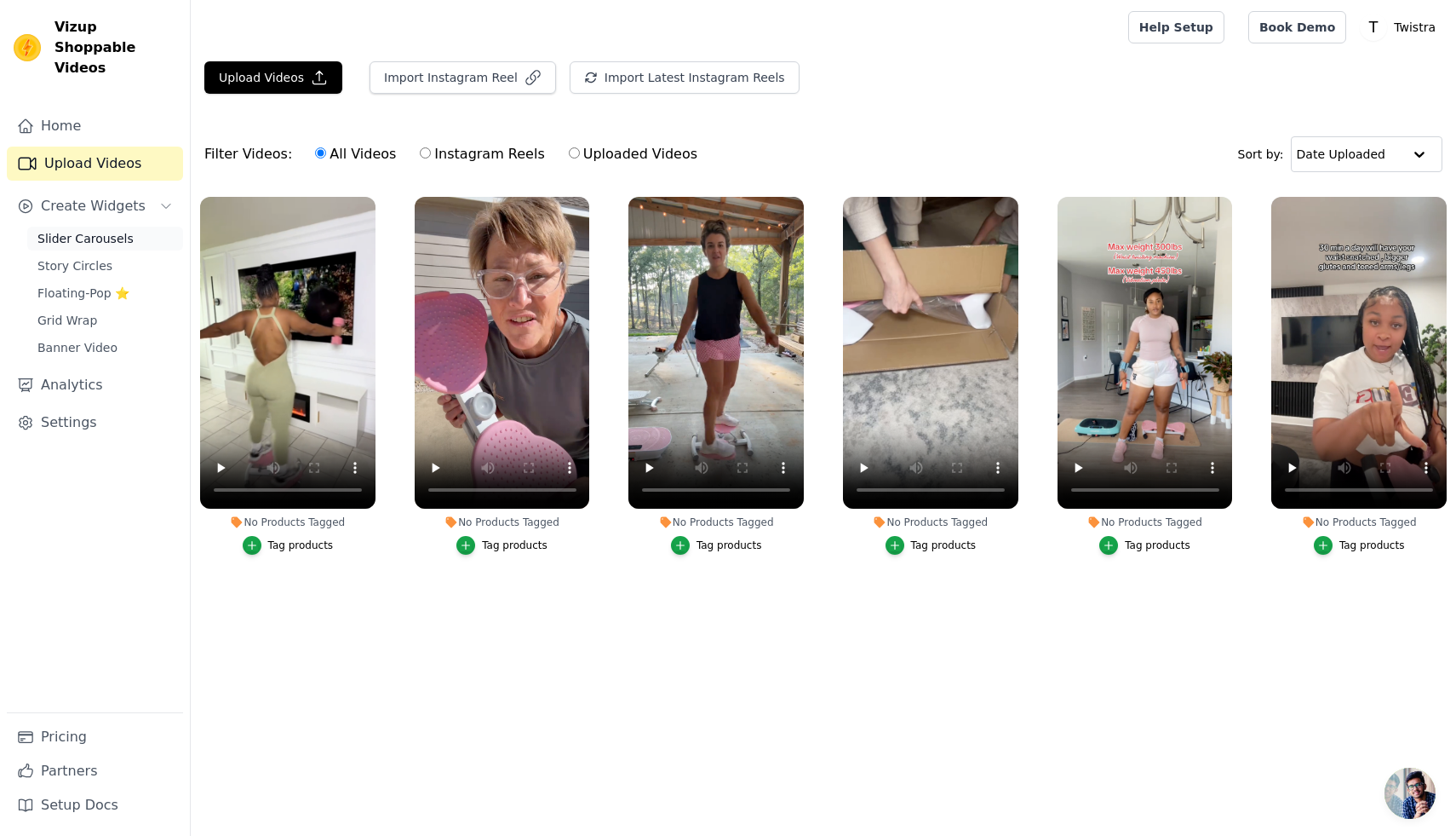
click at [85, 226] on link "Slider Carousels" at bounding box center [105, 238] width 155 height 24
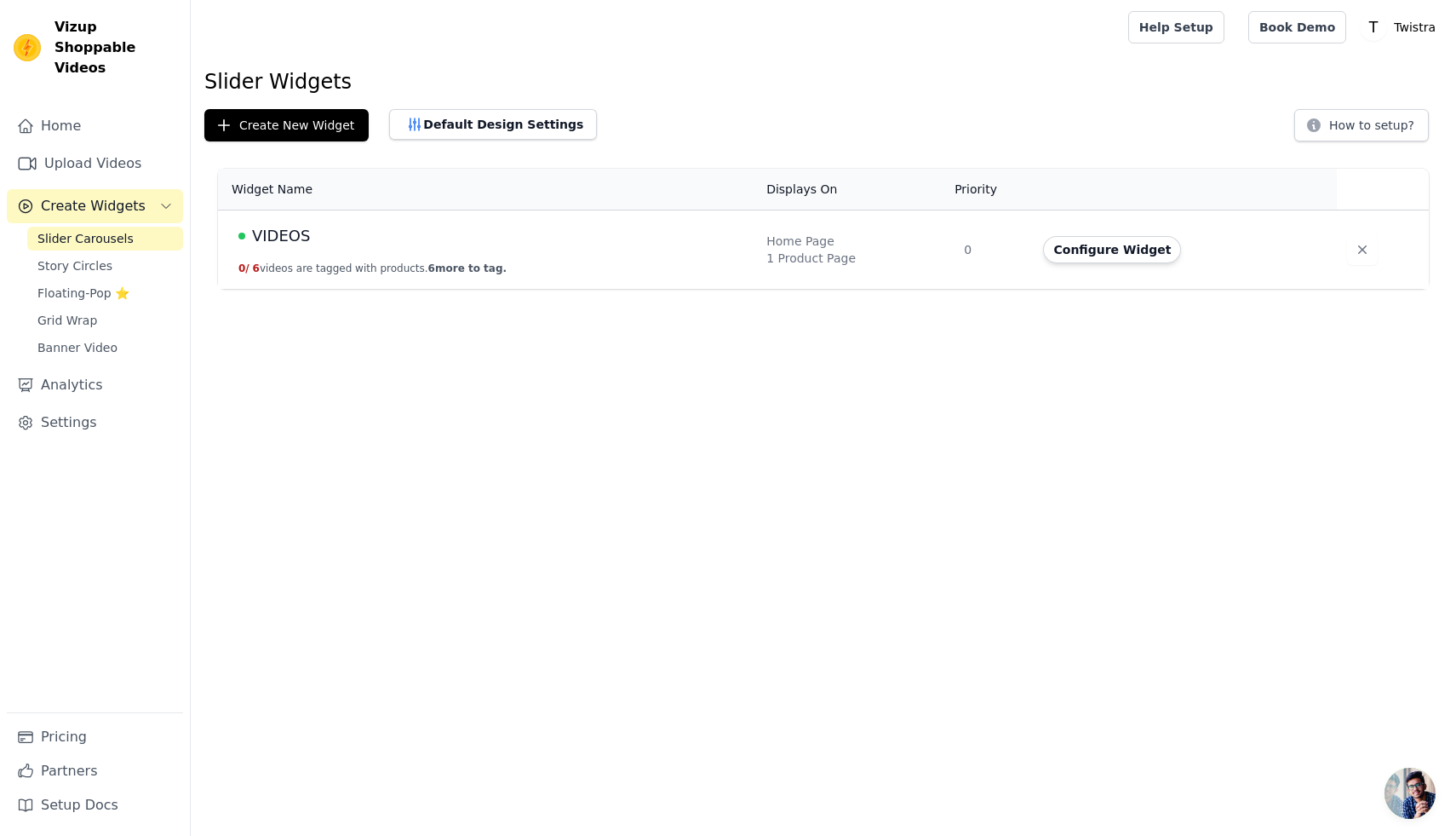
click at [281, 238] on span "VIDEOS" at bounding box center [281, 236] width 57 height 24
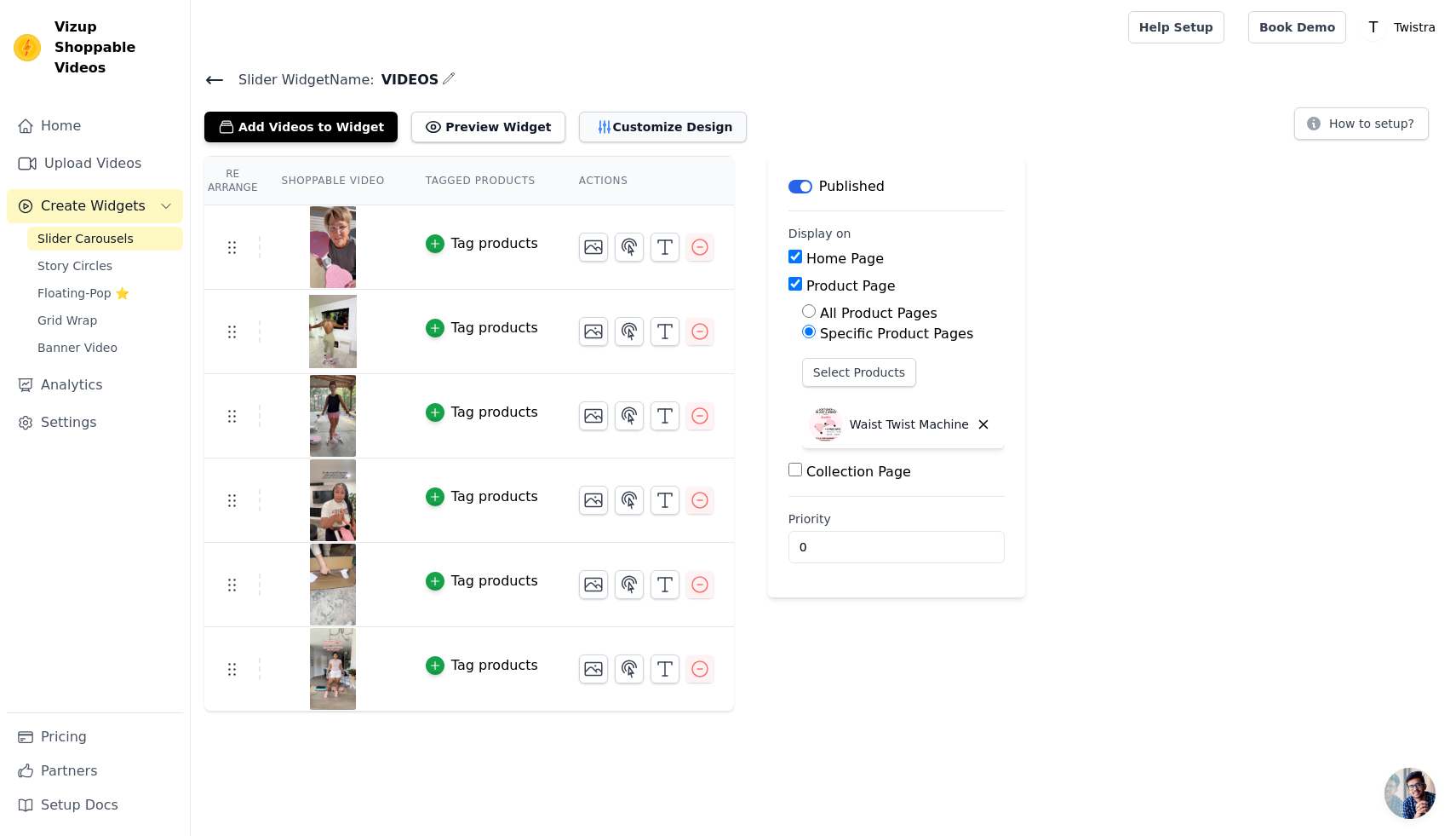
click at [597, 130] on icon "button" at bounding box center [605, 127] width 17 height 17
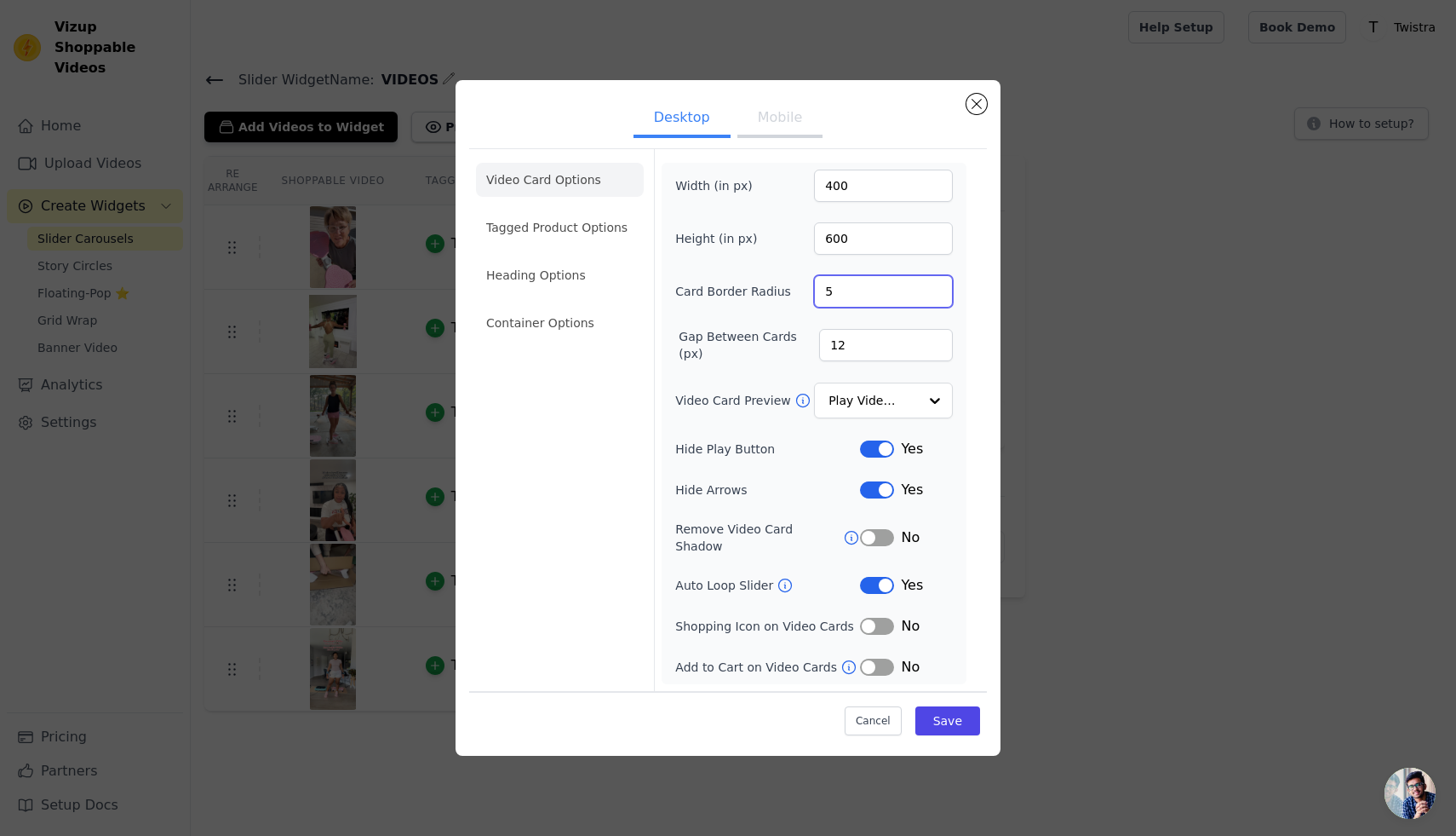
click at [934, 295] on input "5" at bounding box center [883, 291] width 139 height 32
click at [934, 295] on input "6" at bounding box center [883, 291] width 139 height 32
click at [934, 295] on input "7" at bounding box center [883, 291] width 139 height 32
click at [934, 295] on input "8" at bounding box center [883, 291] width 139 height 32
click at [934, 295] on input "9" at bounding box center [883, 291] width 139 height 32
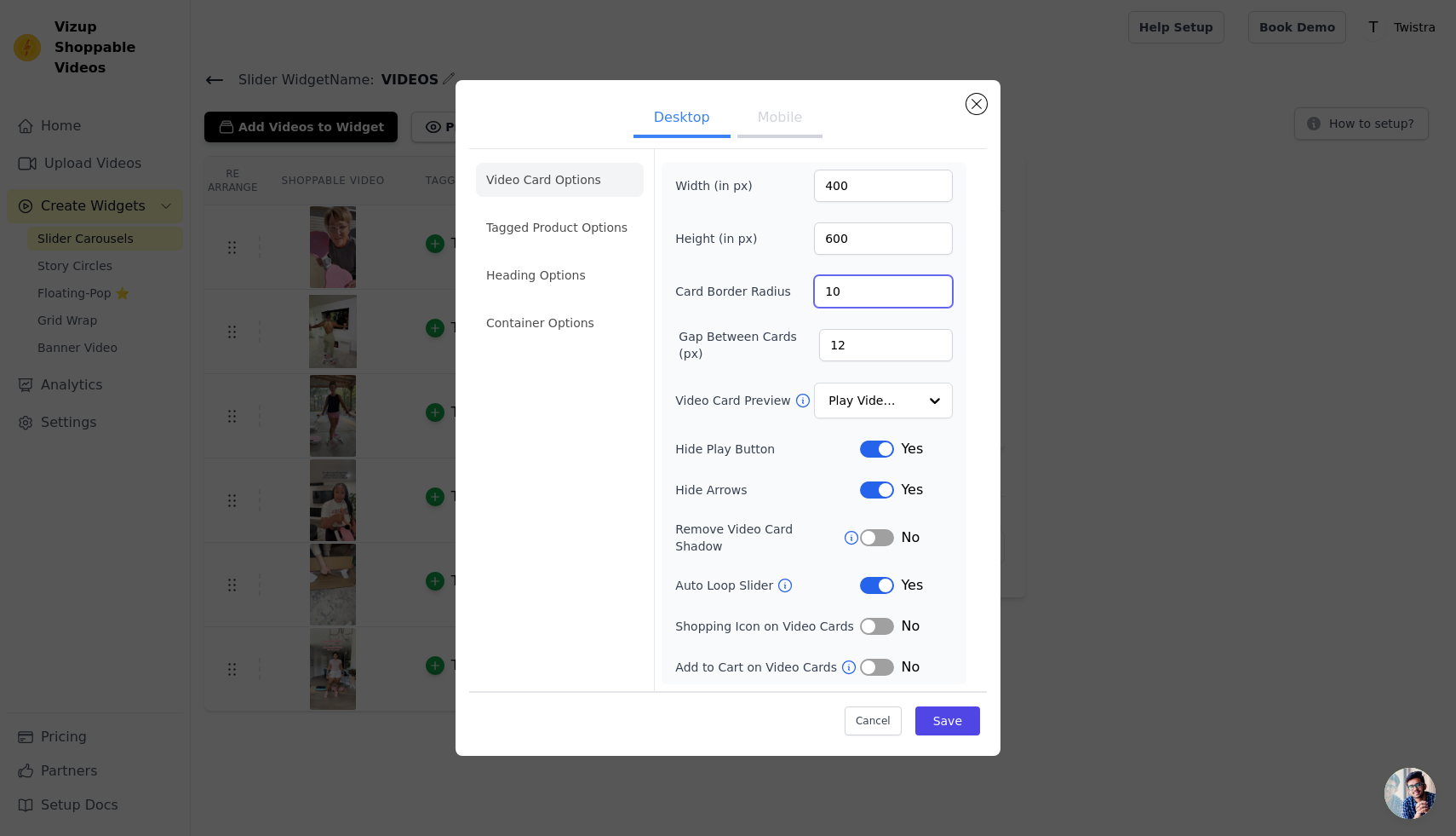
type input "10"
click at [934, 295] on input "10" at bounding box center [883, 291] width 139 height 32
click at [942, 712] on button "Save" at bounding box center [948, 720] width 65 height 29
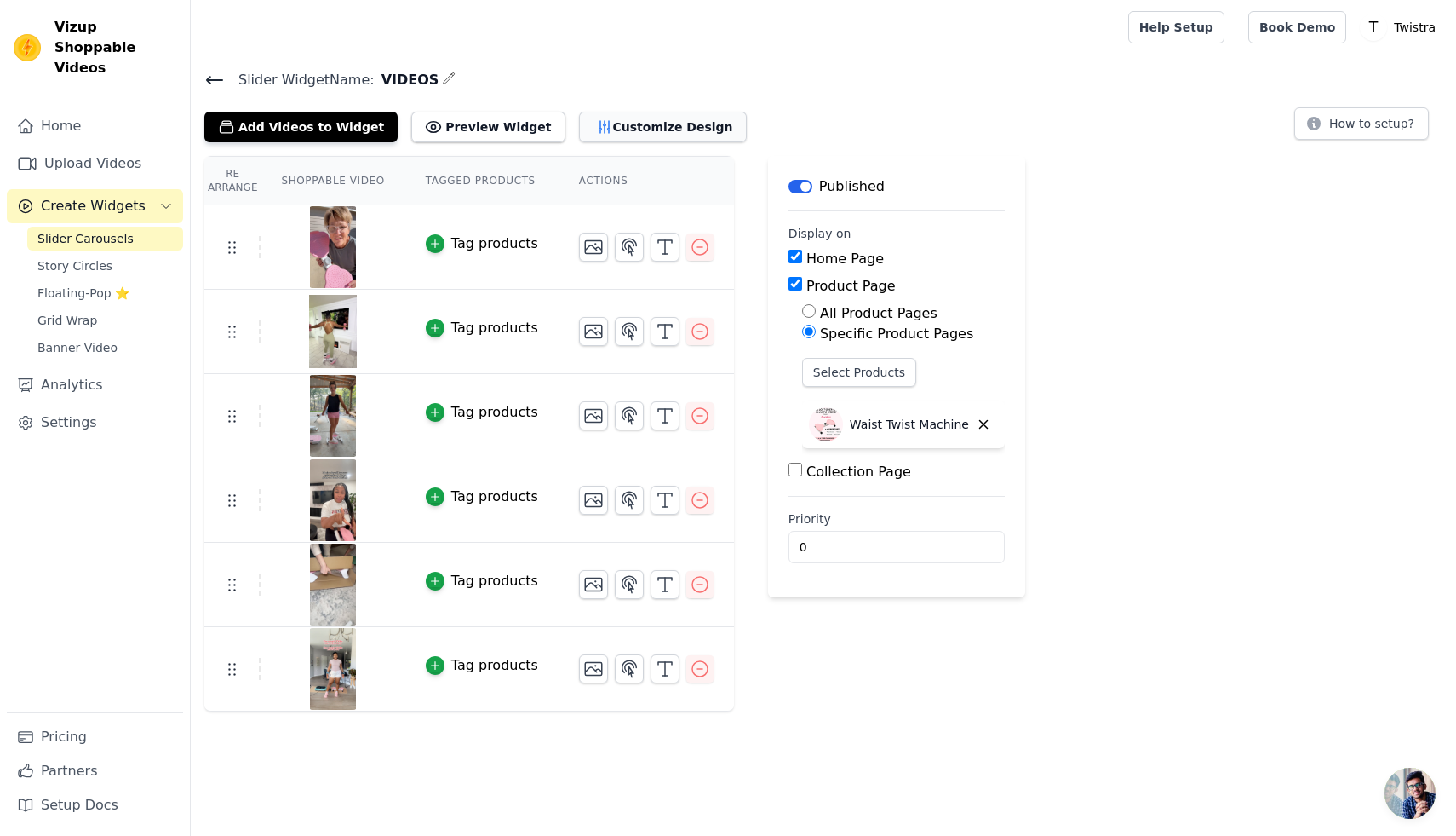
click at [581, 124] on button "Customize Design" at bounding box center [663, 126] width 168 height 31
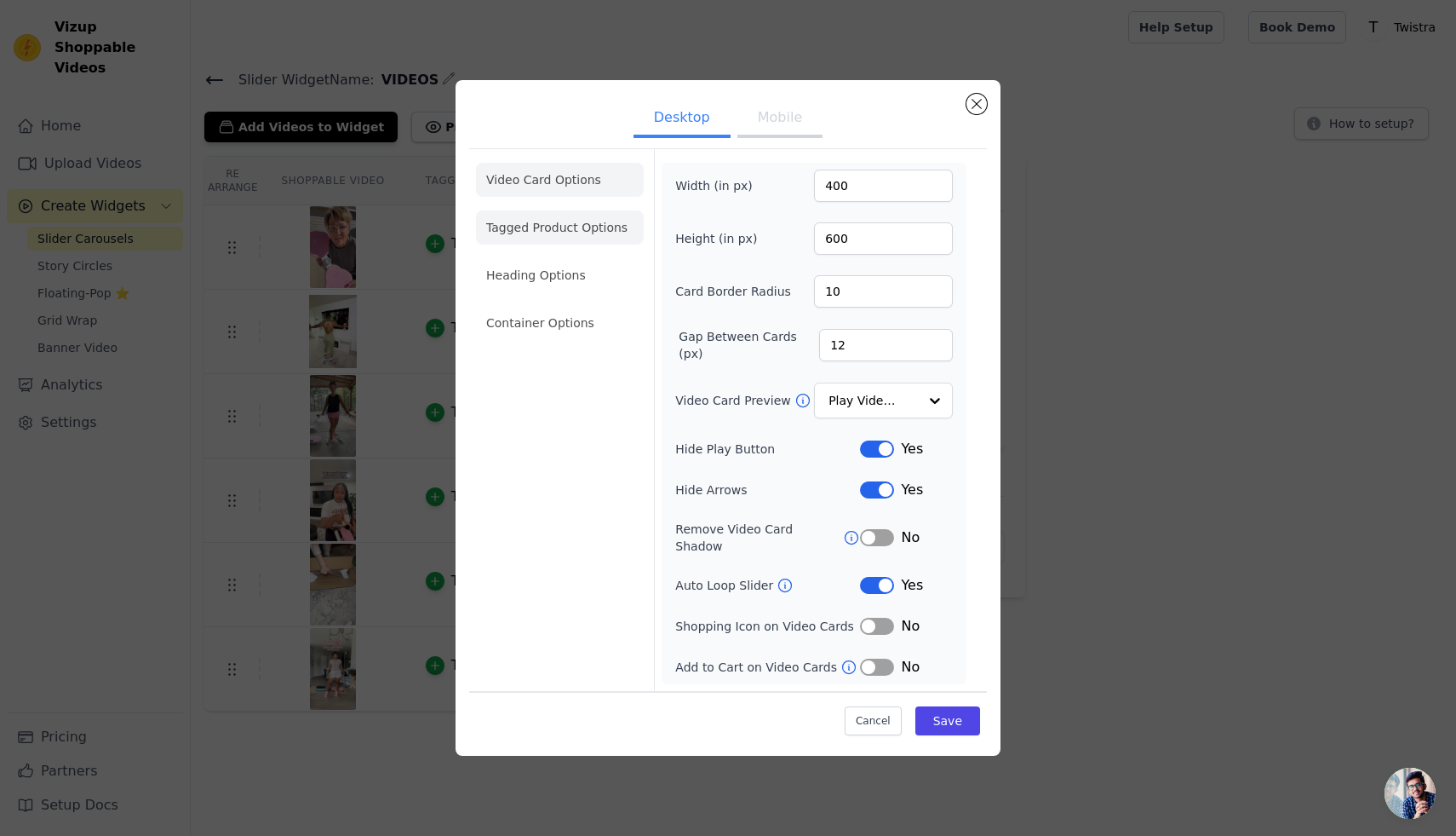
click at [570, 305] on li "Tagged Product Options" at bounding box center [560, 322] width 168 height 34
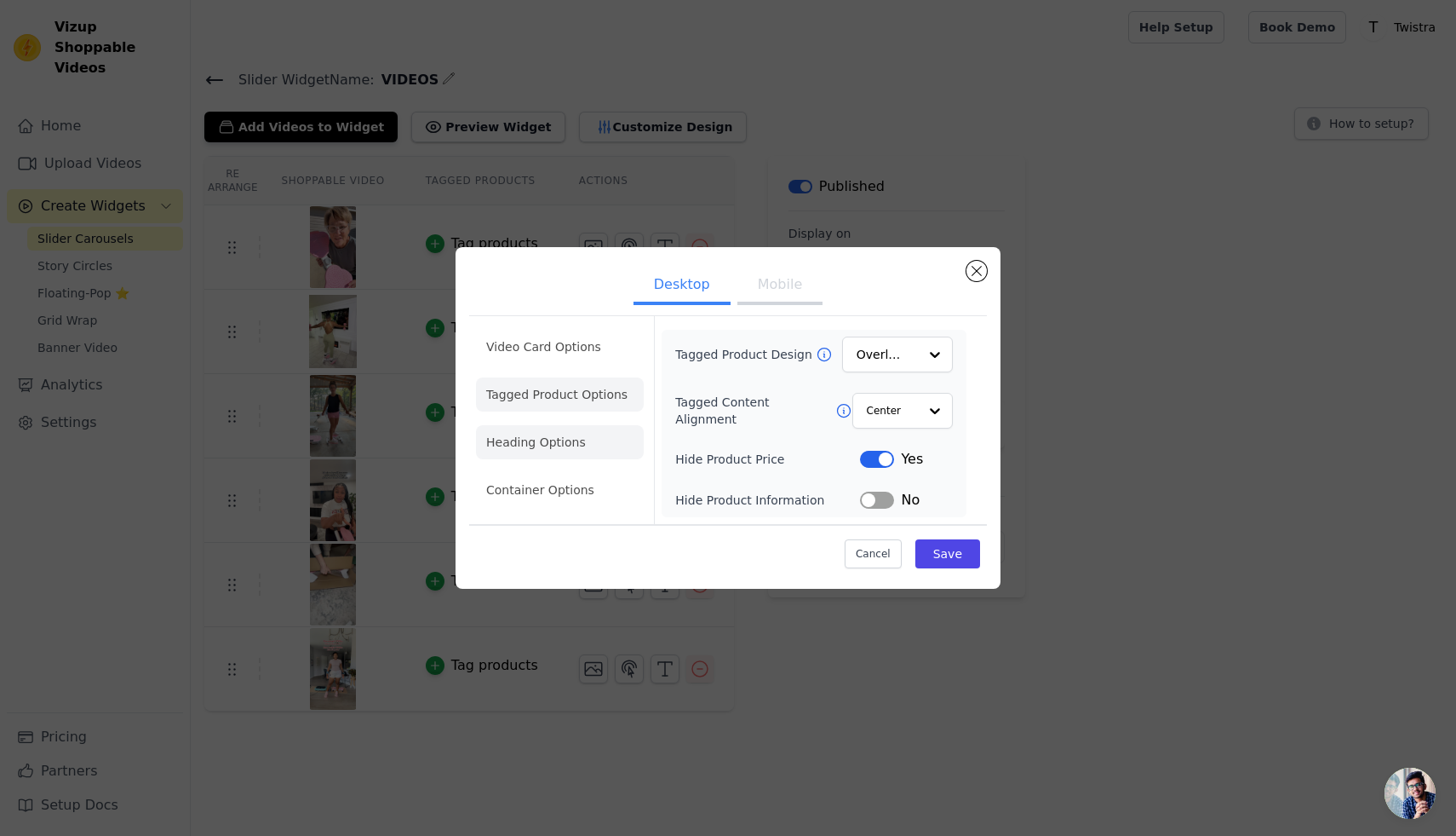
click at [568, 446] on li "Heading Options" at bounding box center [560, 442] width 168 height 34
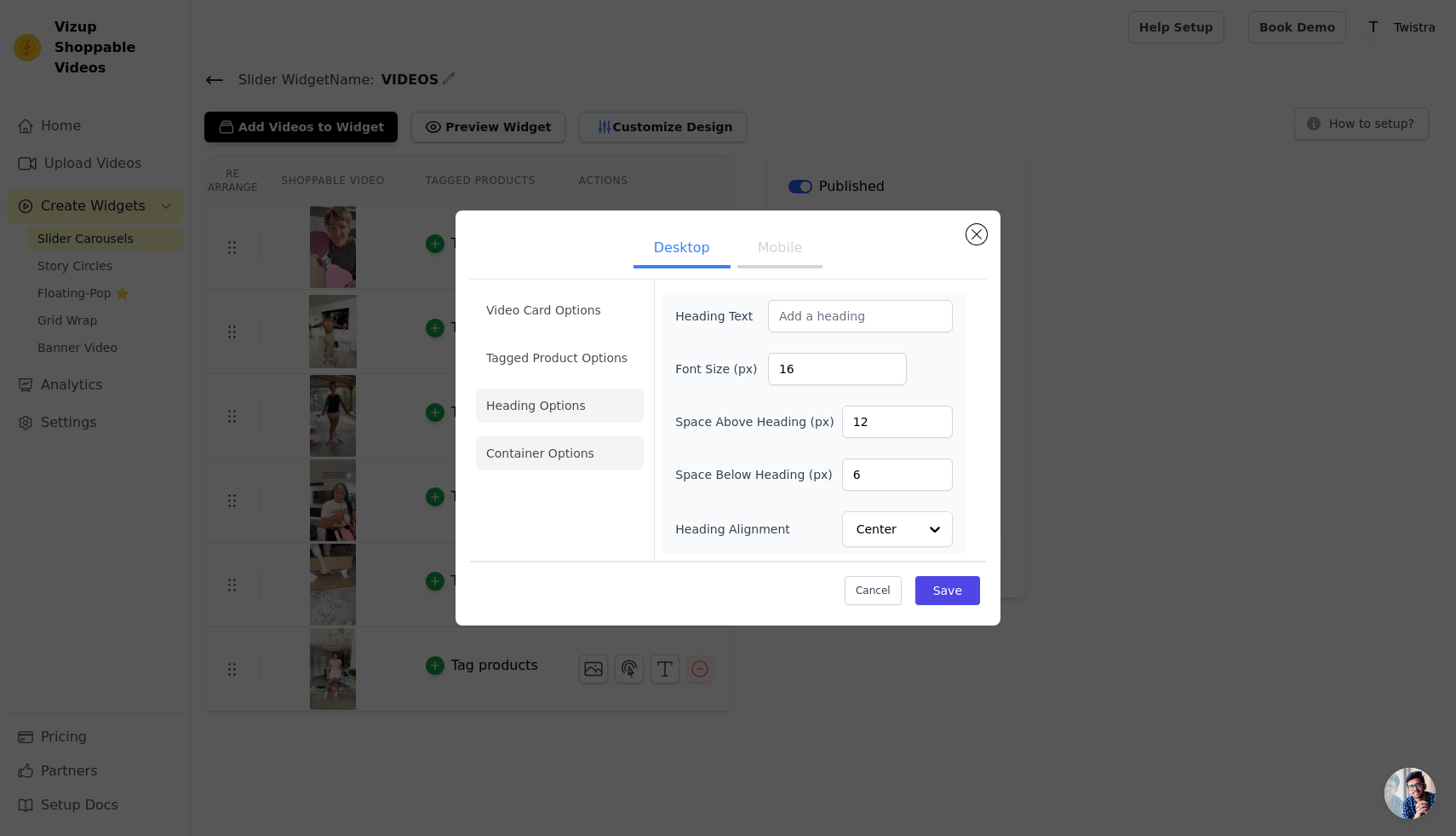
click at [572, 465] on li "Container Options" at bounding box center [560, 453] width 168 height 34
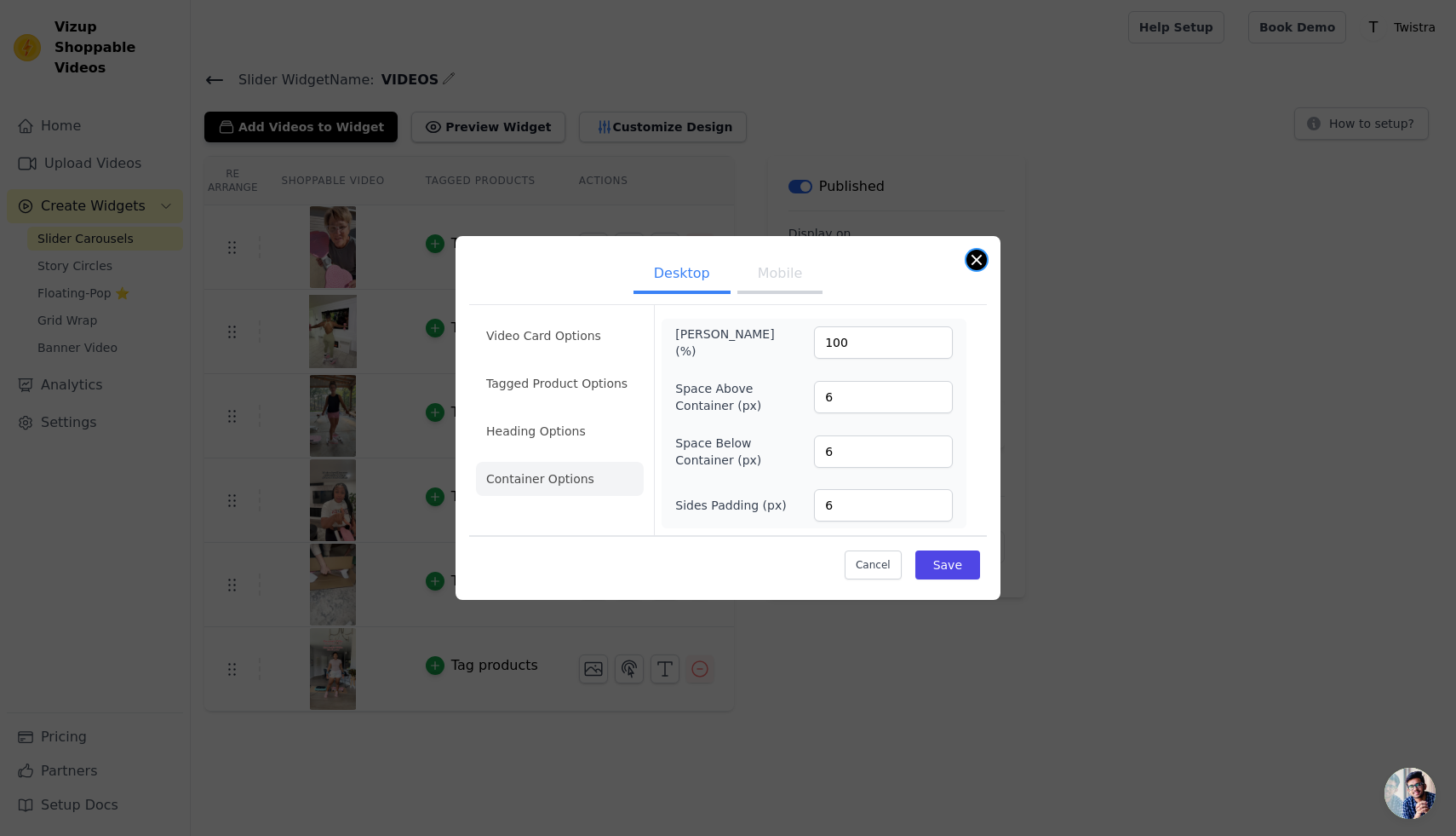
click at [972, 259] on button "Close modal" at bounding box center [977, 260] width 21 height 21
